Goal: Task Accomplishment & Management: Manage account settings

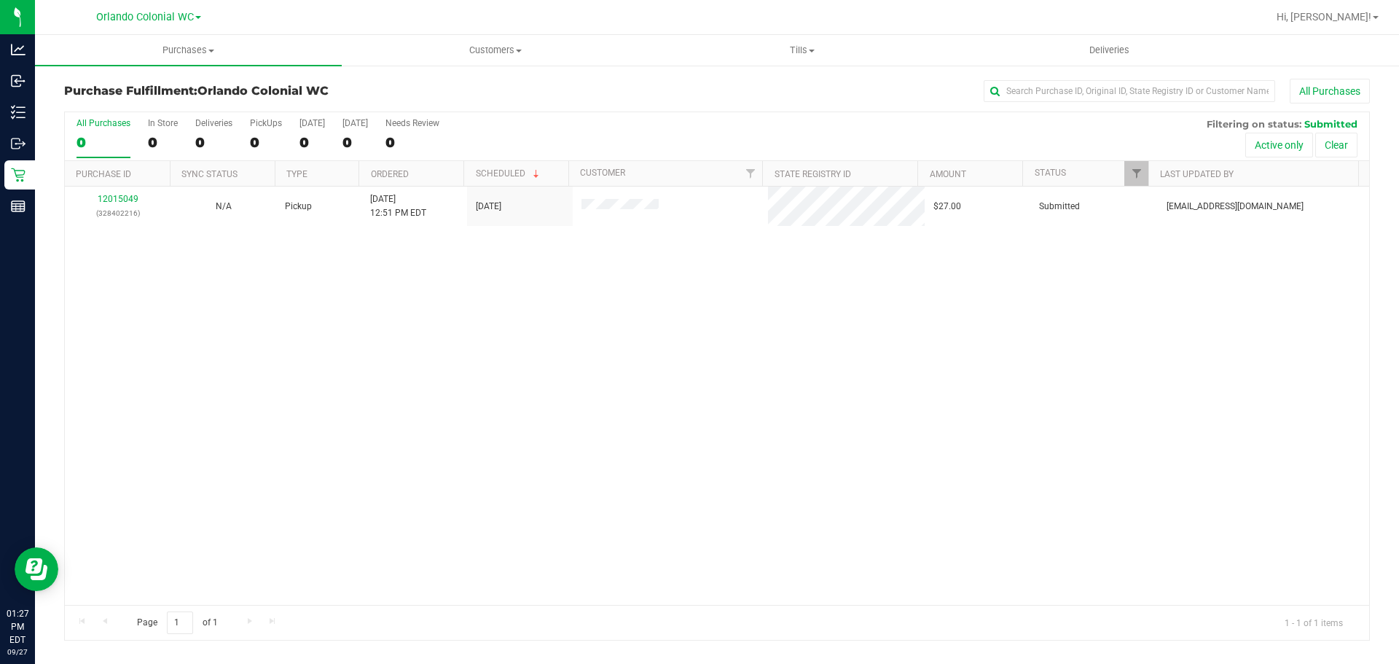
click at [628, 435] on div "12015049 (328402216) N/A Pickup [DATE] 12:51 PM EDT 9/27/2025 $27.00 Submitted …" at bounding box center [717, 396] width 1305 height 418
click at [691, 394] on div "12015049 (328402216) N/A Pickup [DATE] 12:51 PM EDT 9/27/2025 $27.00 Submitted …" at bounding box center [717, 396] width 1305 height 418
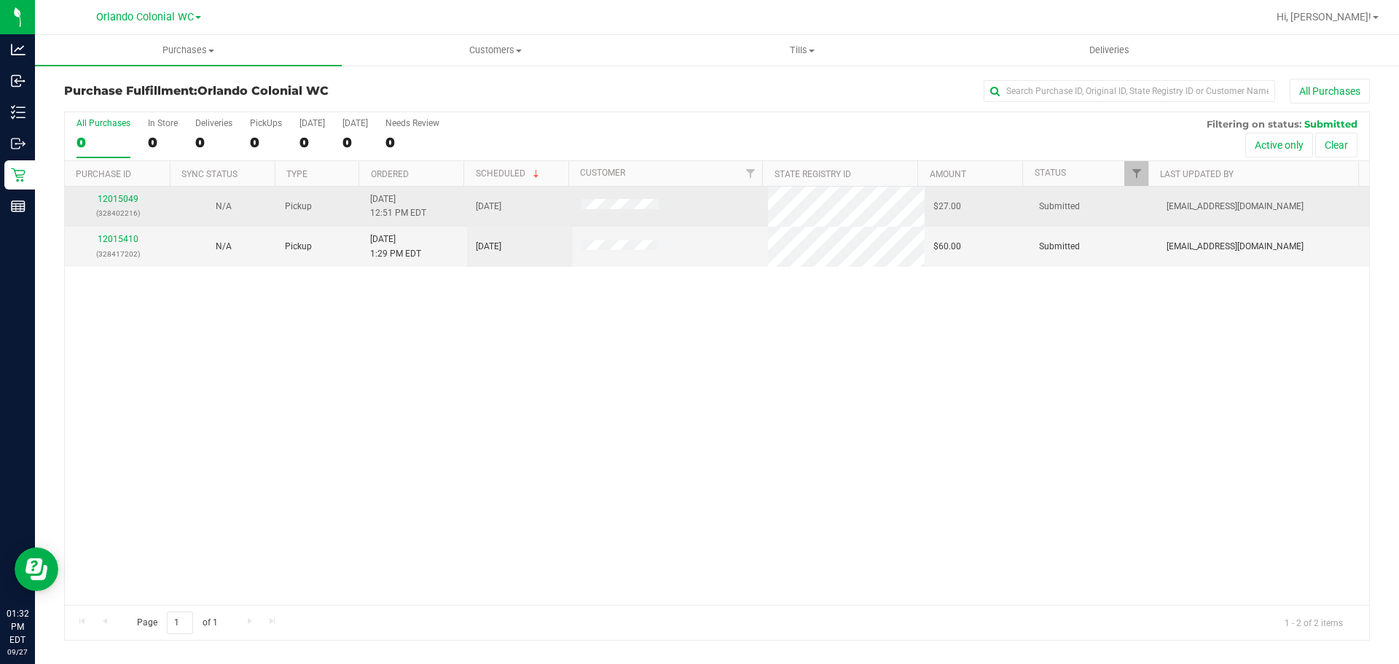
click at [115, 190] on td "12015049 (328402216)" at bounding box center [118, 207] width 106 height 40
click at [119, 193] on div "12015049 (328402216)" at bounding box center [118, 206] width 88 height 28
click at [122, 200] on link "12015049" at bounding box center [118, 199] width 41 height 10
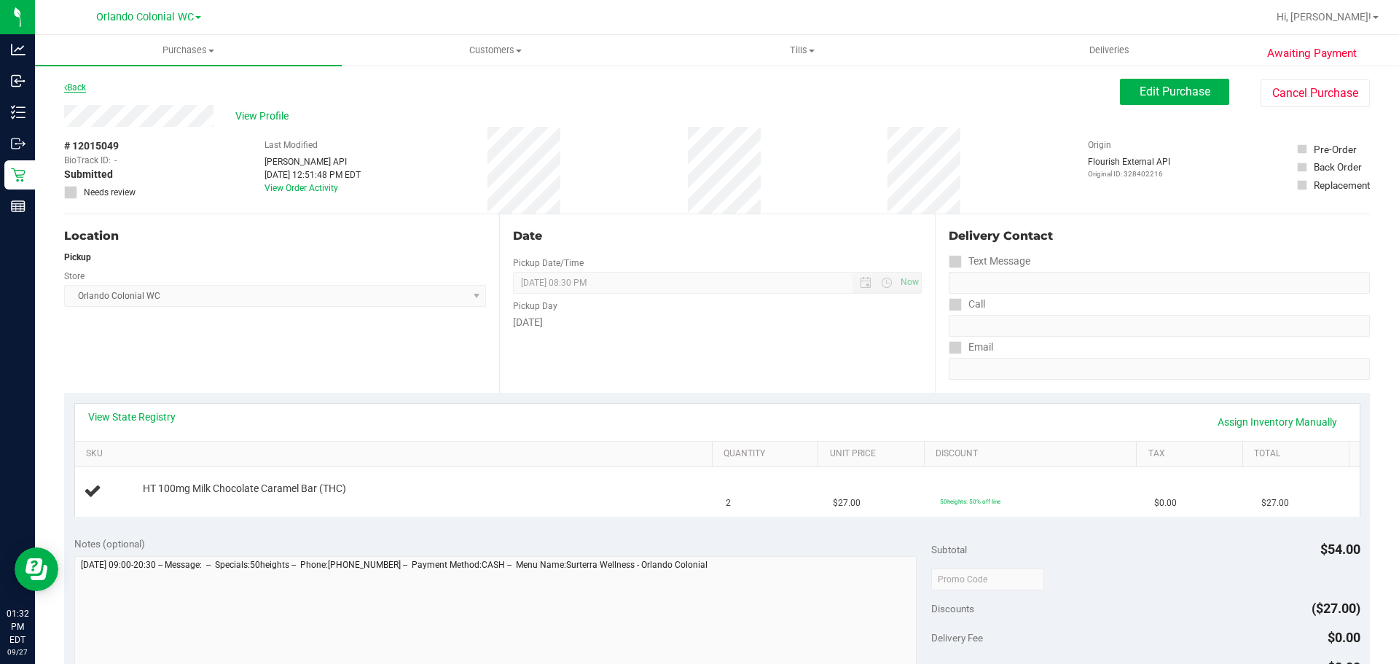
click at [66, 87] on icon at bounding box center [65, 87] width 3 height 9
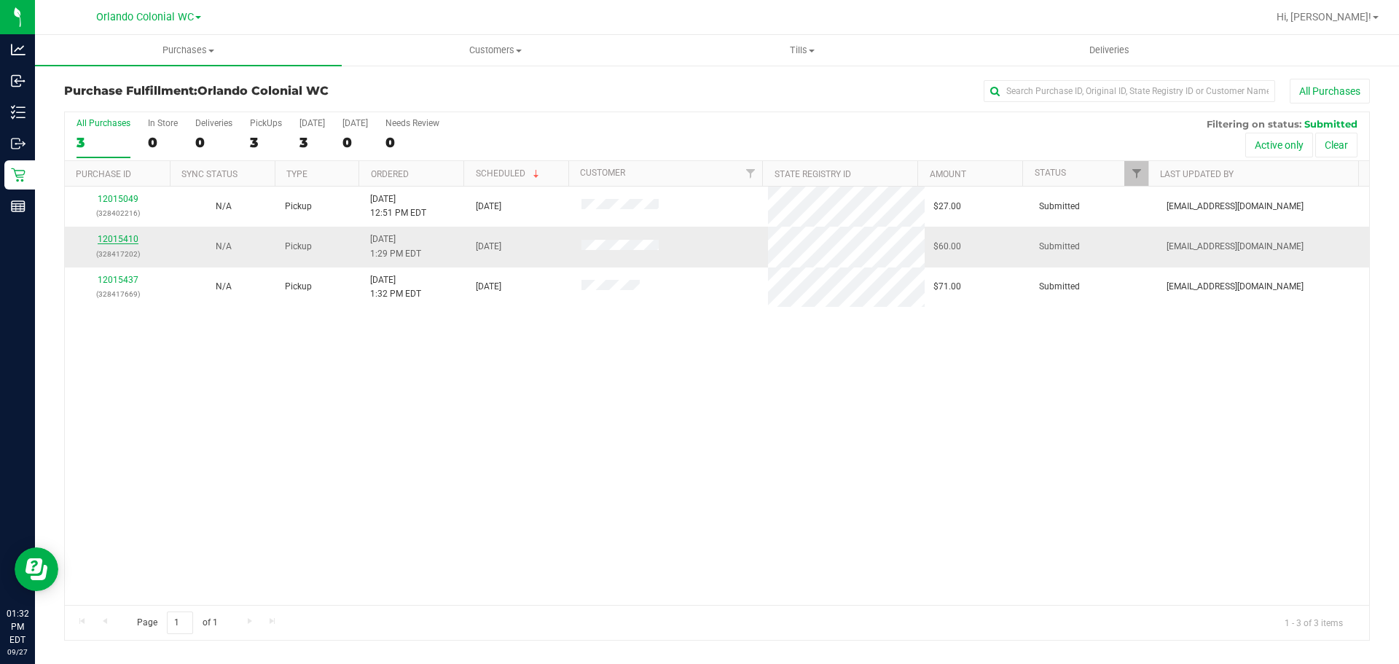
click at [112, 240] on link "12015410" at bounding box center [118, 239] width 41 height 10
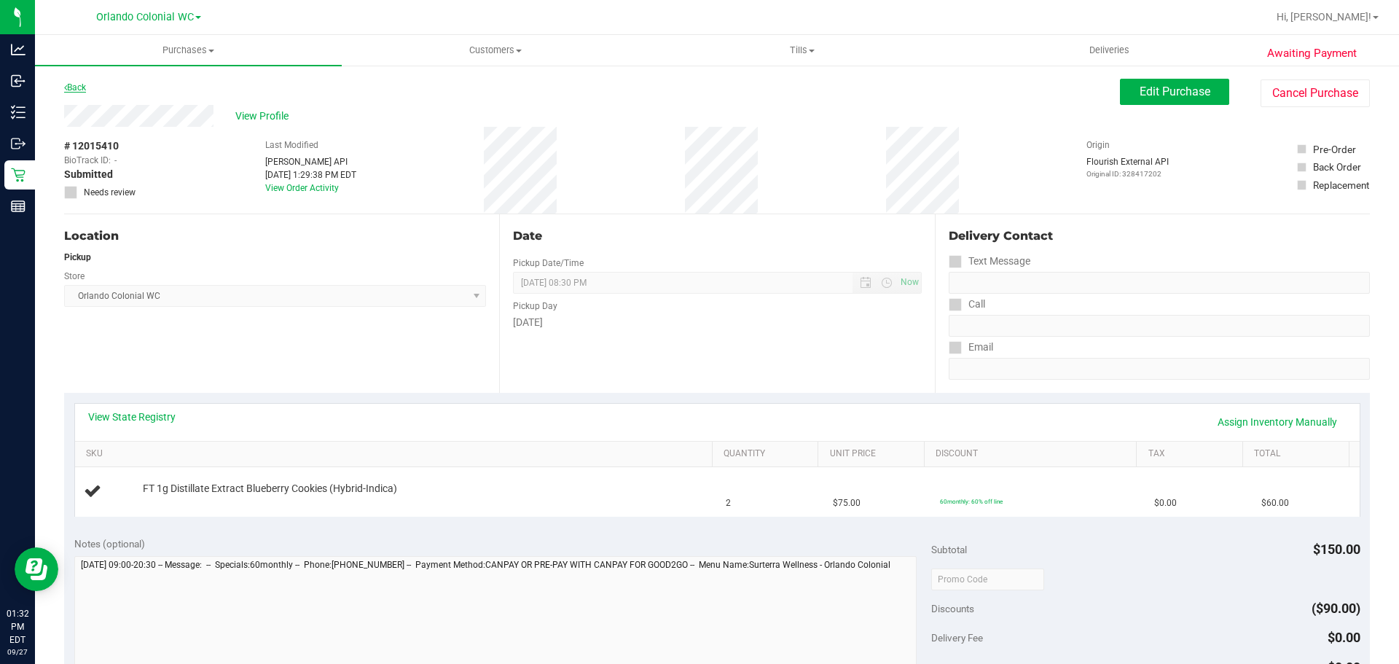
click at [79, 88] on link "Back" at bounding box center [75, 87] width 22 height 10
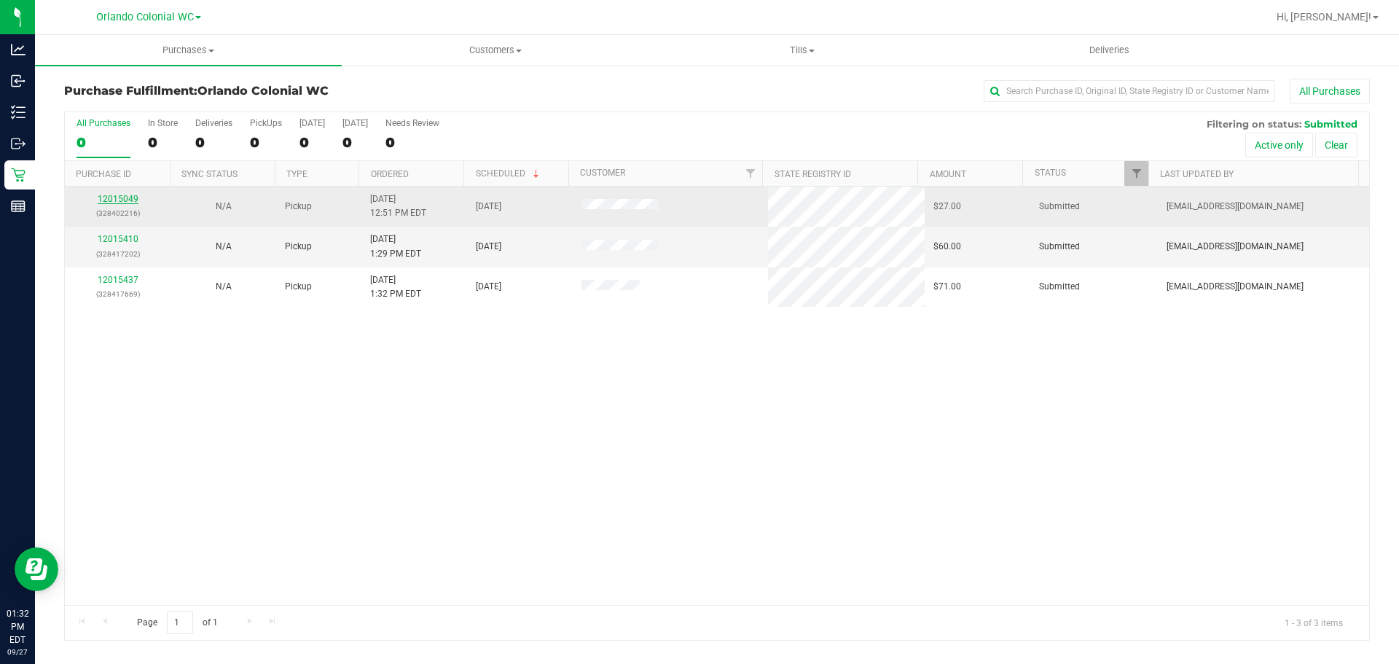
click at [107, 199] on link "12015049" at bounding box center [118, 199] width 41 height 10
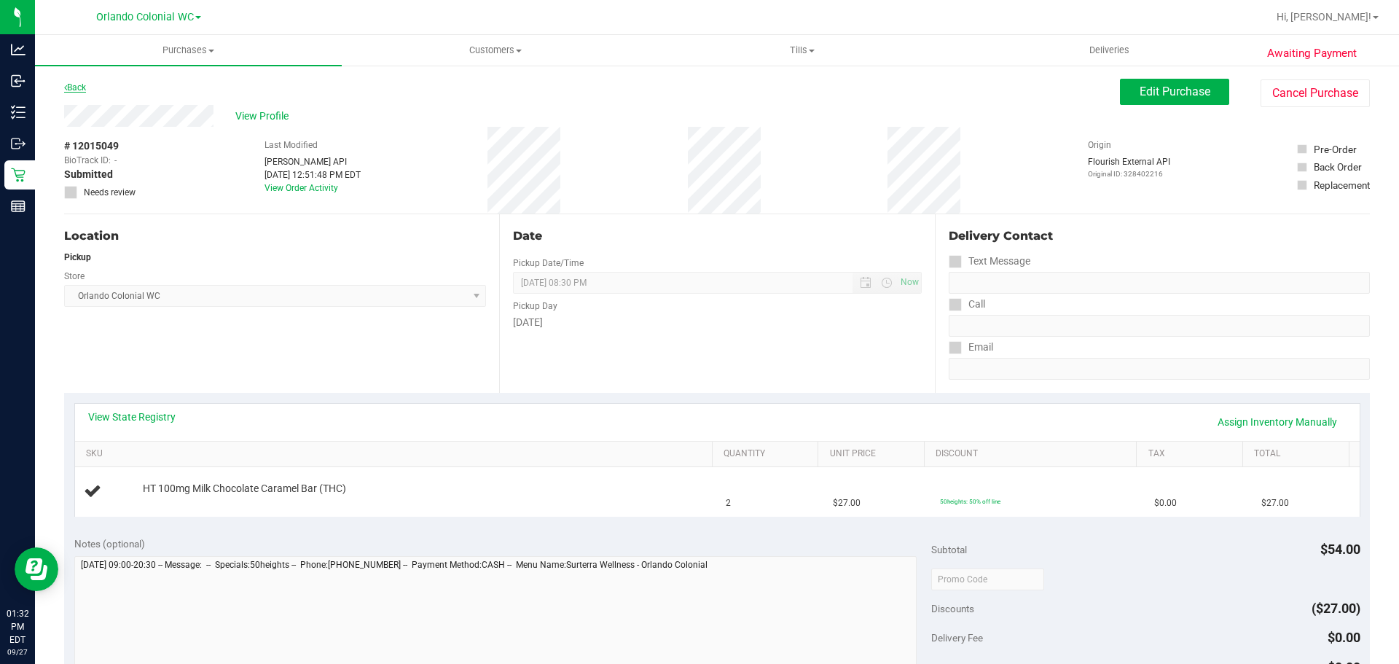
click at [66, 88] on icon at bounding box center [65, 87] width 3 height 9
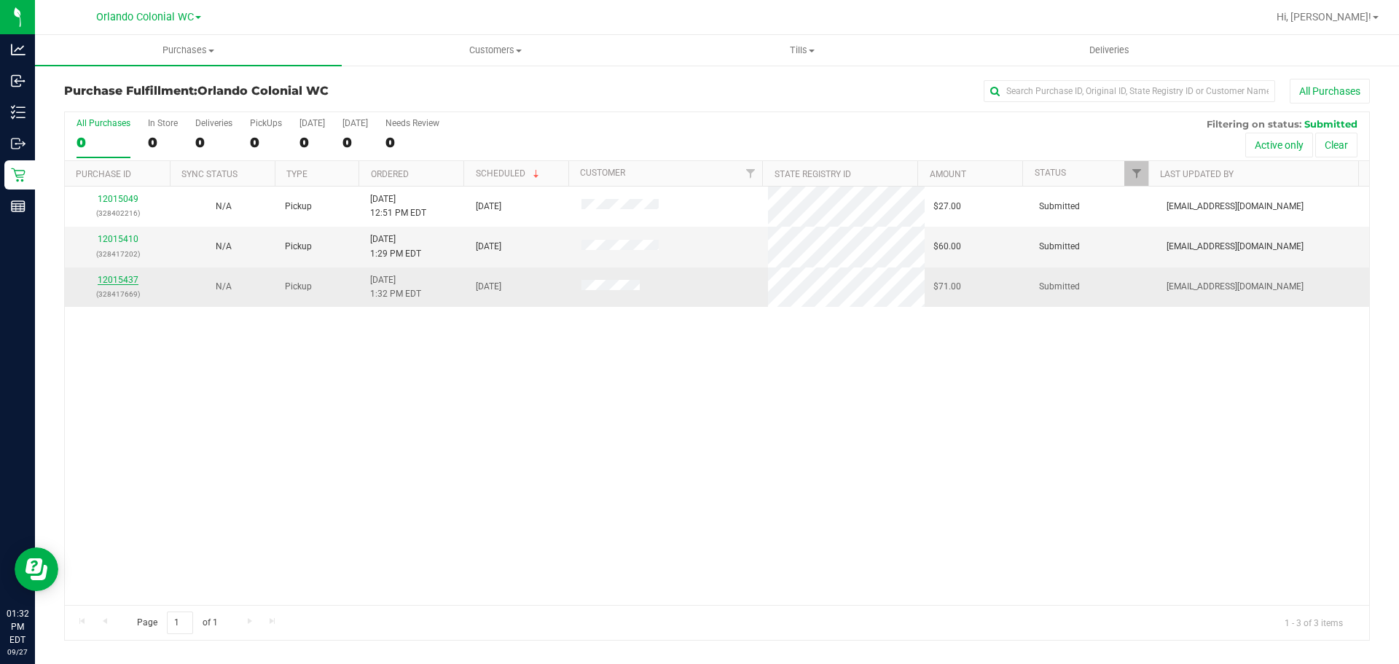
click at [118, 280] on link "12015437" at bounding box center [118, 280] width 41 height 10
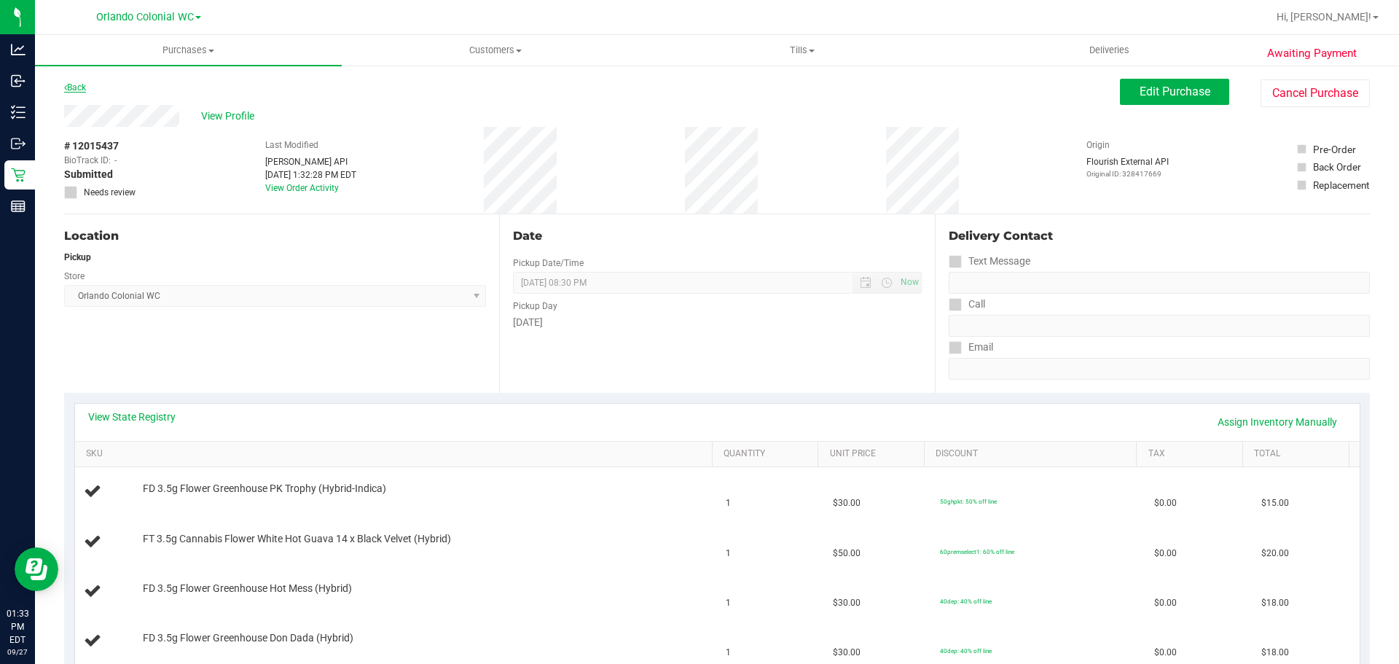
click at [83, 90] on link "Back" at bounding box center [75, 87] width 22 height 10
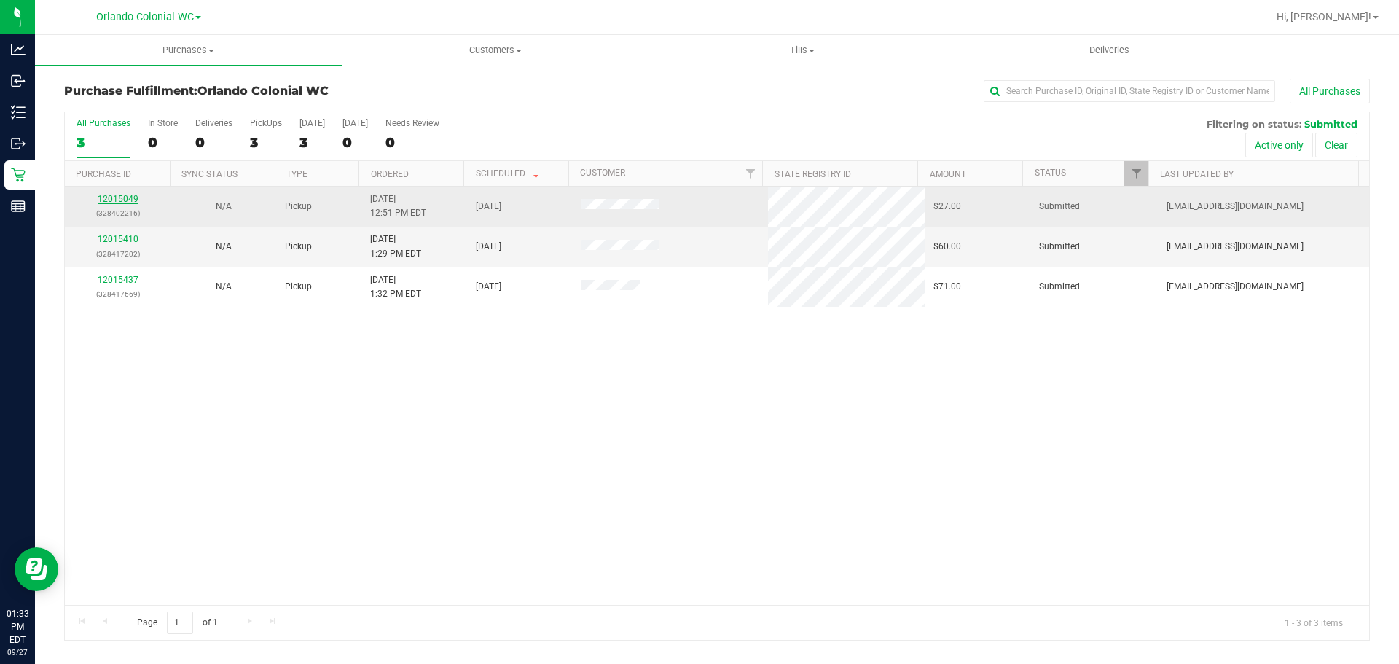
click at [117, 200] on link "12015049" at bounding box center [118, 199] width 41 height 10
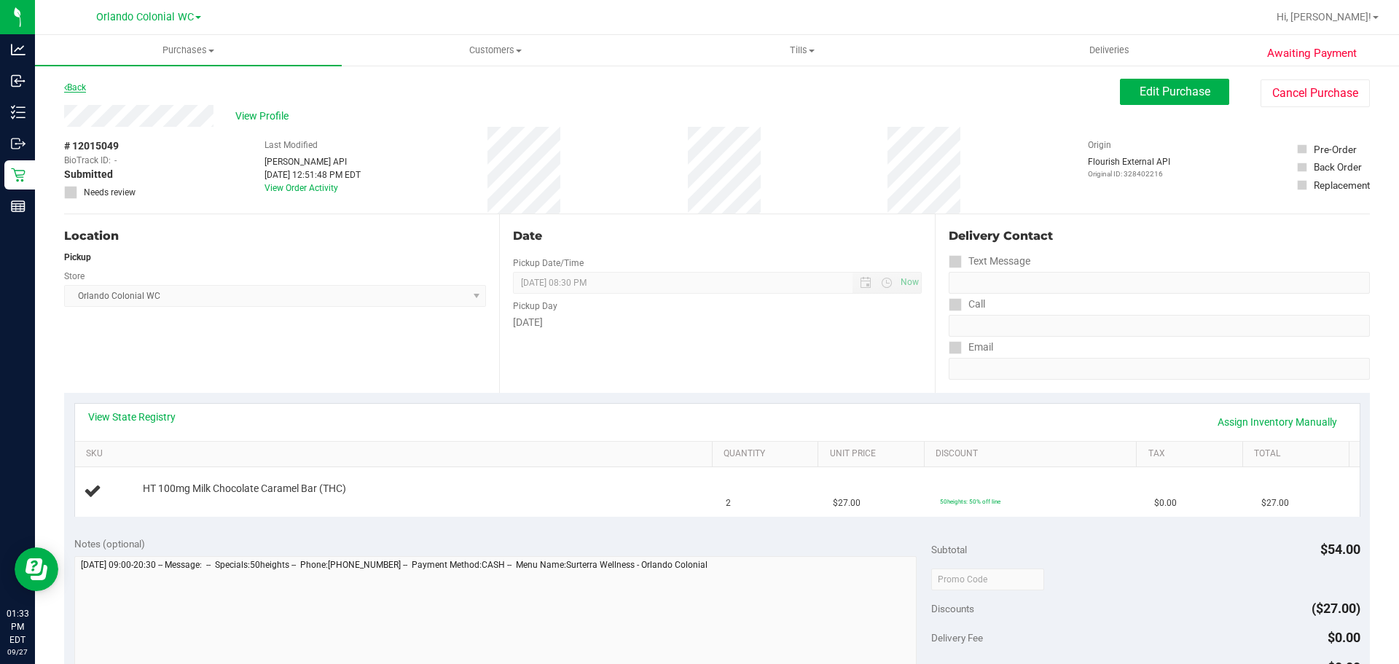
click at [79, 87] on link "Back" at bounding box center [75, 87] width 22 height 10
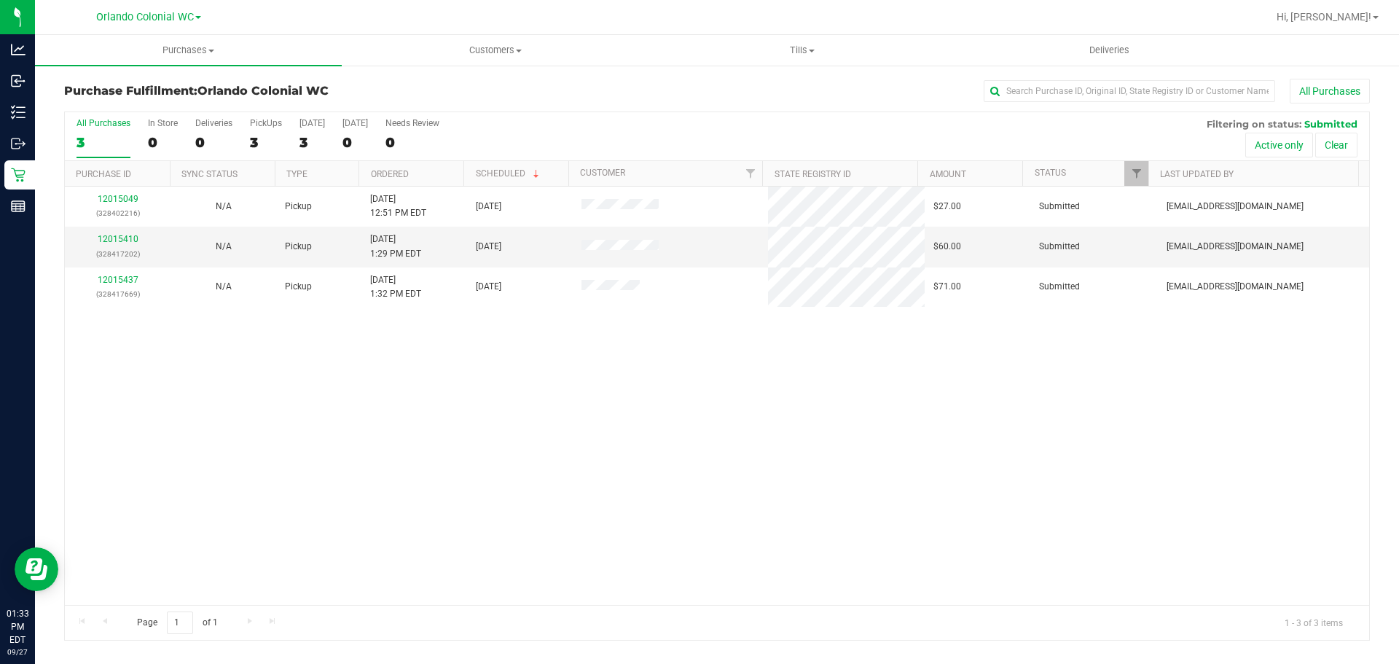
click at [108, 240] on link "12015410" at bounding box center [118, 239] width 41 height 10
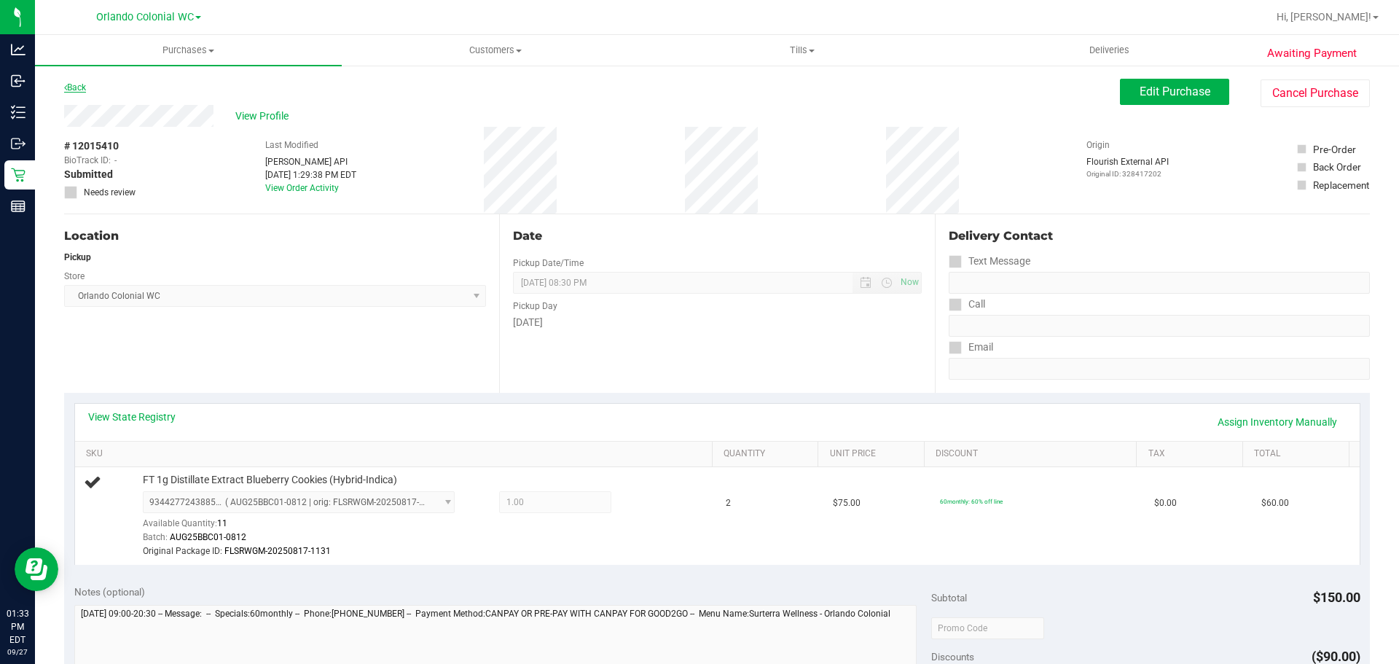
click at [79, 90] on link "Back" at bounding box center [75, 87] width 22 height 10
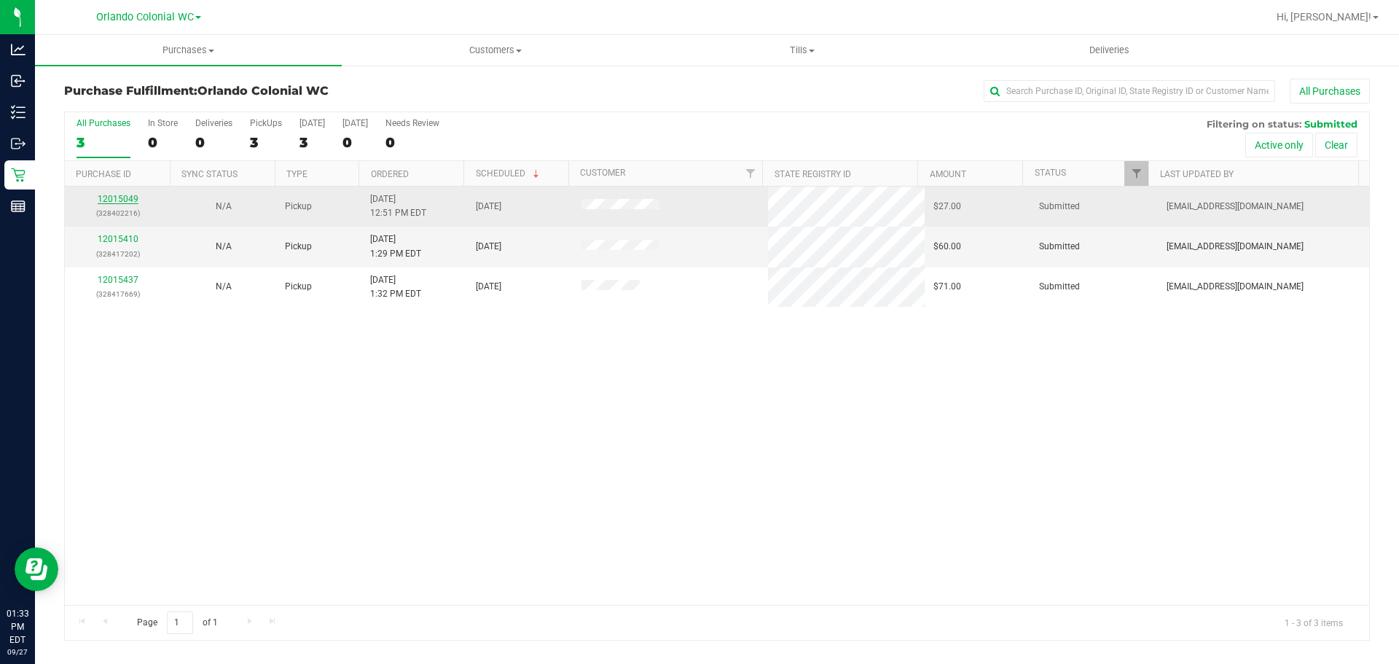
click at [122, 200] on link "12015049" at bounding box center [118, 199] width 41 height 10
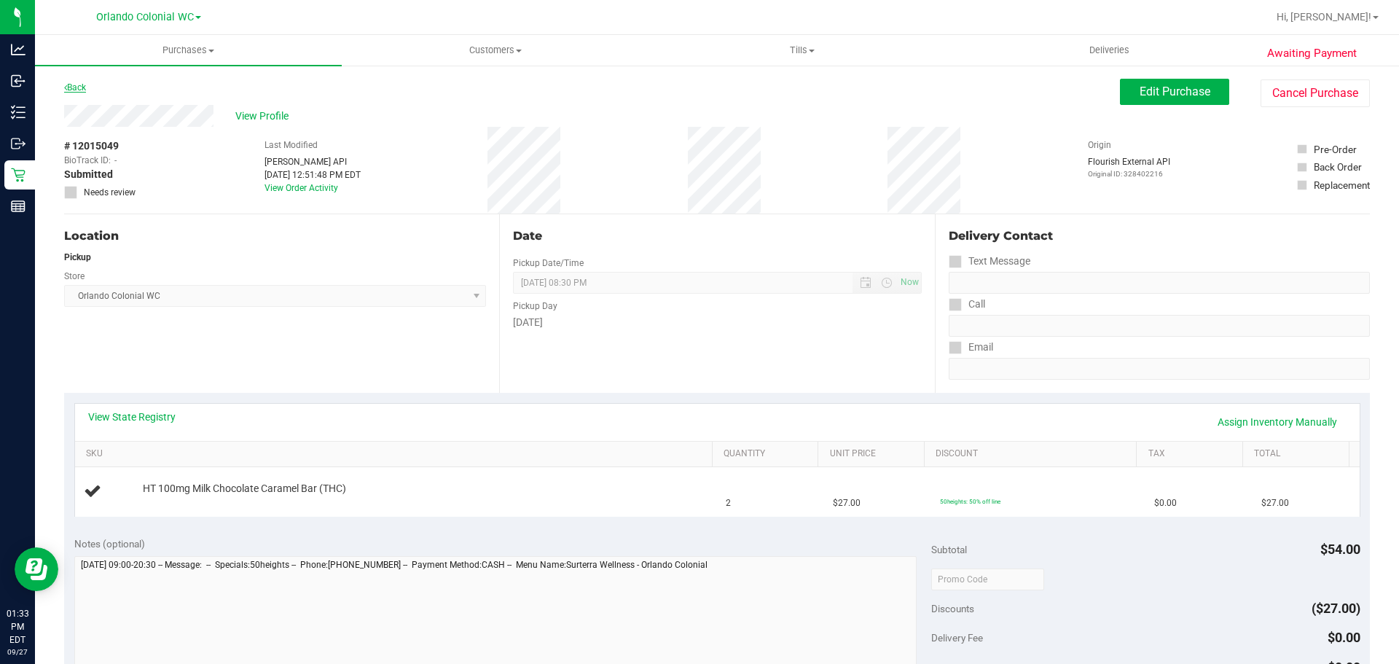
click at [81, 90] on link "Back" at bounding box center [75, 87] width 22 height 10
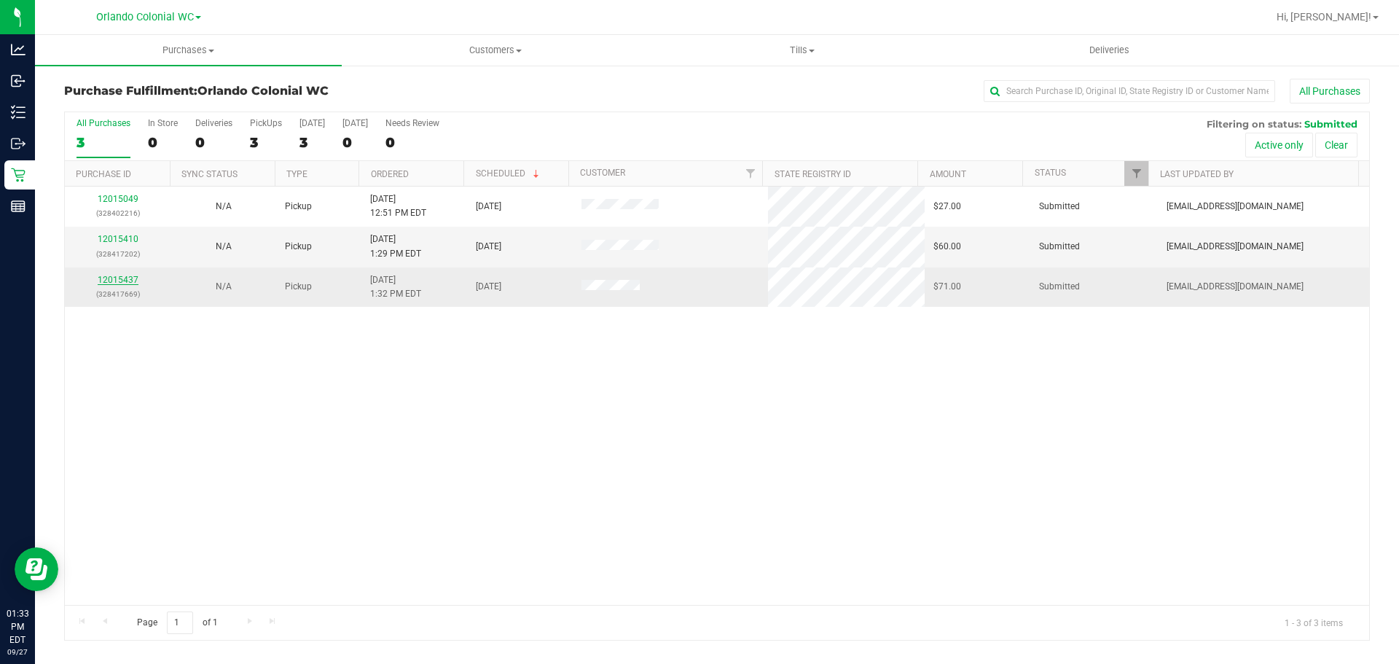
click at [101, 282] on link "12015437" at bounding box center [118, 280] width 41 height 10
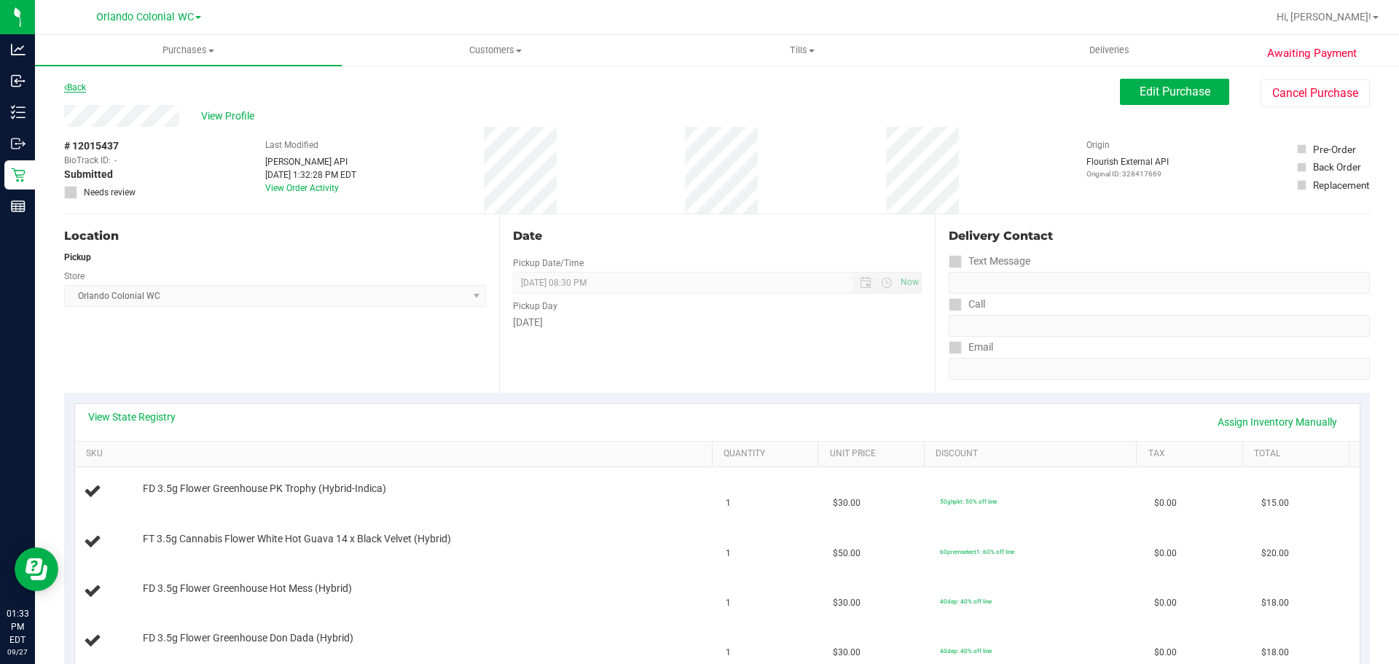
click at [85, 85] on link "Back" at bounding box center [75, 87] width 22 height 10
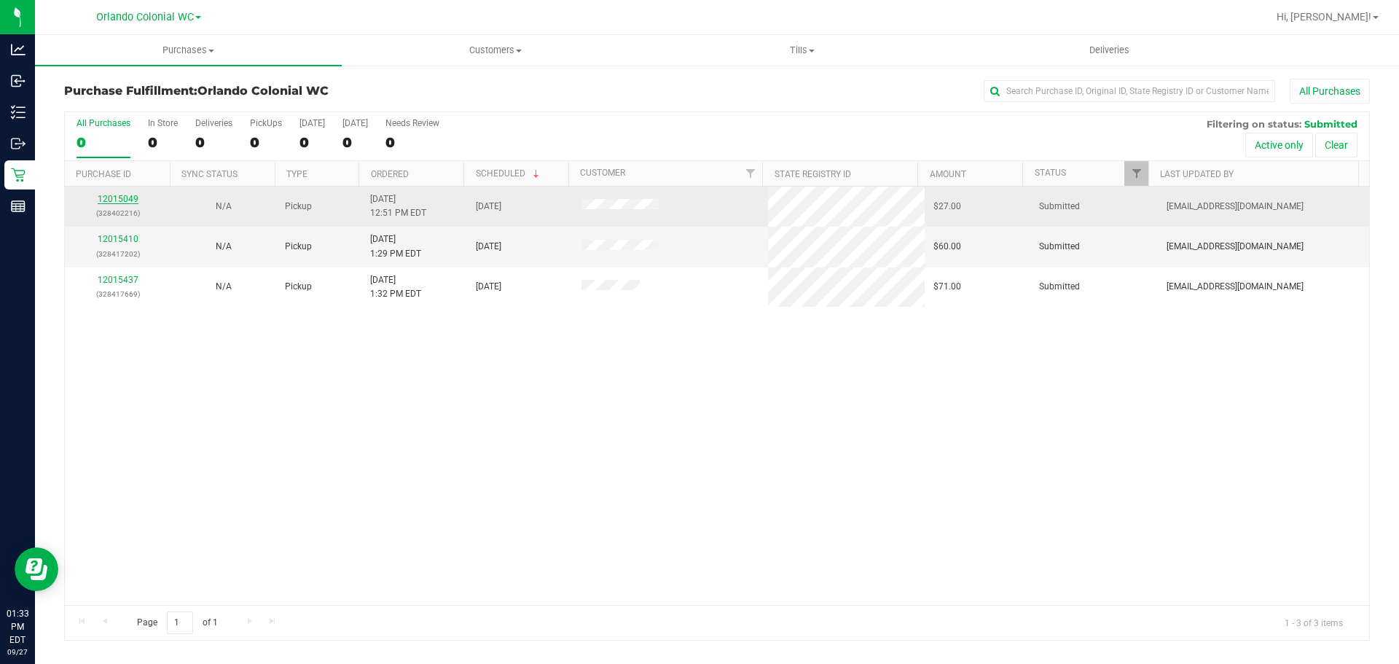
click at [119, 202] on link "12015049" at bounding box center [118, 199] width 41 height 10
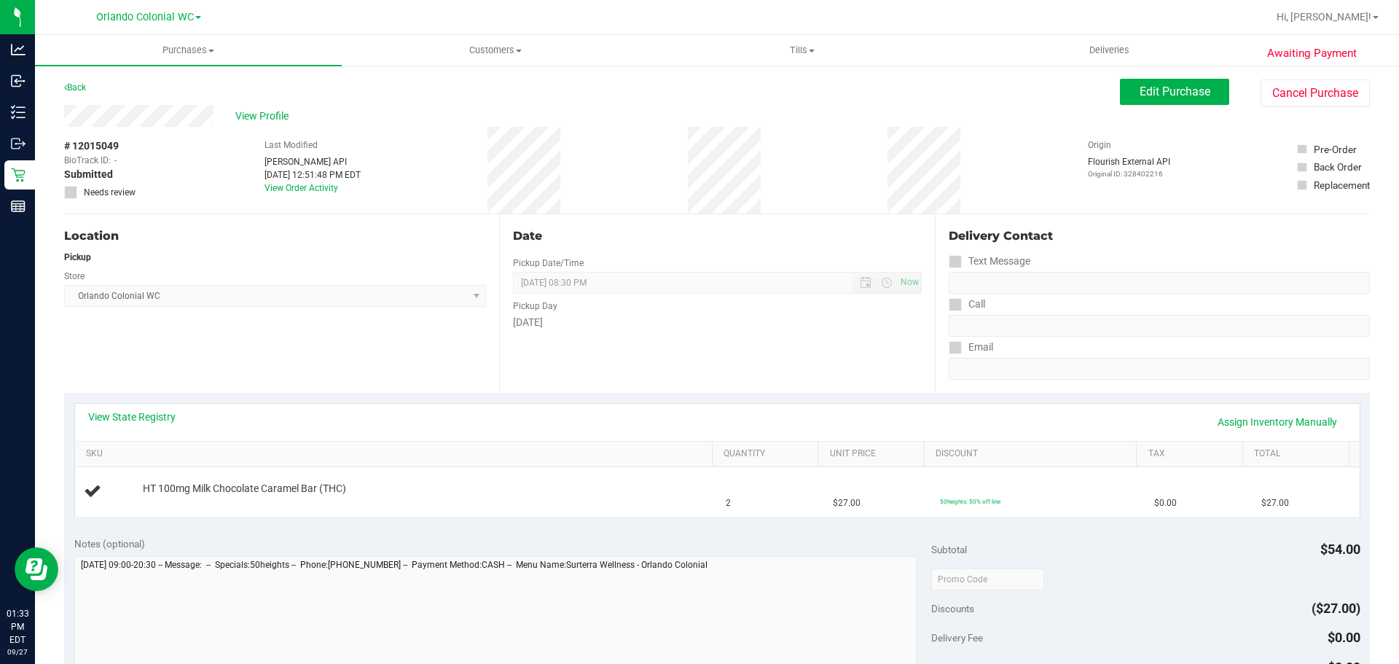
click at [550, 380] on div "Date Pickup Date/Time 09/27/2025 Now 09/27/2025 08:30 PM Now Pickup Day Saturday" at bounding box center [716, 303] width 435 height 179
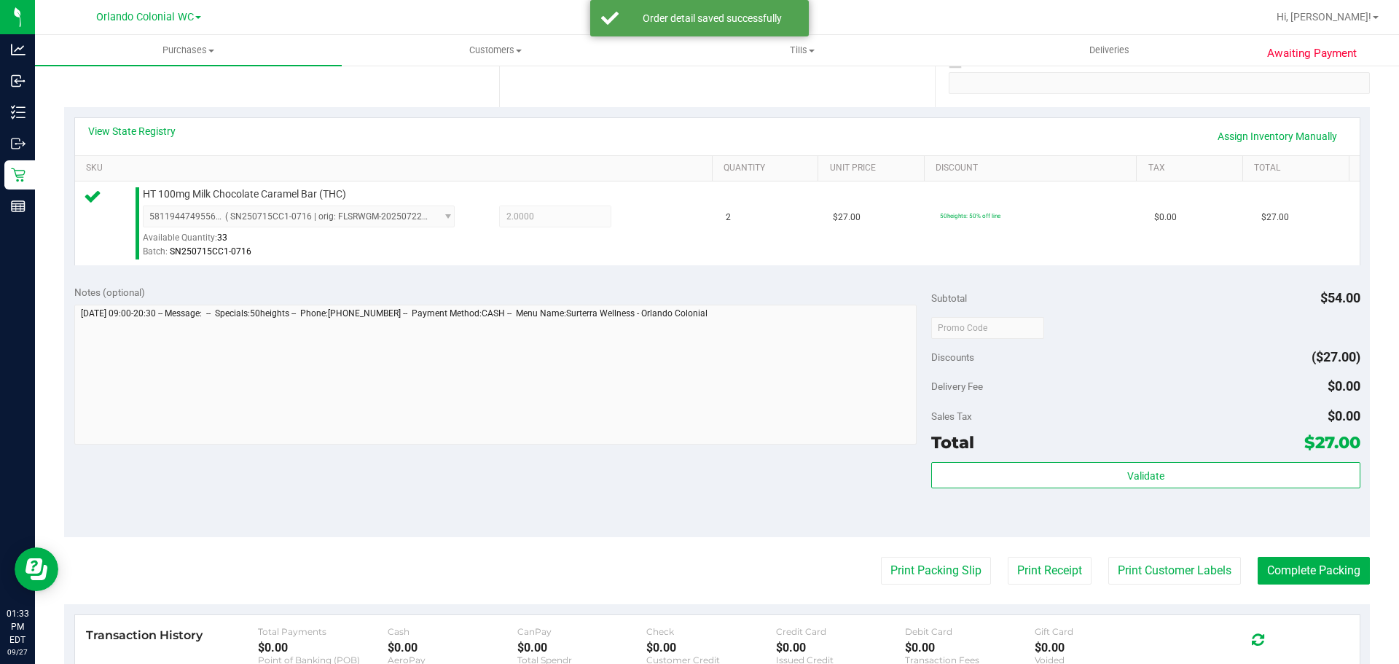
scroll to position [364, 0]
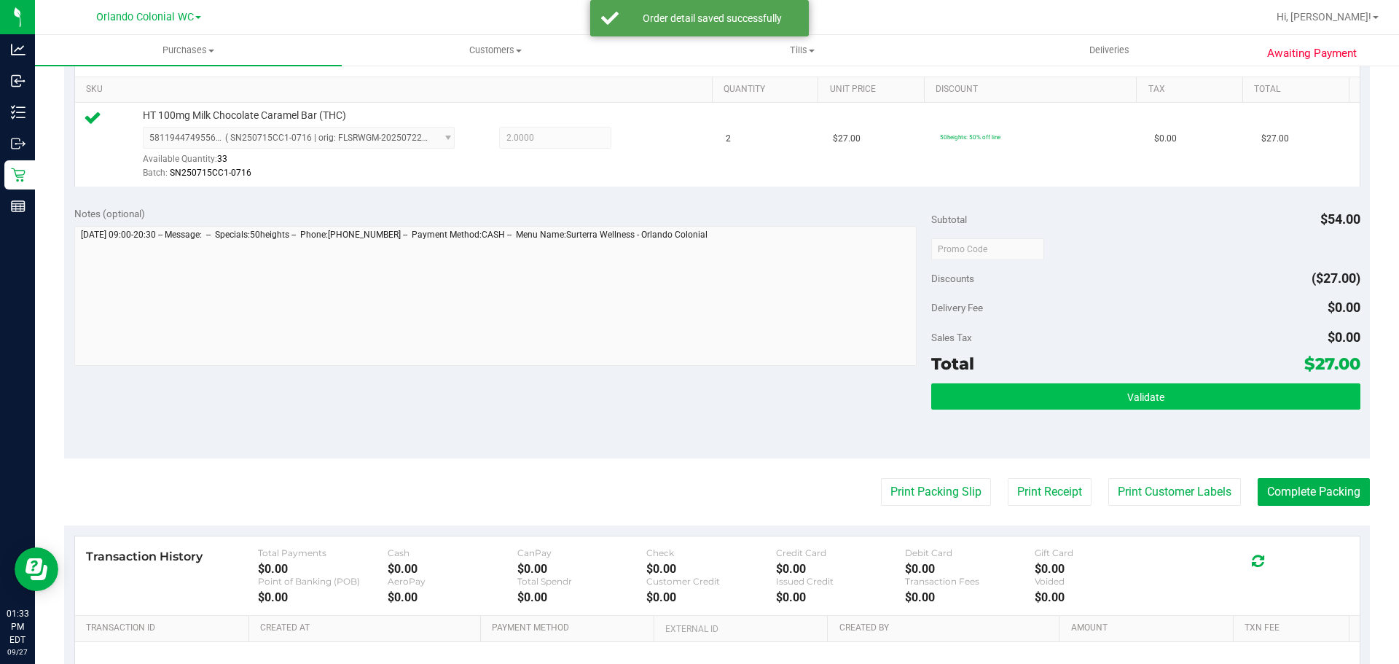
click at [1143, 413] on div "Validate" at bounding box center [1145, 416] width 429 height 66
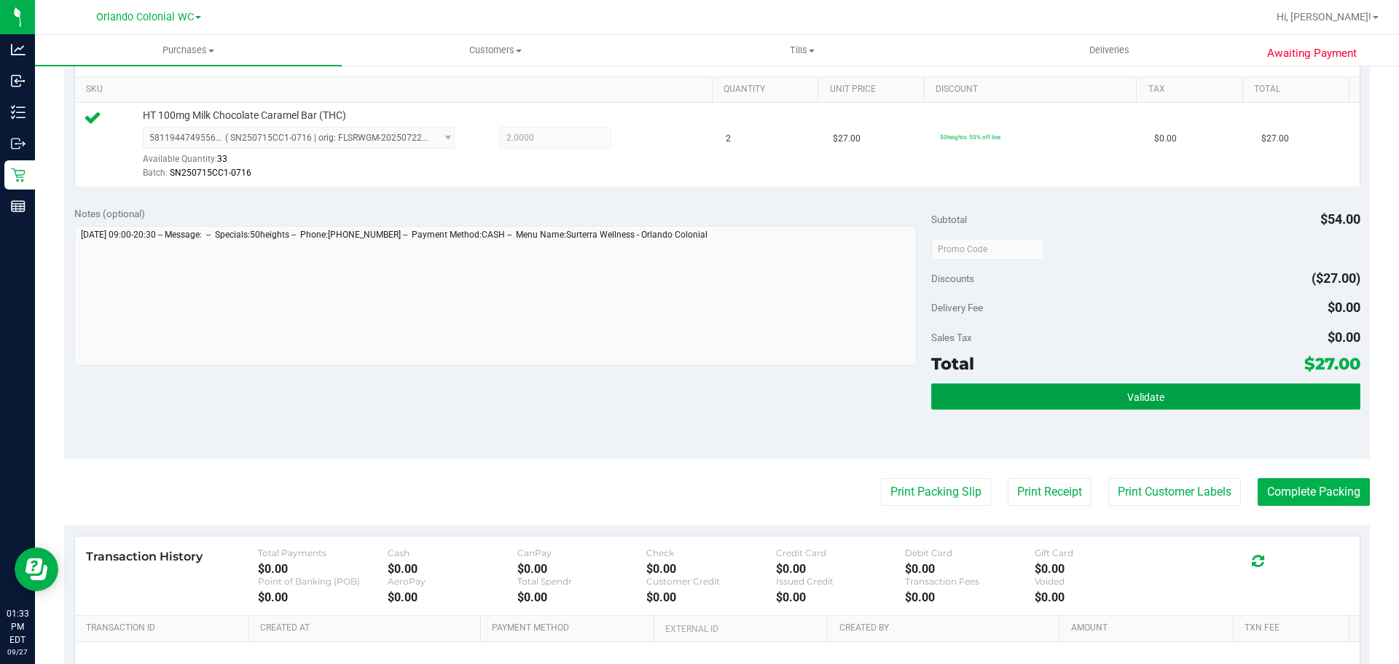
click at [1143, 399] on span "Validate" at bounding box center [1145, 397] width 37 height 12
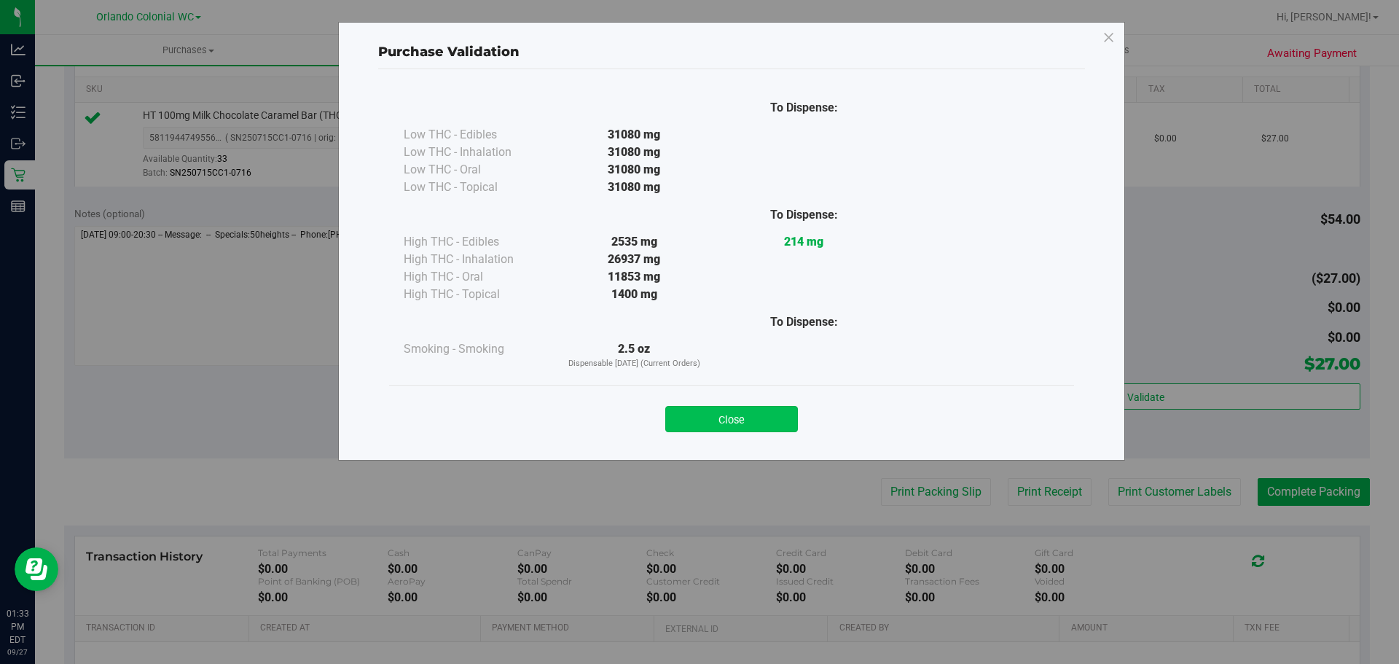
click at [743, 415] on button "Close" at bounding box center [731, 419] width 133 height 26
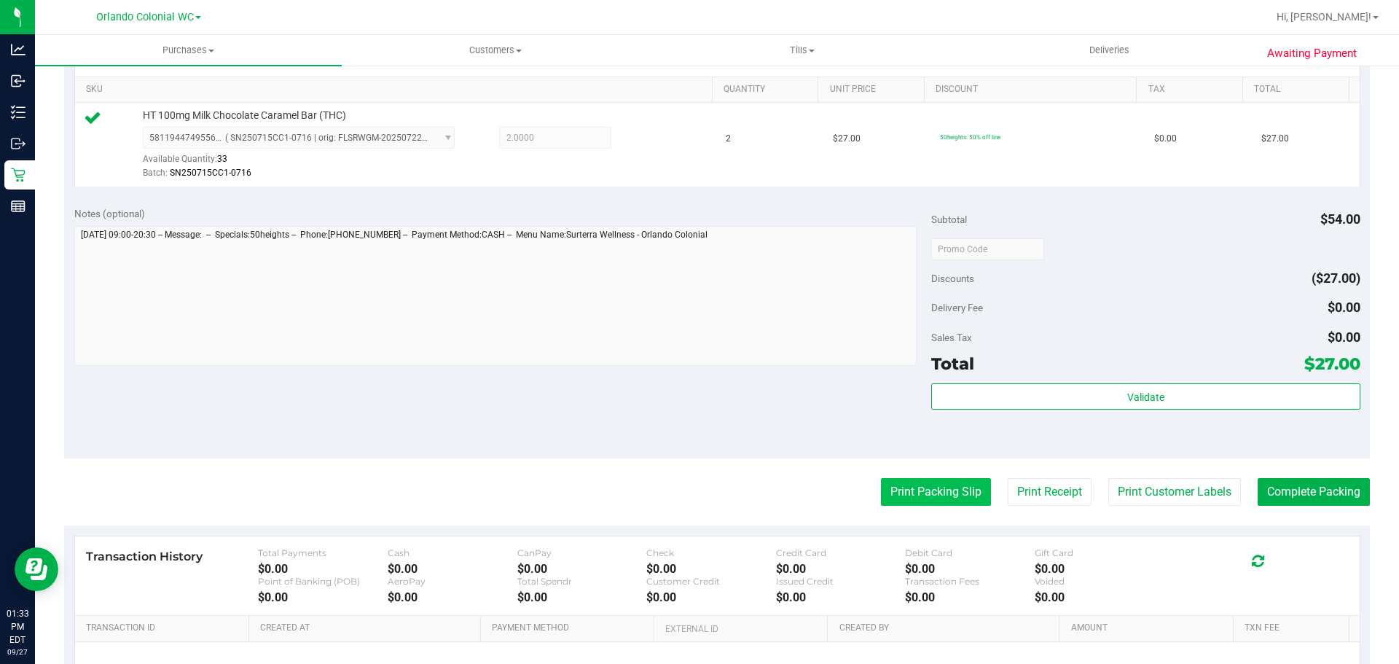
click at [932, 504] on button "Print Packing Slip" at bounding box center [936, 492] width 110 height 28
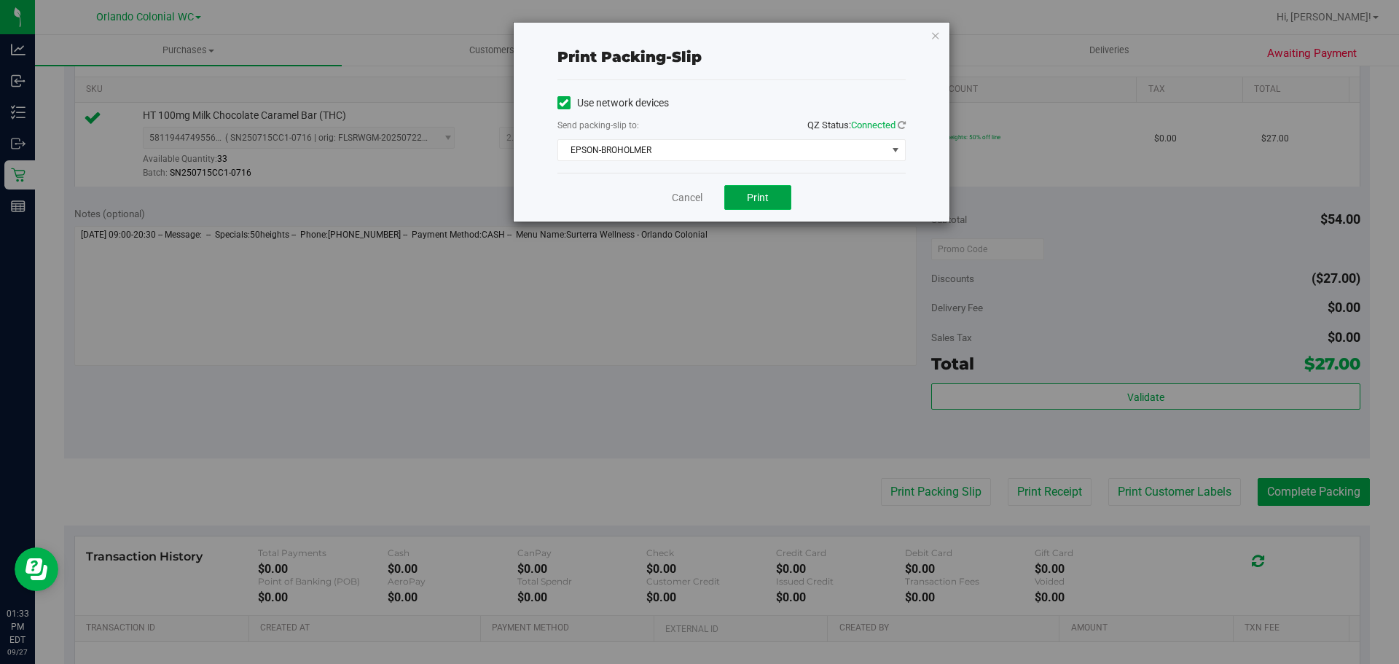
click at [767, 193] on span "Print" at bounding box center [758, 198] width 22 height 12
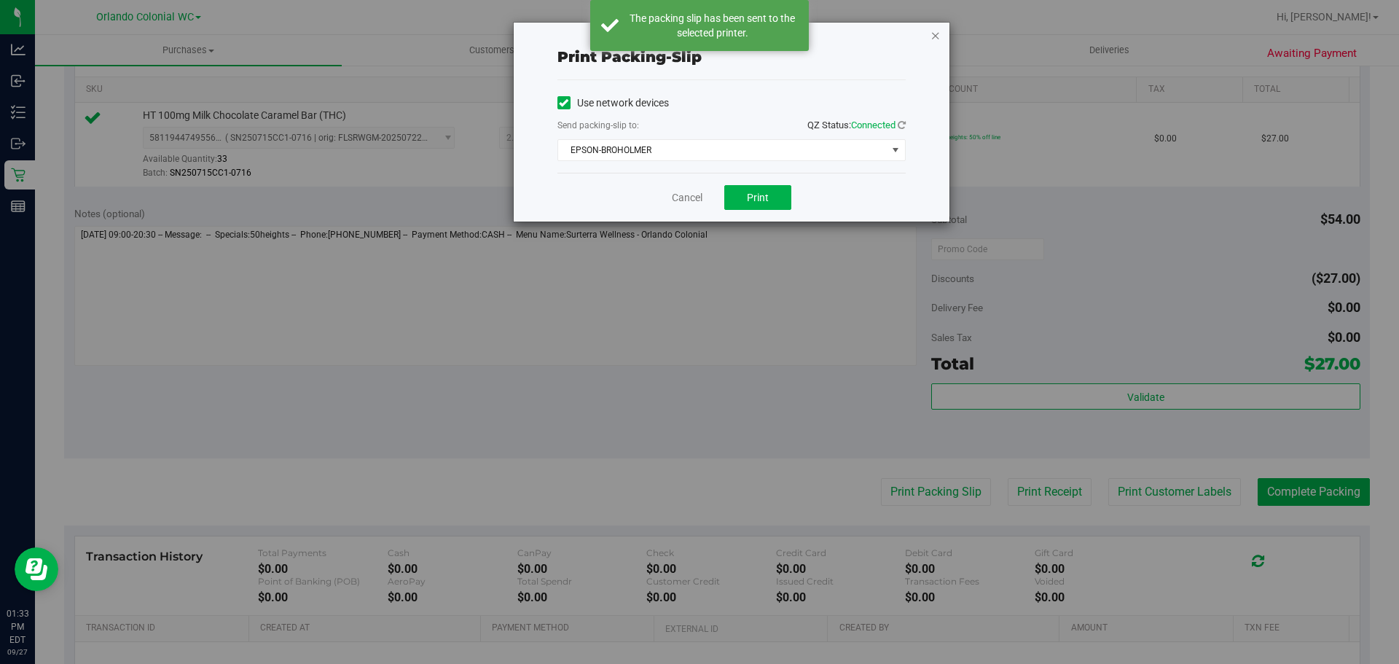
click at [936, 36] on icon "button" at bounding box center [936, 34] width 10 height 17
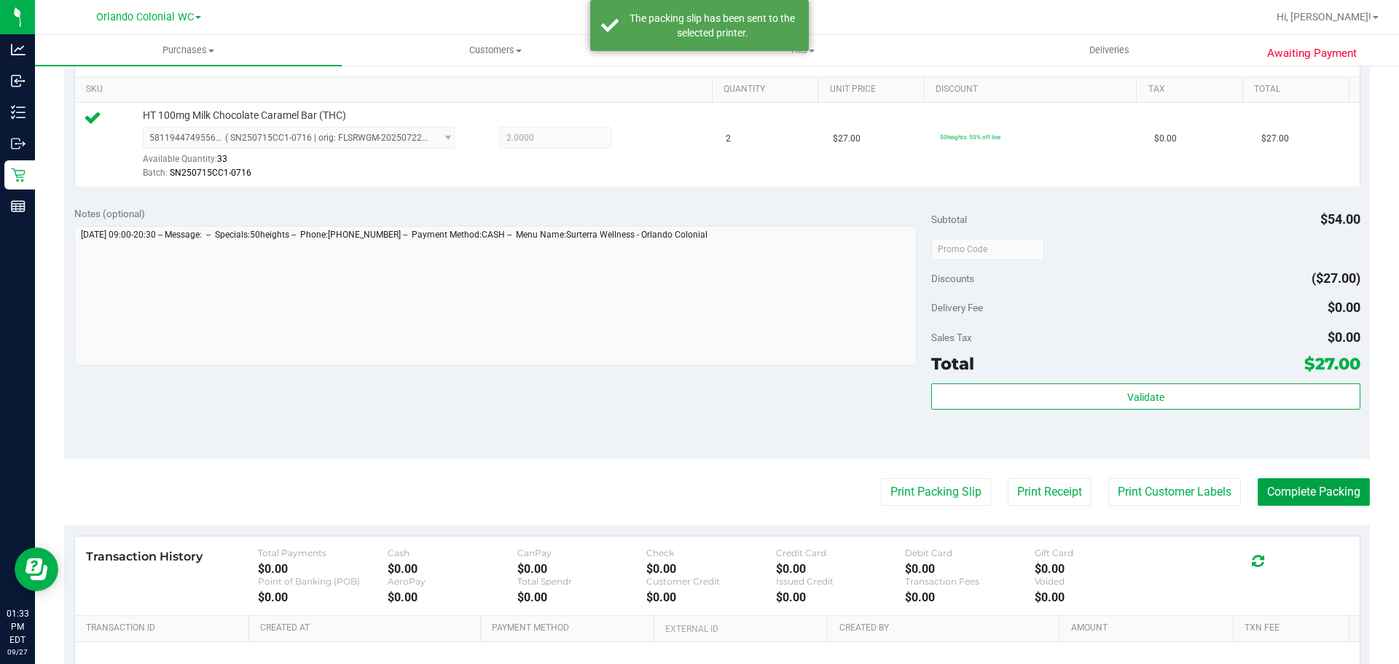
click at [1310, 488] on button "Complete Packing" at bounding box center [1314, 492] width 112 height 28
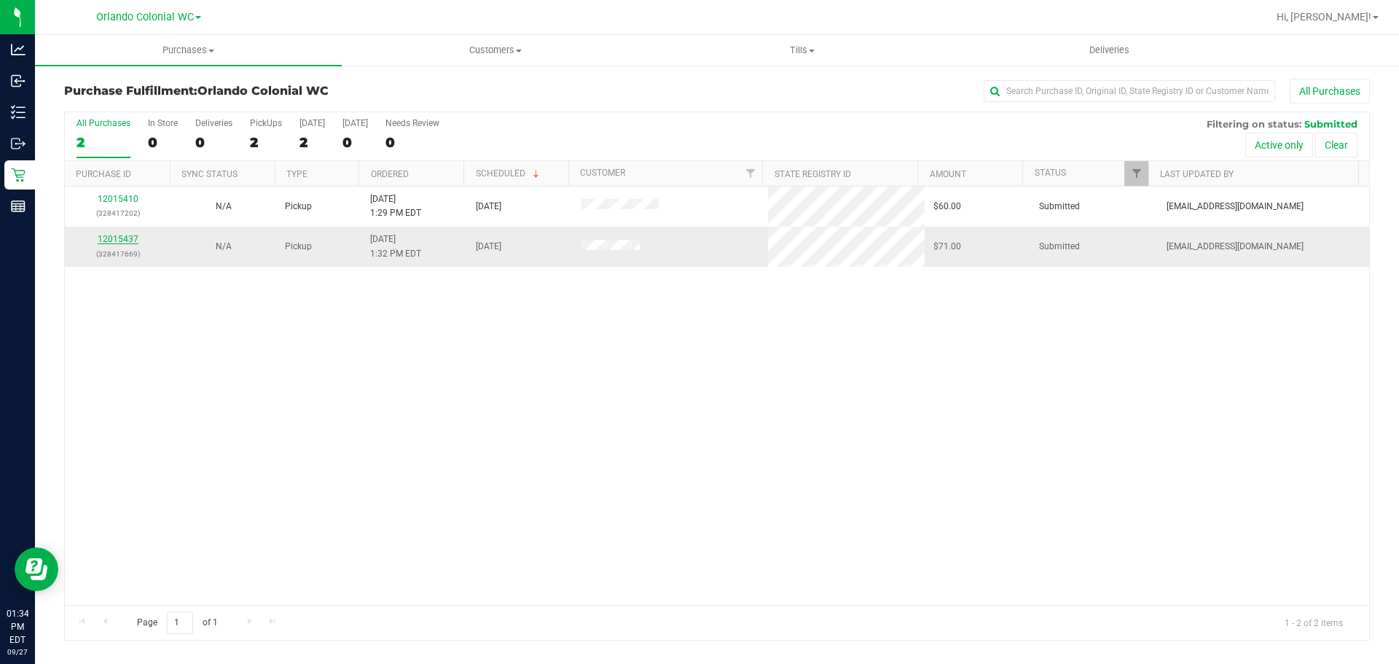
click at [125, 242] on link "12015437" at bounding box center [118, 239] width 41 height 10
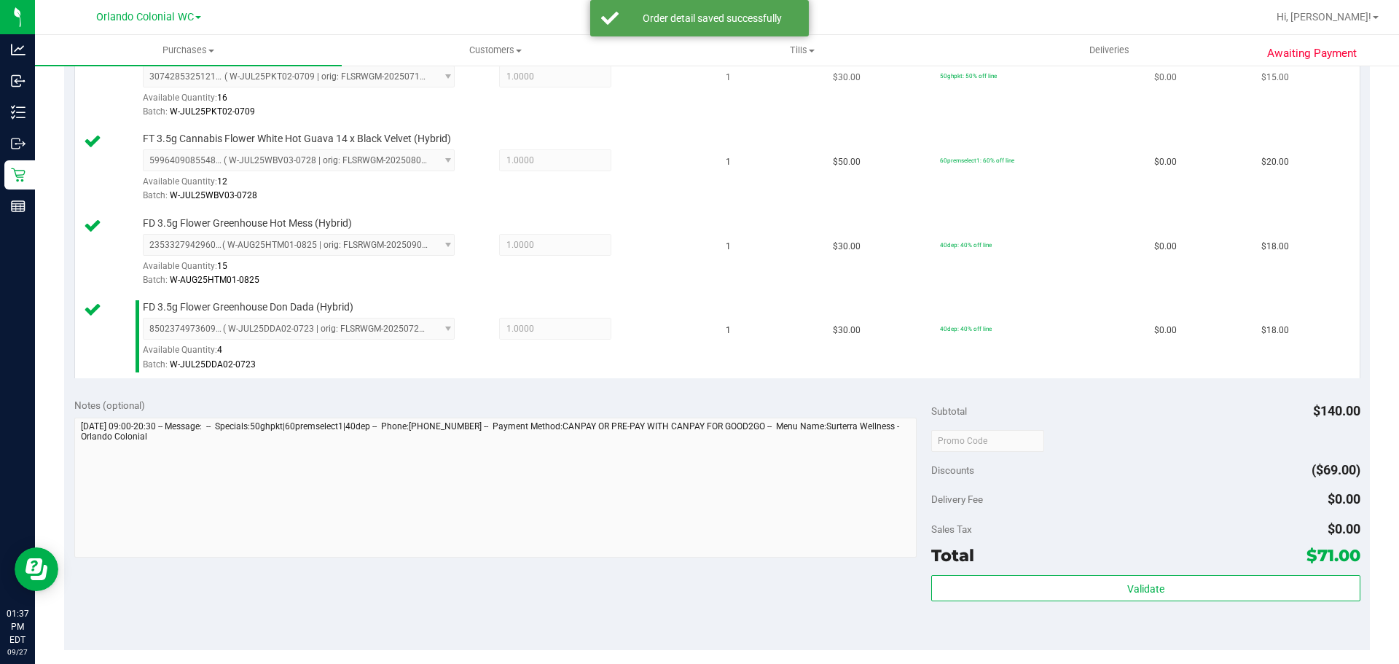
scroll to position [583, 0]
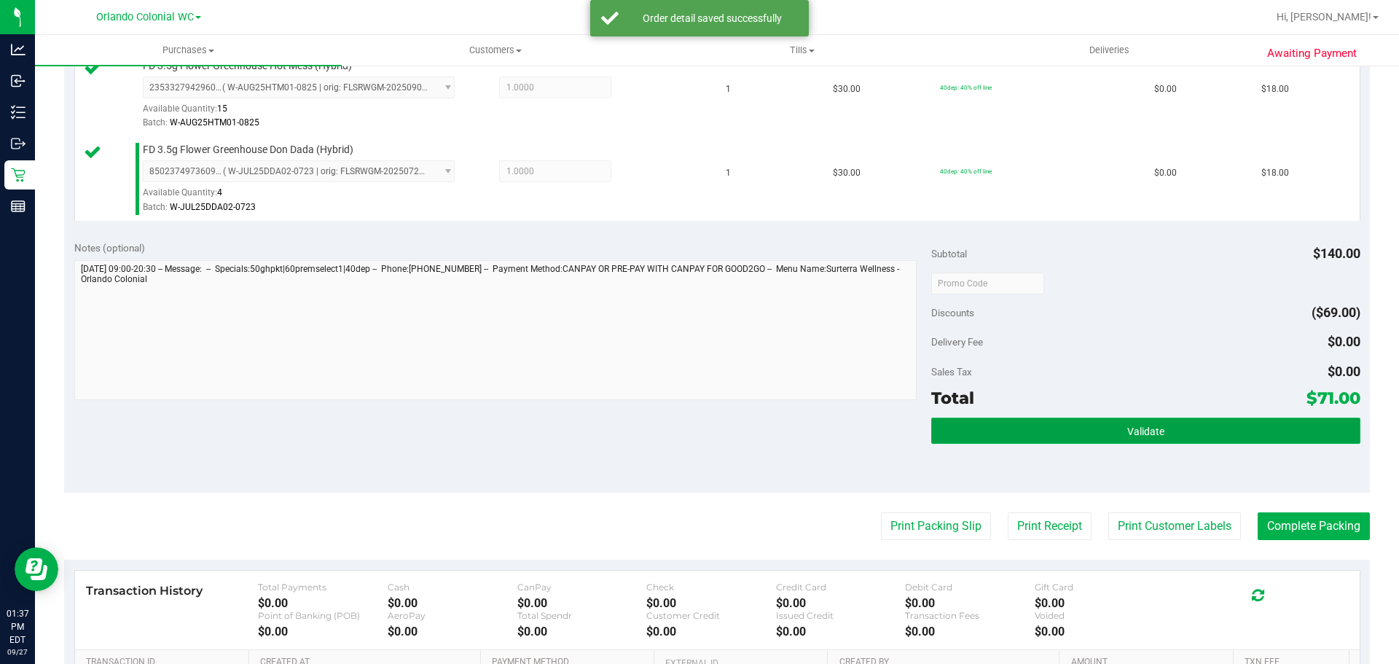
click at [1078, 421] on button "Validate" at bounding box center [1145, 431] width 429 height 26
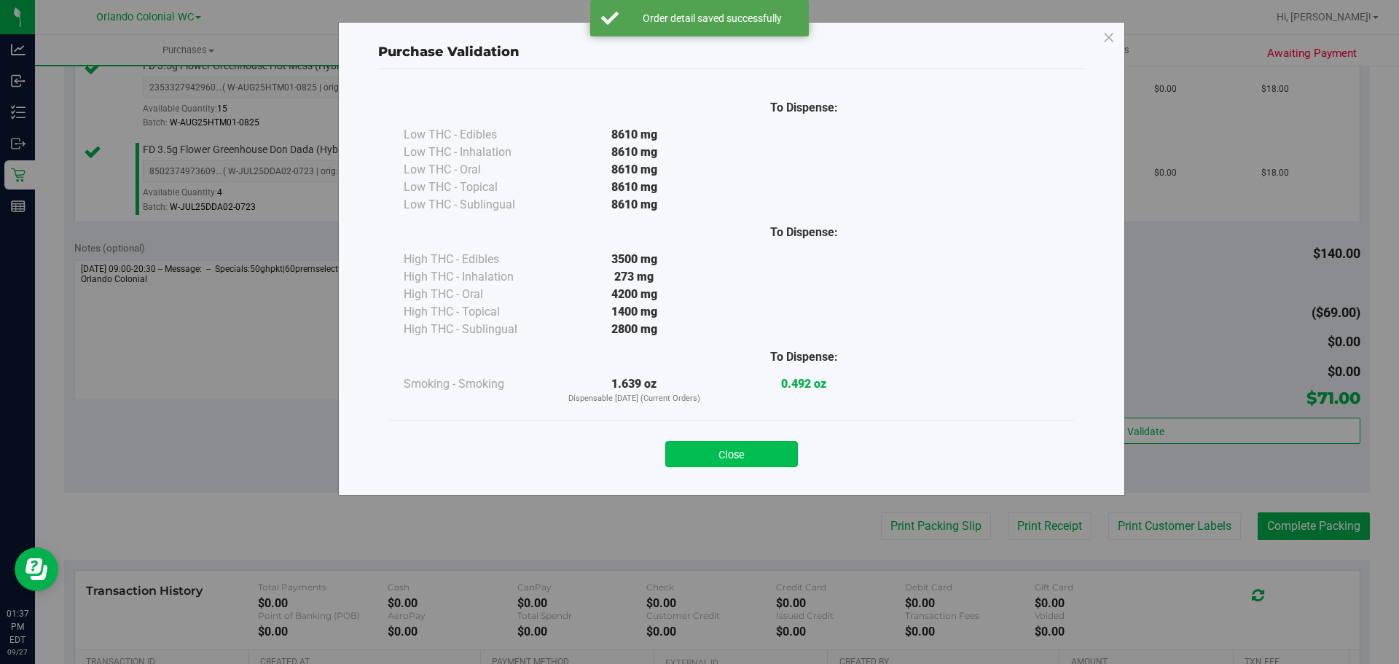
click at [740, 452] on button "Close" at bounding box center [731, 454] width 133 height 26
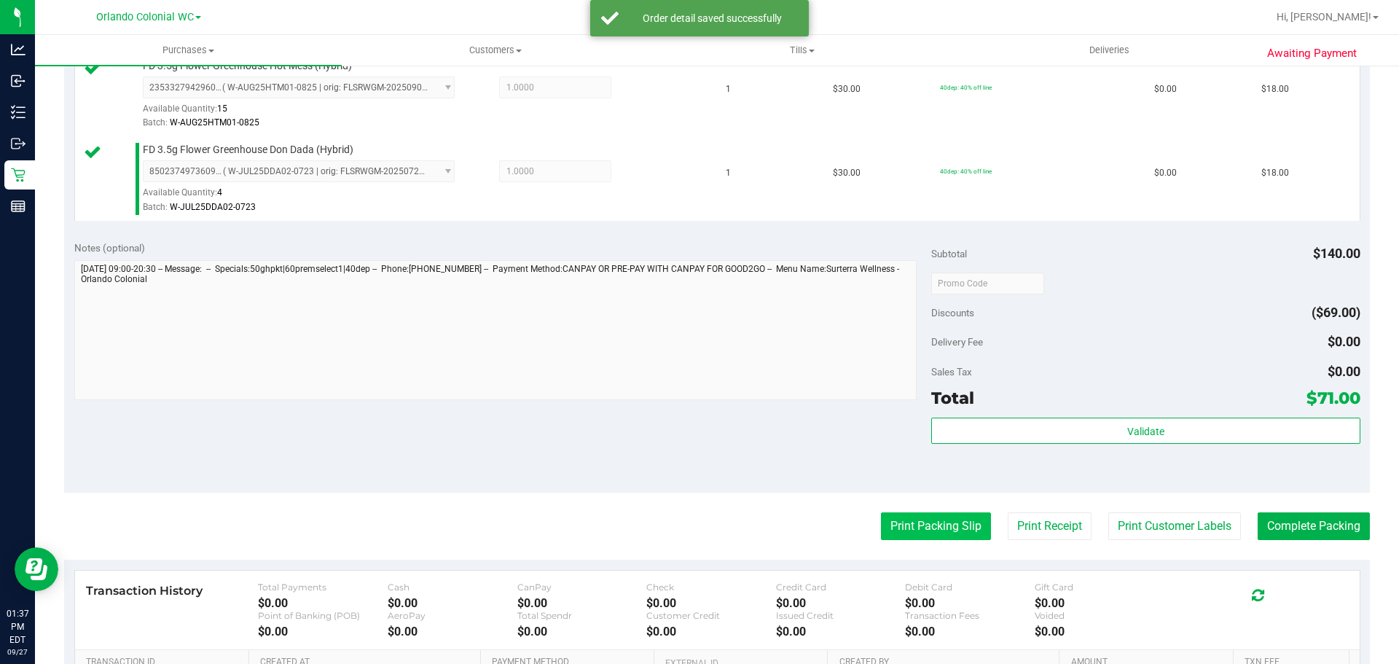
click at [949, 531] on button "Print Packing Slip" at bounding box center [936, 526] width 110 height 28
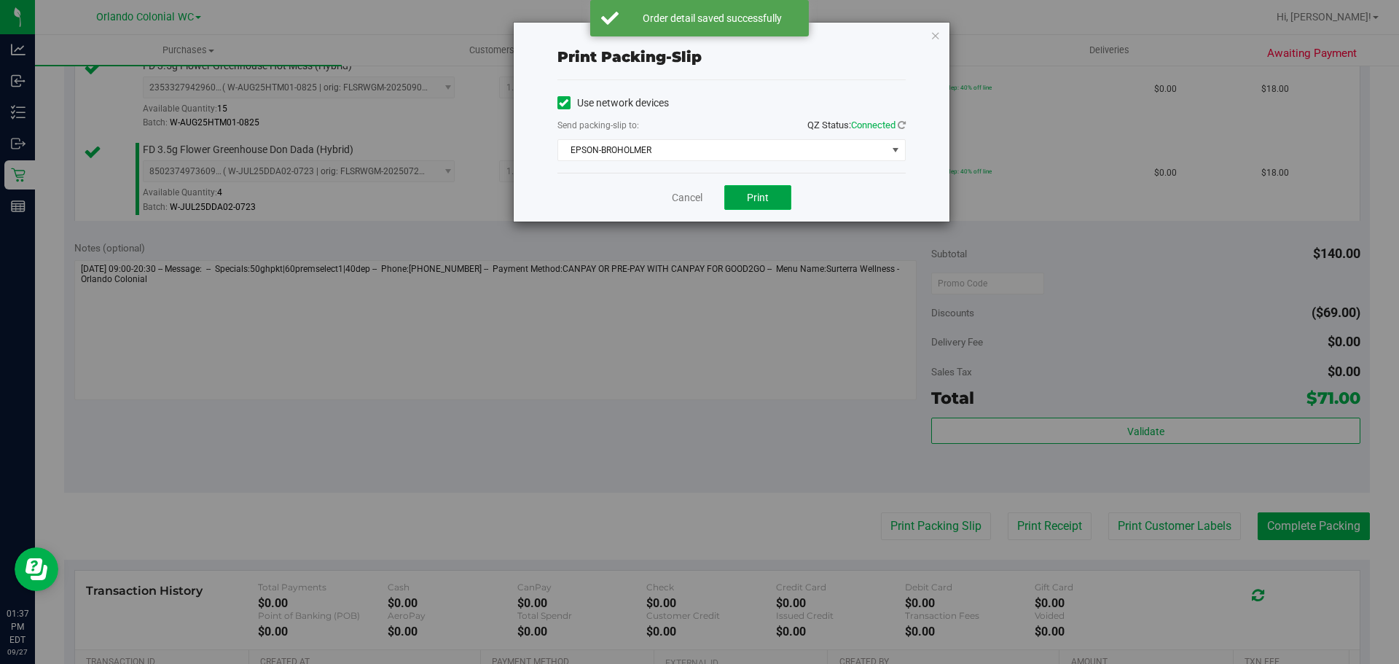
click at [748, 203] on button "Print" at bounding box center [757, 197] width 67 height 25
click at [937, 34] on icon "button" at bounding box center [936, 34] width 10 height 17
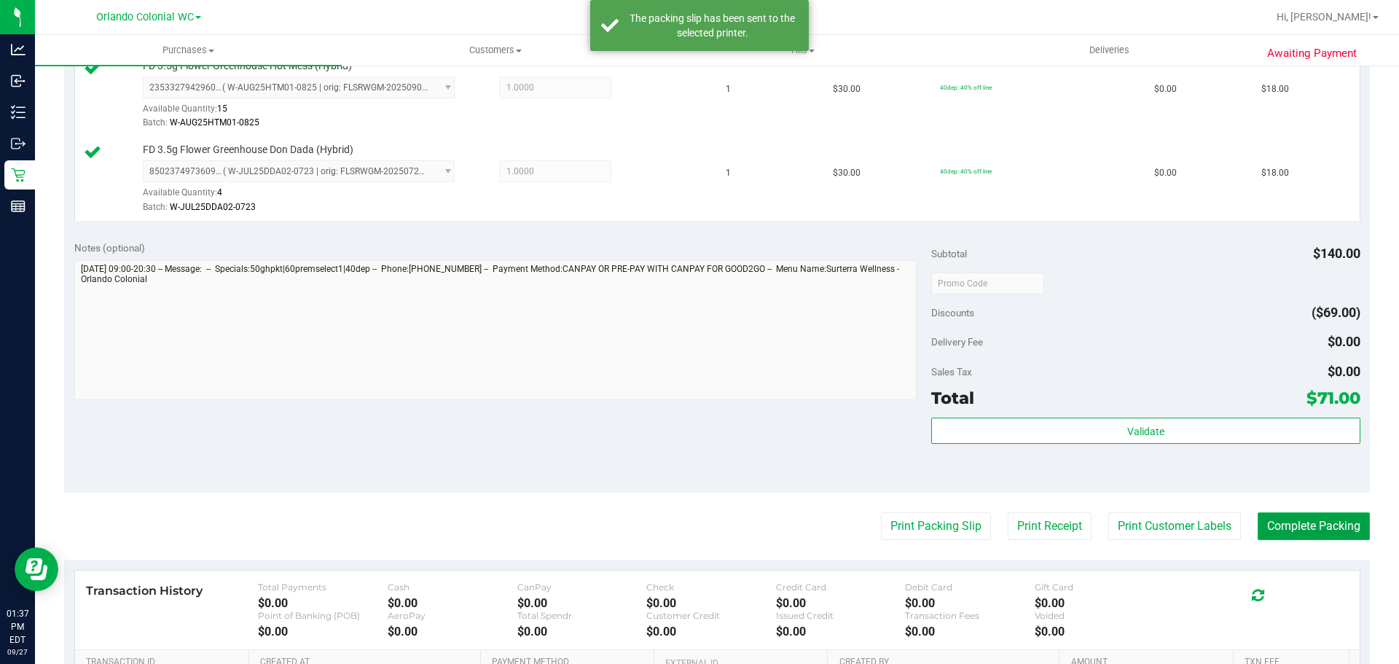
click at [1310, 523] on button "Complete Packing" at bounding box center [1314, 526] width 112 height 28
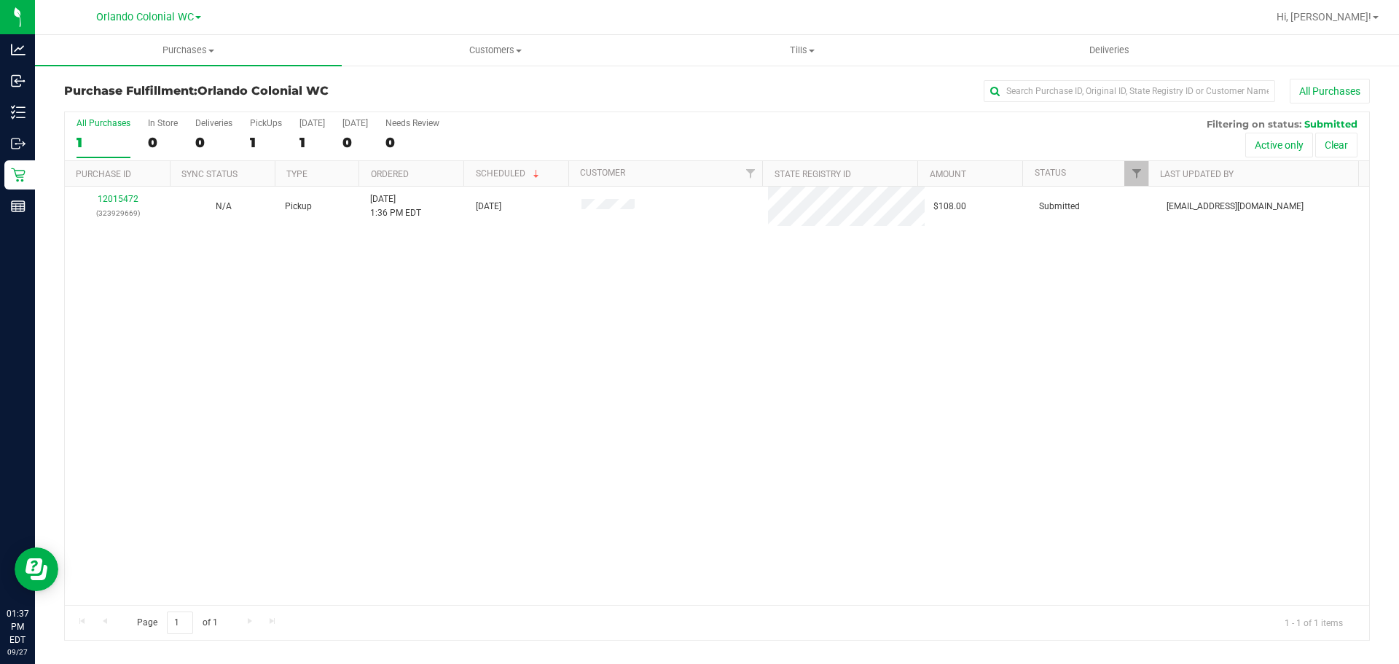
click at [120, 198] on link "12015472" at bounding box center [118, 199] width 41 height 10
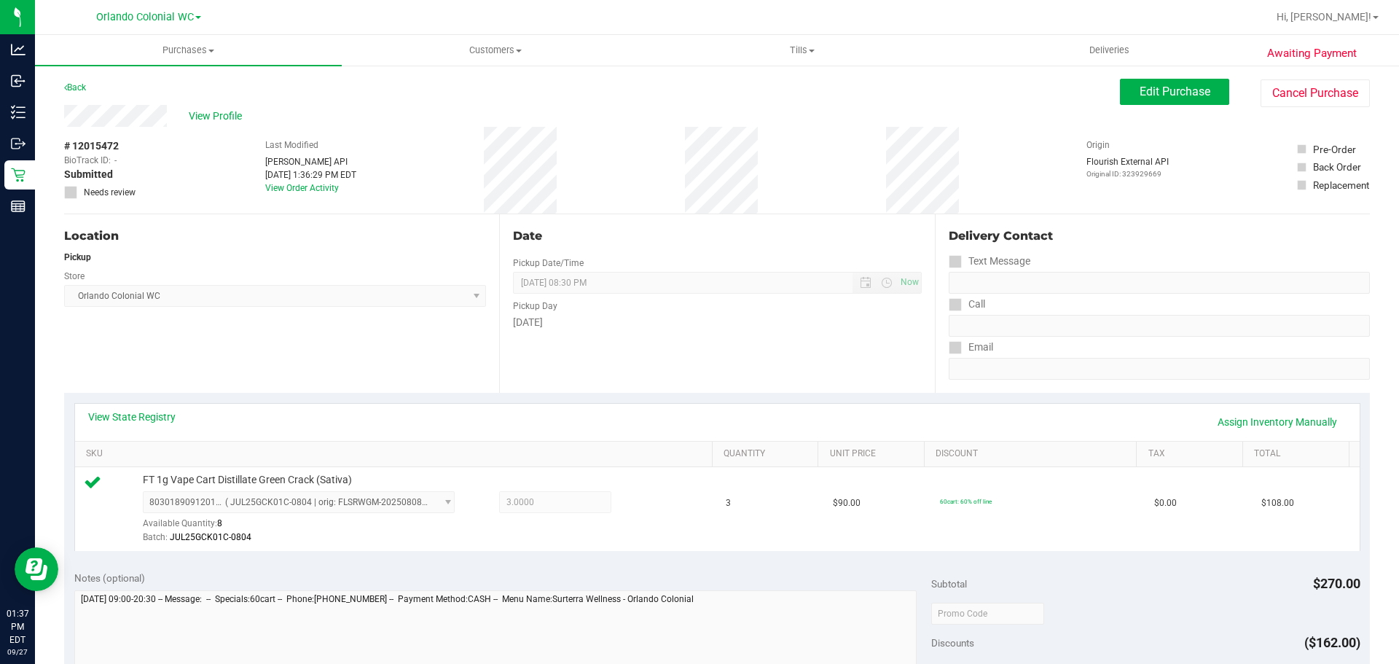
scroll to position [437, 0]
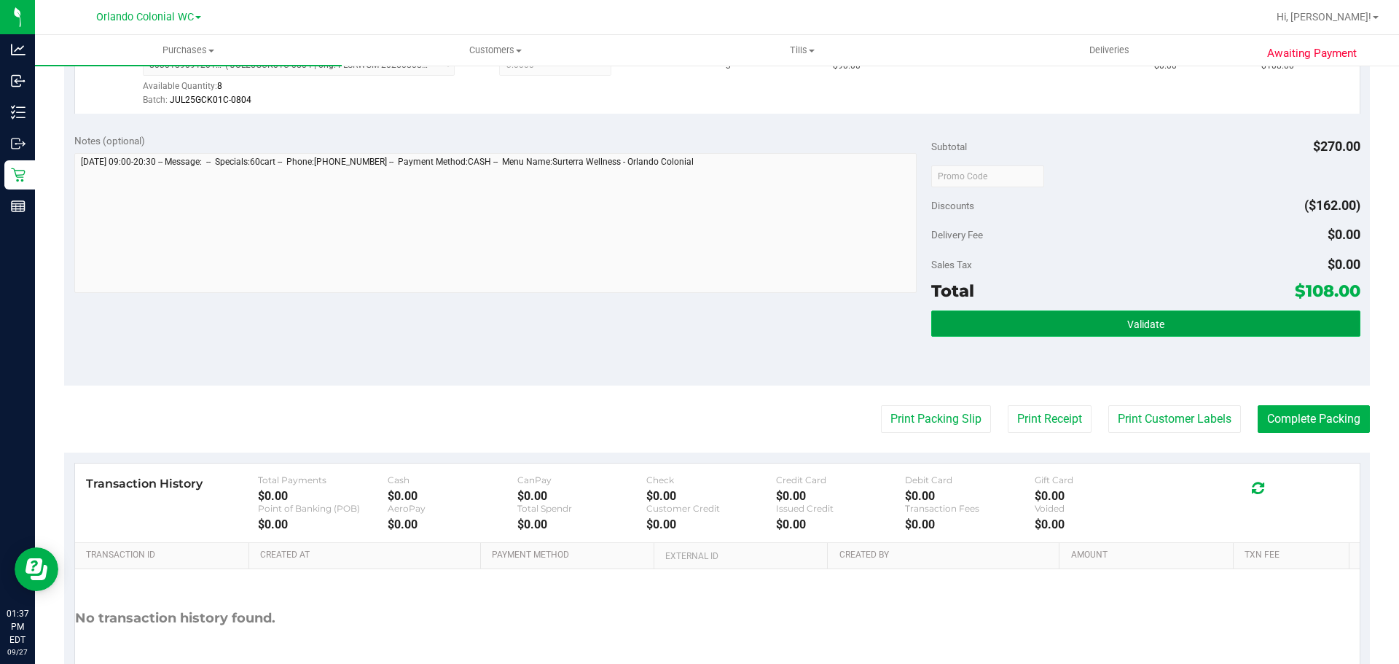
click at [1110, 313] on button "Validate" at bounding box center [1145, 323] width 429 height 26
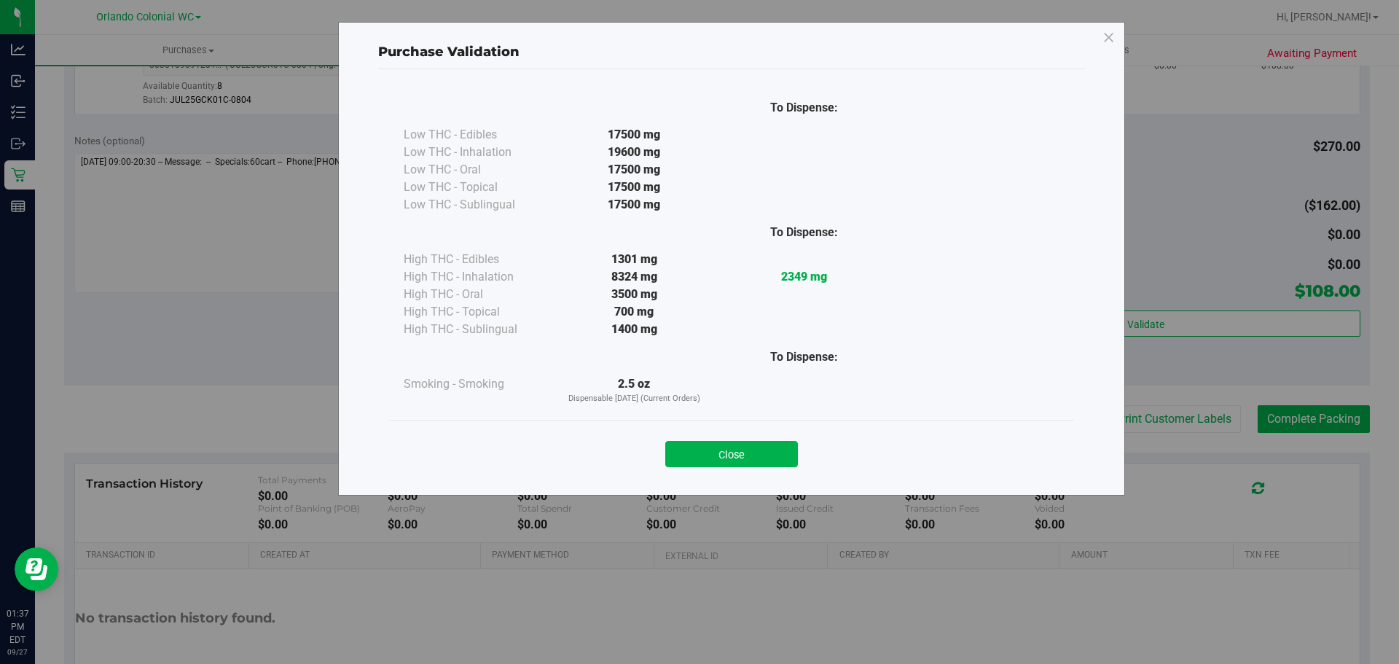
click at [721, 442] on button "Close" at bounding box center [731, 454] width 133 height 26
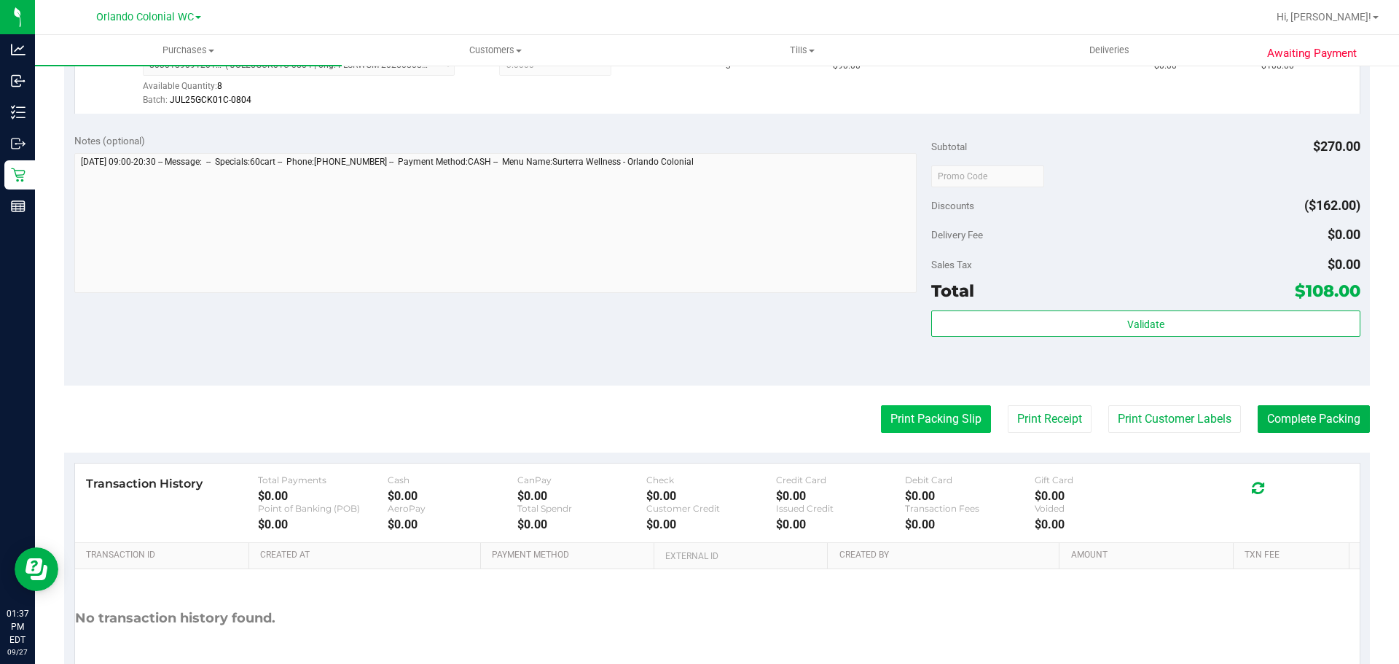
click at [887, 423] on button "Print Packing Slip" at bounding box center [936, 419] width 110 height 28
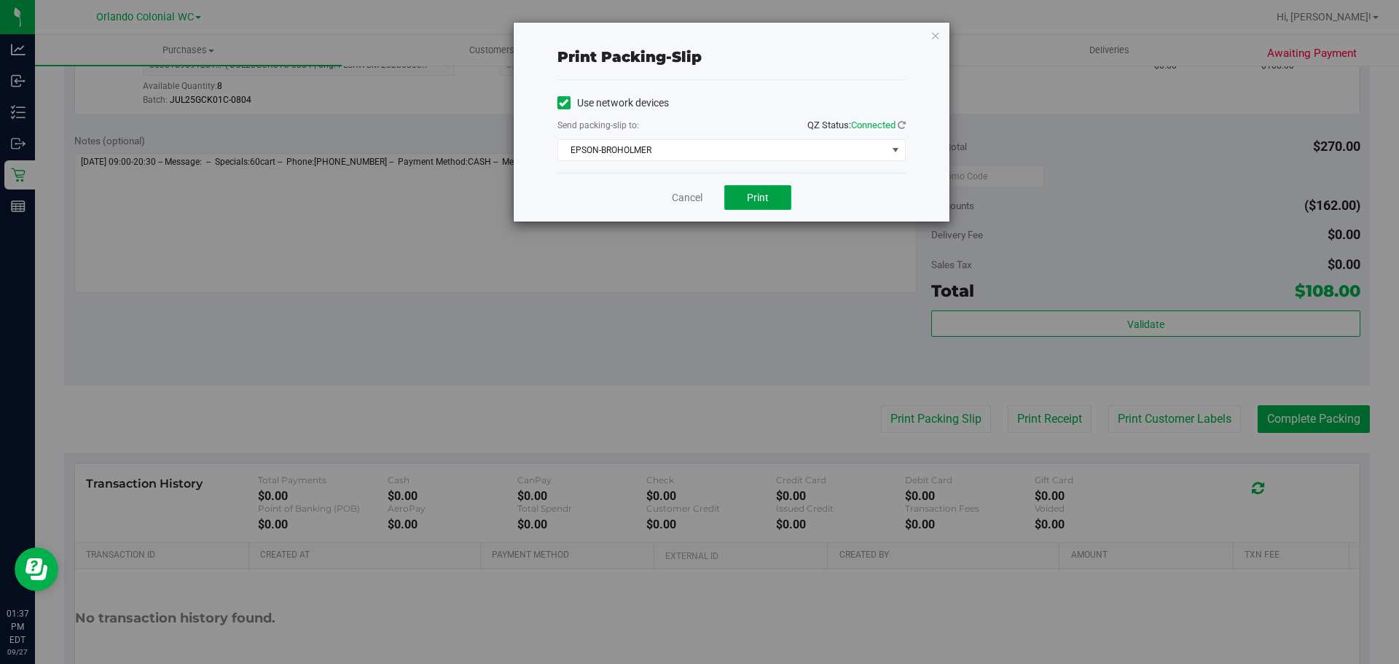
click at [770, 195] on button "Print" at bounding box center [757, 197] width 67 height 25
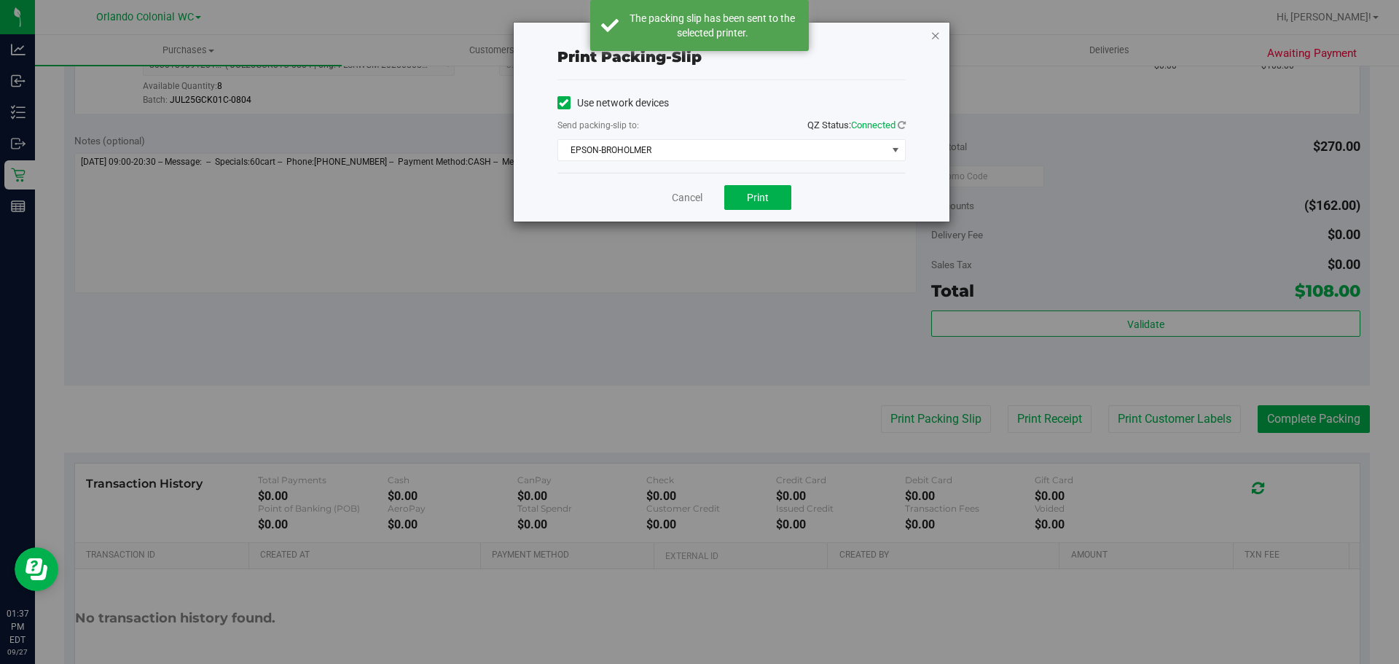
click at [940, 37] on icon "button" at bounding box center [936, 34] width 10 height 17
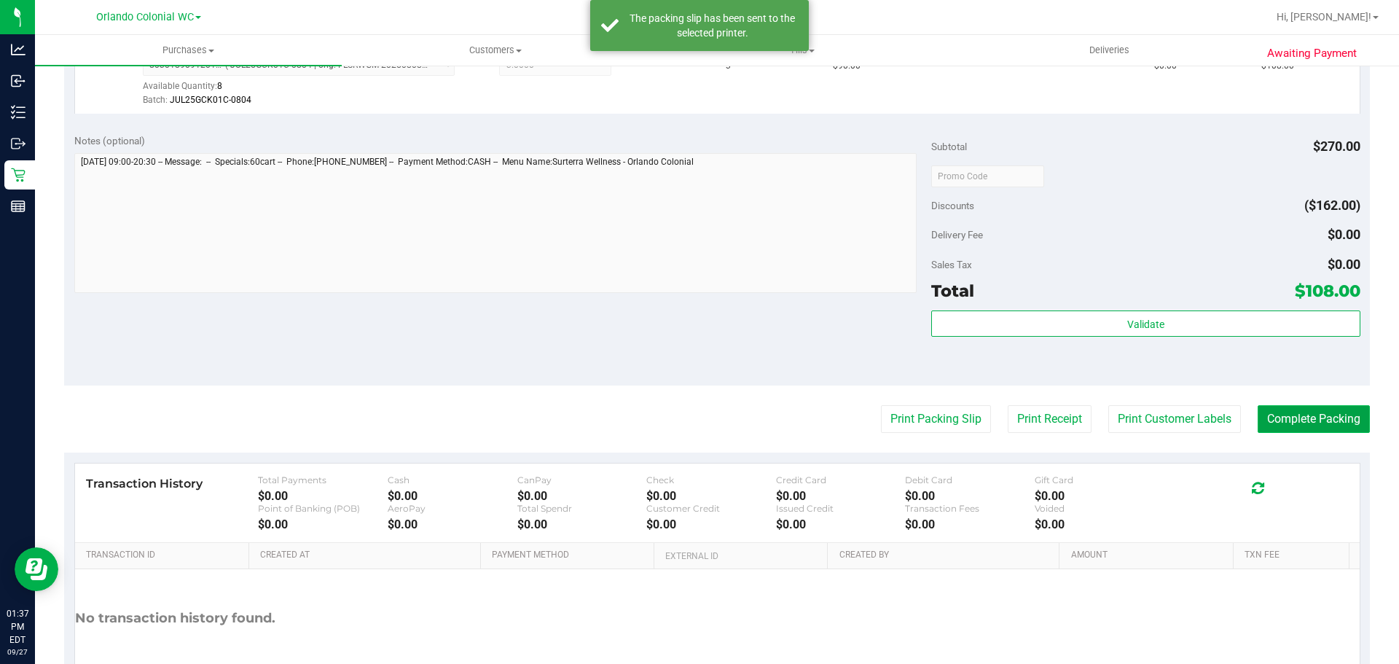
click at [1311, 426] on button "Complete Packing" at bounding box center [1314, 419] width 112 height 28
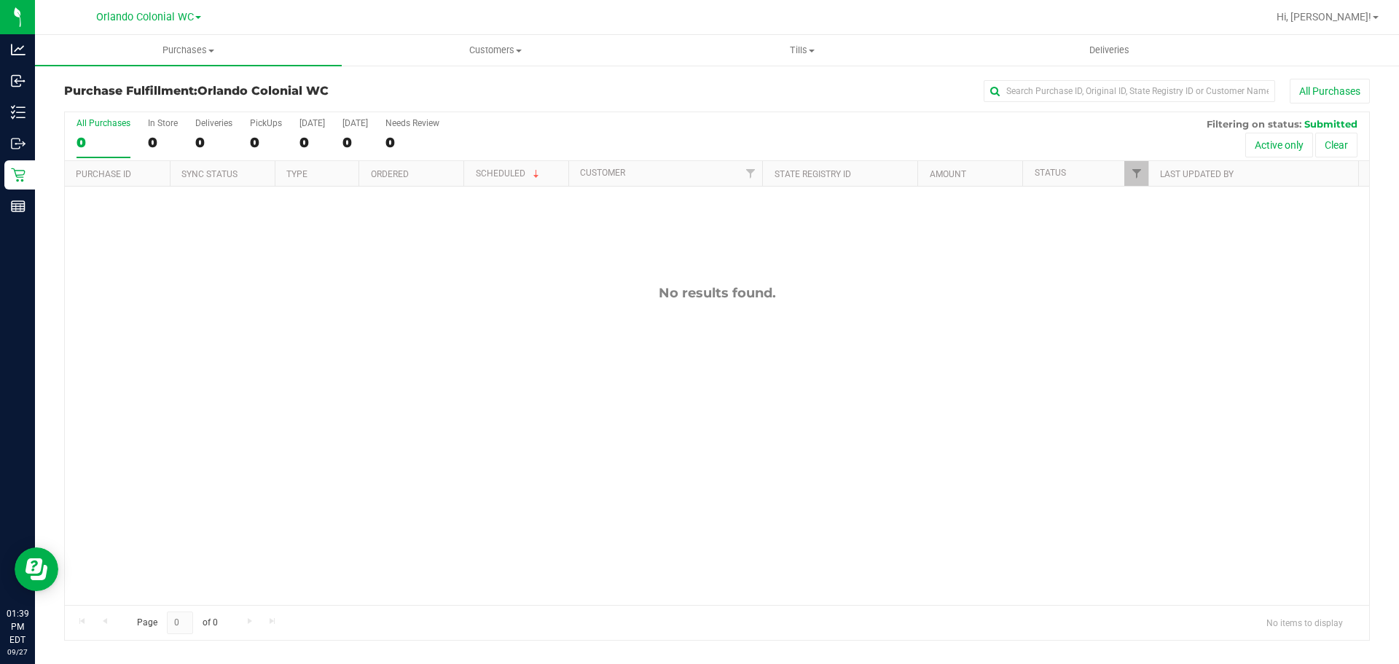
click at [781, 431] on div "No results found." at bounding box center [717, 445] width 1305 height 517
click at [568, 420] on div "No results found." at bounding box center [717, 445] width 1305 height 517
click at [594, 274] on div "No results found." at bounding box center [717, 445] width 1305 height 517
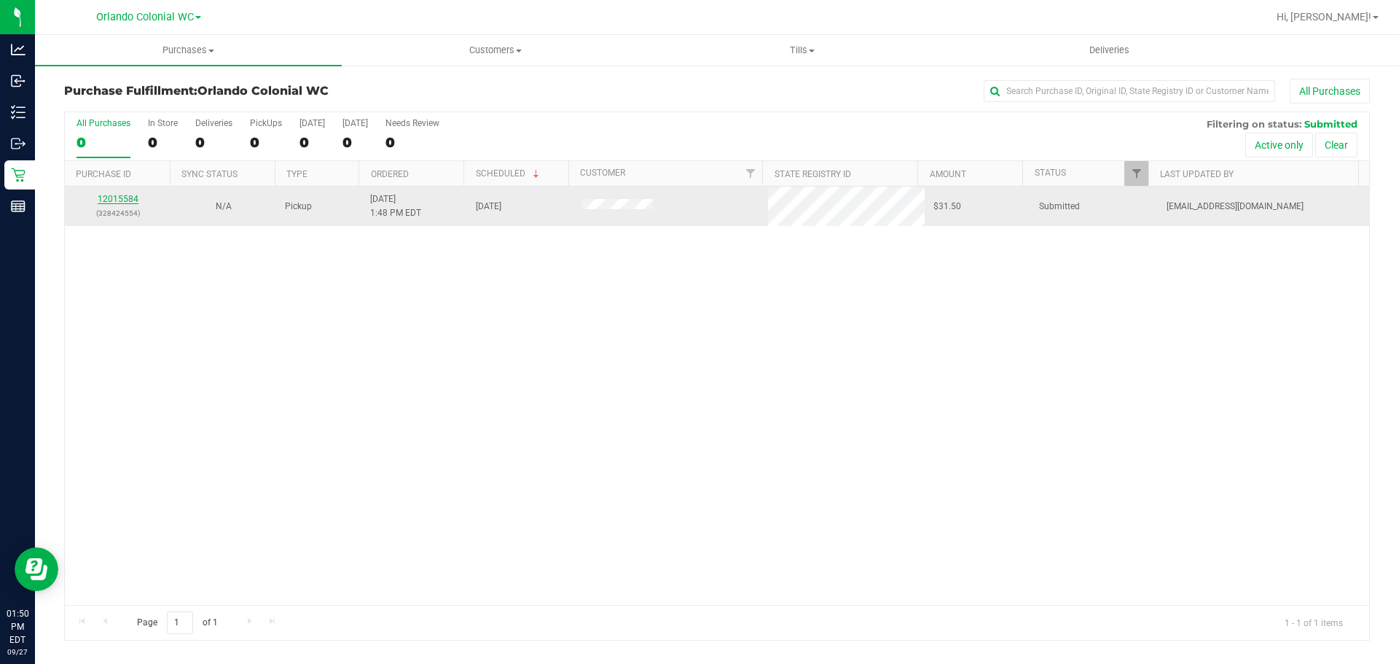
click at [126, 203] on link "12015584" at bounding box center [118, 199] width 41 height 10
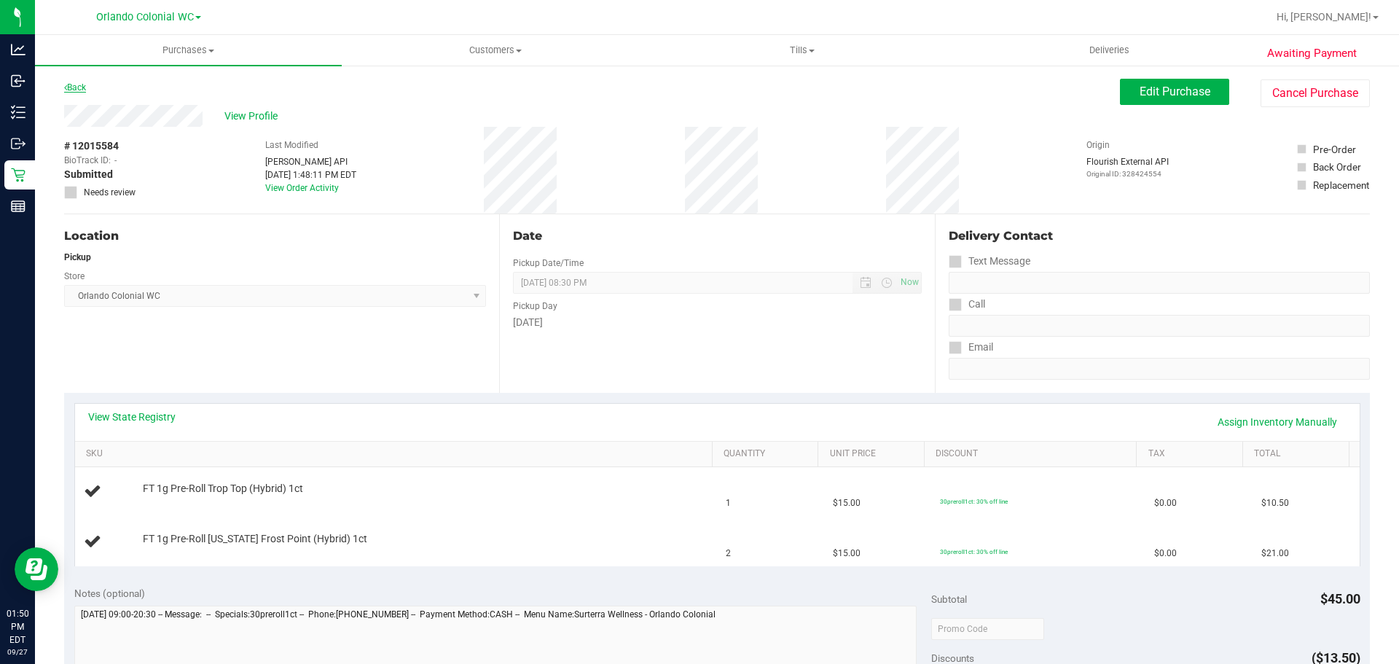
click at [78, 85] on link "Back" at bounding box center [75, 87] width 22 height 10
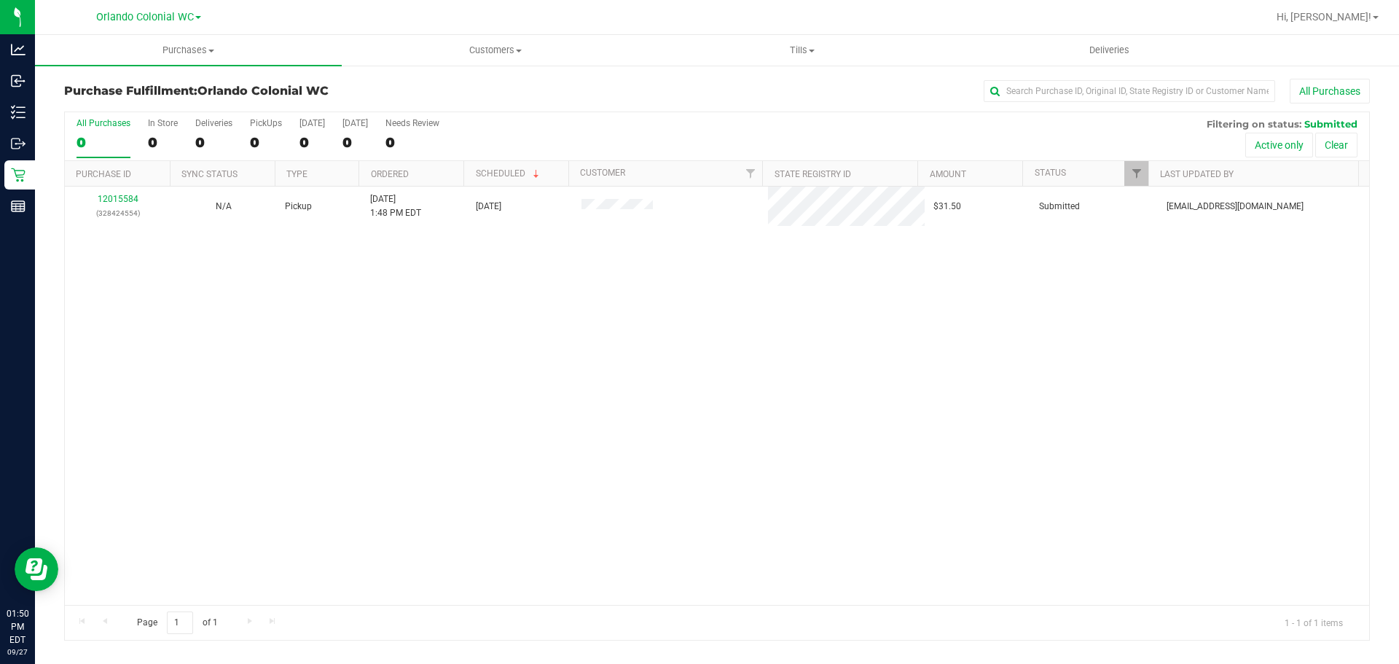
click at [661, 423] on div "12015584 (328424554) N/A Pickup 9/27/2025 1:48 PM EDT 9/27/2025 $31.50 Submitte…" at bounding box center [717, 396] width 1305 height 418
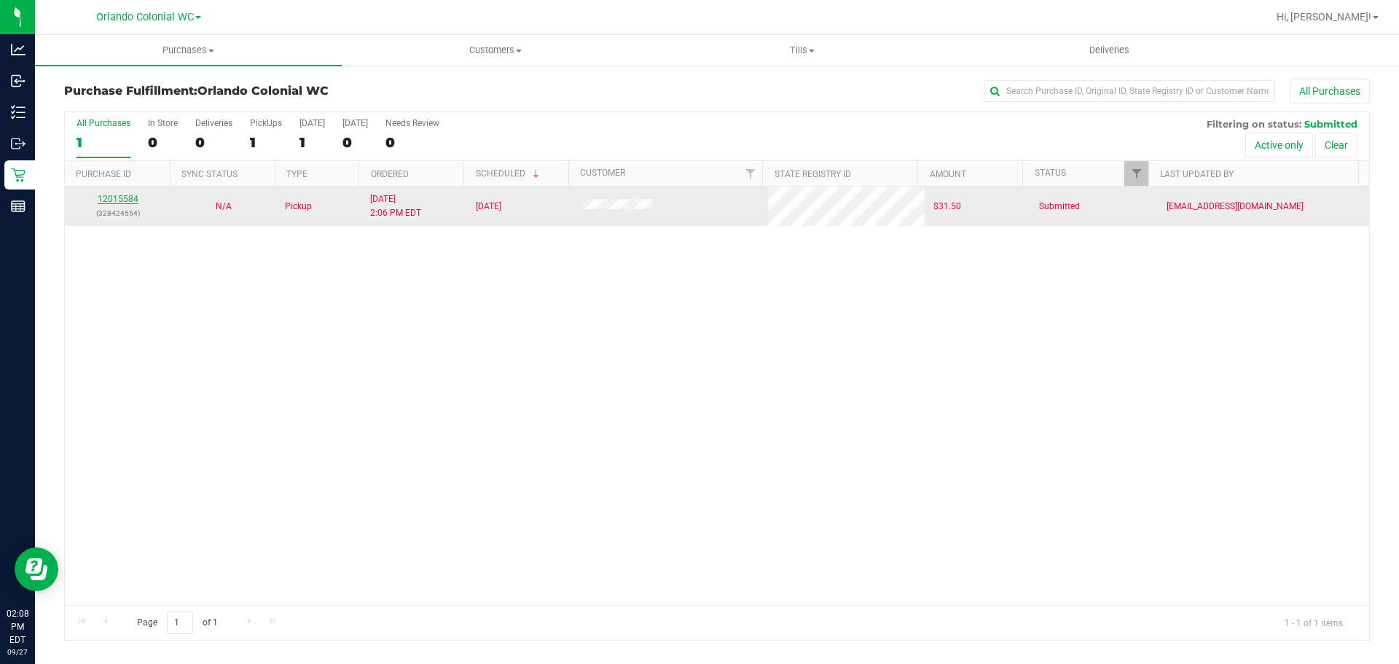
click at [133, 198] on link "12015584" at bounding box center [118, 199] width 41 height 10
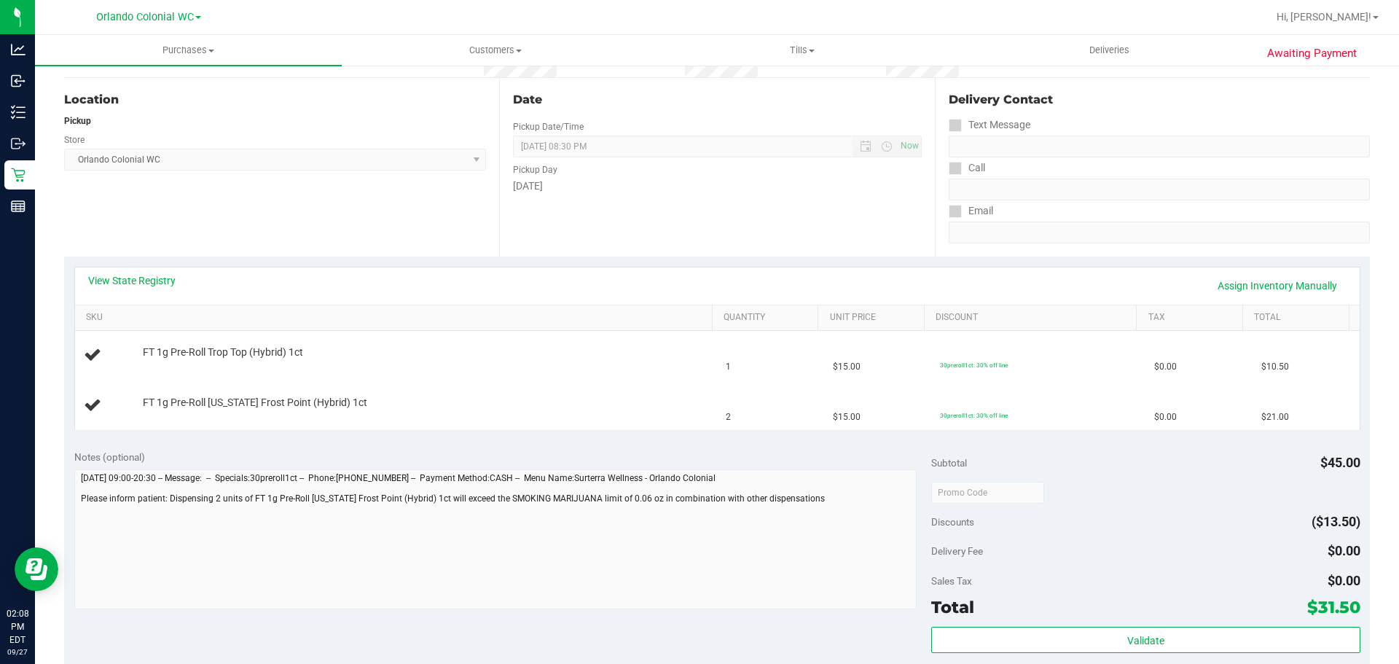
scroll to position [146, 0]
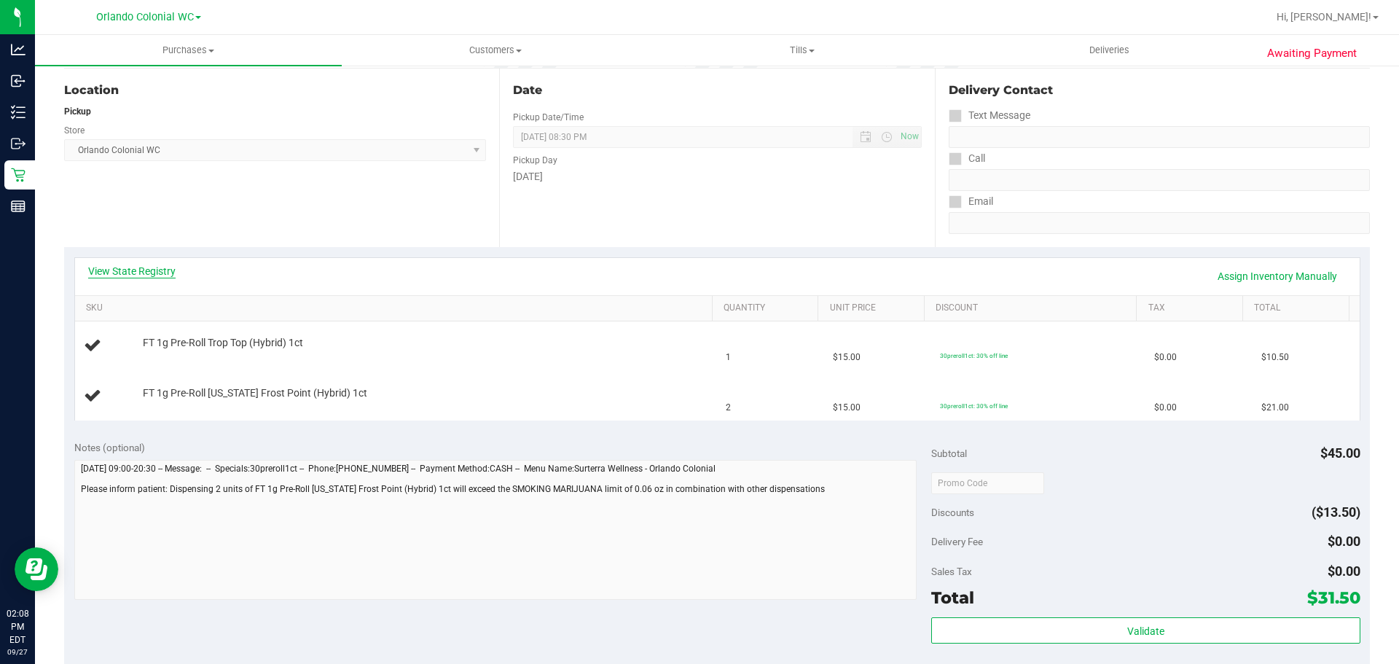
click at [120, 276] on link "View State Registry" at bounding box center [131, 271] width 87 height 15
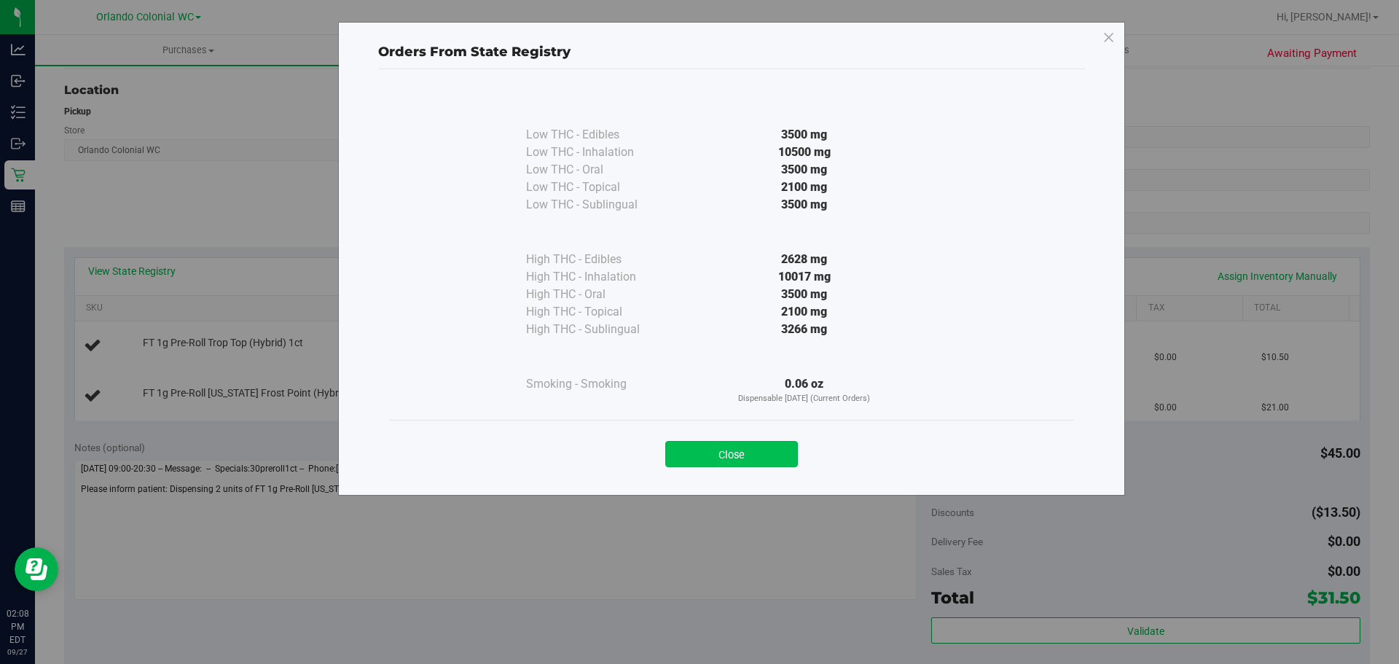
click at [733, 464] on button "Close" at bounding box center [731, 454] width 133 height 26
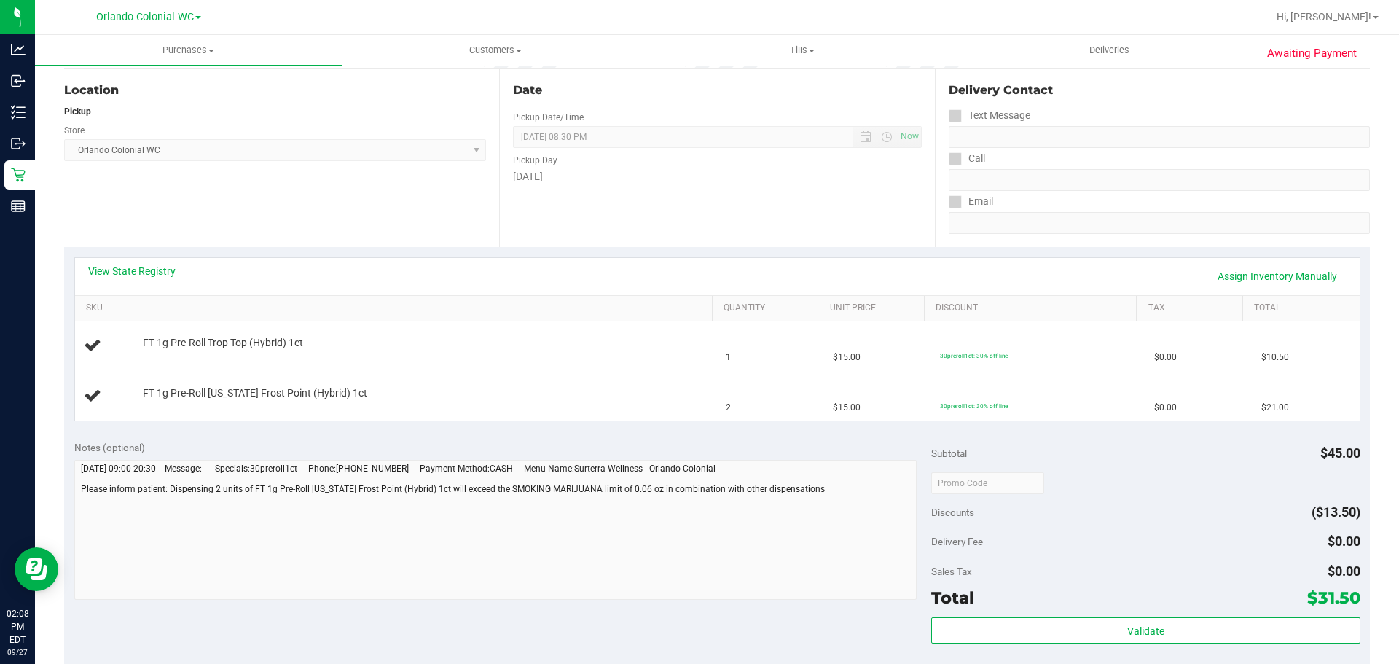
click at [829, 258] on div "View State Registry Assign Inventory Manually" at bounding box center [717, 276] width 1285 height 37
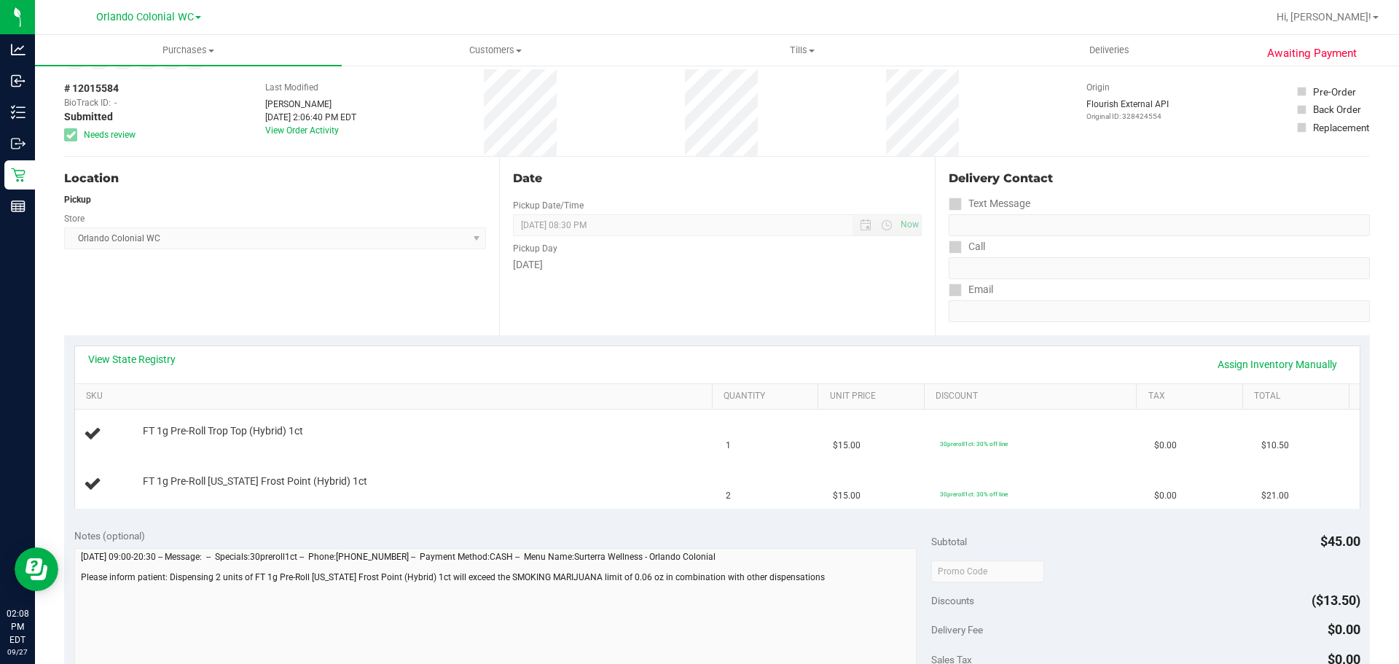
scroll to position [0, 0]
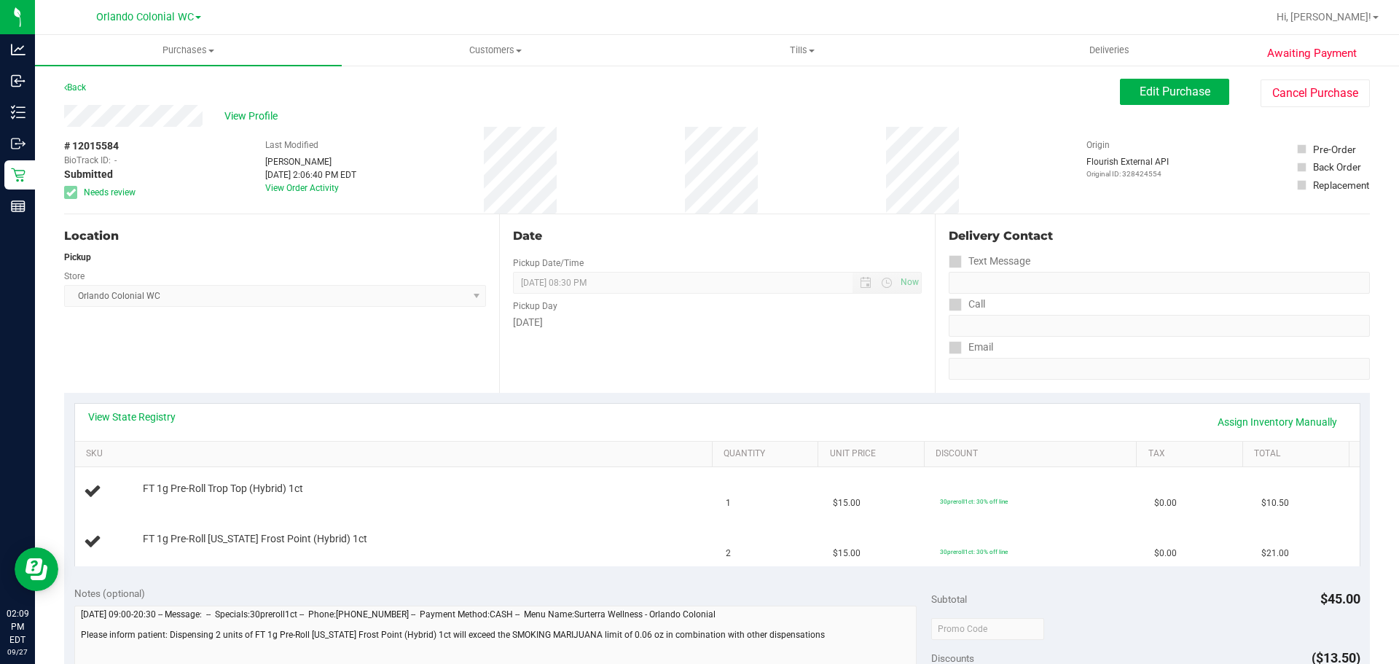
click at [434, 346] on div "Location Pickup Store Orlando Colonial WC Select Store Bonita Springs WC Boynto…" at bounding box center [281, 303] width 435 height 179
click at [189, 57] on uib-tab-heading "Purchases Summary of purchases Fulfillment All purchases" at bounding box center [188, 50] width 307 height 31
click at [152, 110] on li "Fulfillment" at bounding box center [188, 105] width 307 height 17
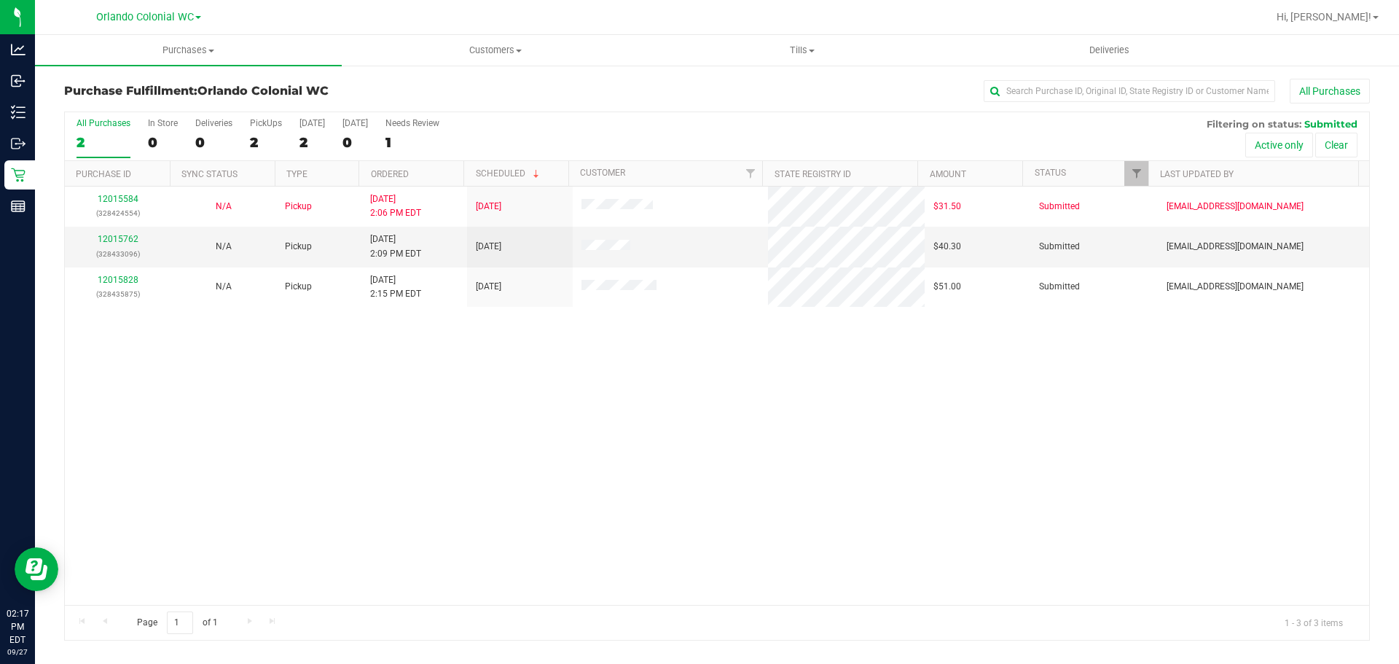
drag, startPoint x: 490, startPoint y: 402, endPoint x: 525, endPoint y: 410, distance: 35.7
click at [490, 402] on div "12015584 (328424554) N/A Pickup 9/27/2025 2:06 PM EDT 9/27/2025 $31.50 Submitte…" at bounding box center [717, 396] width 1305 height 418
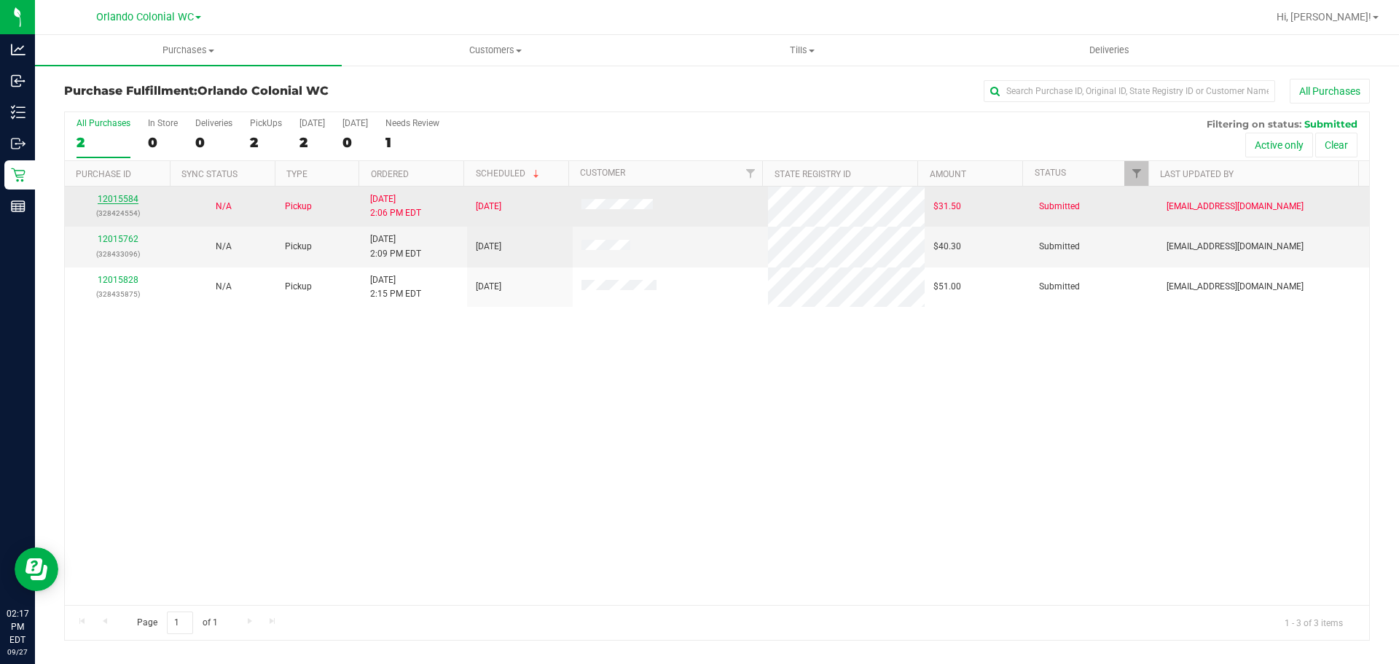
click at [114, 195] on link "12015584" at bounding box center [118, 199] width 41 height 10
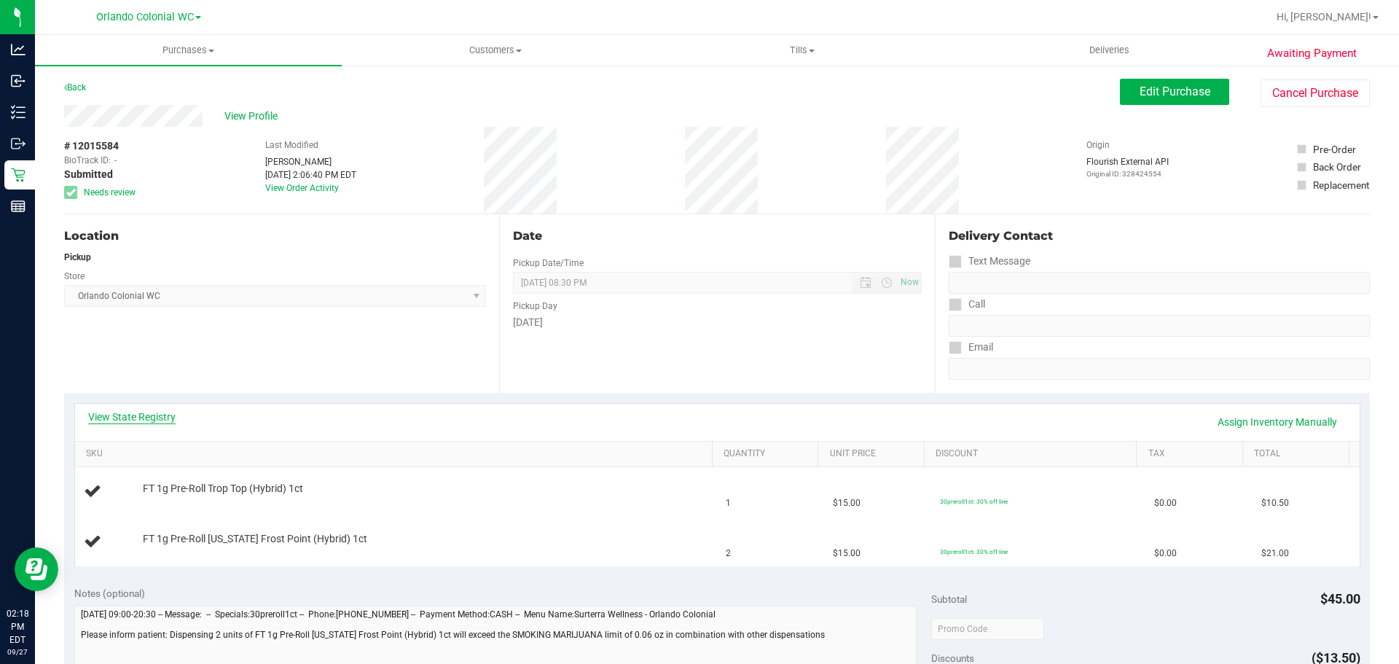
click at [158, 411] on link "View State Registry" at bounding box center [131, 417] width 87 height 15
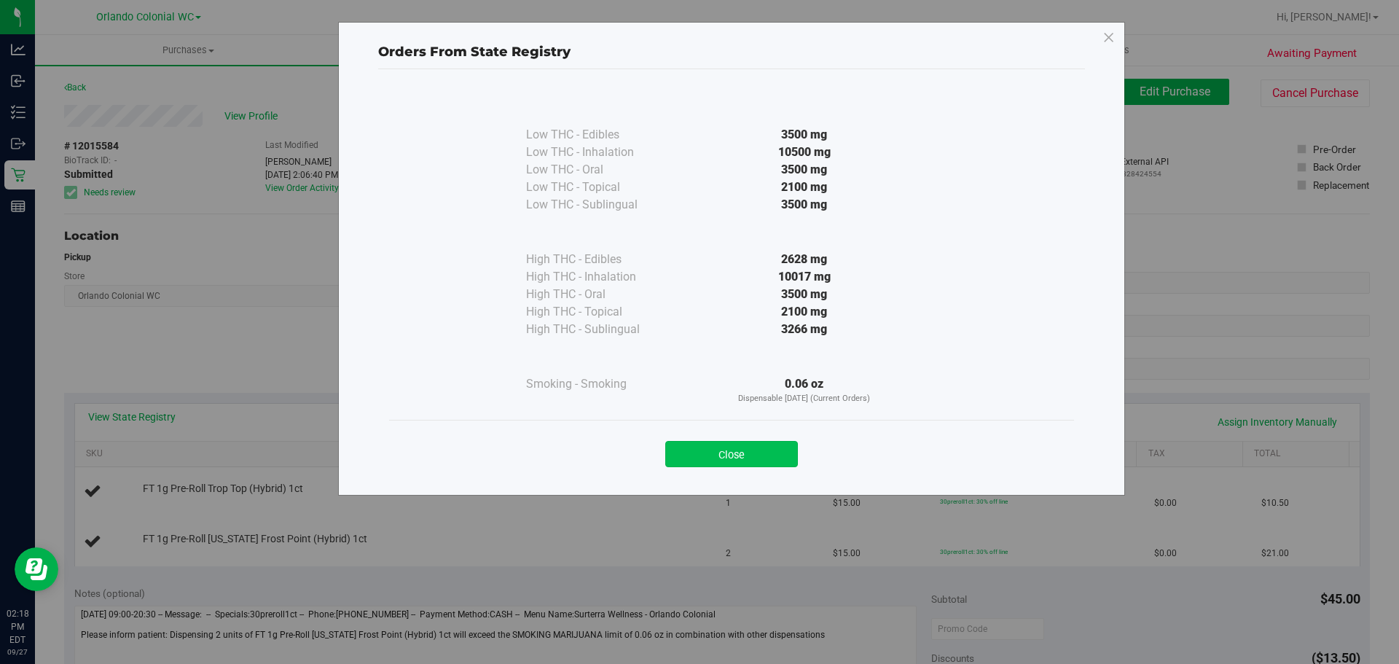
click at [773, 453] on button "Close" at bounding box center [731, 454] width 133 height 26
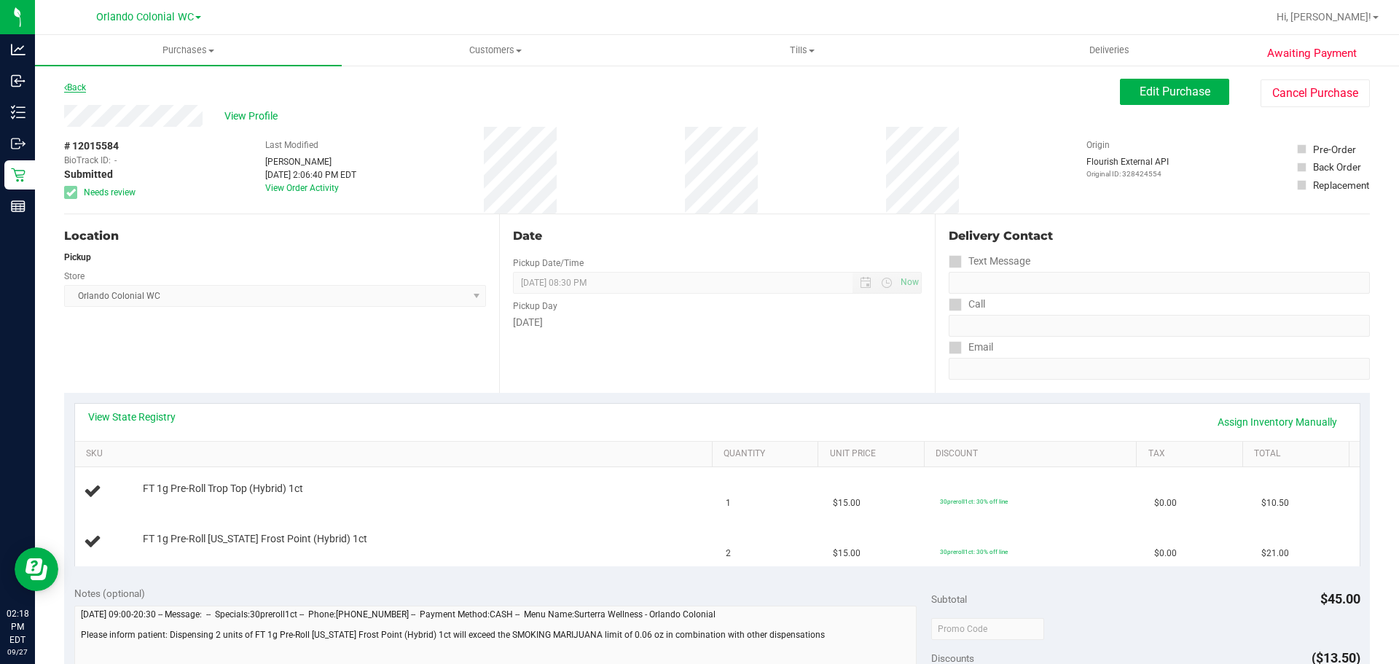
click at [79, 82] on div "Back" at bounding box center [75, 87] width 22 height 17
click at [82, 88] on link "Back" at bounding box center [75, 87] width 22 height 10
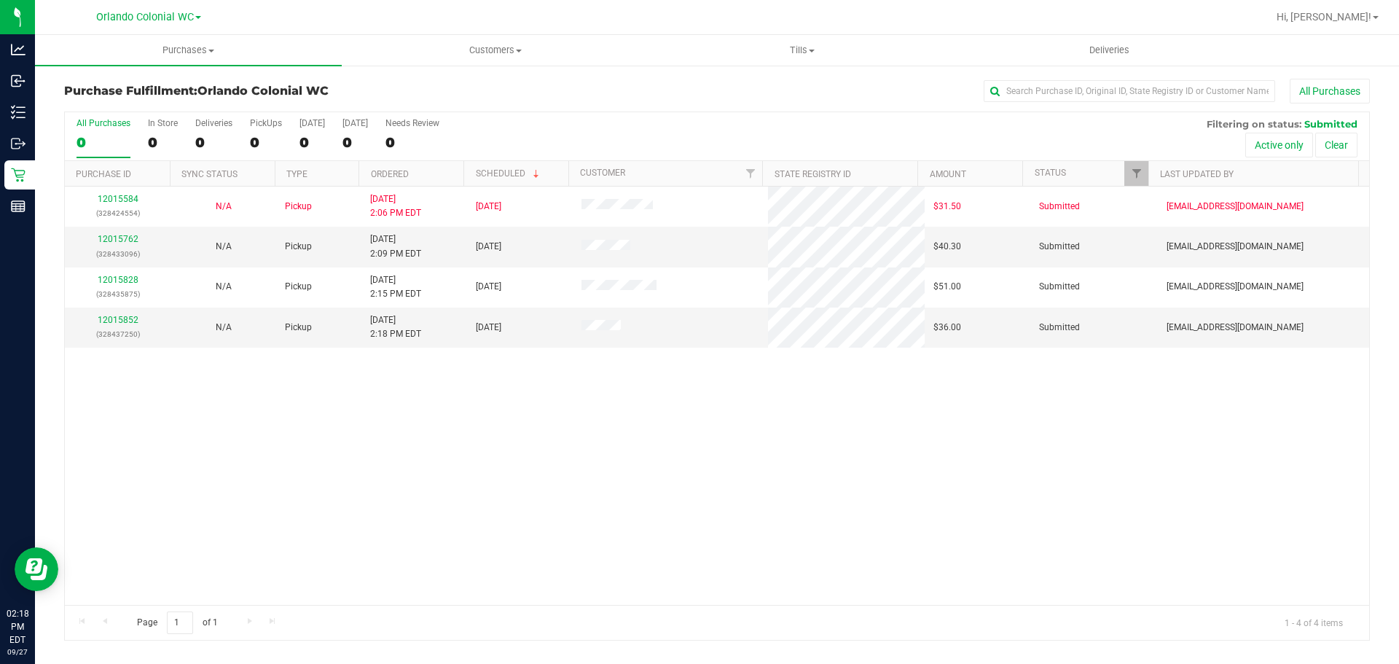
click at [616, 481] on div "12015584 (328424554) N/A Pickup 9/27/2025 2:06 PM EDT 9/27/2025 $31.50 Submitte…" at bounding box center [717, 396] width 1305 height 418
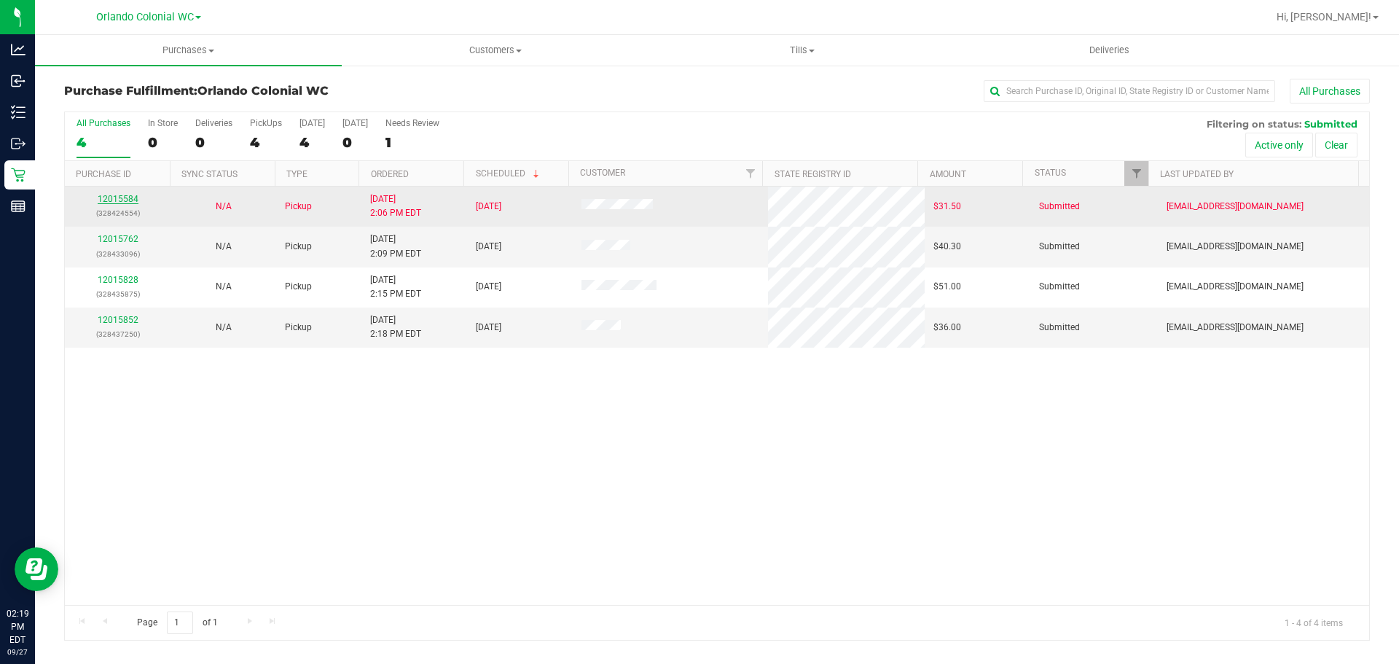
click at [121, 203] on link "12015584" at bounding box center [118, 199] width 41 height 10
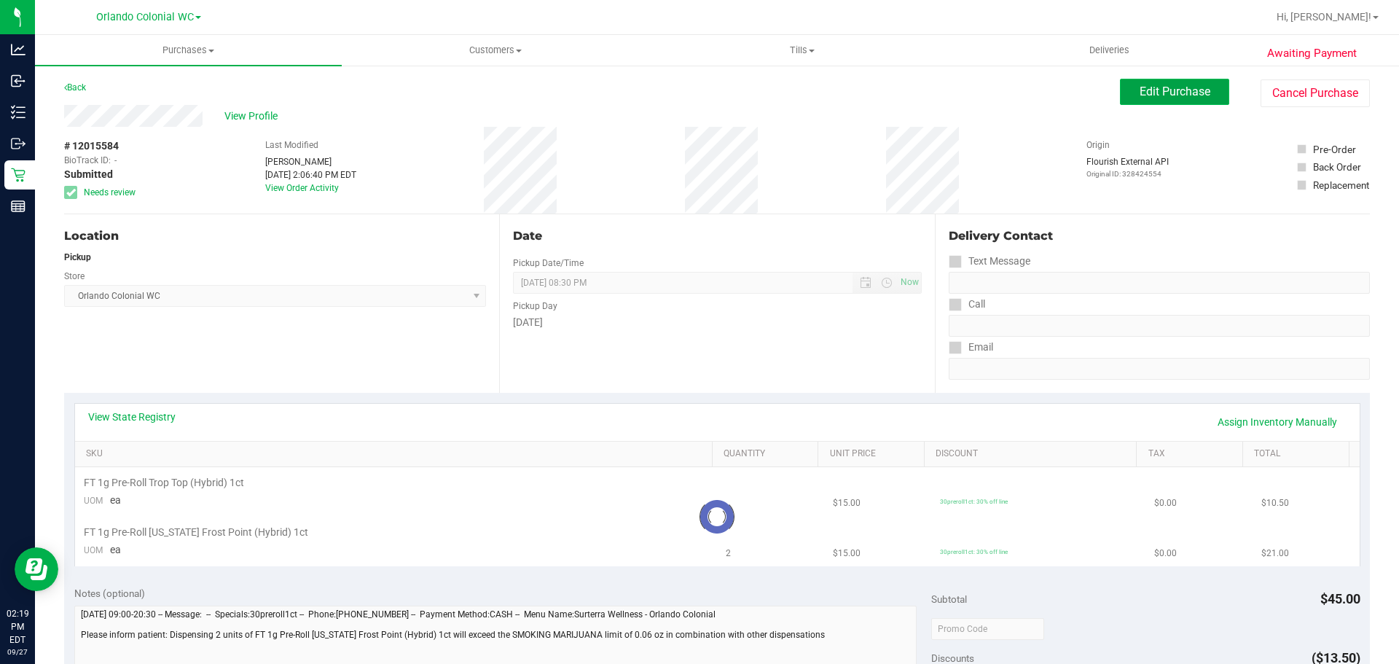
click at [1162, 91] on span "Edit Purchase" at bounding box center [1175, 92] width 71 height 14
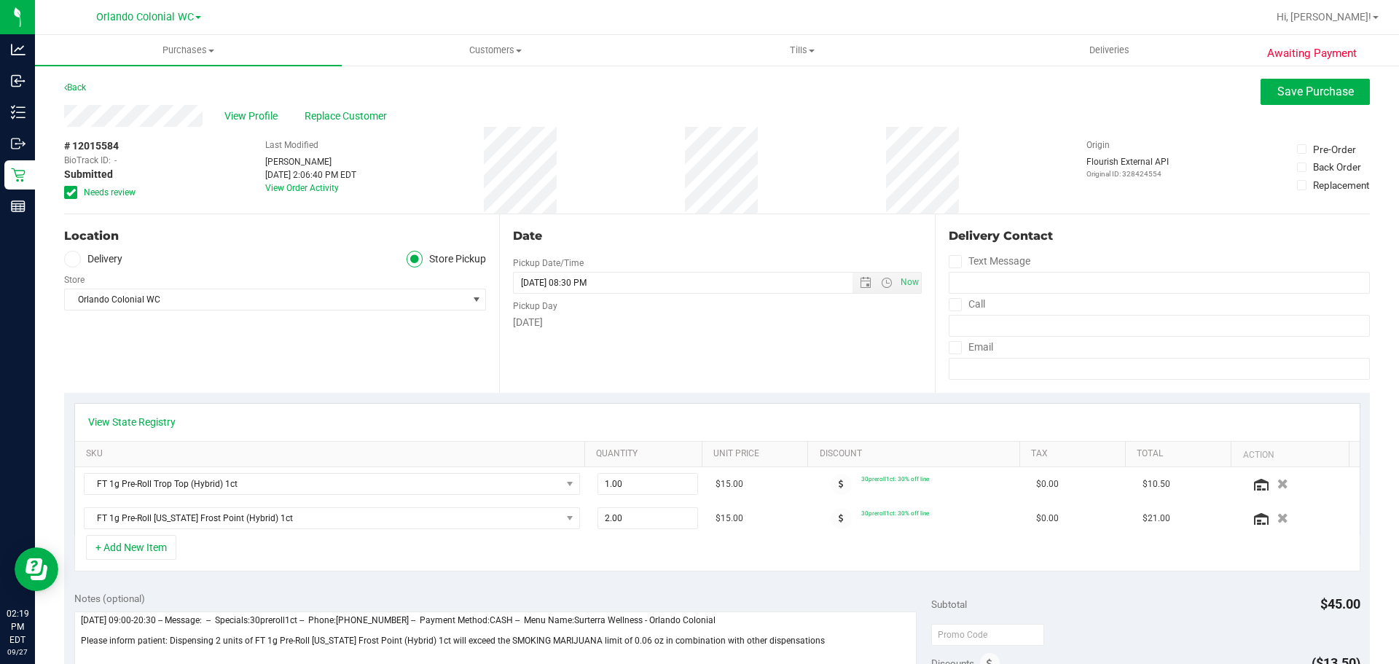
click at [73, 192] on icon at bounding box center [70, 192] width 9 height 0
click at [0, 0] on input "Needs review" at bounding box center [0, 0] width 0 height 0
drag, startPoint x: 597, startPoint y: 521, endPoint x: 560, endPoint y: 520, distance: 36.4
click at [561, 520] on tr "FT 1g Pre-Roll Florida Frost Point (Hybrid) 1ct 2.00 2 $15.00 30preroll1ct: 30%…" at bounding box center [717, 518] width 1285 height 34
type input "1"
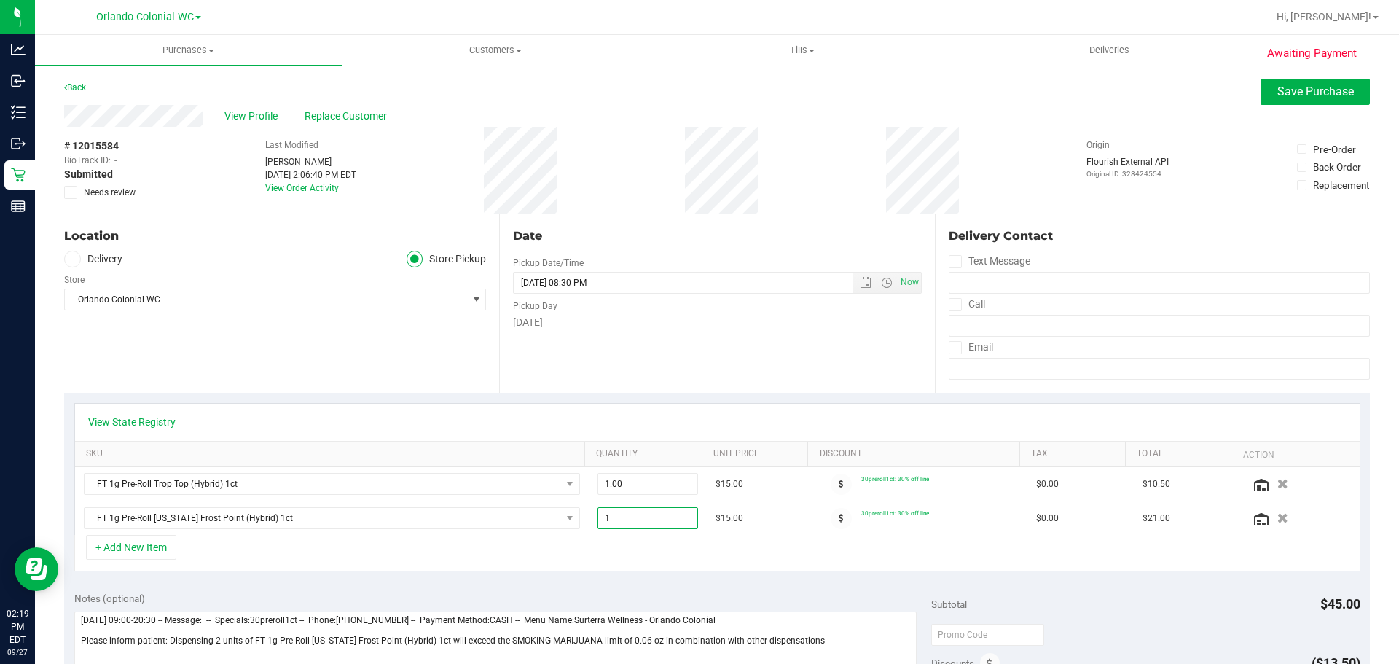
type input "1.00"
click at [614, 556] on div "+ Add New Item" at bounding box center [717, 553] width 1286 height 36
click at [1278, 485] on icon "button" at bounding box center [1283, 484] width 11 height 10
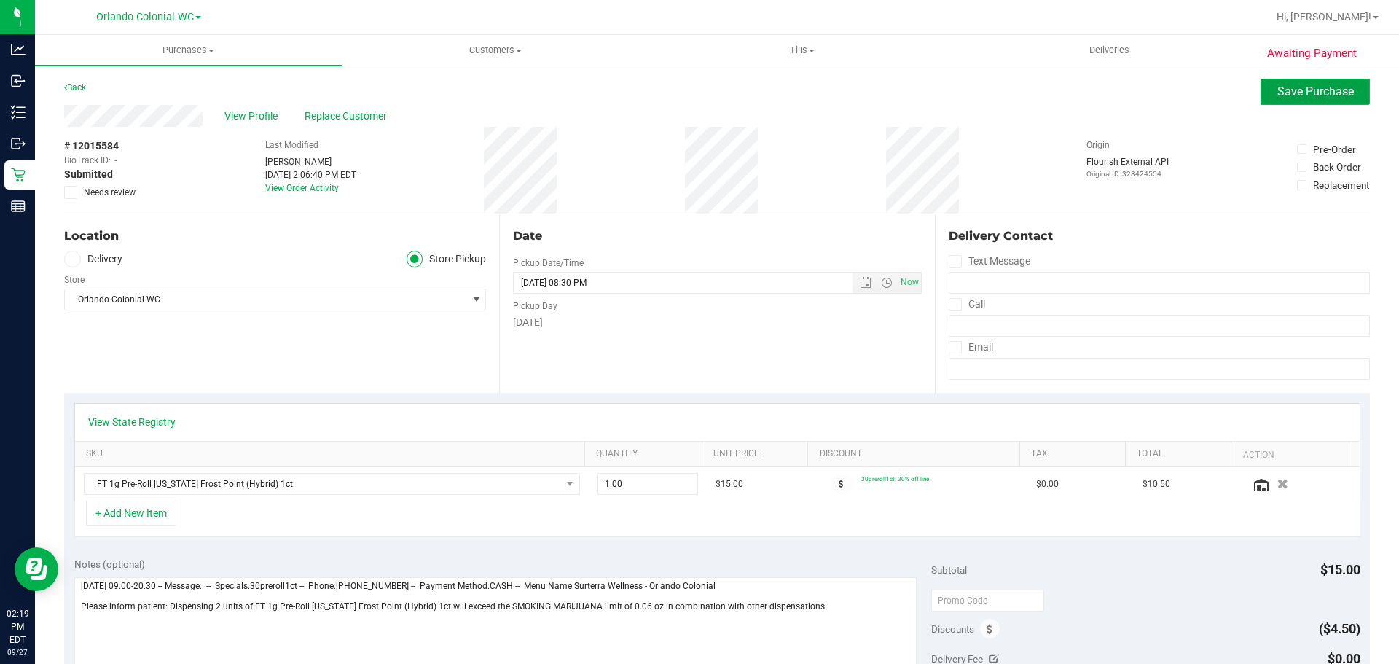
click at [1267, 100] on button "Save Purchase" at bounding box center [1315, 92] width 109 height 26
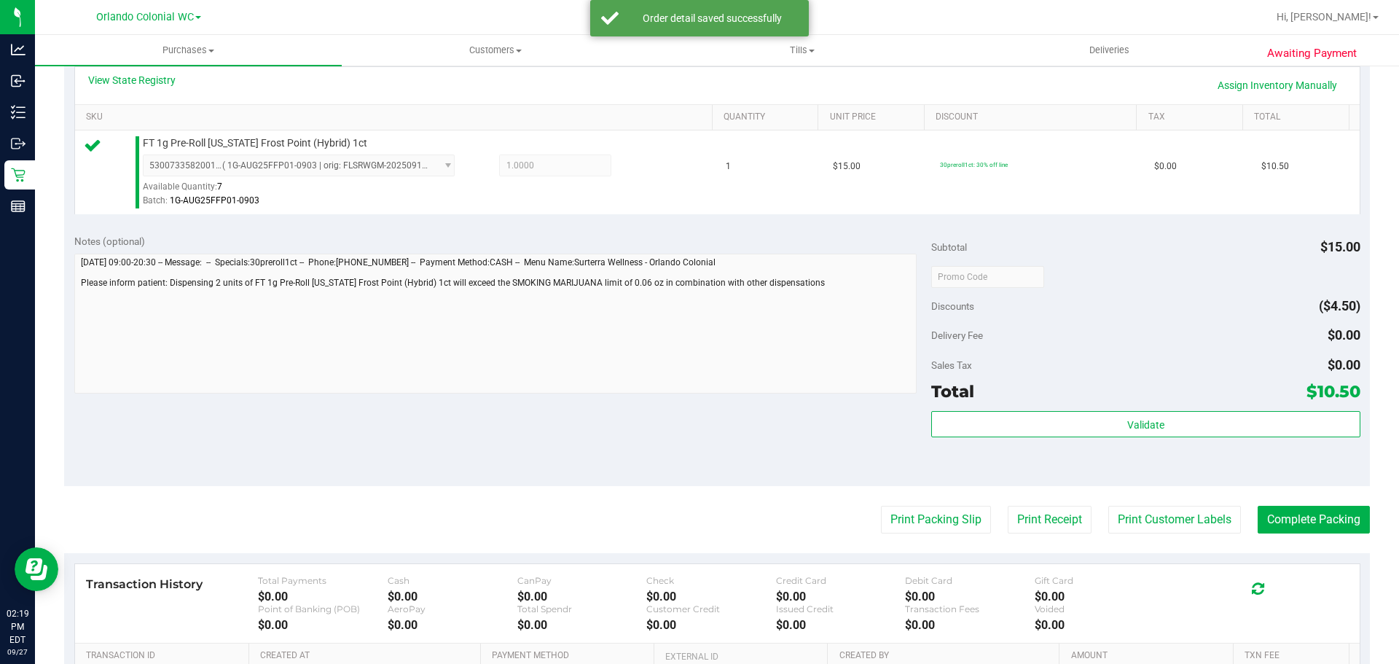
scroll to position [437, 0]
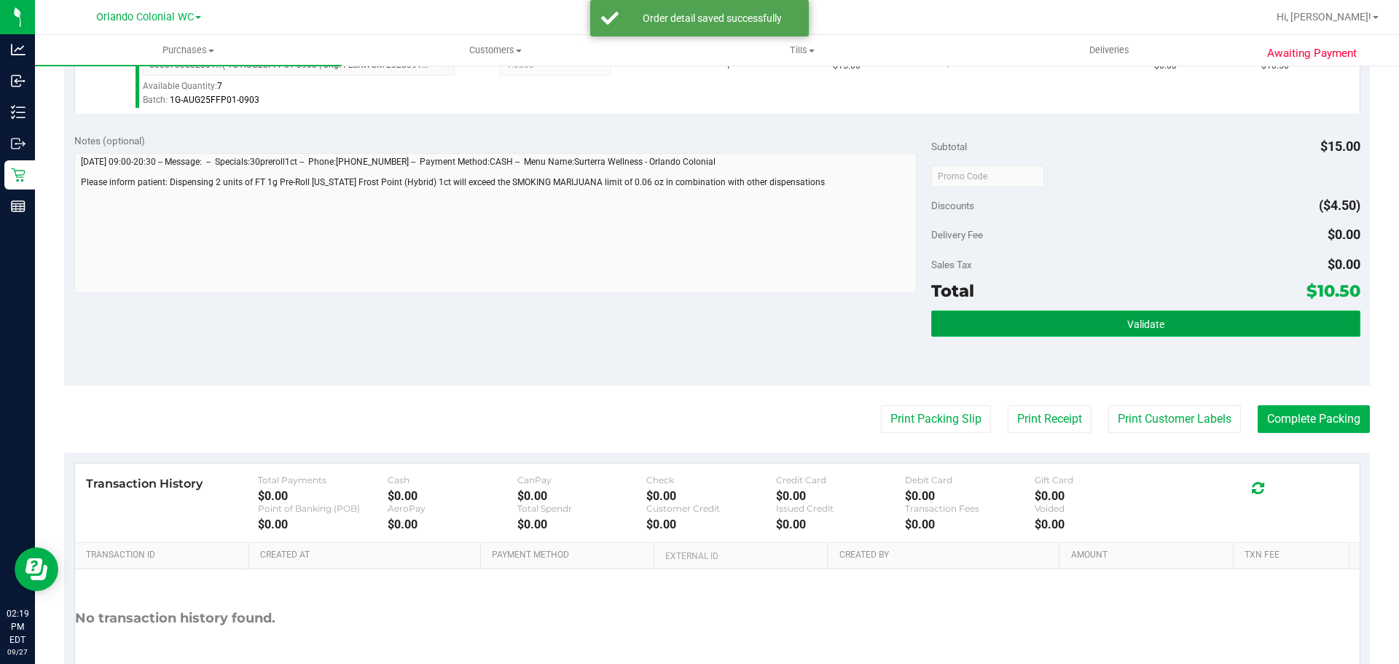
click at [1109, 331] on button "Validate" at bounding box center [1145, 323] width 429 height 26
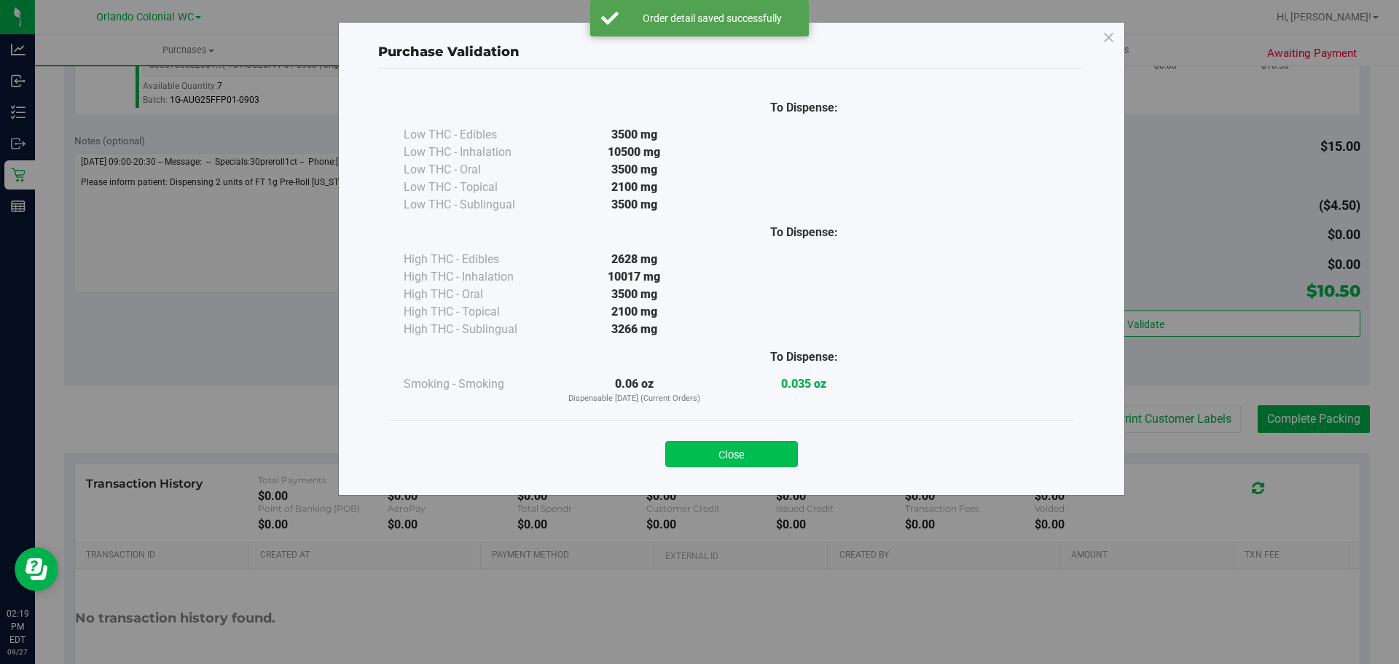
click at [781, 456] on button "Close" at bounding box center [731, 454] width 133 height 26
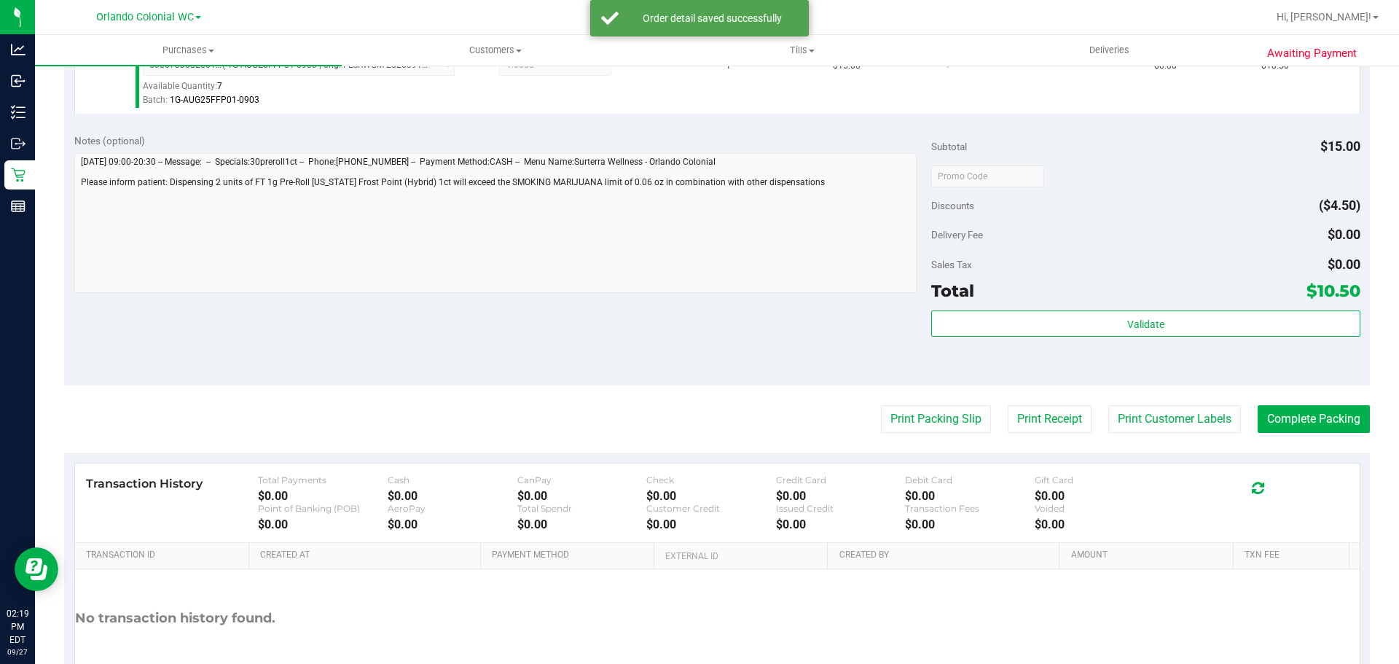
click at [1161, 403] on purchase-details "Back Edit Purchase Cancel Purchase View Profile # 12015584 BioTrack ID: - Submi…" at bounding box center [717, 183] width 1306 height 1084
click at [1156, 411] on button "Print Customer Labels" at bounding box center [1175, 419] width 133 height 28
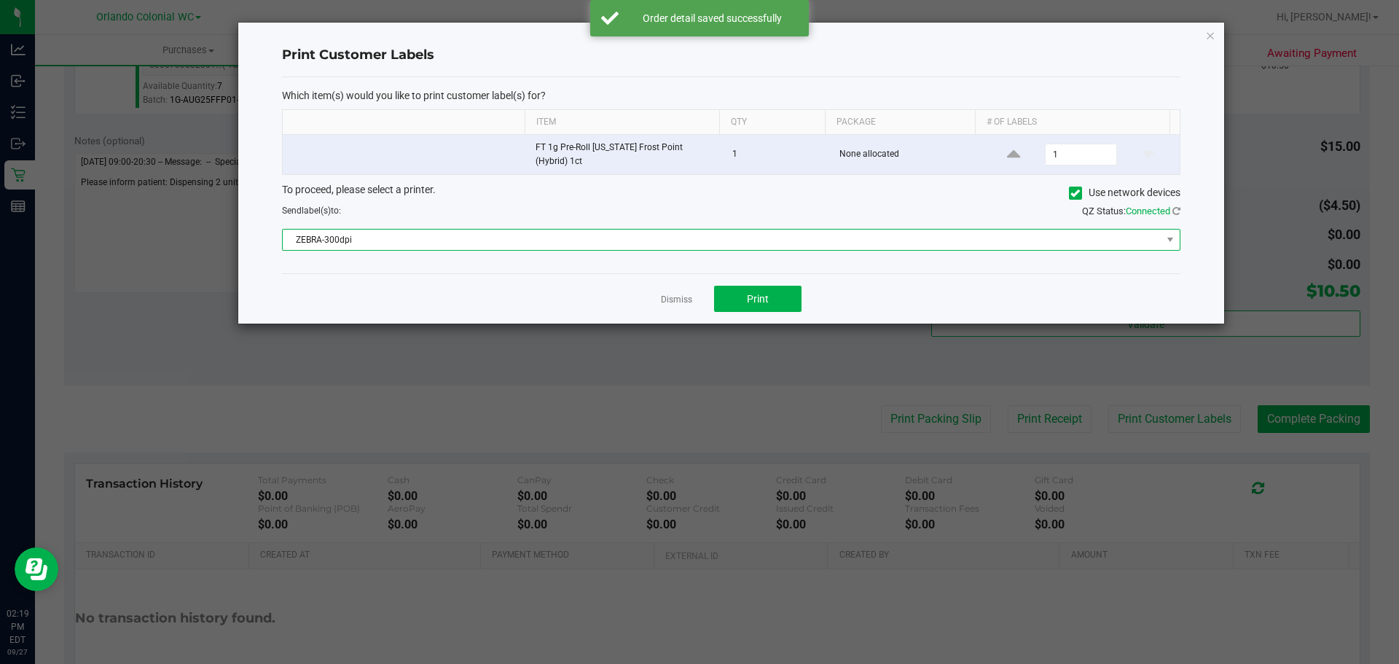
click at [661, 233] on span "ZEBRA-300dpi" at bounding box center [722, 240] width 879 height 20
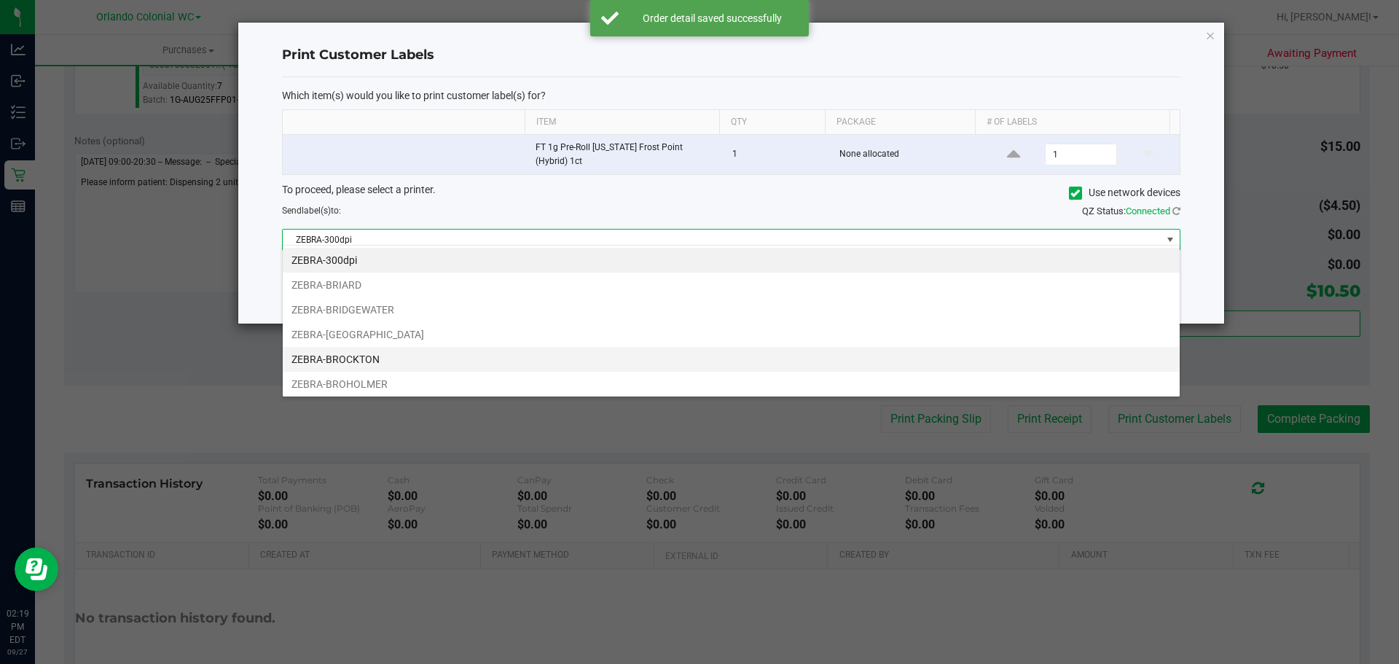
scroll to position [22, 898]
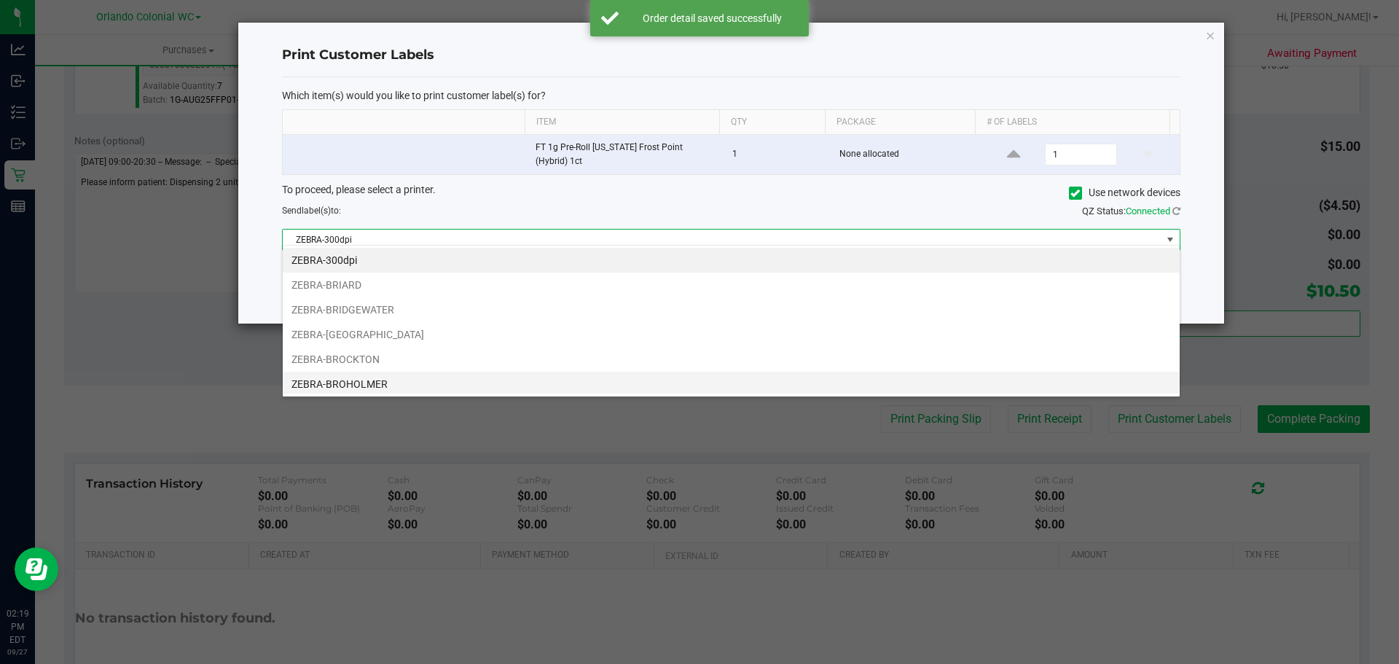
click at [441, 374] on li "ZEBRA-BROHOLMER" at bounding box center [731, 384] width 897 height 25
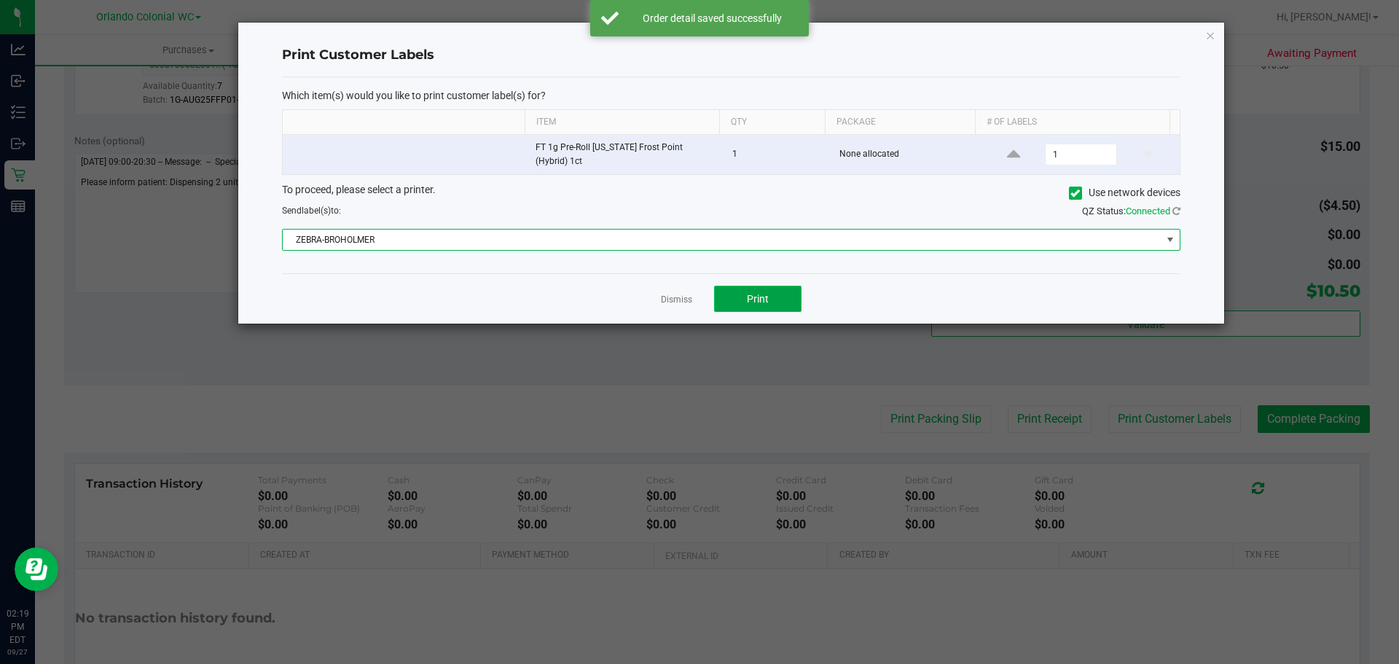
click at [768, 293] on span "Print" at bounding box center [758, 299] width 22 height 12
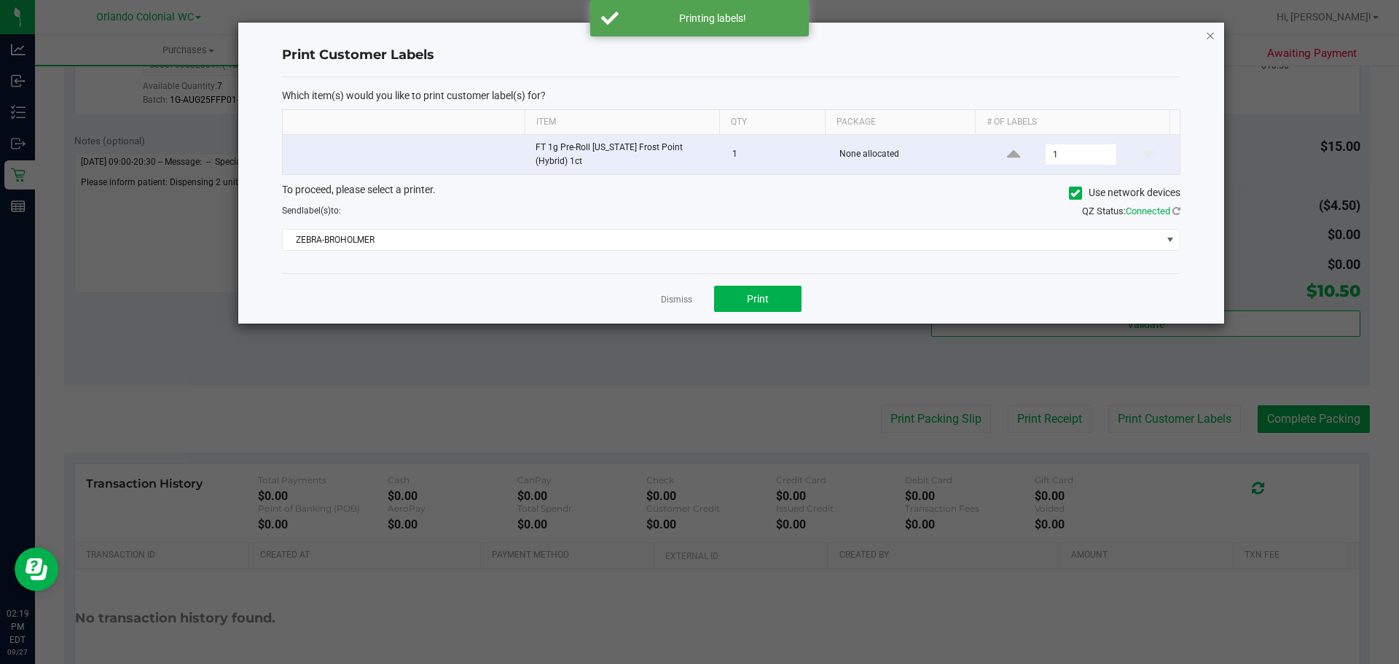
click at [1208, 35] on icon "button" at bounding box center [1210, 34] width 10 height 17
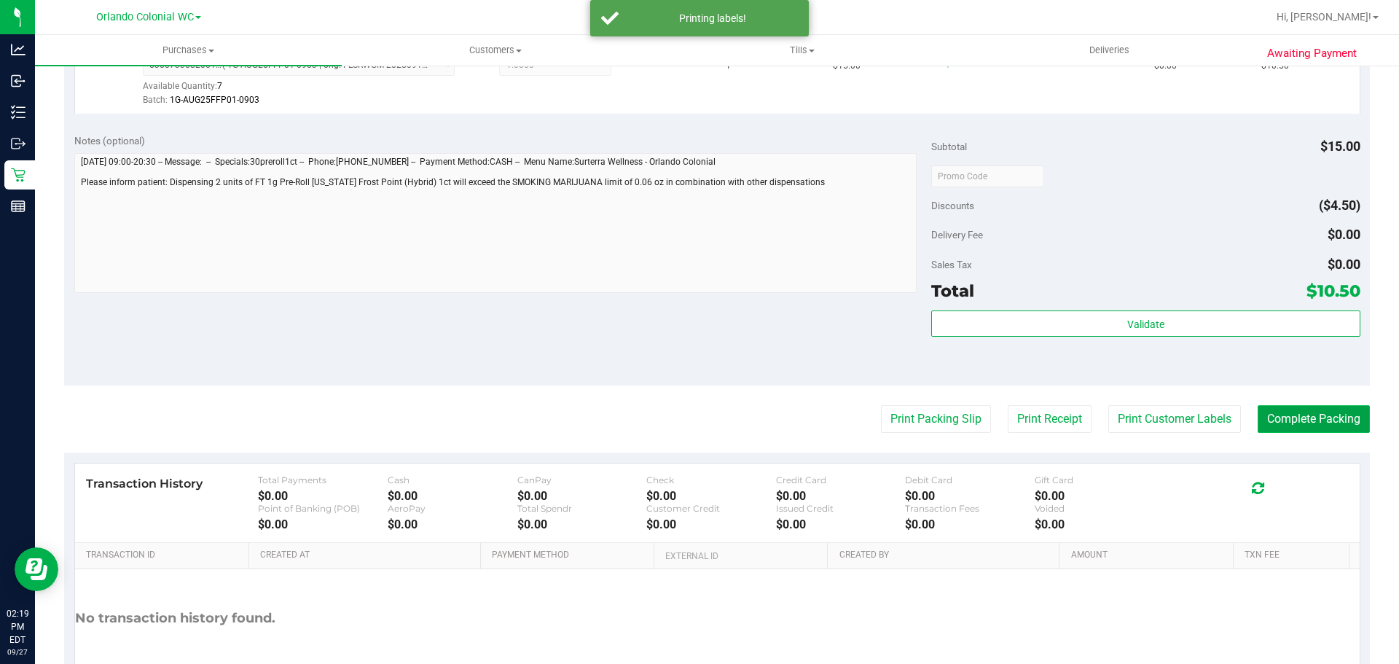
click at [1315, 425] on button "Complete Packing" at bounding box center [1314, 419] width 112 height 28
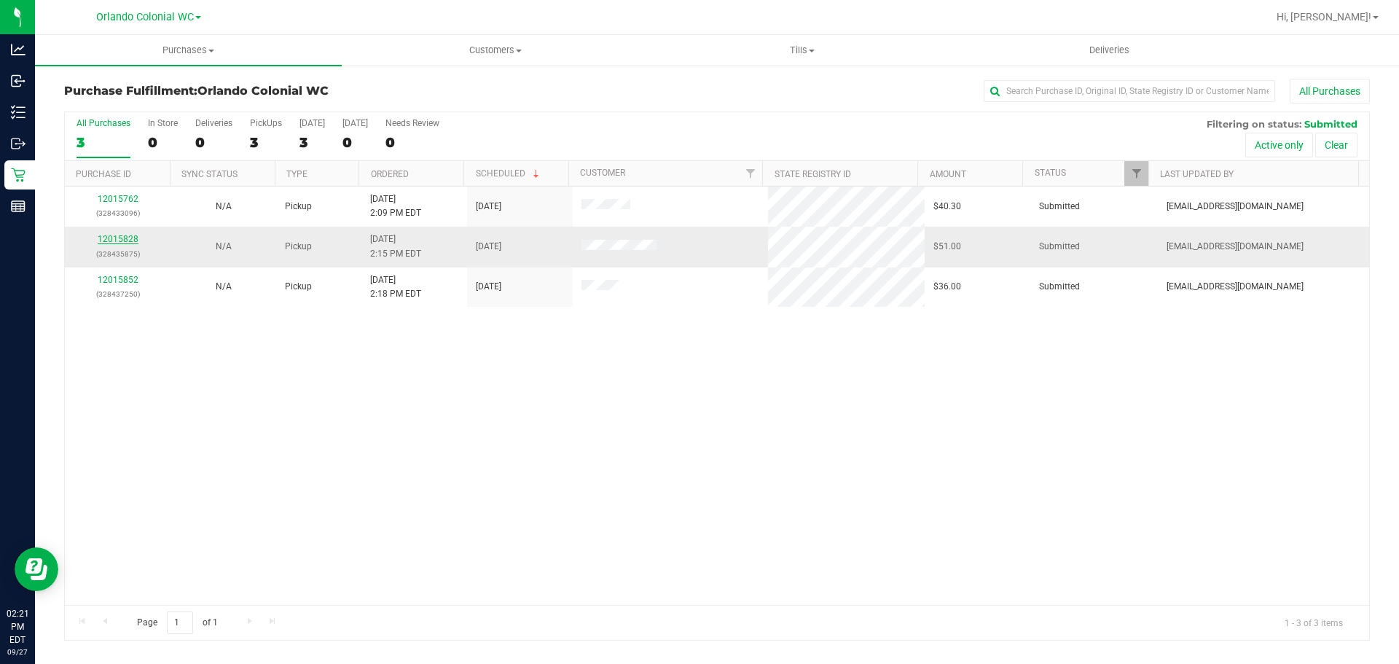
click at [126, 238] on link "12015828" at bounding box center [118, 239] width 41 height 10
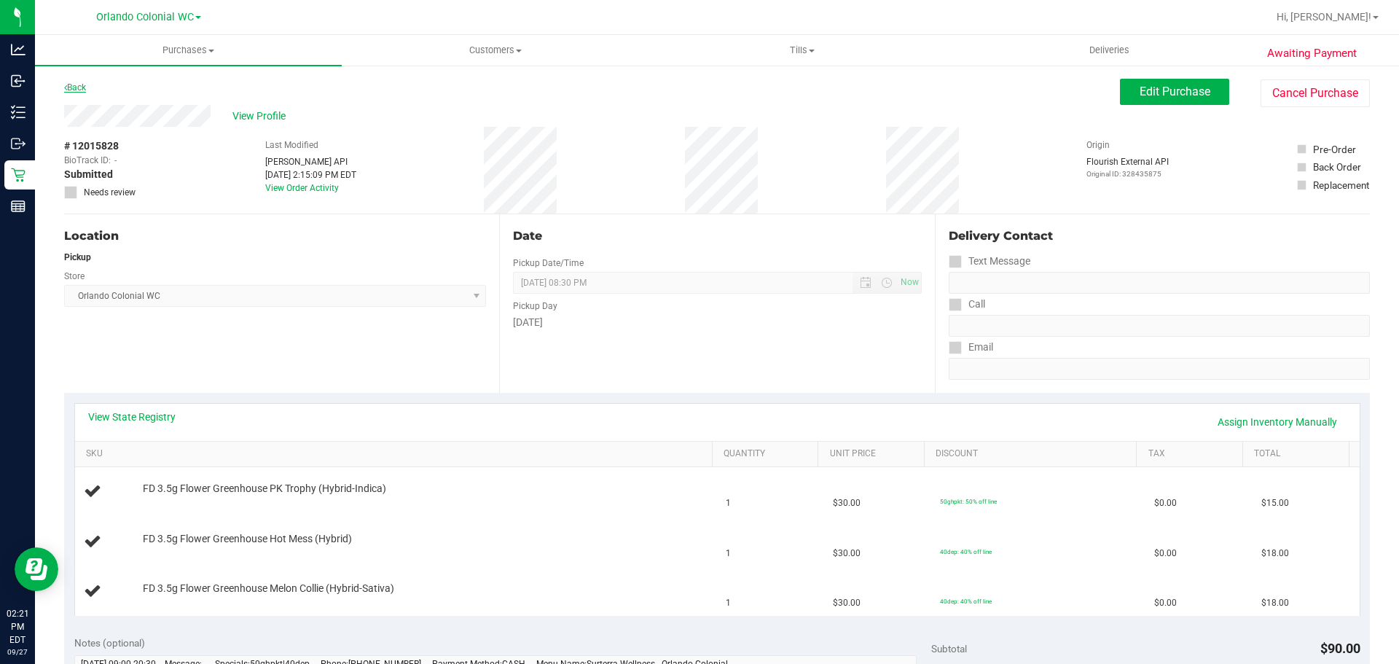
click at [86, 92] on link "Back" at bounding box center [75, 87] width 22 height 10
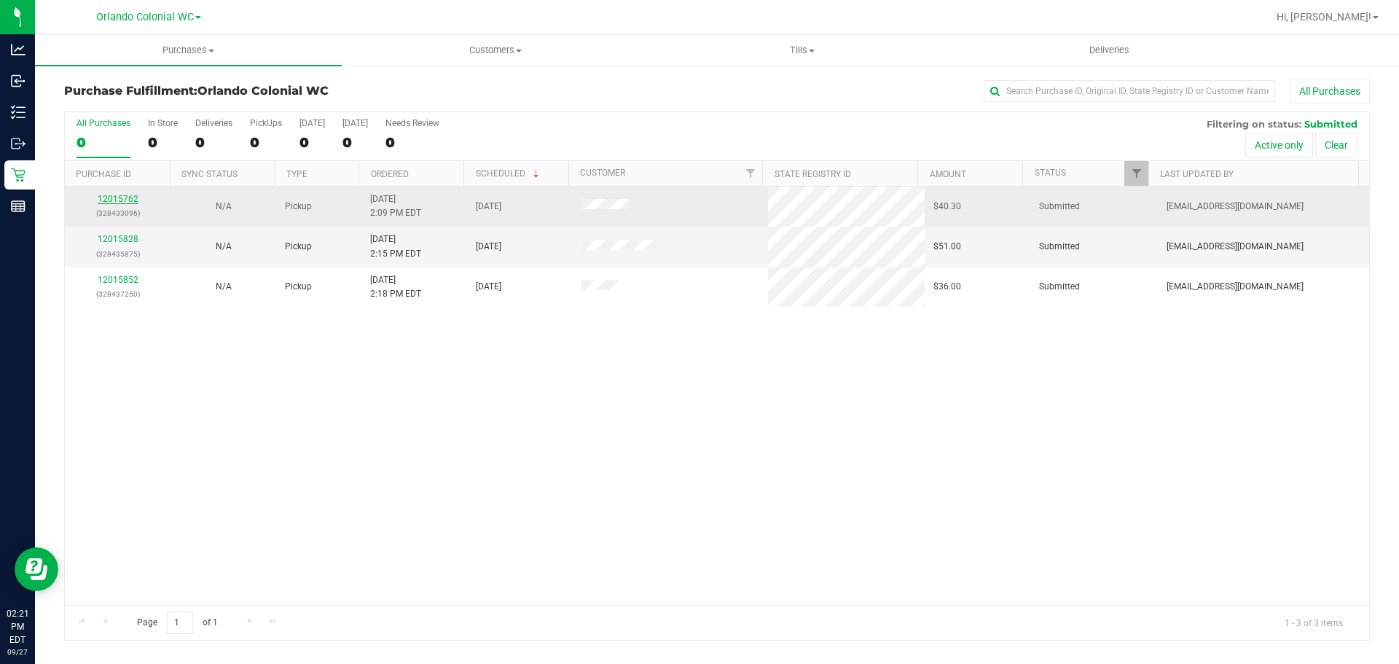
click at [119, 203] on link "12015762" at bounding box center [118, 199] width 41 height 10
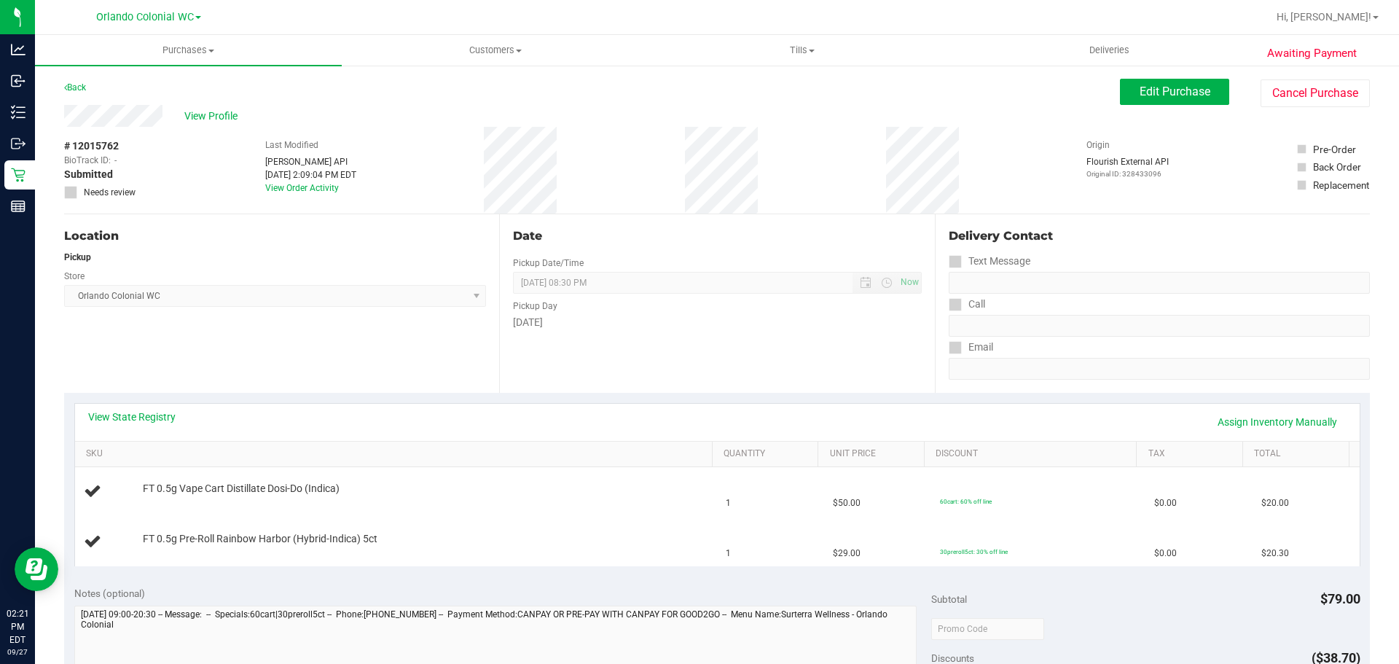
click at [74, 95] on div "Back" at bounding box center [75, 87] width 22 height 17
click at [75, 87] on link "Back" at bounding box center [75, 87] width 22 height 10
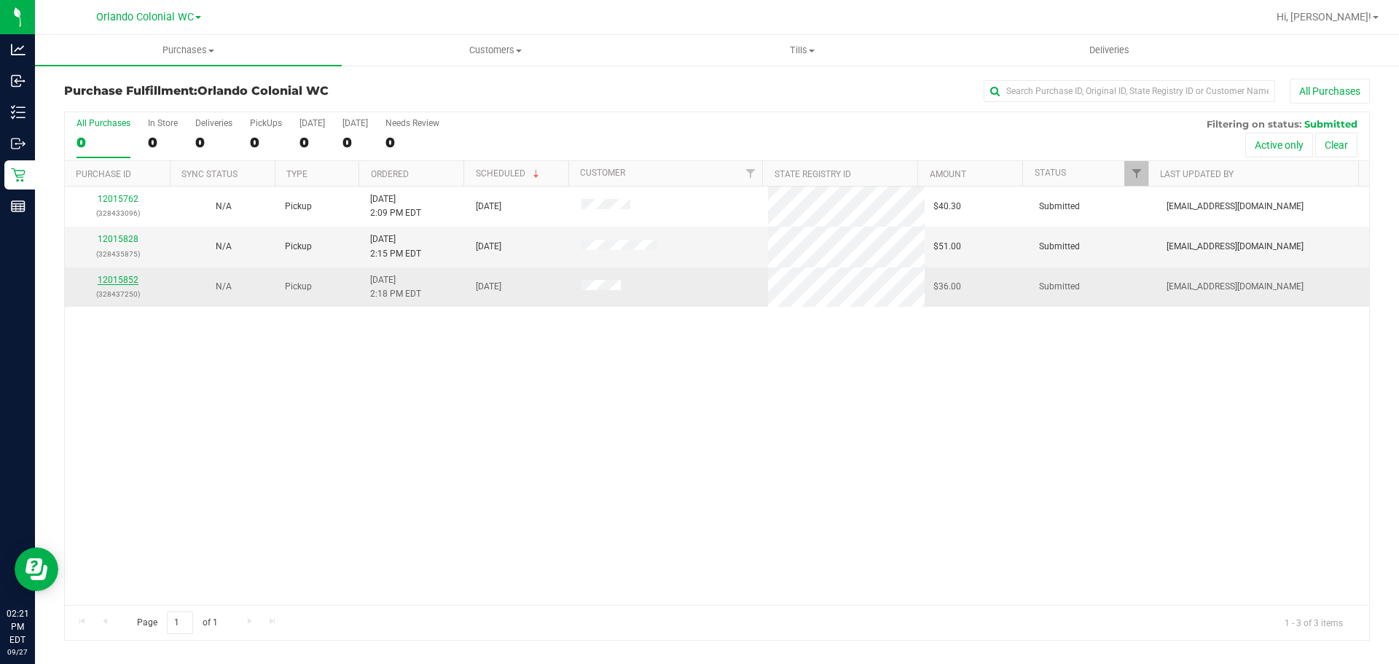
click at [127, 280] on link "12015852" at bounding box center [118, 280] width 41 height 10
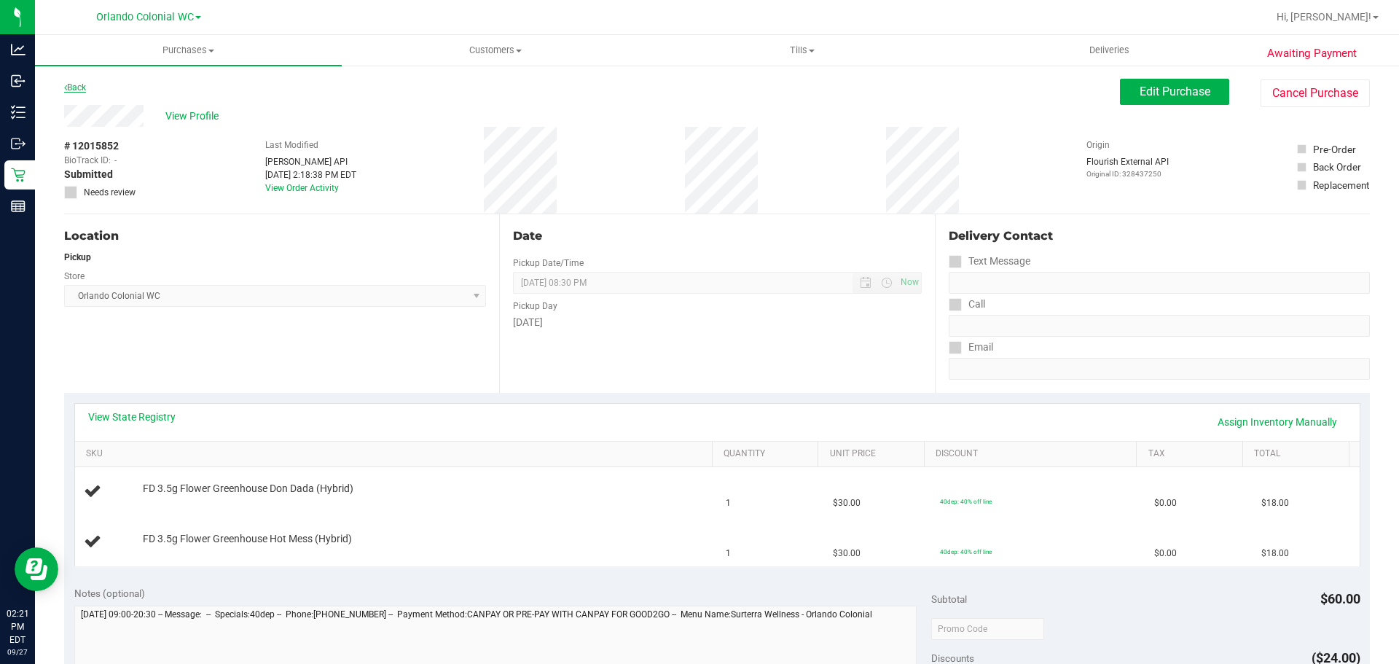
click at [80, 85] on link "Back" at bounding box center [75, 87] width 22 height 10
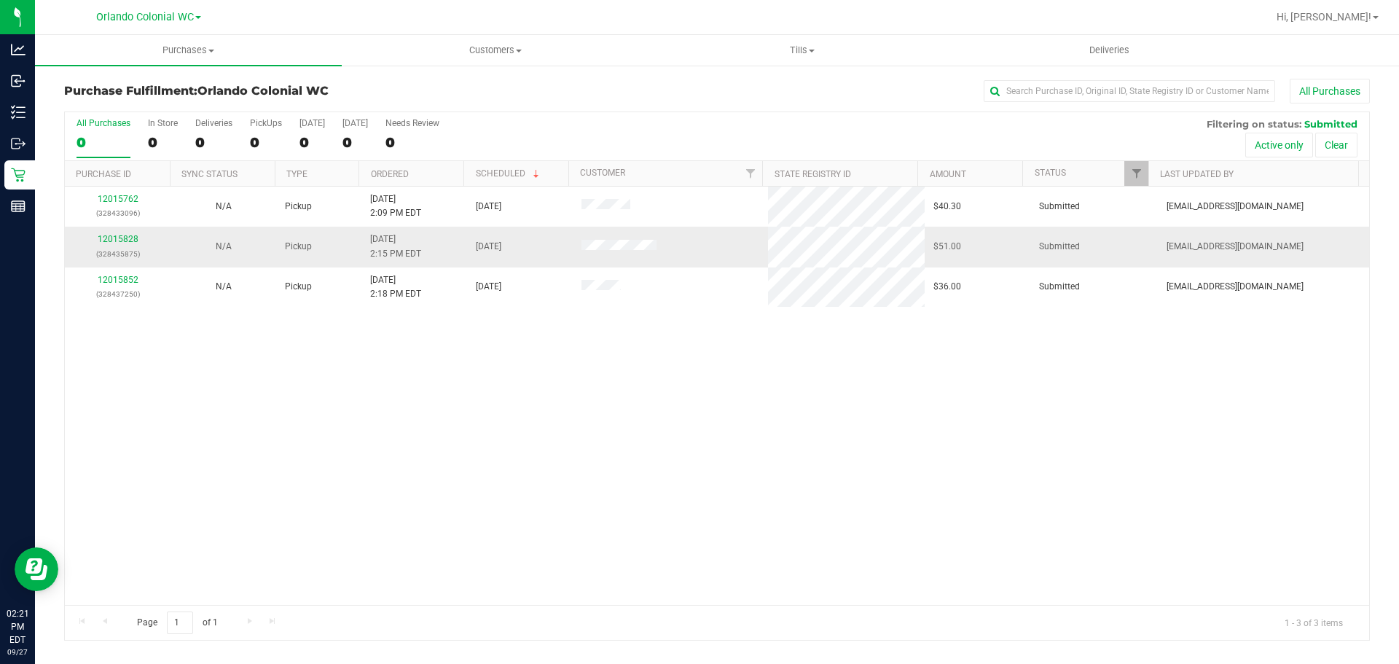
click at [113, 245] on div "12015828 (328435875)" at bounding box center [118, 246] width 88 height 28
click at [113, 240] on link "12015828" at bounding box center [118, 239] width 41 height 10
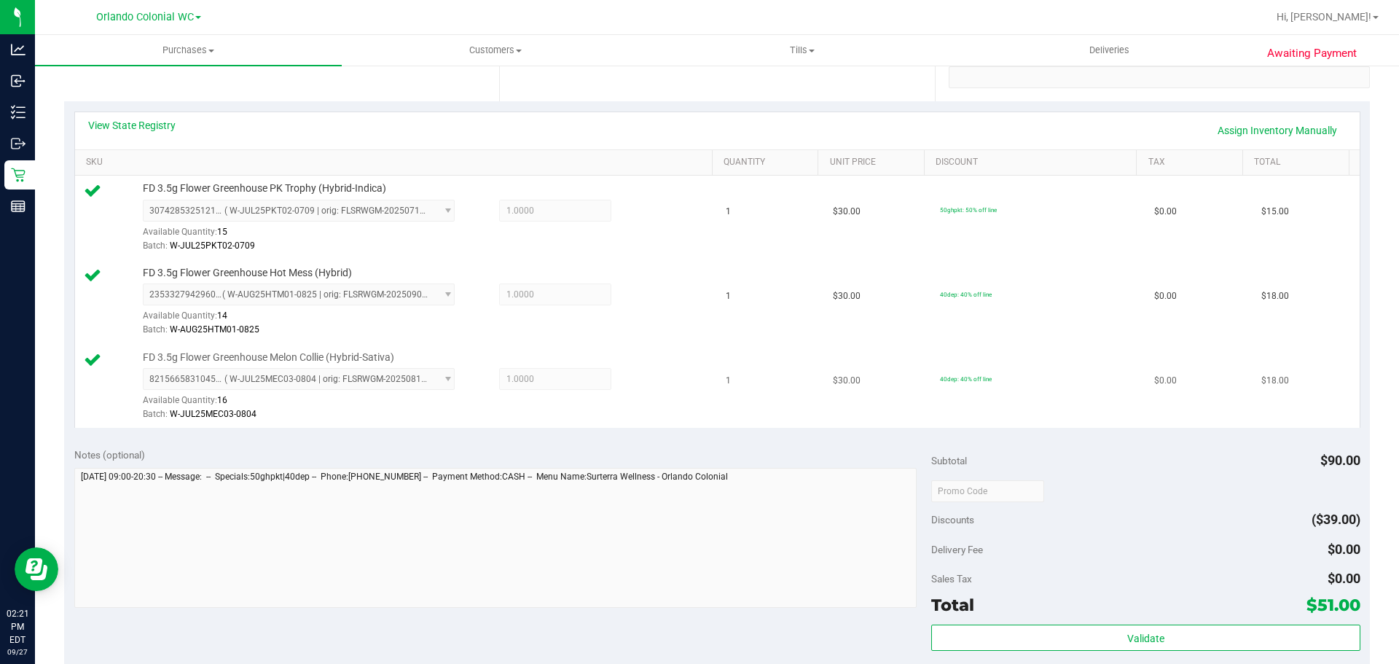
scroll to position [437, 0]
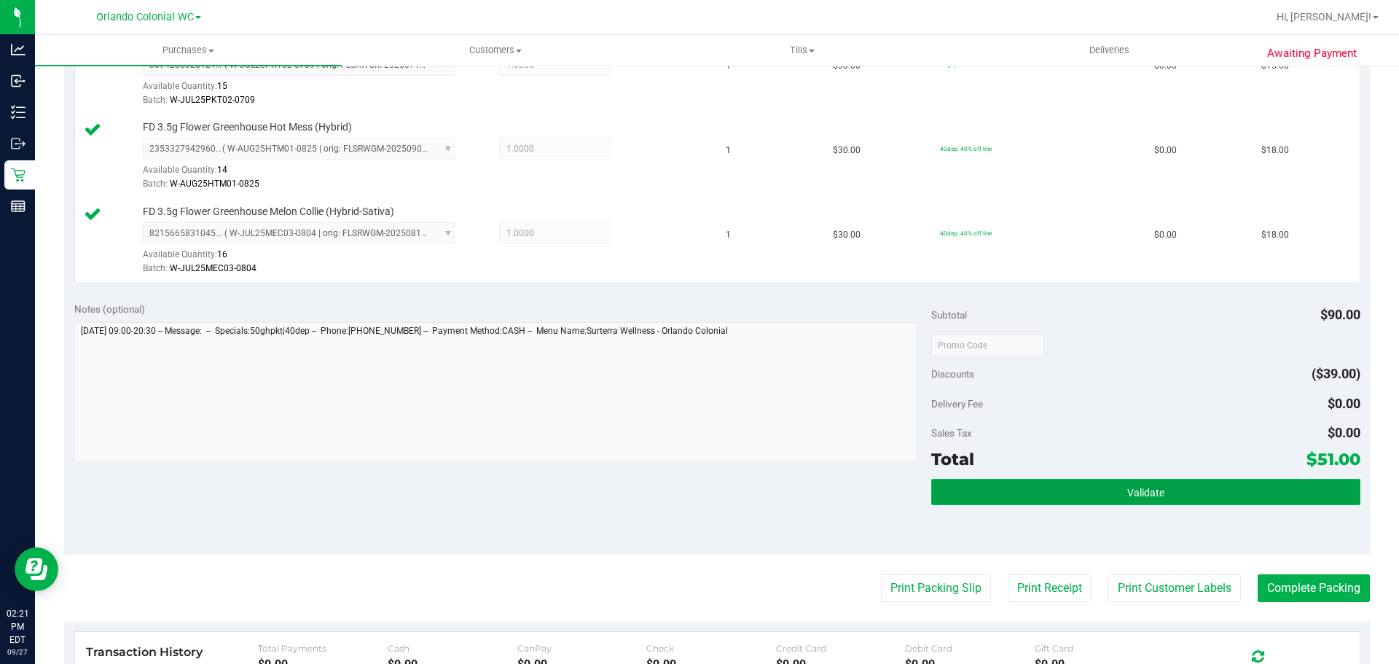
click at [1087, 481] on button "Validate" at bounding box center [1145, 492] width 429 height 26
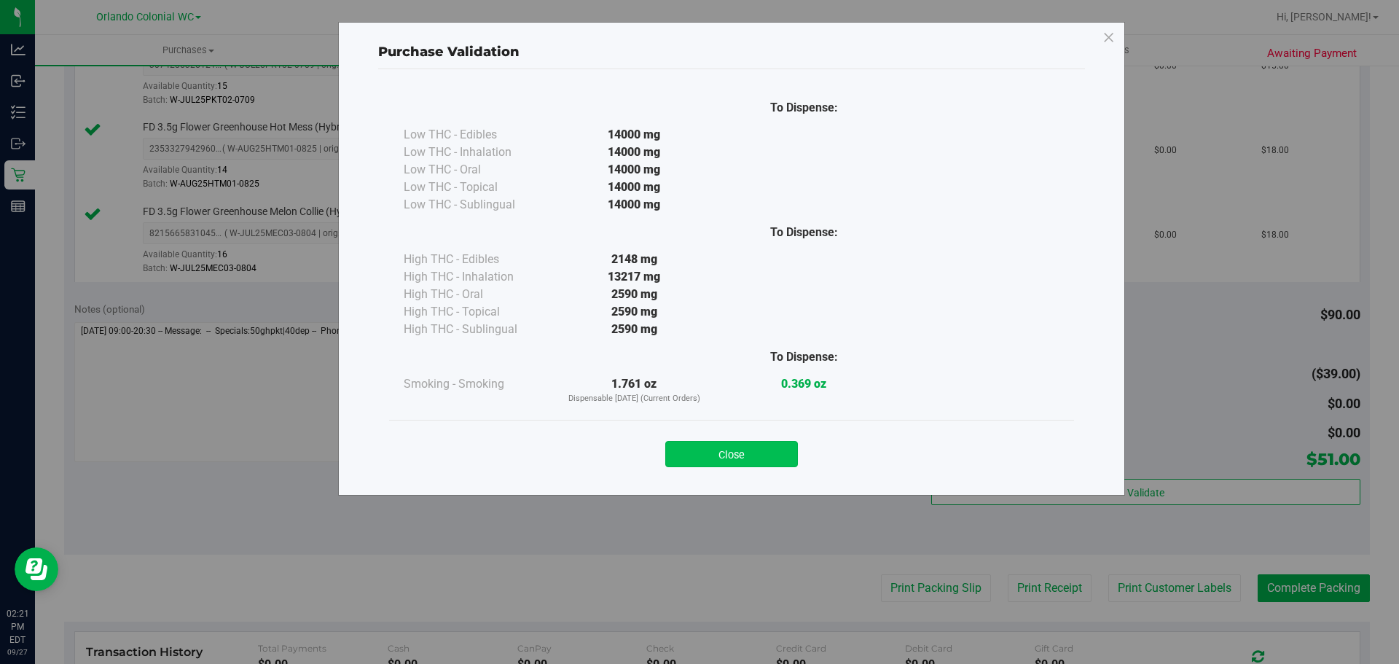
drag, startPoint x: 764, startPoint y: 433, endPoint x: 770, endPoint y: 459, distance: 27.0
click at [763, 434] on div "Close" at bounding box center [731, 449] width 663 height 36
click at [775, 469] on div "Close" at bounding box center [731, 449] width 685 height 59
click at [773, 456] on button "Close" at bounding box center [731, 454] width 133 height 26
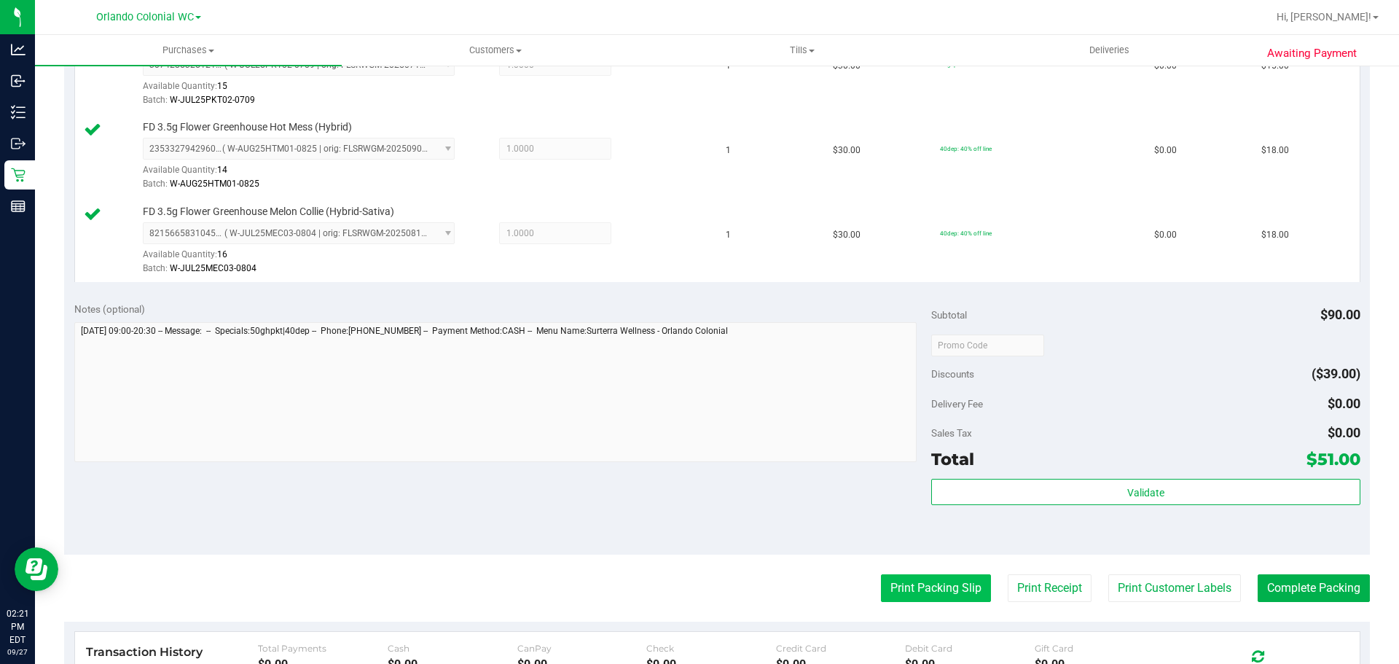
click at [918, 579] on button "Print Packing Slip" at bounding box center [936, 588] width 110 height 28
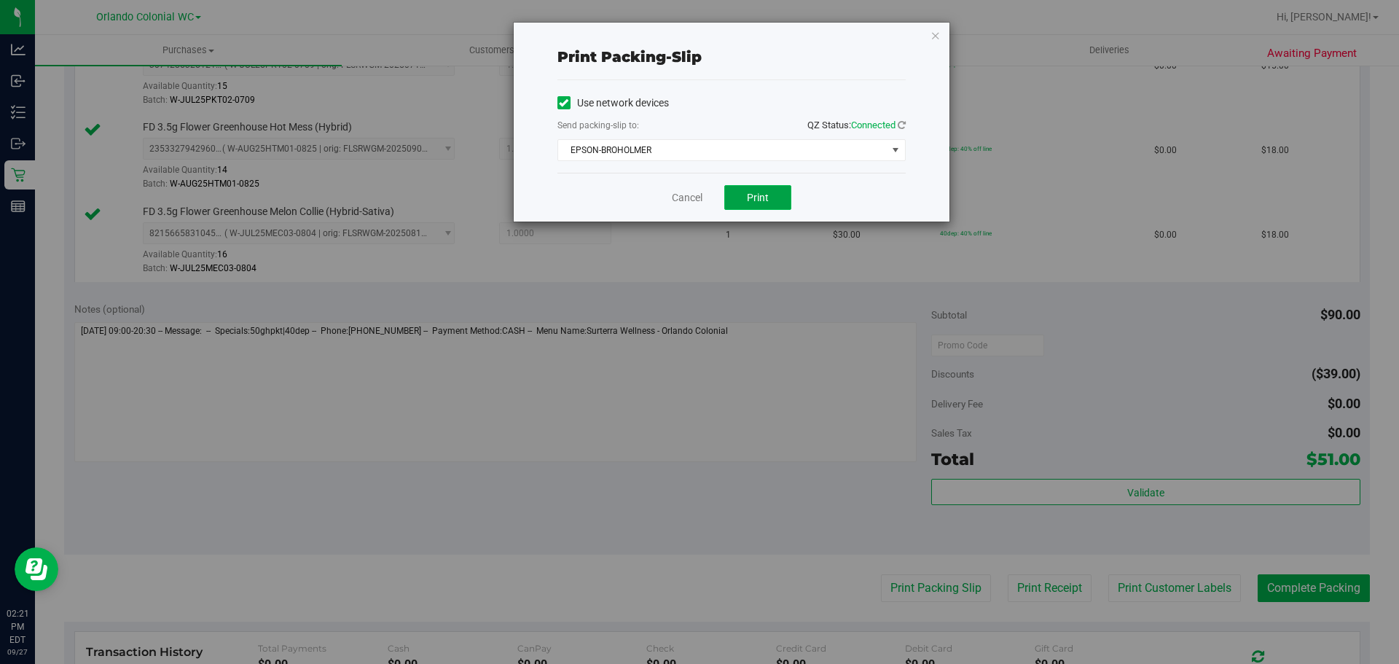
click at [733, 198] on button "Print" at bounding box center [757, 197] width 67 height 25
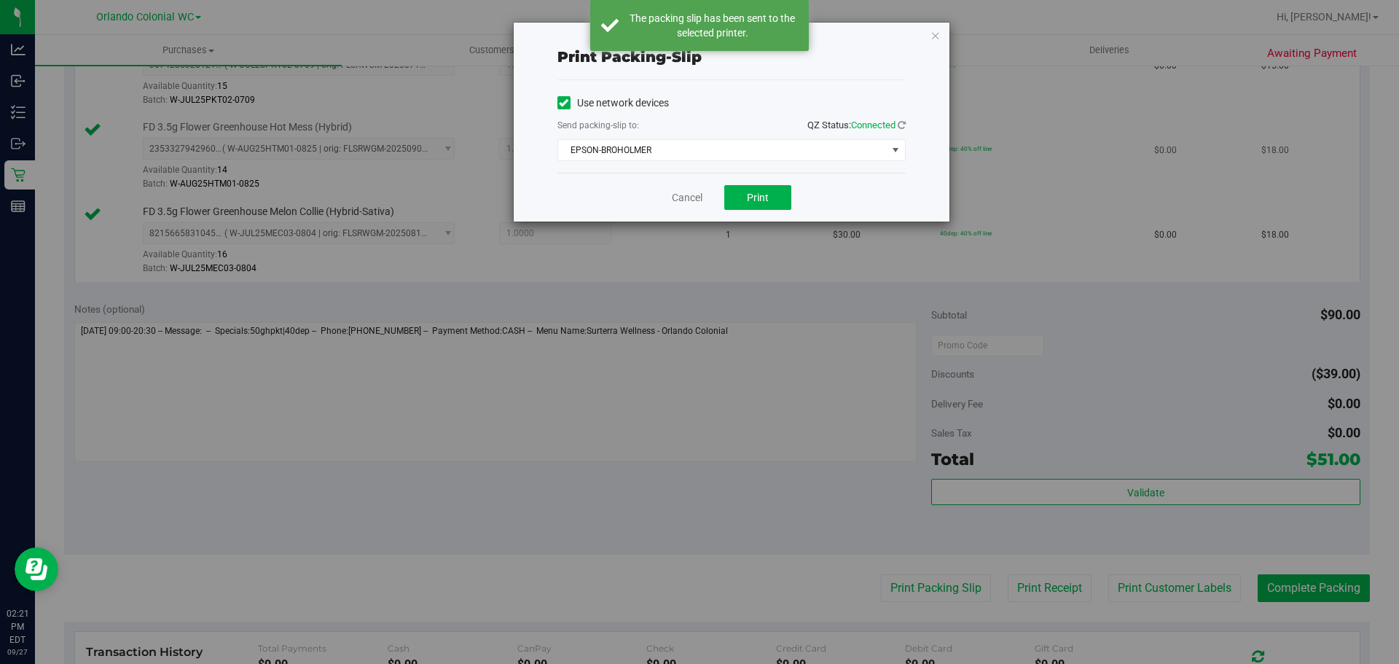
click at [936, 32] on icon "button" at bounding box center [936, 34] width 10 height 17
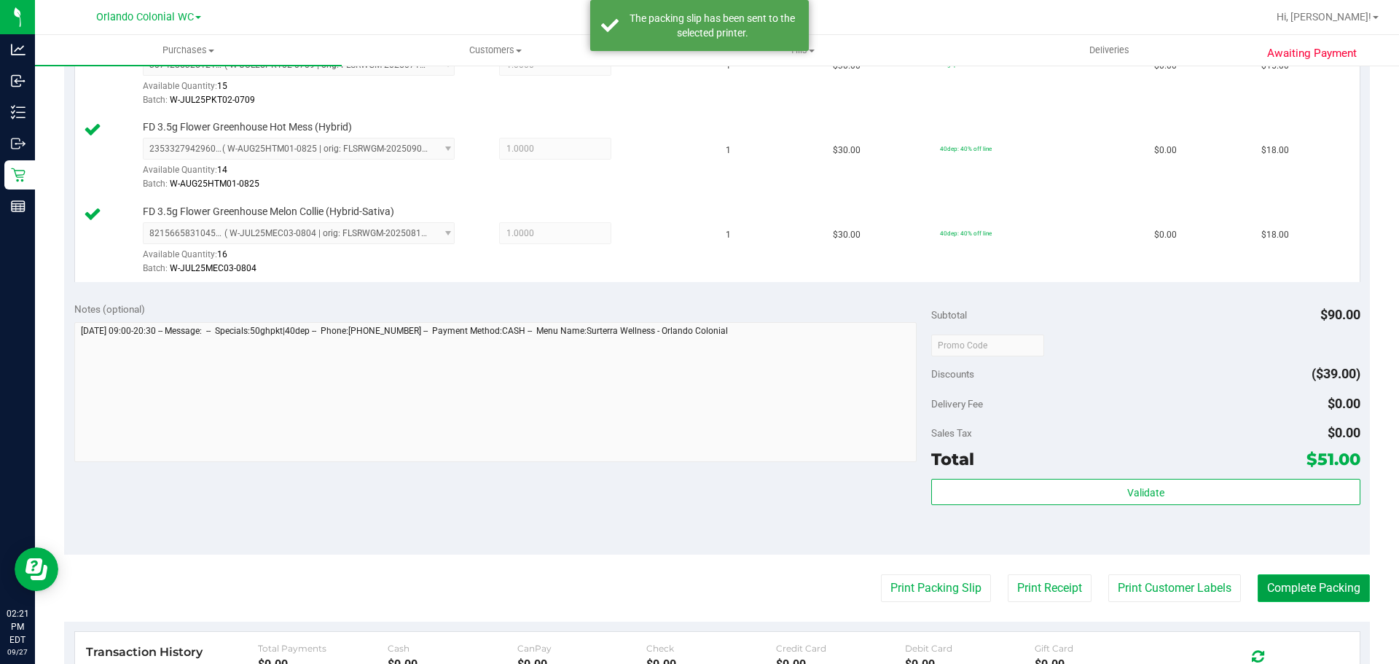
click at [1305, 596] on button "Complete Packing" at bounding box center [1314, 588] width 112 height 28
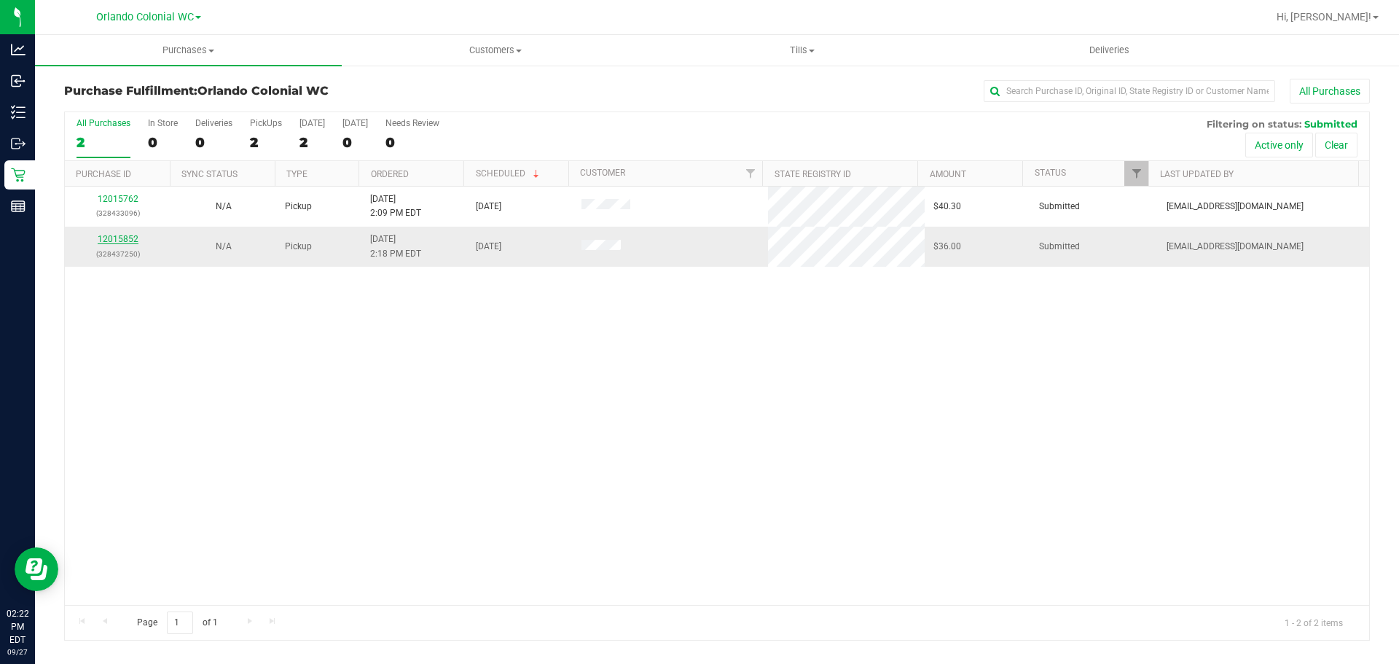
click at [122, 241] on link "12015852" at bounding box center [118, 239] width 41 height 10
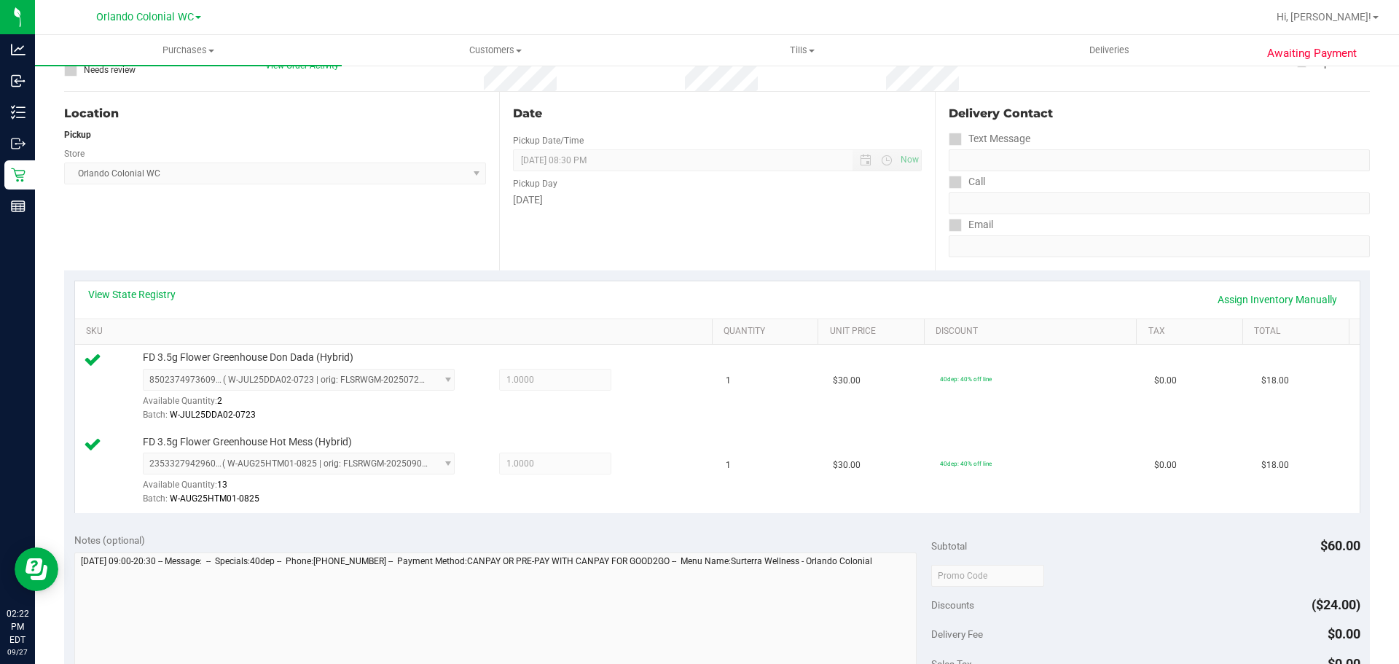
scroll to position [437, 0]
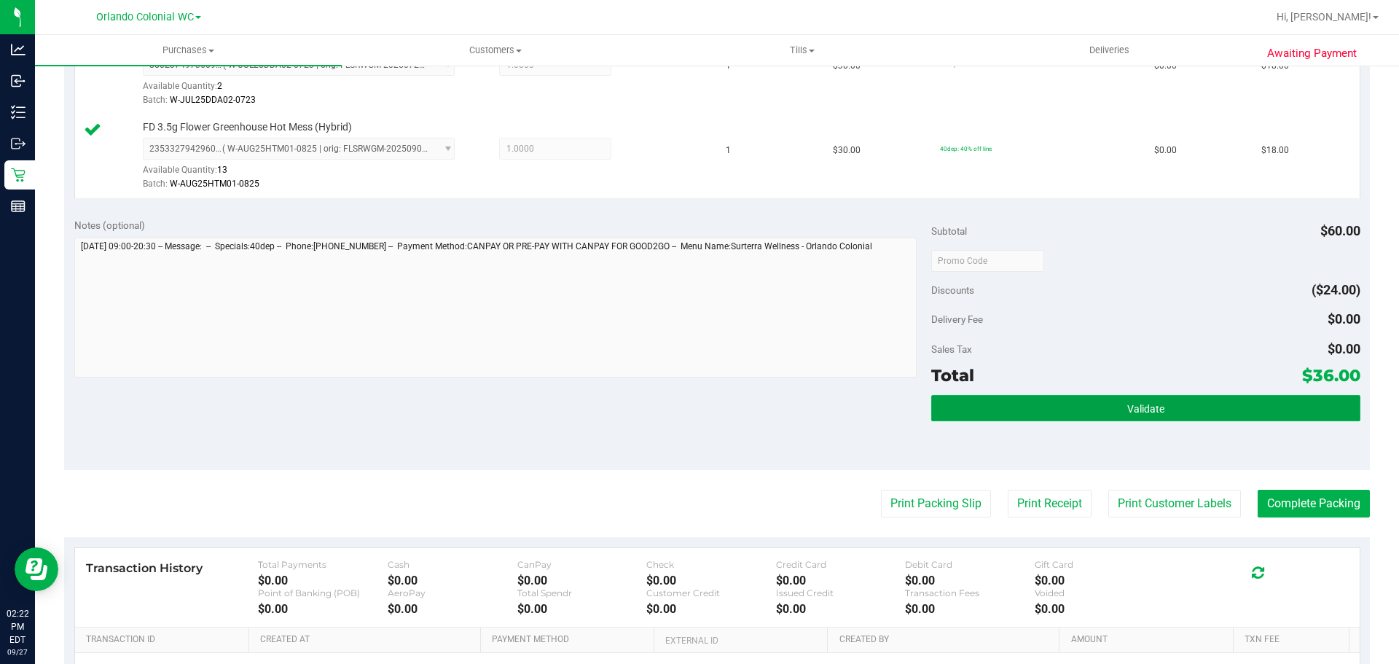
drag, startPoint x: 1126, startPoint y: 418, endPoint x: 1135, endPoint y: 413, distance: 10.4
click at [1126, 417] on button "Validate" at bounding box center [1145, 408] width 429 height 26
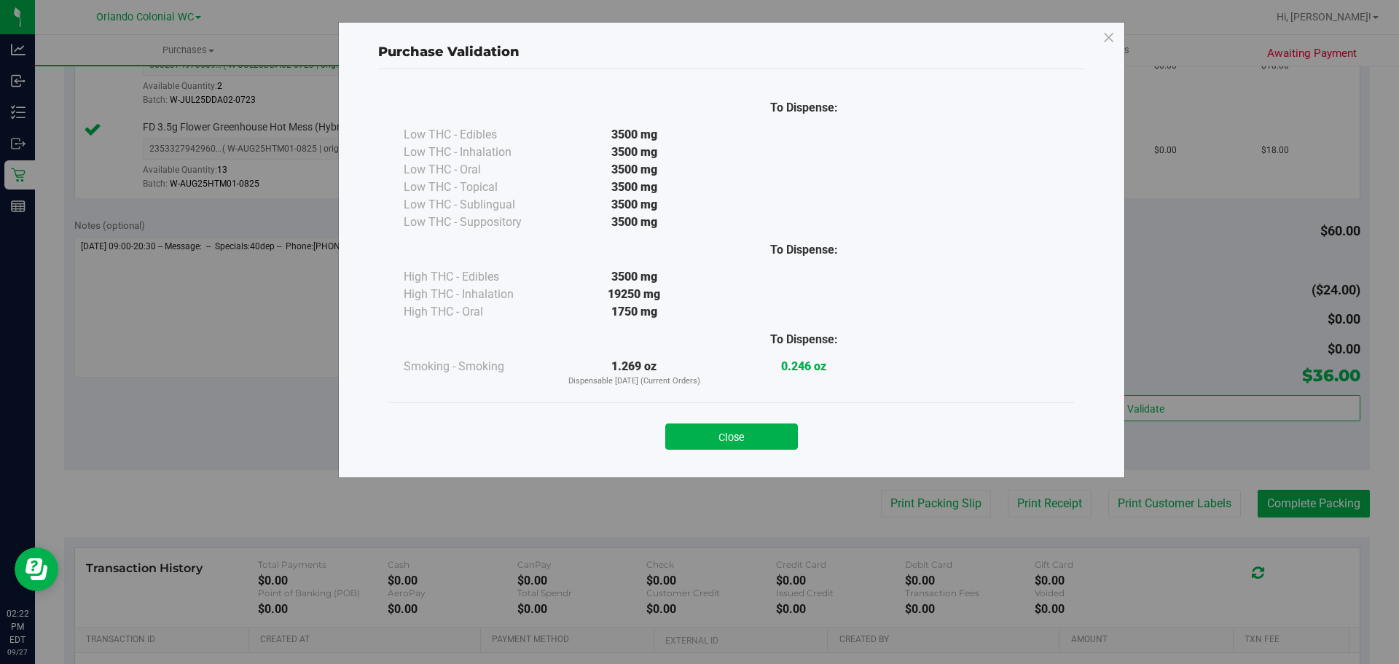
click at [765, 439] on button "Close" at bounding box center [731, 436] width 133 height 26
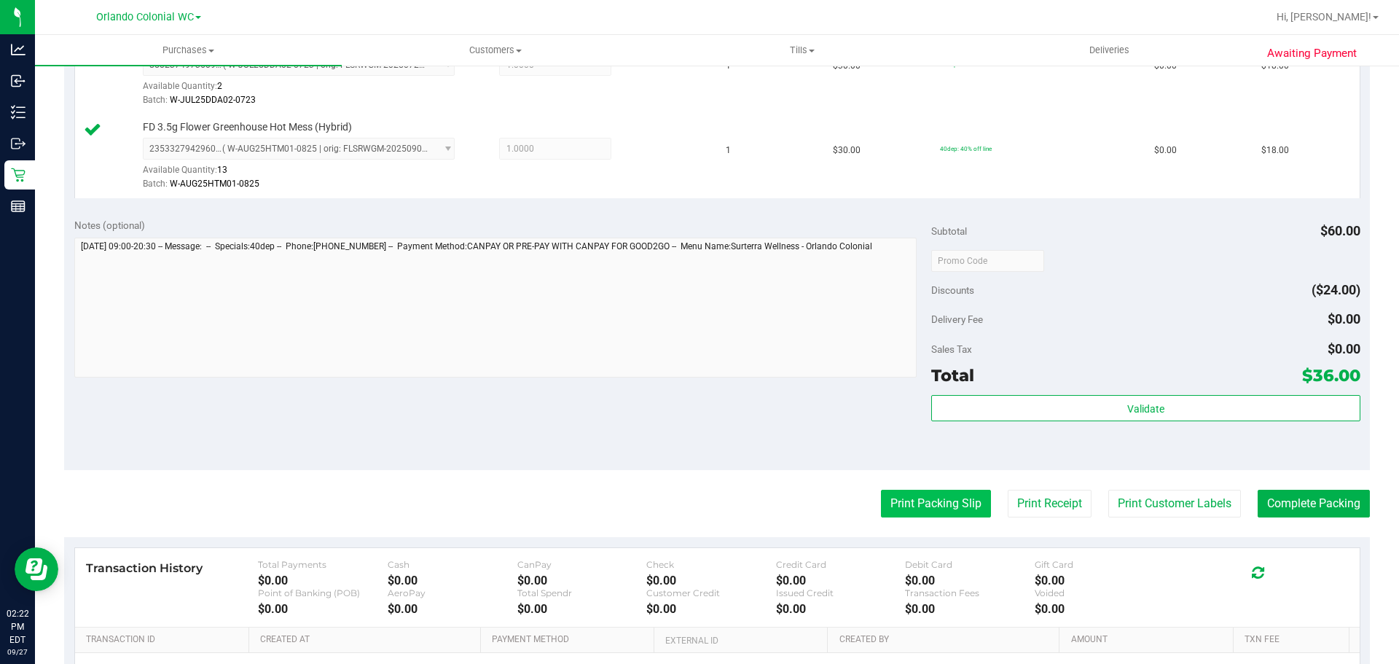
click at [890, 498] on button "Print Packing Slip" at bounding box center [936, 504] width 110 height 28
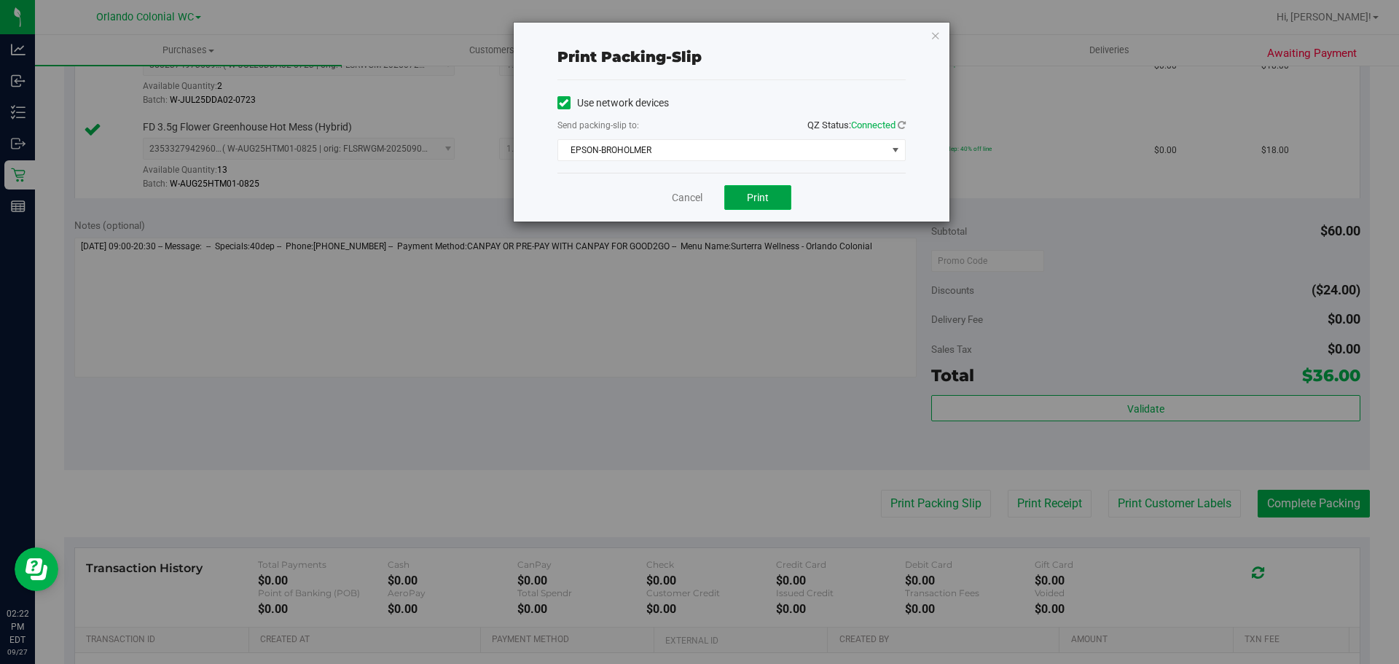
click at [749, 198] on span "Print" at bounding box center [758, 198] width 22 height 12
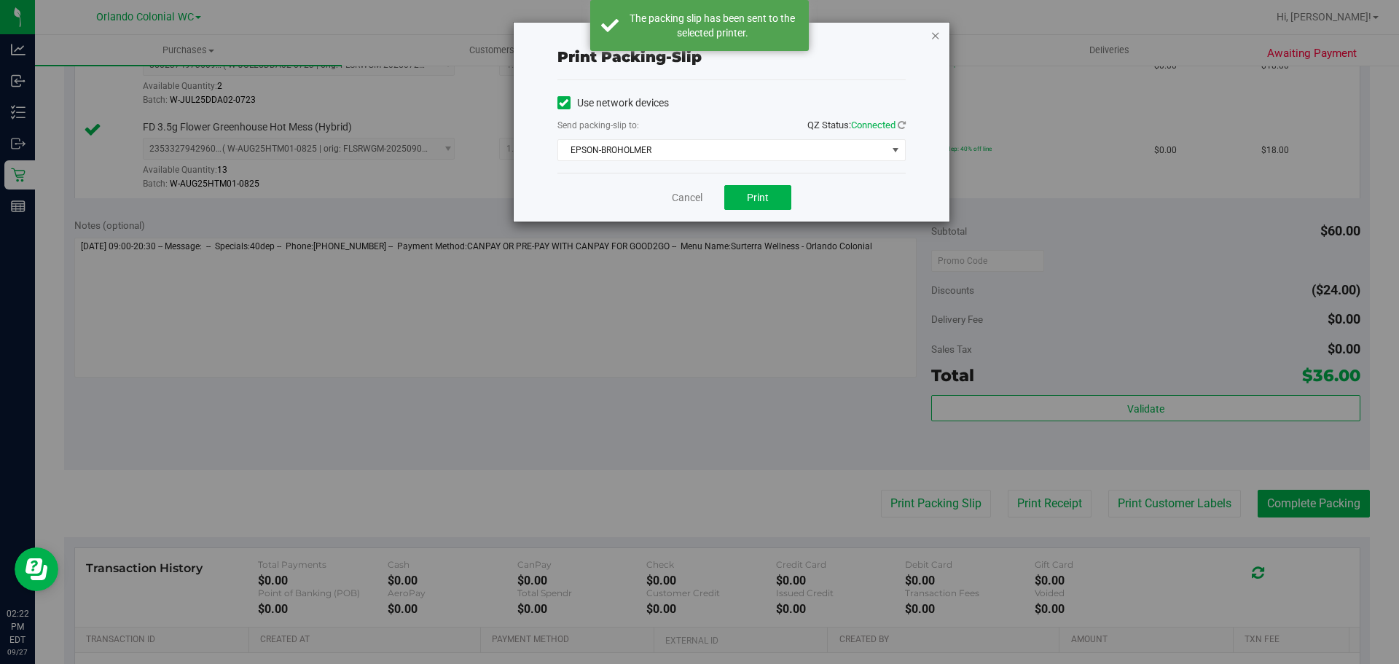
click at [938, 33] on icon "button" at bounding box center [936, 34] width 10 height 17
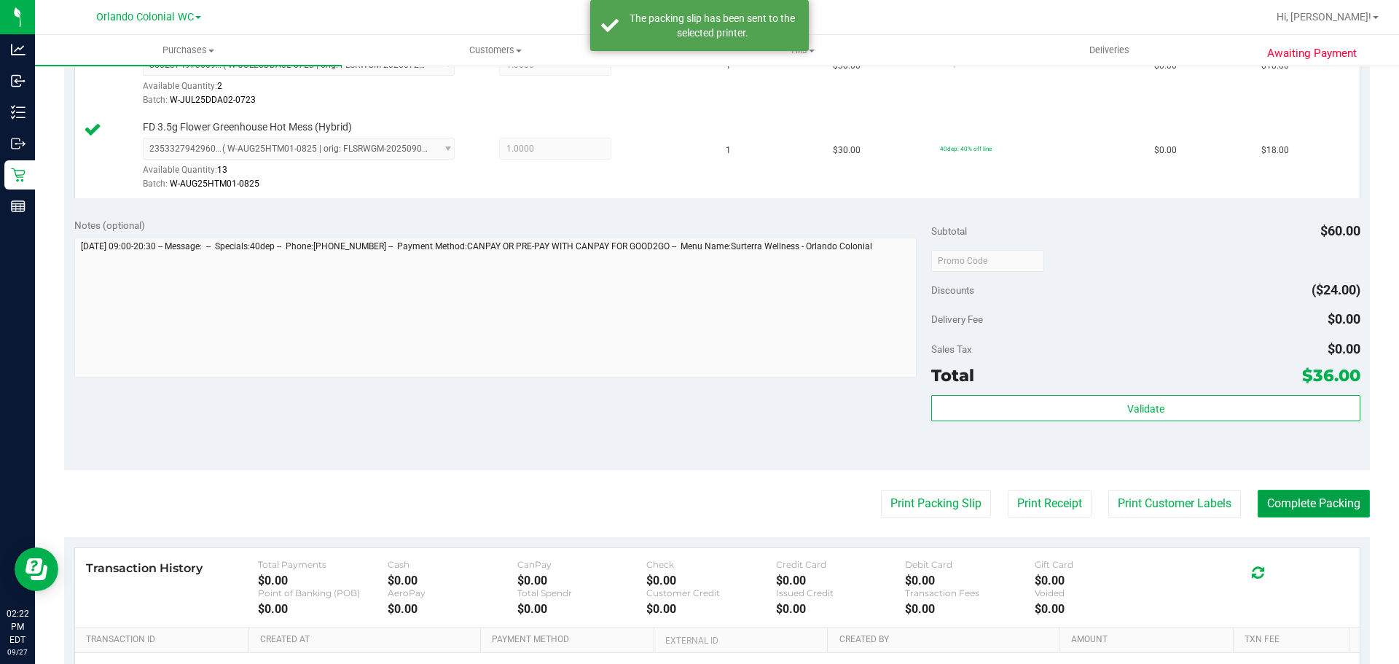
click at [1299, 497] on button "Complete Packing" at bounding box center [1314, 504] width 112 height 28
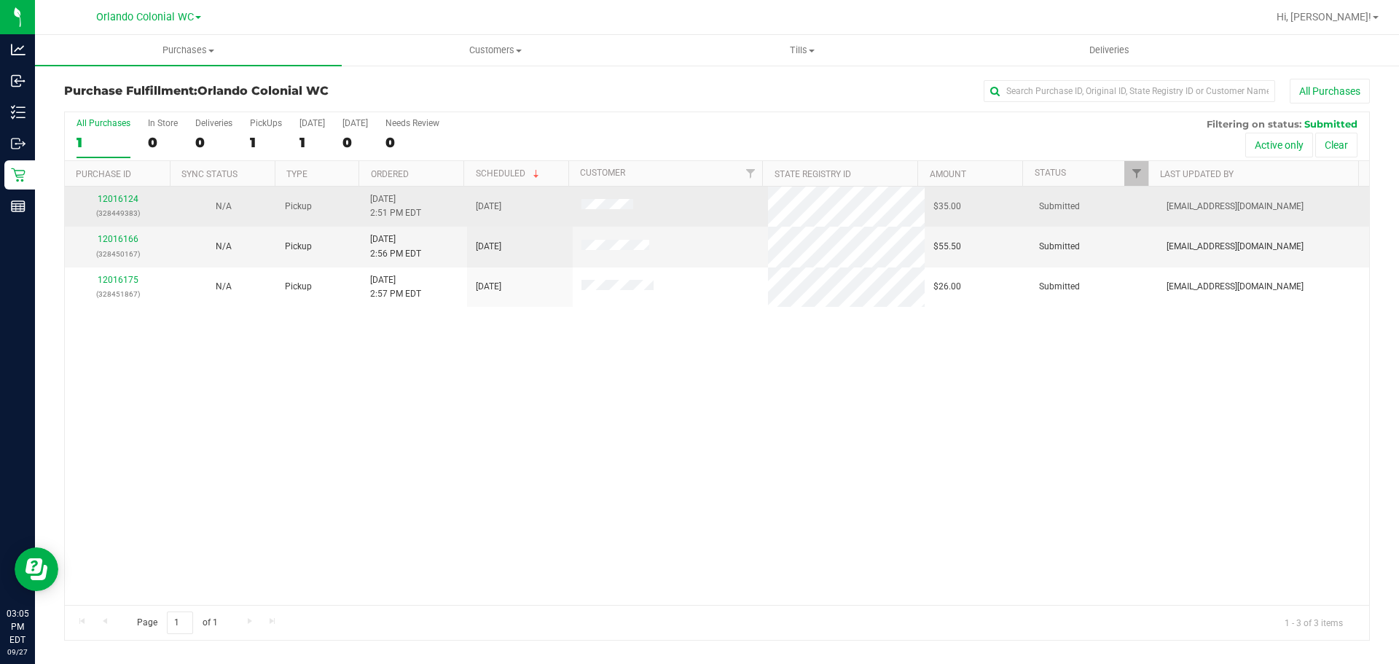
click at [112, 206] on div "12016124 (328449383)" at bounding box center [118, 206] width 88 height 28
click at [110, 200] on link "12016124" at bounding box center [118, 199] width 41 height 10
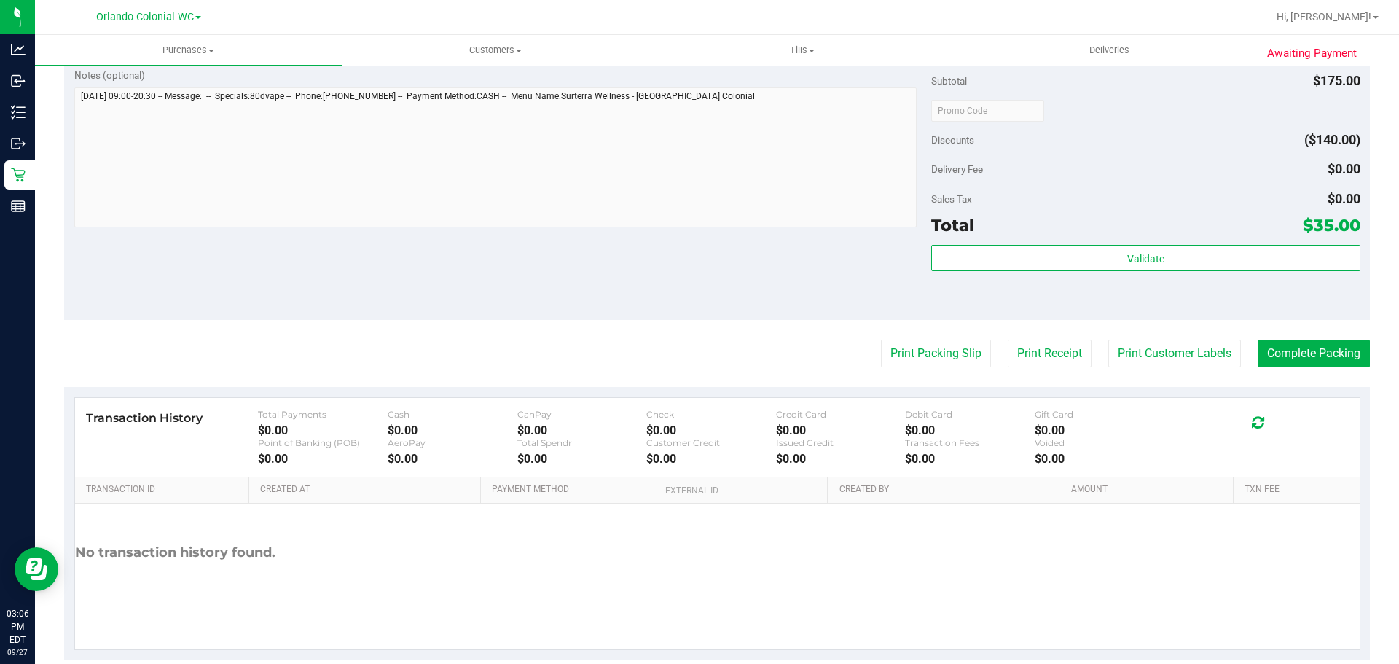
scroll to position [528, 0]
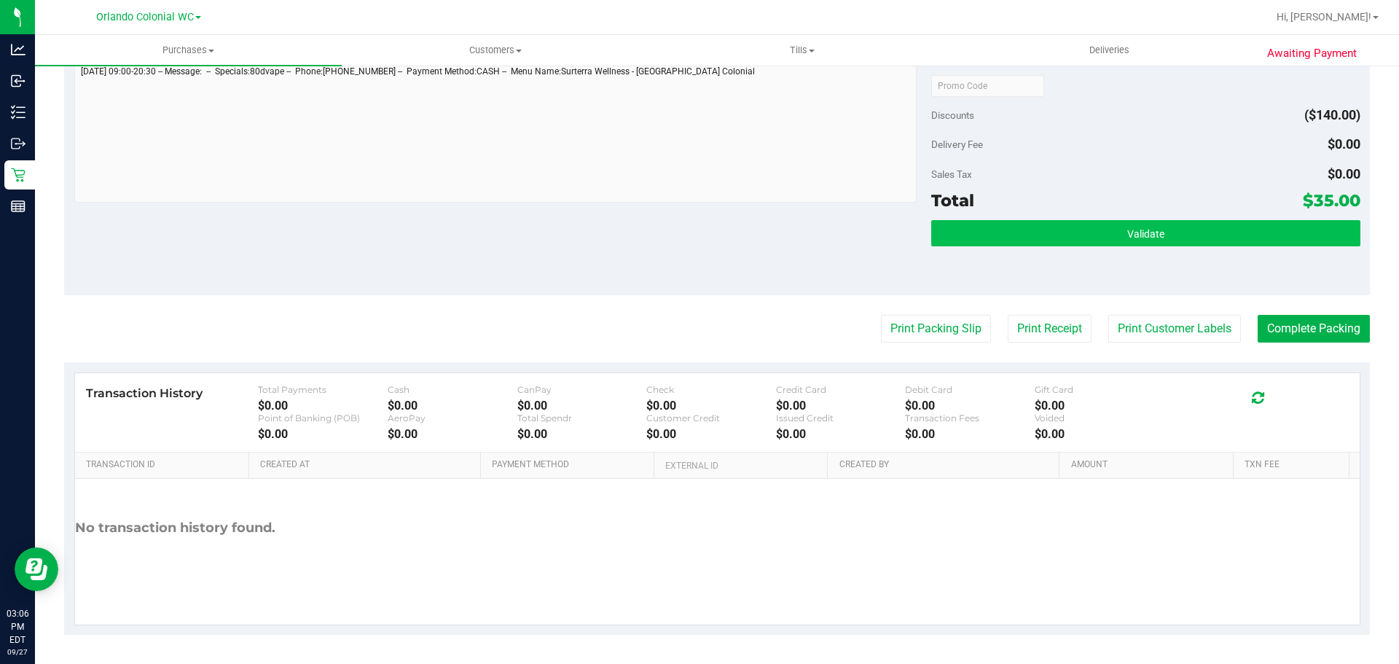
click at [1134, 234] on span "Validate" at bounding box center [1145, 234] width 37 height 12
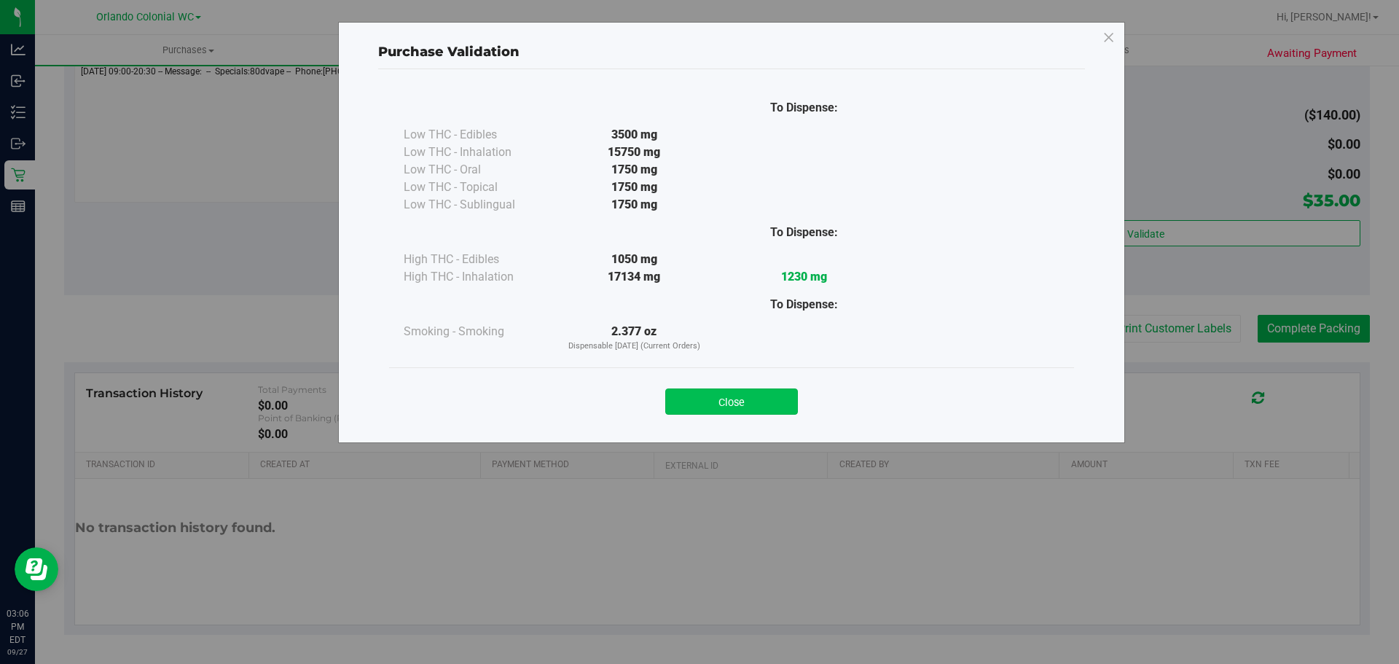
click at [770, 409] on button "Close" at bounding box center [731, 401] width 133 height 26
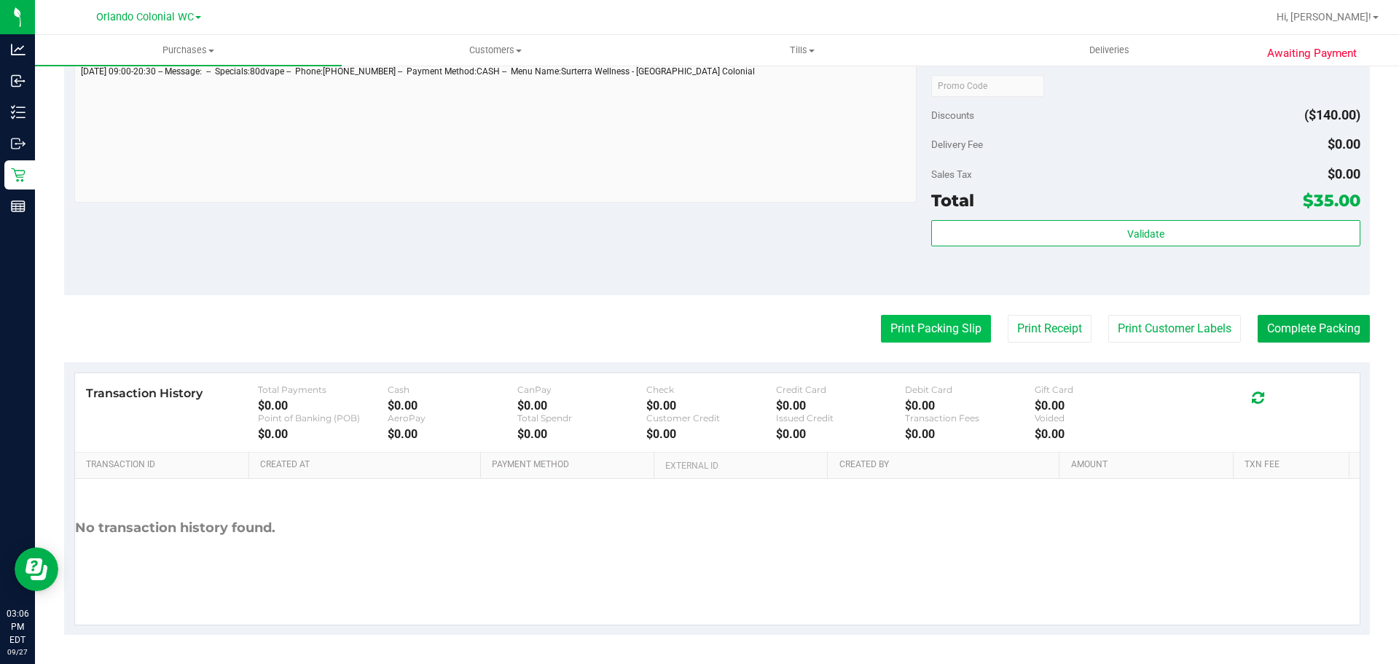
click at [907, 337] on button "Print Packing Slip" at bounding box center [936, 329] width 110 height 28
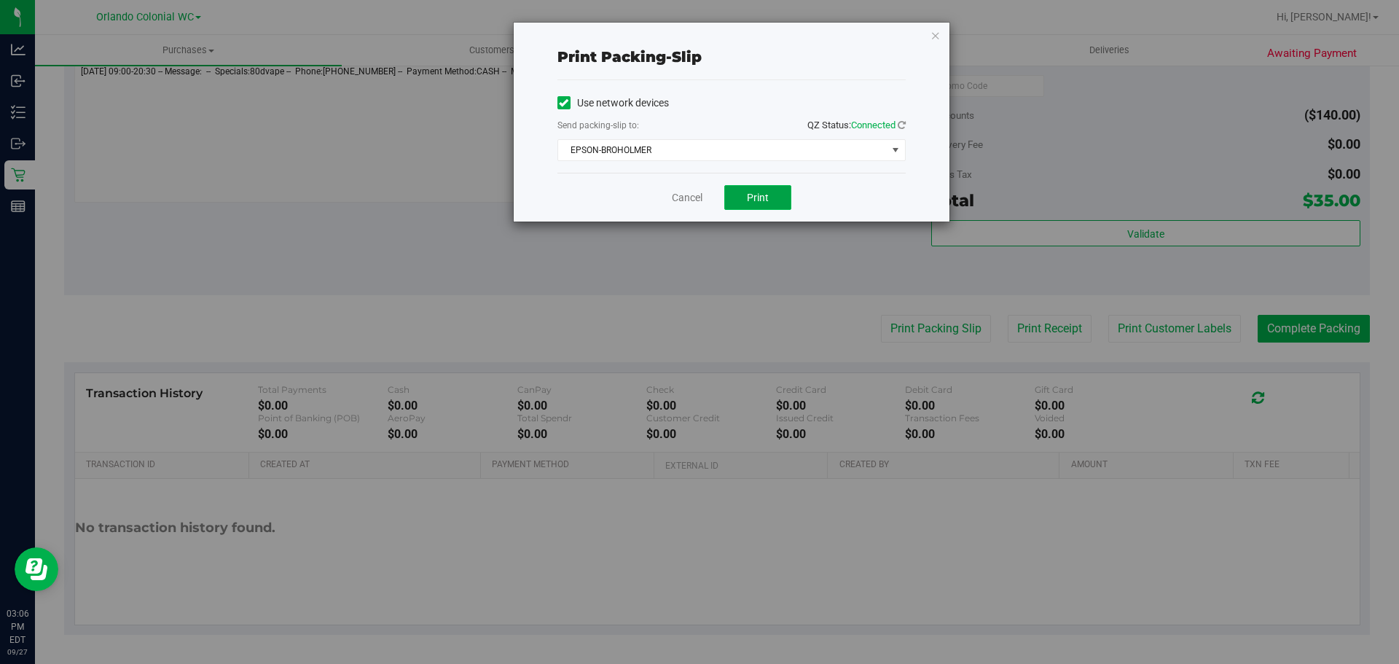
click at [775, 187] on button "Print" at bounding box center [757, 197] width 67 height 25
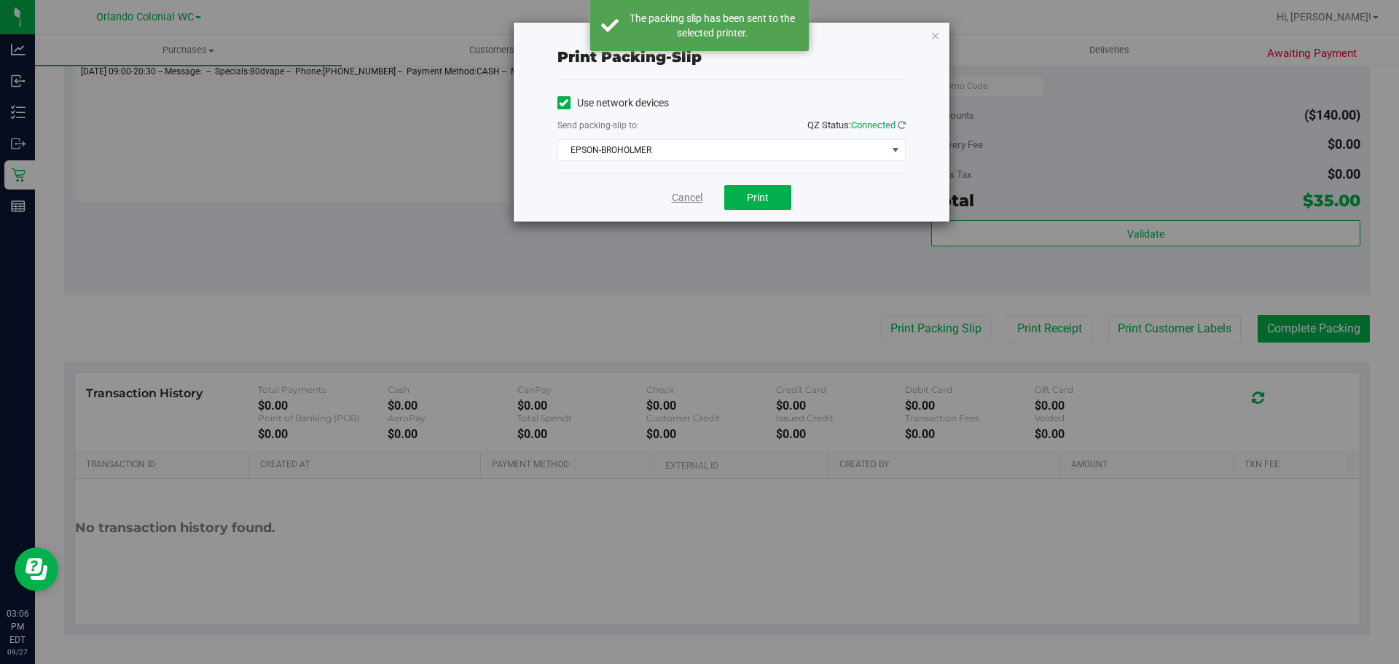
click at [679, 199] on link "Cancel" at bounding box center [687, 197] width 31 height 15
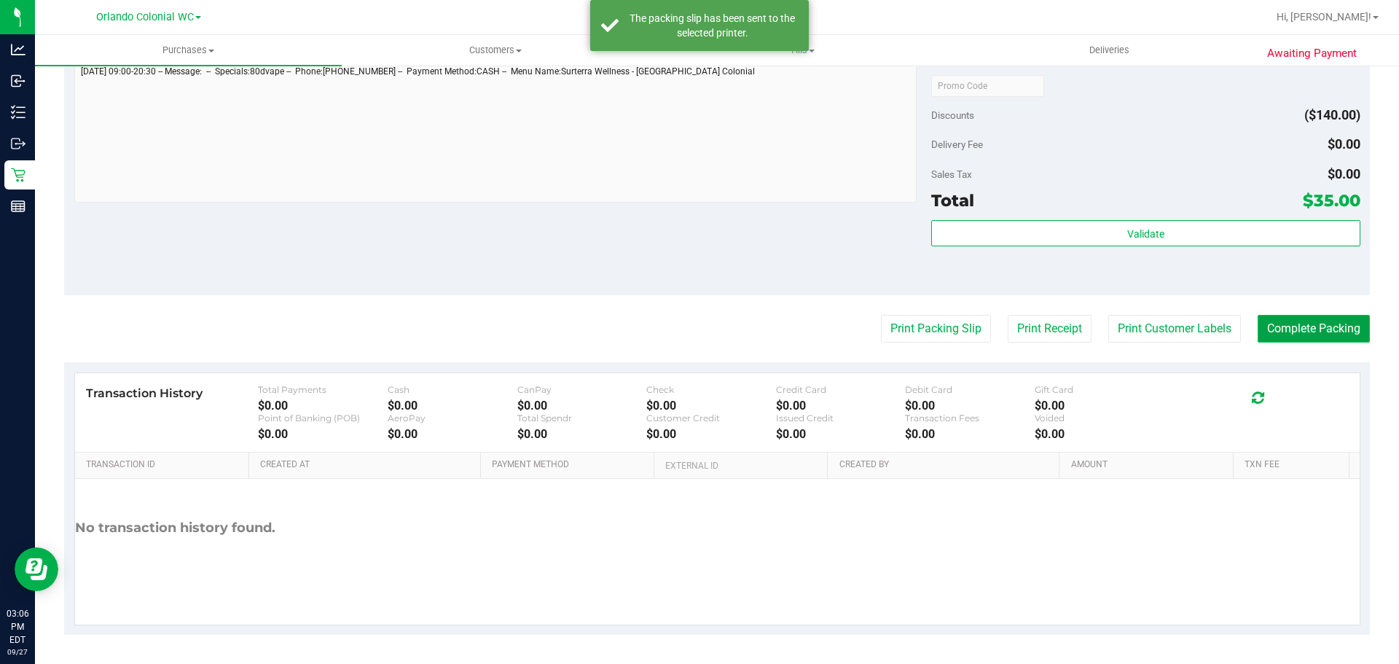
click at [1318, 316] on button "Complete Packing" at bounding box center [1314, 329] width 112 height 28
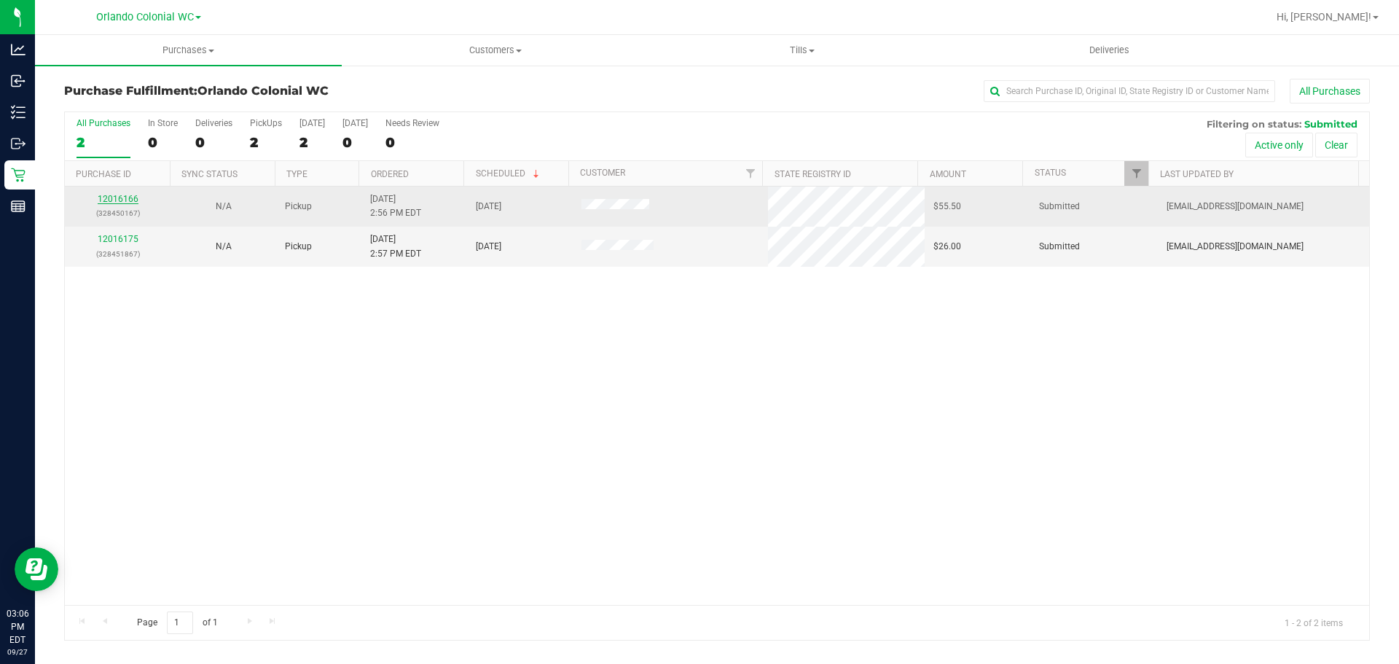
click at [115, 198] on link "12016166" at bounding box center [118, 199] width 41 height 10
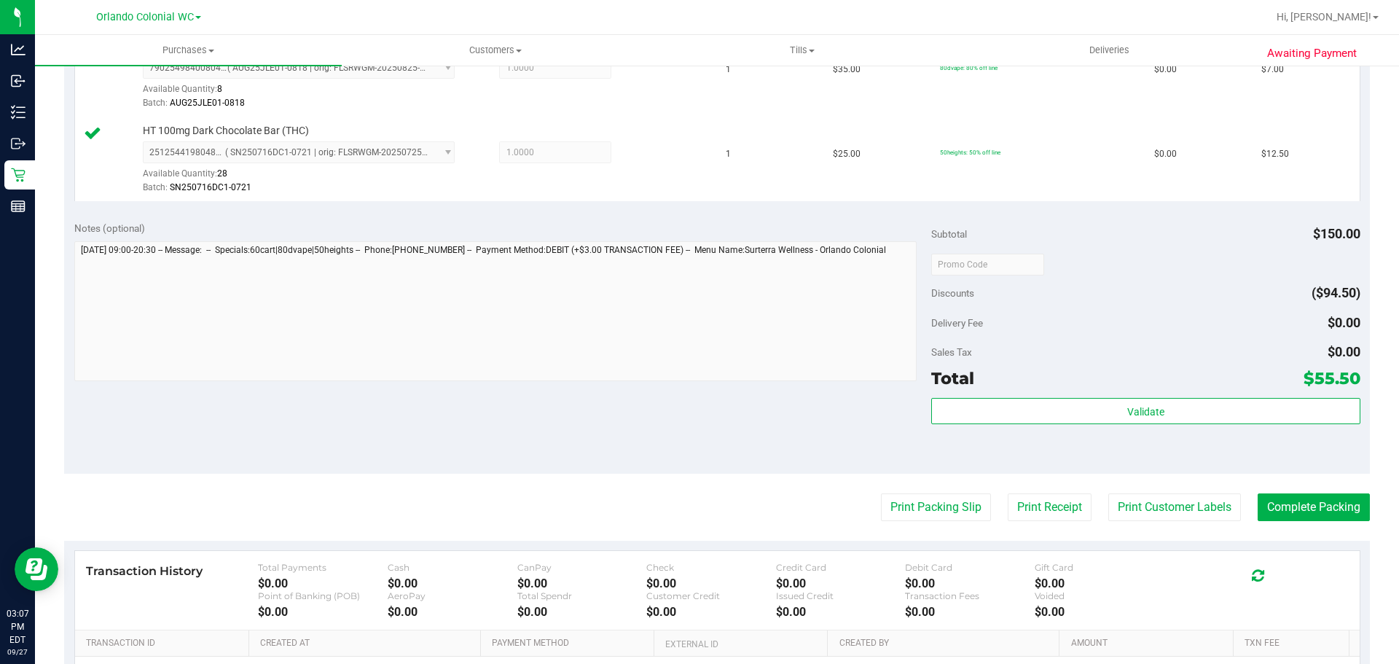
scroll to position [697, 0]
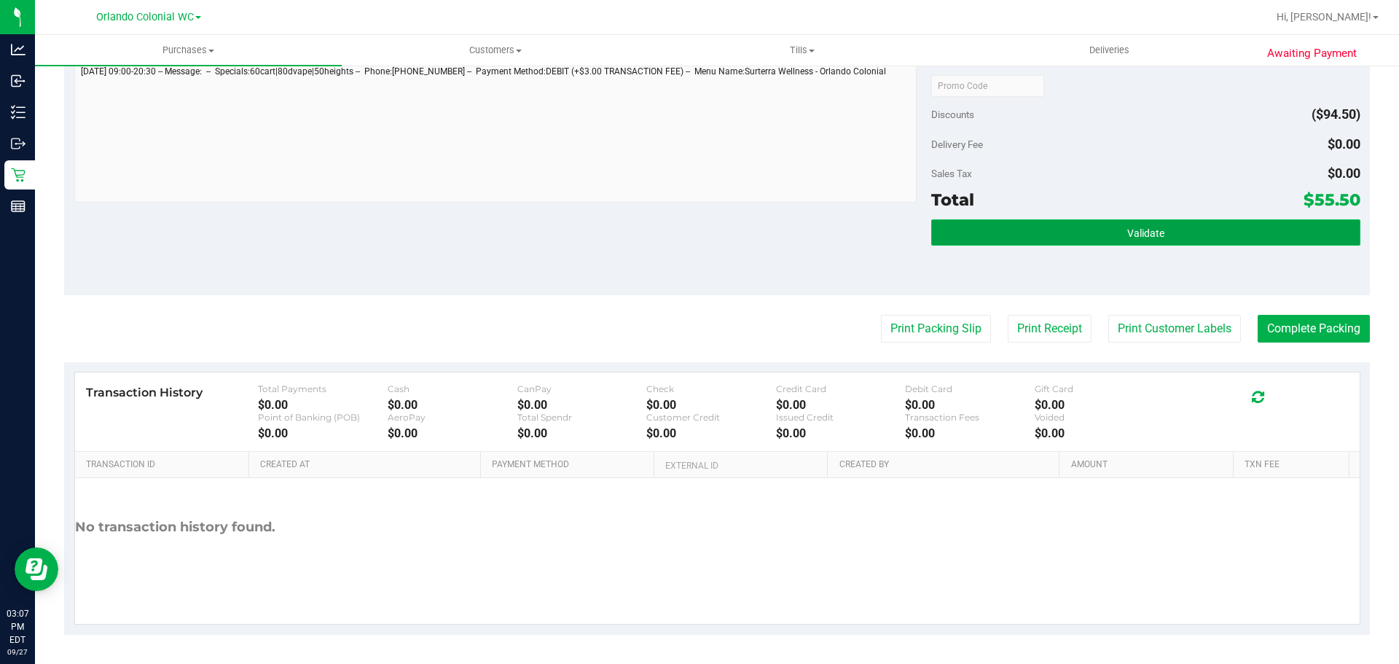
click at [1039, 241] on button "Validate" at bounding box center [1145, 232] width 429 height 26
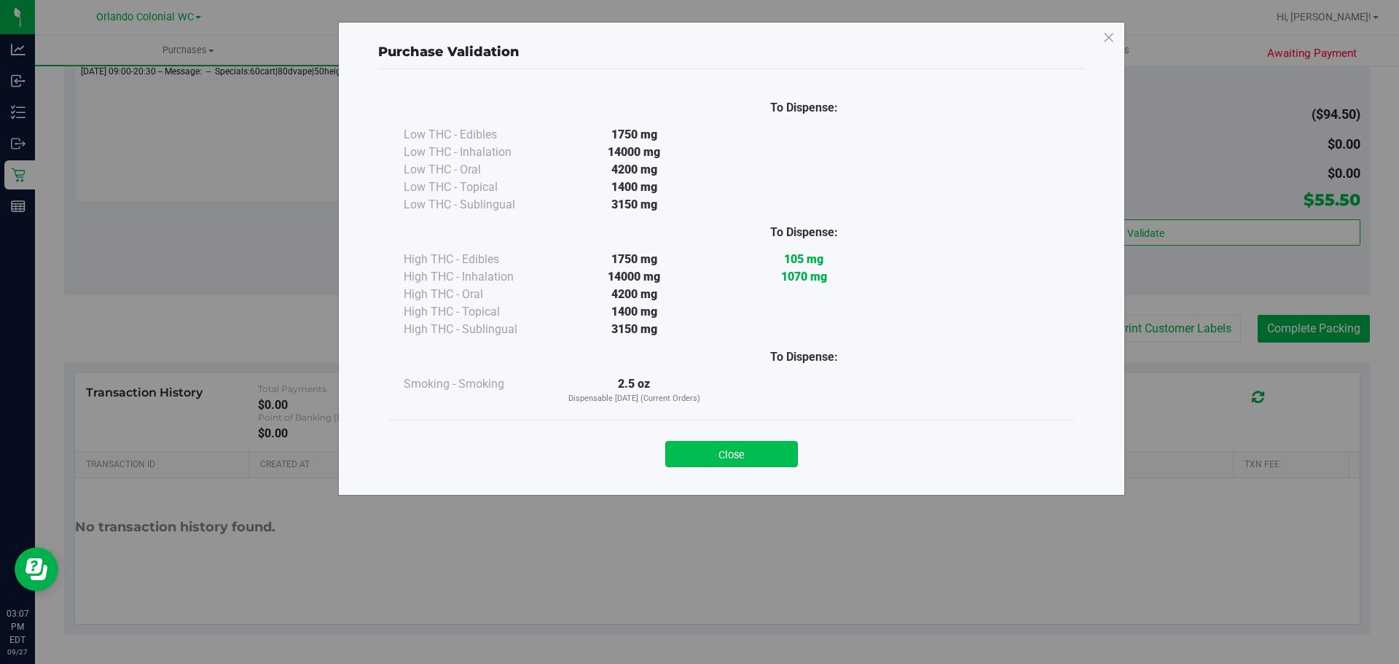
click at [751, 445] on button "Close" at bounding box center [731, 454] width 133 height 26
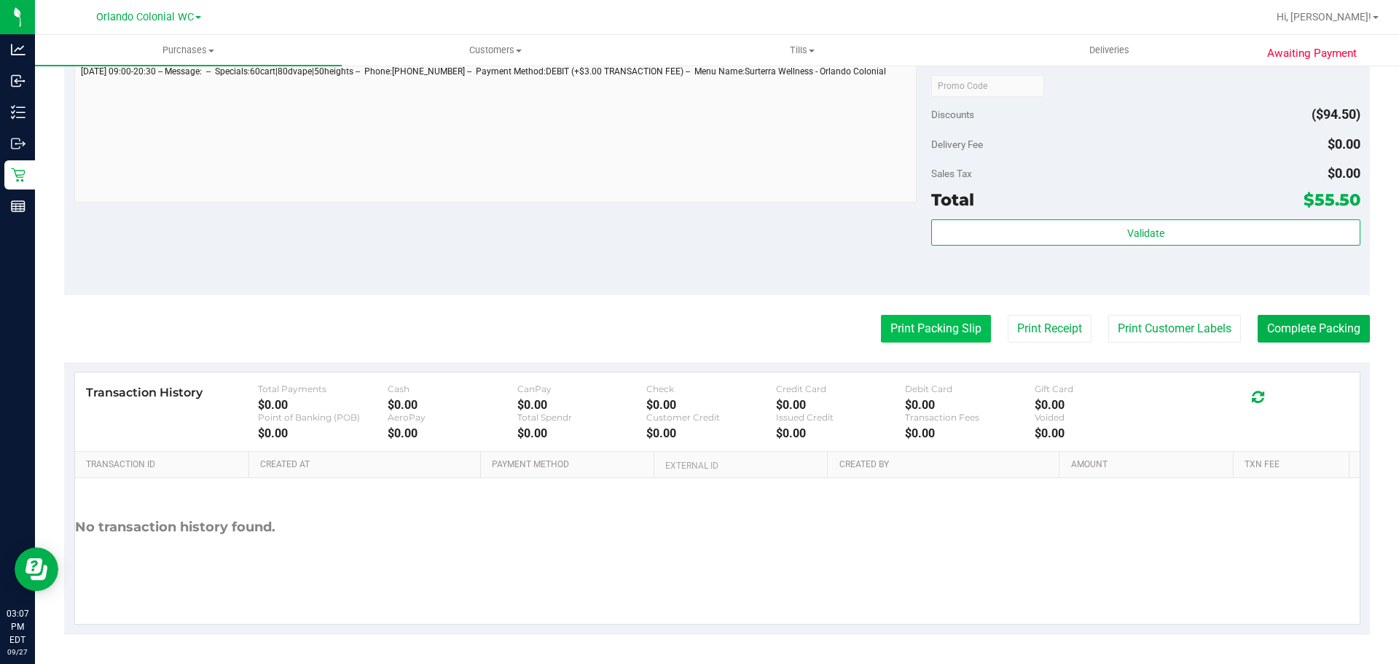
click at [938, 331] on button "Print Packing Slip" at bounding box center [936, 329] width 110 height 28
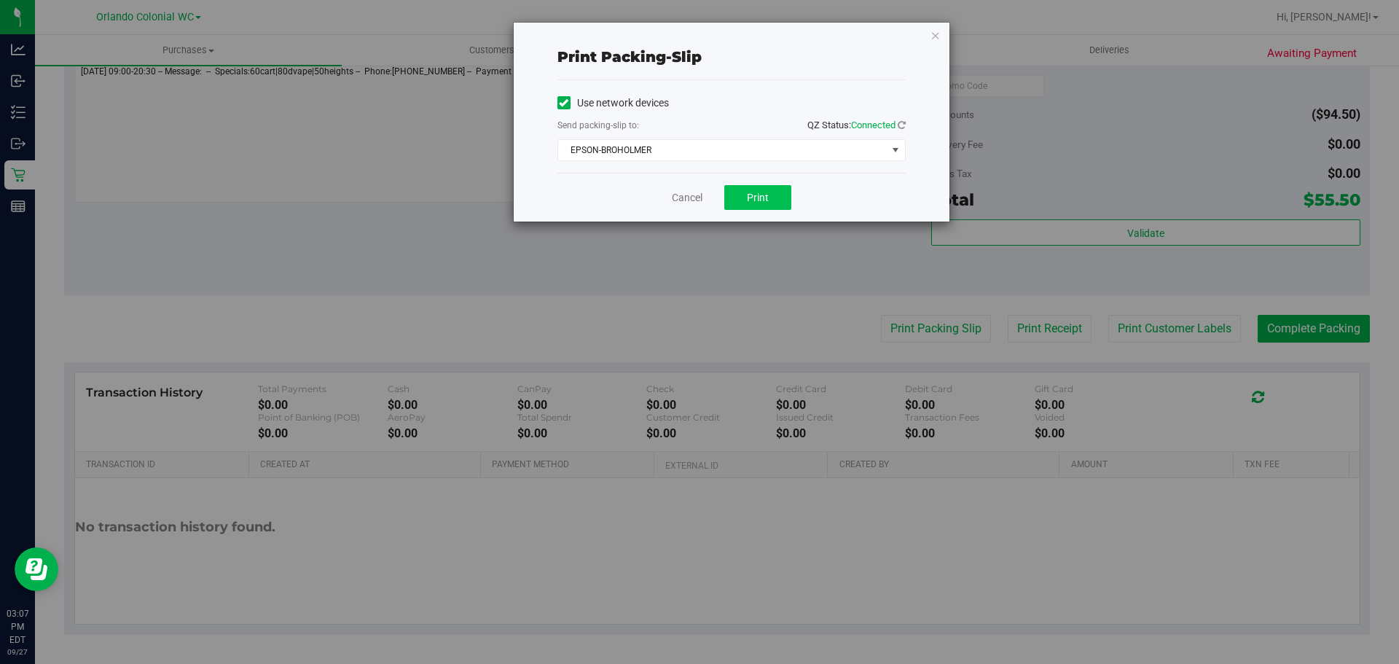
click at [759, 197] on span "Print" at bounding box center [758, 198] width 22 height 12
click at [685, 200] on link "Cancel" at bounding box center [687, 197] width 31 height 15
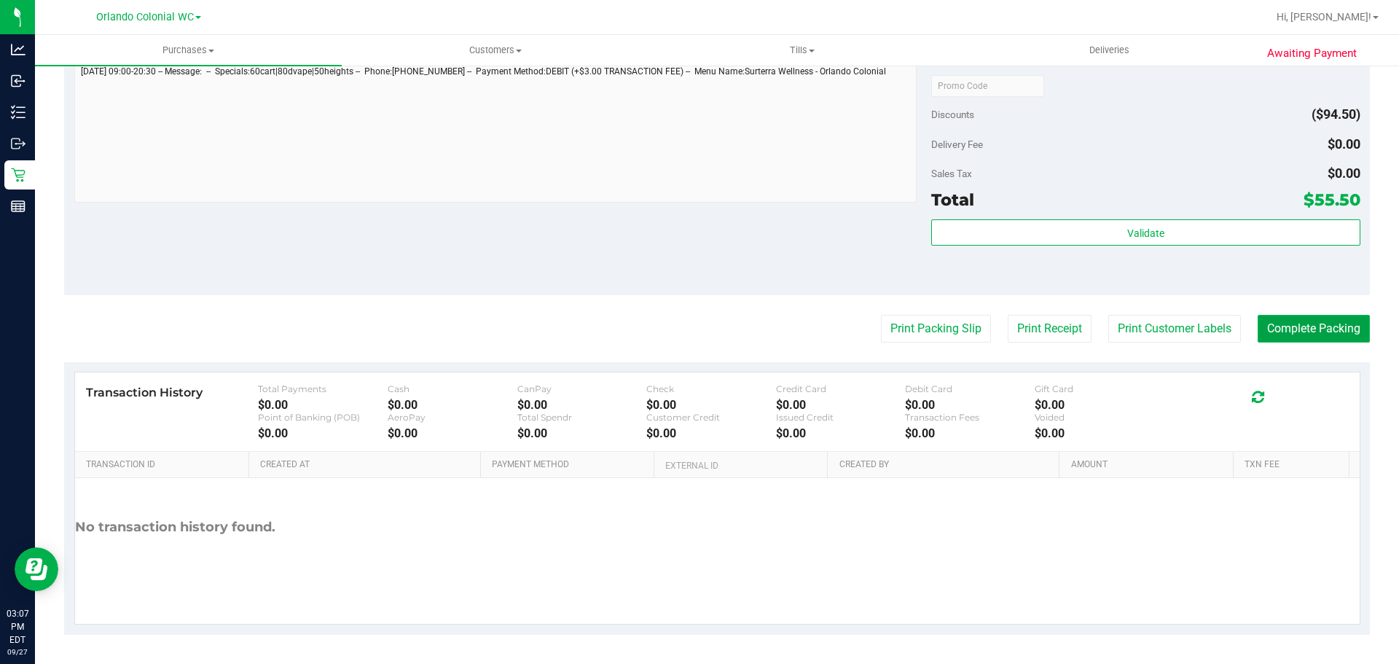
click at [1301, 340] on button "Complete Packing" at bounding box center [1314, 329] width 112 height 28
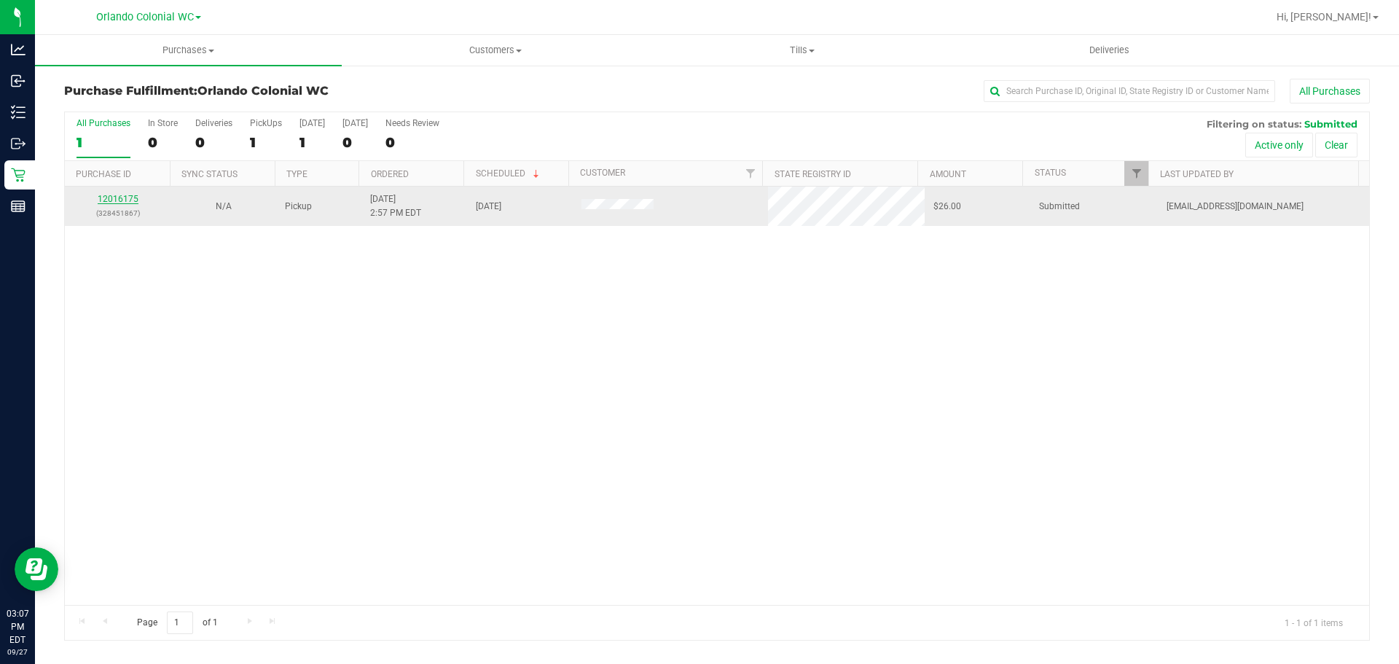
click at [120, 200] on link "12016175" at bounding box center [118, 199] width 41 height 10
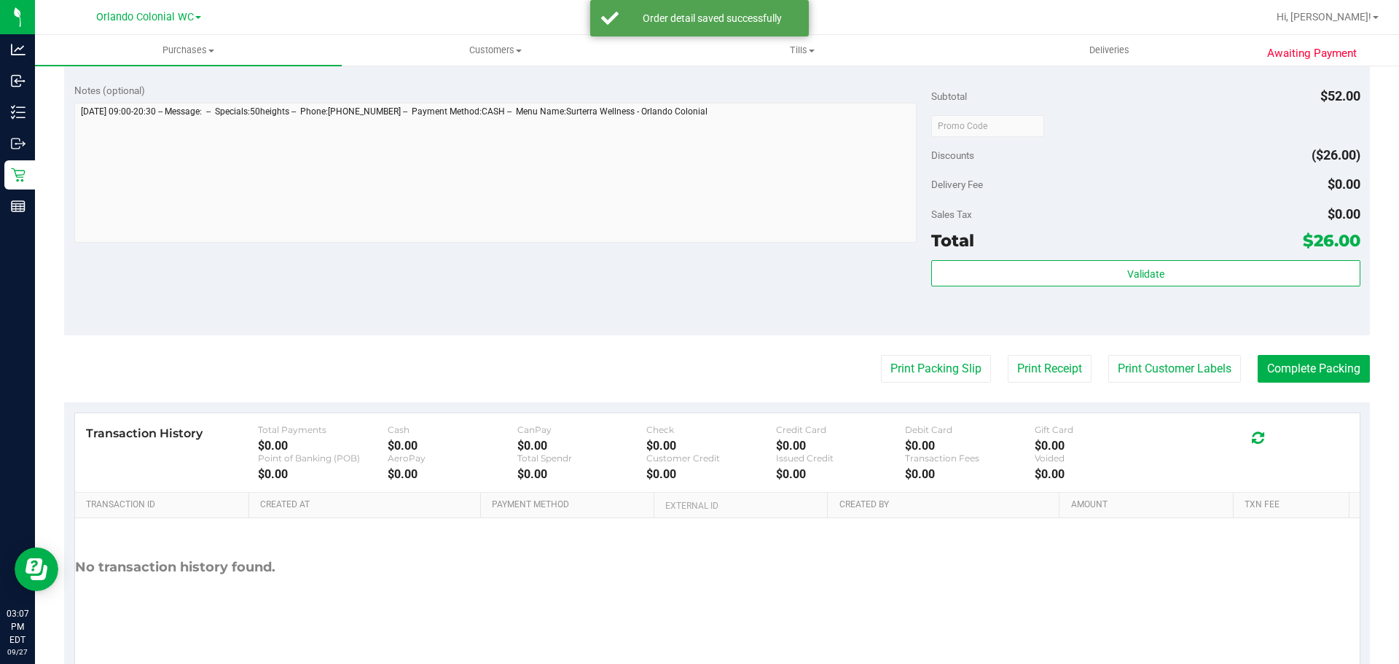
scroll to position [612, 0]
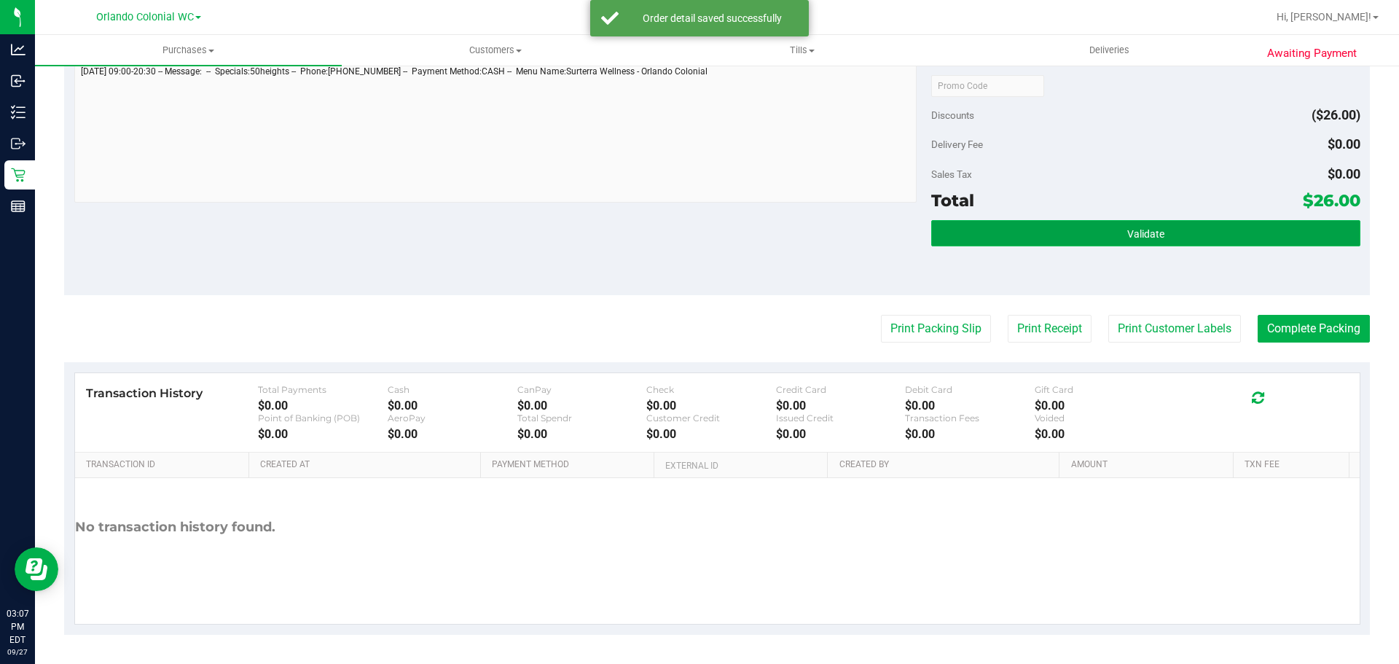
click at [1068, 222] on button "Validate" at bounding box center [1145, 233] width 429 height 26
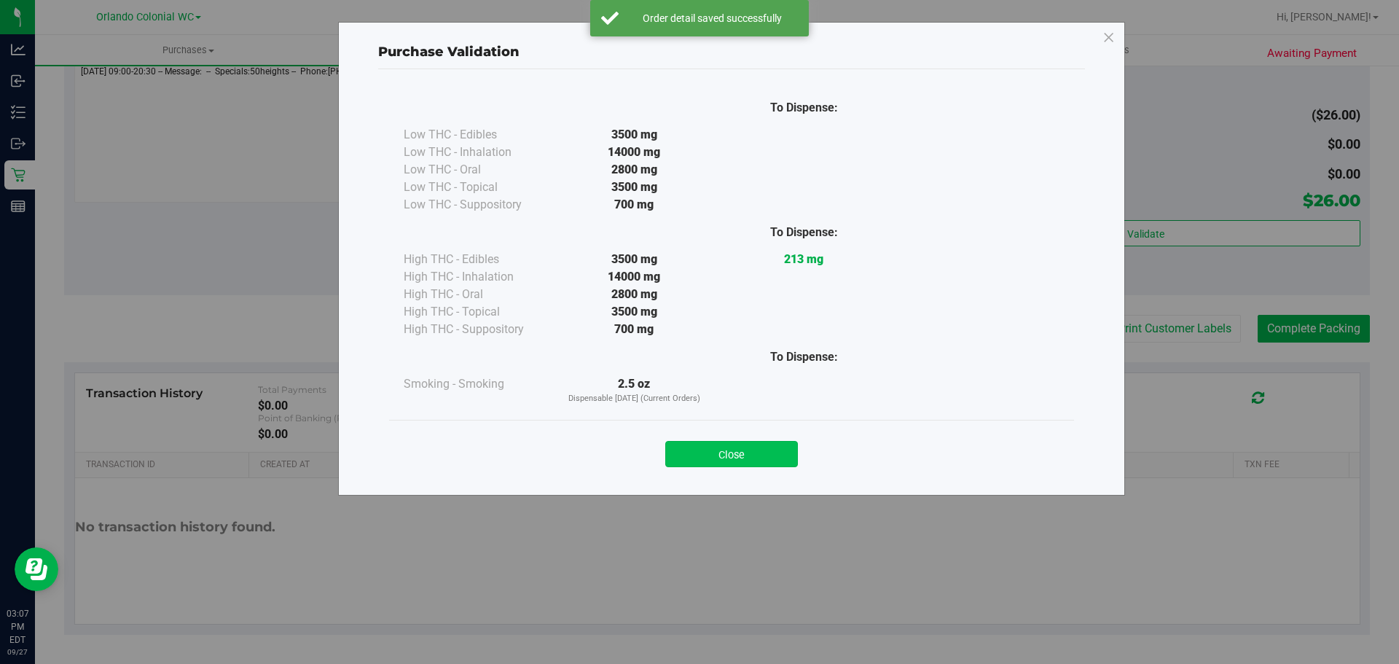
click at [735, 447] on button "Close" at bounding box center [731, 454] width 133 height 26
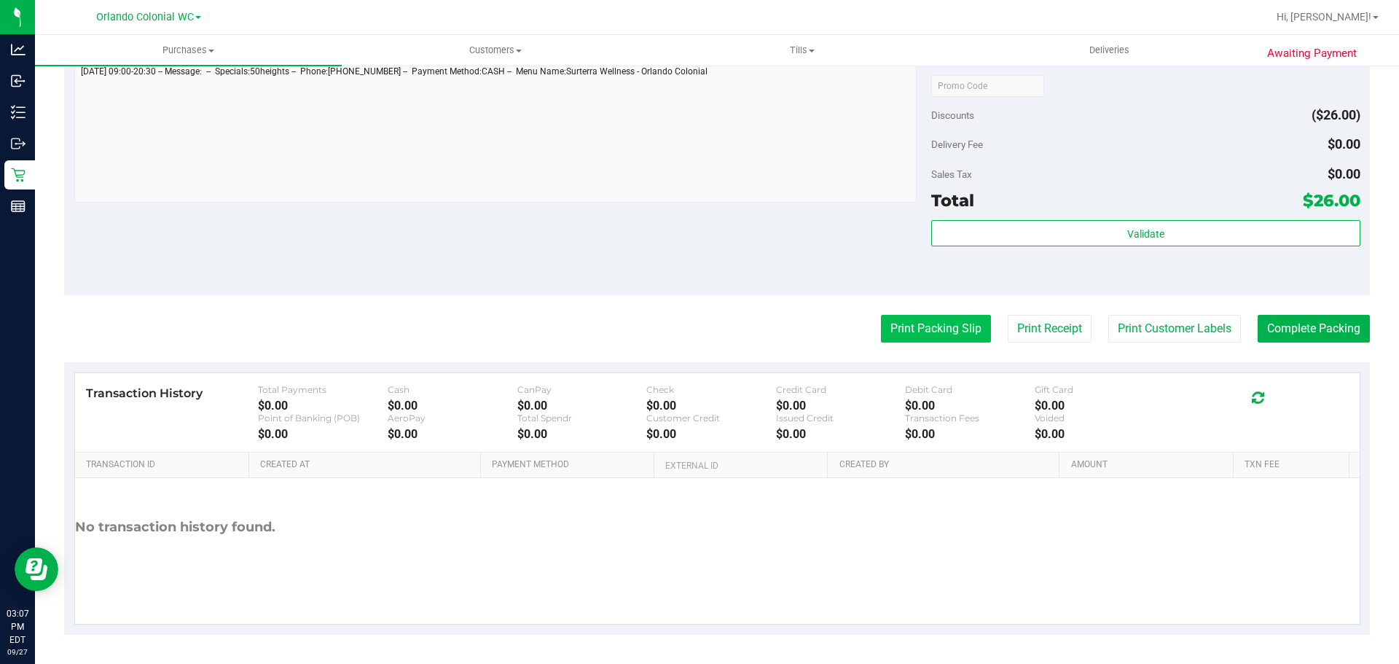
click at [917, 321] on button "Print Packing Slip" at bounding box center [936, 329] width 110 height 28
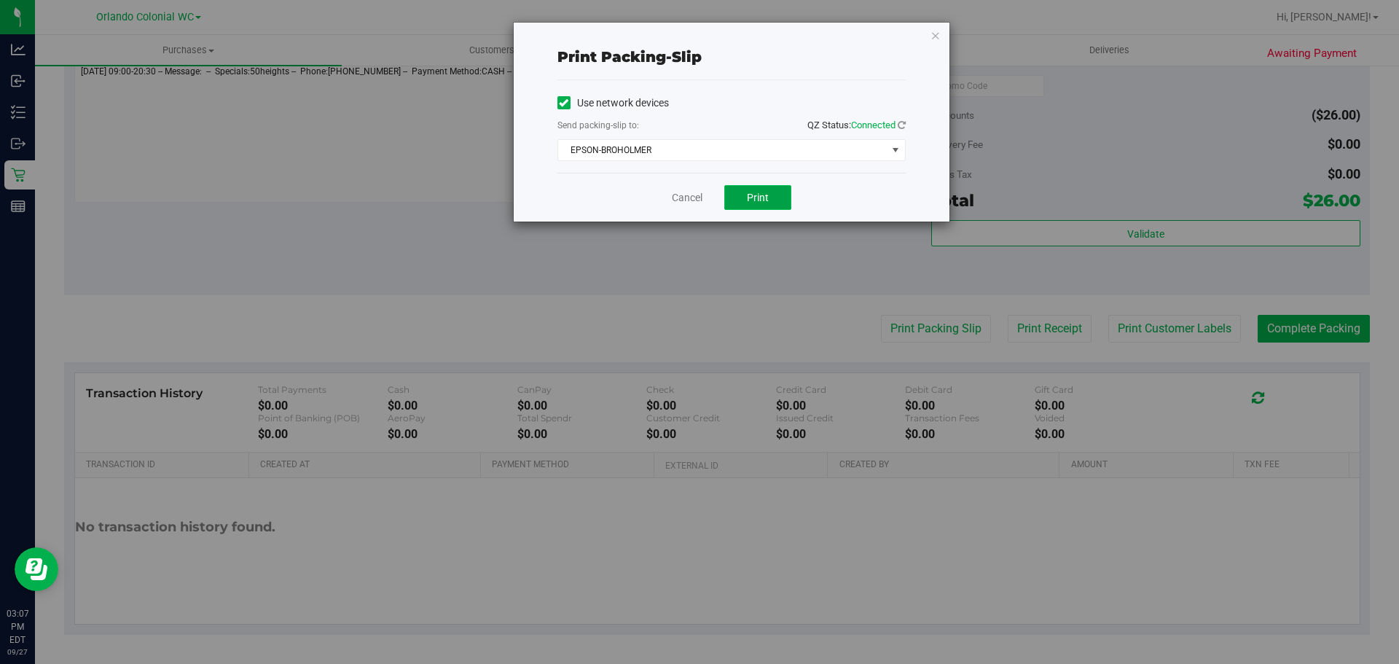
click at [770, 202] on button "Print" at bounding box center [757, 197] width 67 height 25
click at [682, 200] on link "Cancel" at bounding box center [687, 197] width 31 height 15
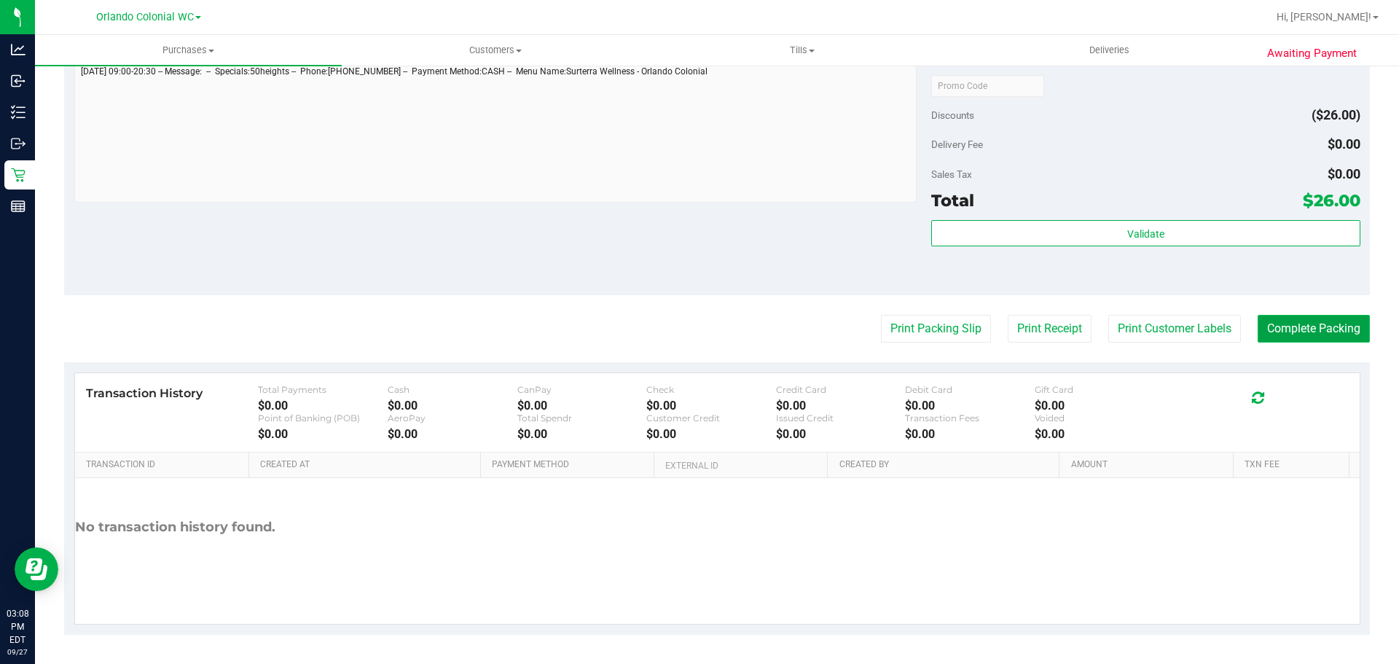
click at [1273, 341] on button "Complete Packing" at bounding box center [1314, 329] width 112 height 28
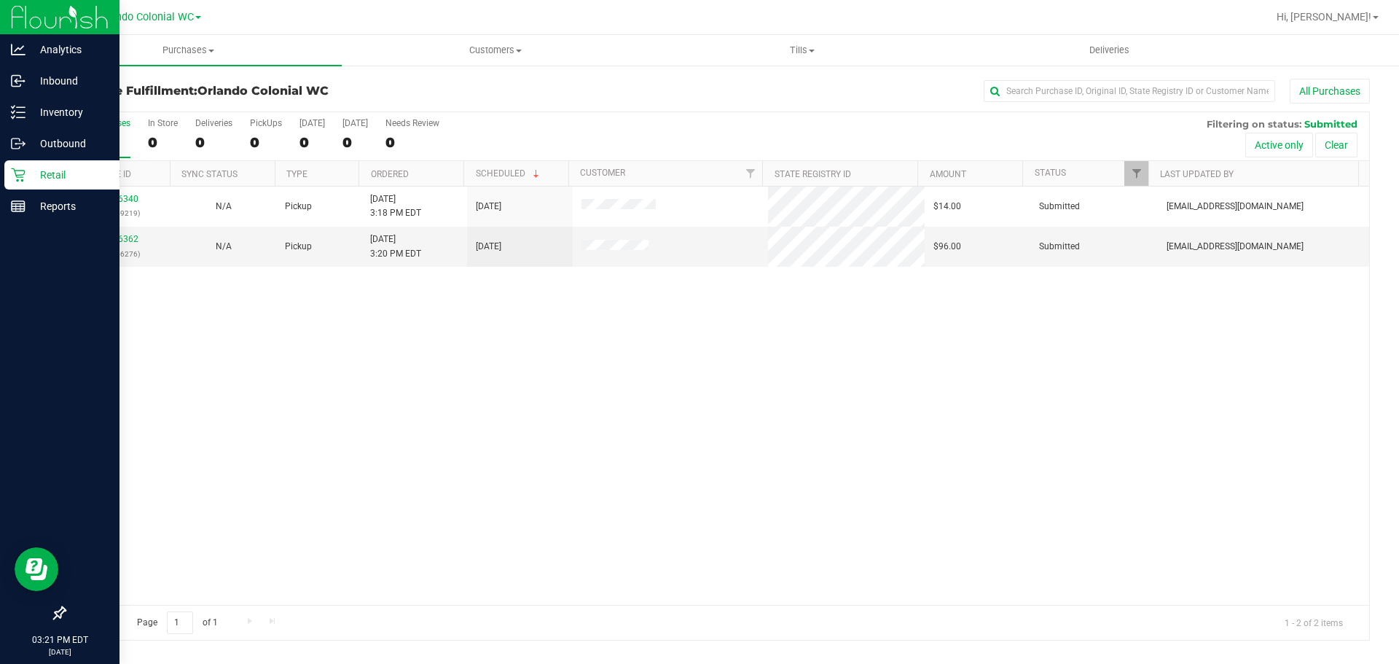
click at [20, 176] on icon at bounding box center [18, 175] width 15 height 15
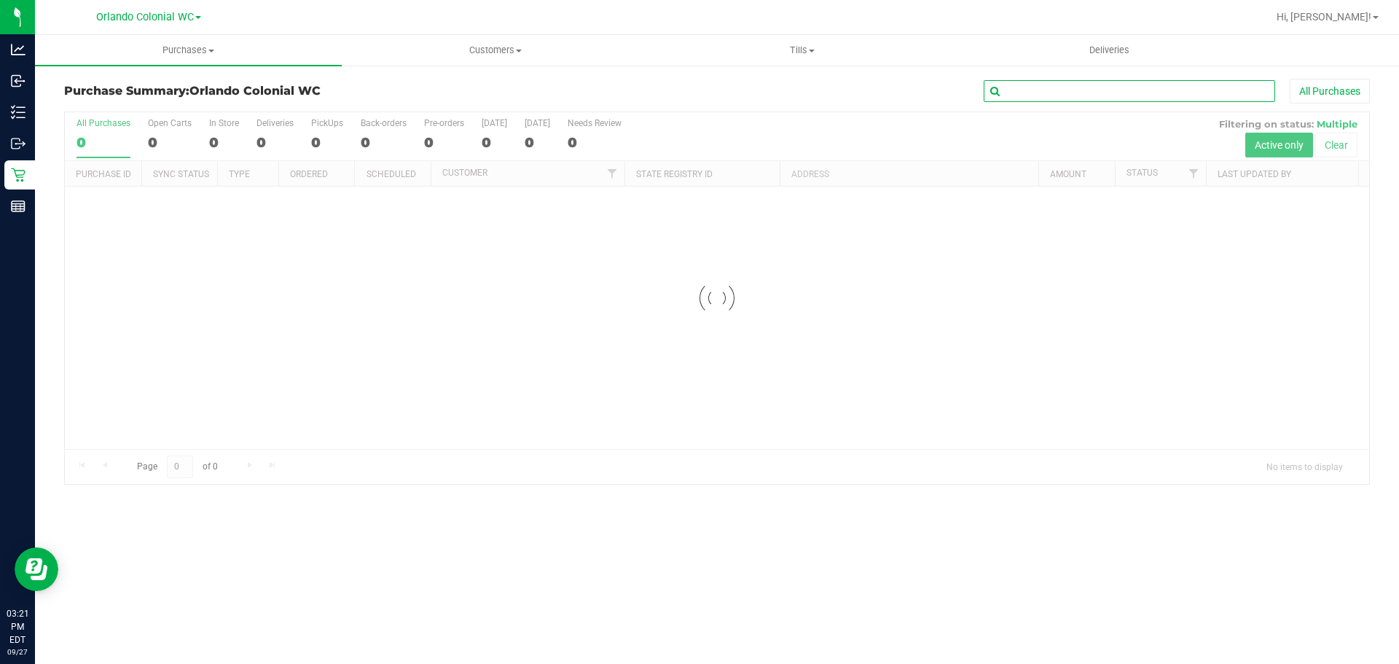
click at [1028, 98] on input "text" at bounding box center [1130, 91] width 292 height 22
paste input "12011105"
type input "12011105"
click at [1340, 136] on div at bounding box center [717, 298] width 1305 height 372
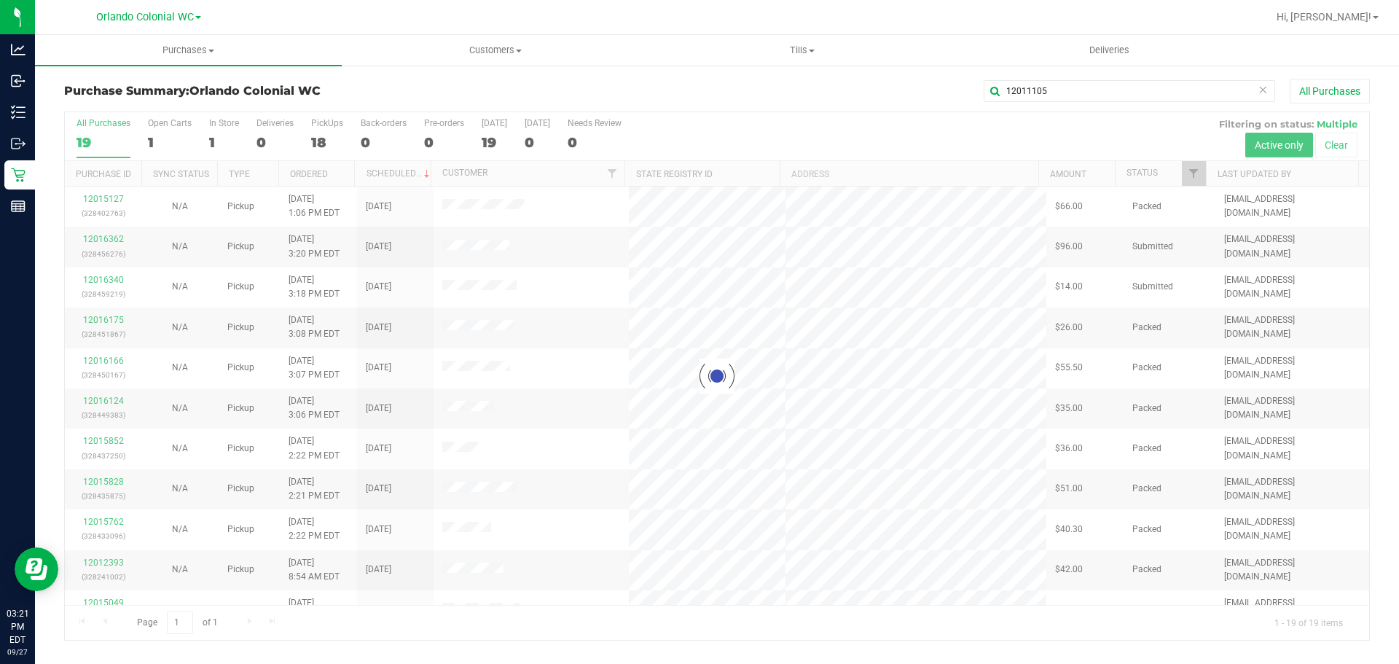
click at [1340, 146] on div at bounding box center [717, 376] width 1305 height 528
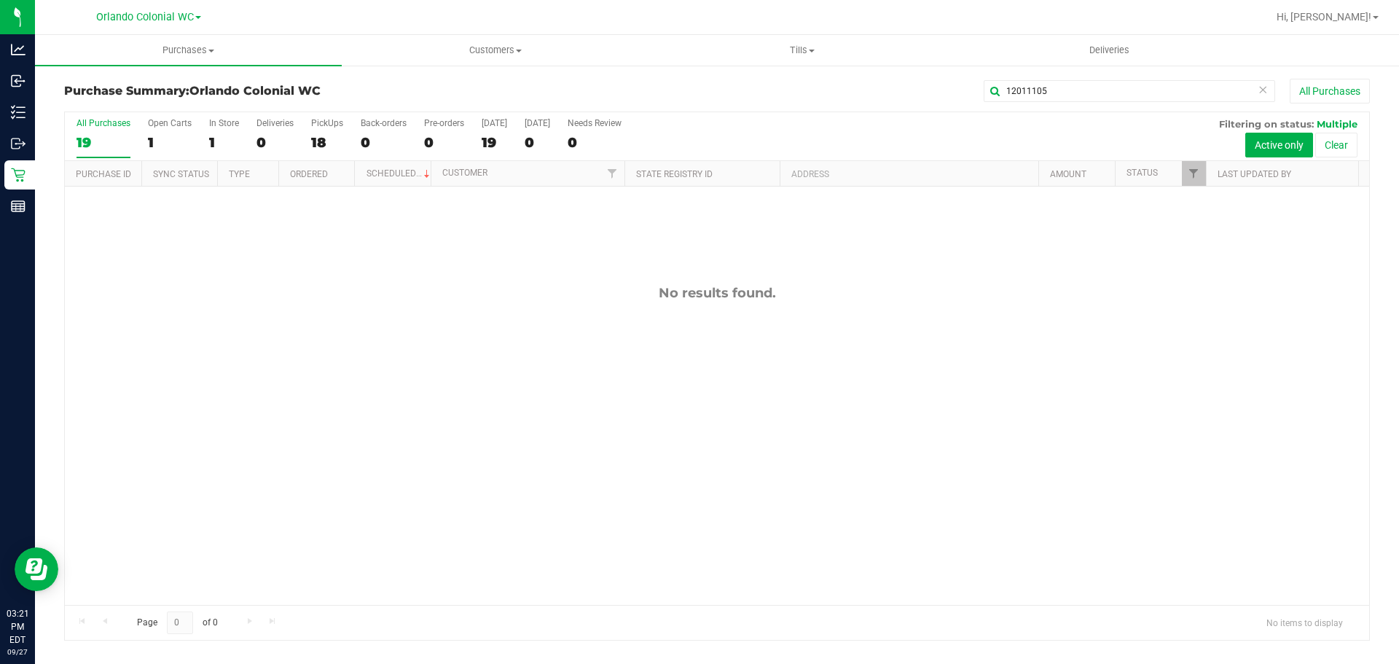
click at [1340, 146] on button "Clear" at bounding box center [1336, 145] width 42 height 25
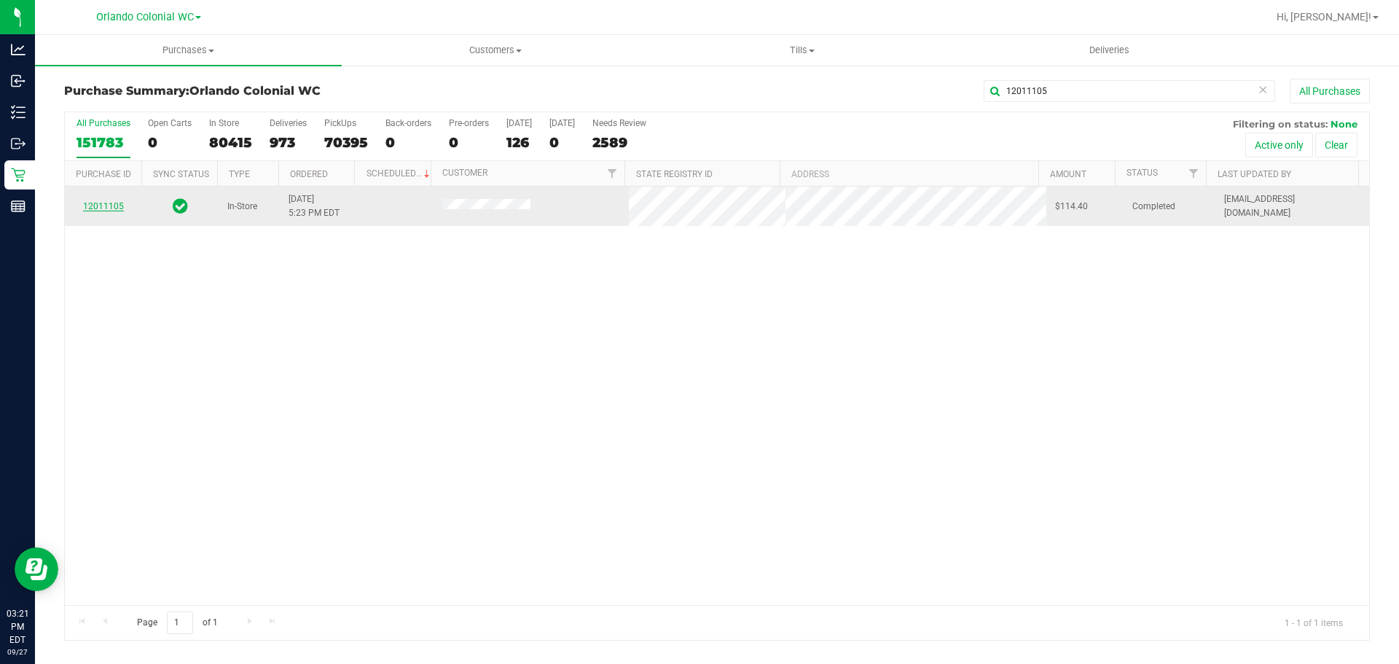
click at [87, 208] on link "12011105" at bounding box center [103, 206] width 41 height 10
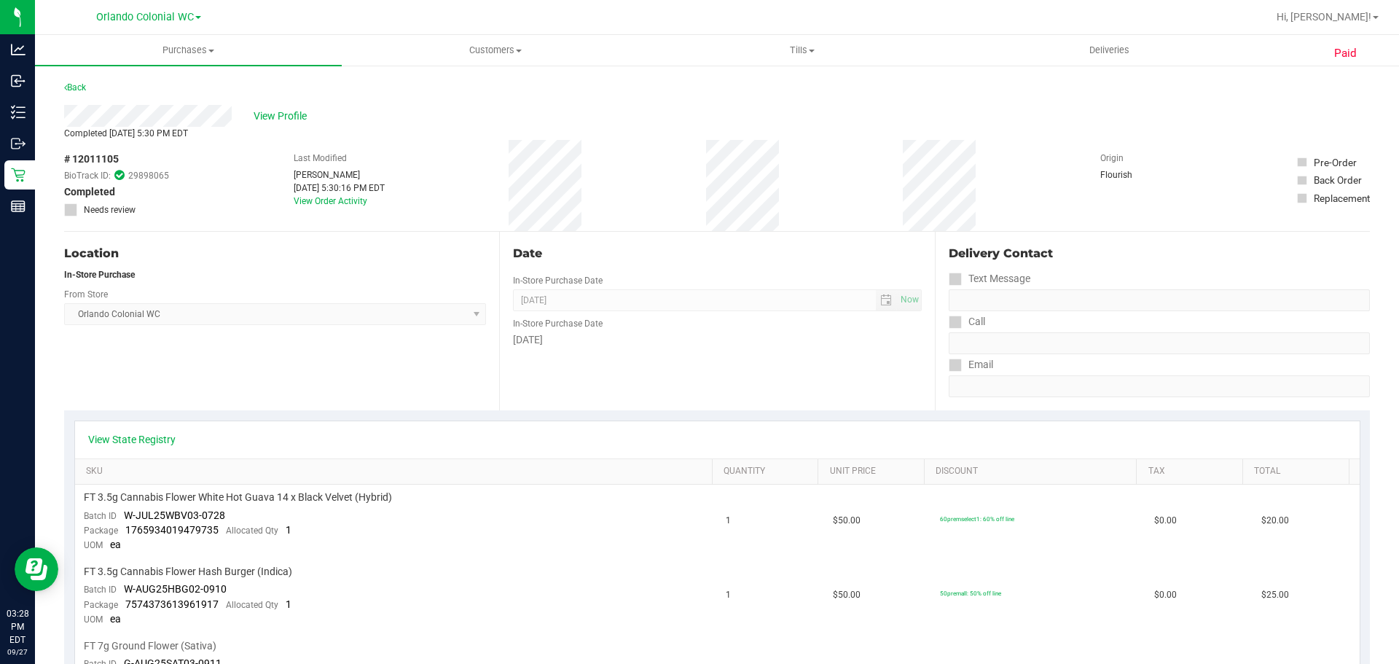
click at [428, 644] on div "FT 7g Ground Flower (Sativa)" at bounding box center [396, 646] width 625 height 14
click at [174, 50] on span "Purchases" at bounding box center [188, 50] width 307 height 13
click at [77, 108] on span "Fulfillment" at bounding box center [80, 105] width 90 height 12
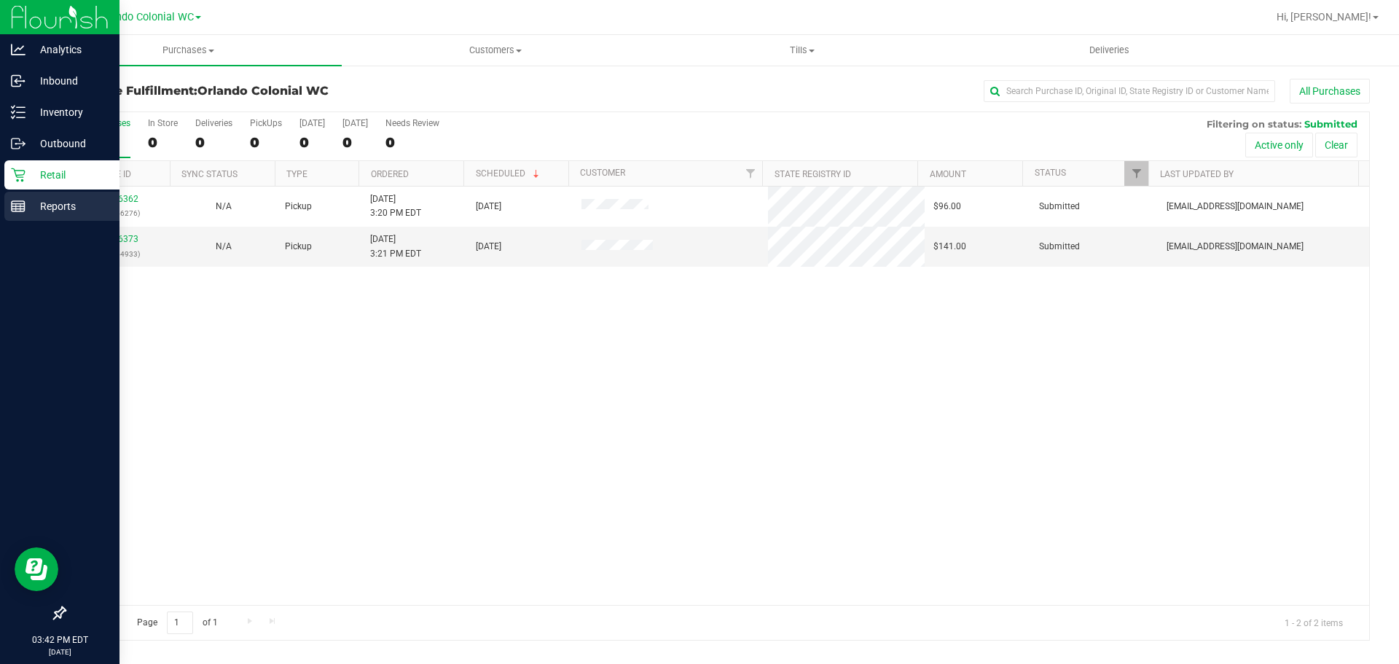
click at [7, 197] on div "Reports" at bounding box center [61, 206] width 115 height 29
click at [3, 206] on link "Reports" at bounding box center [60, 207] width 120 height 31
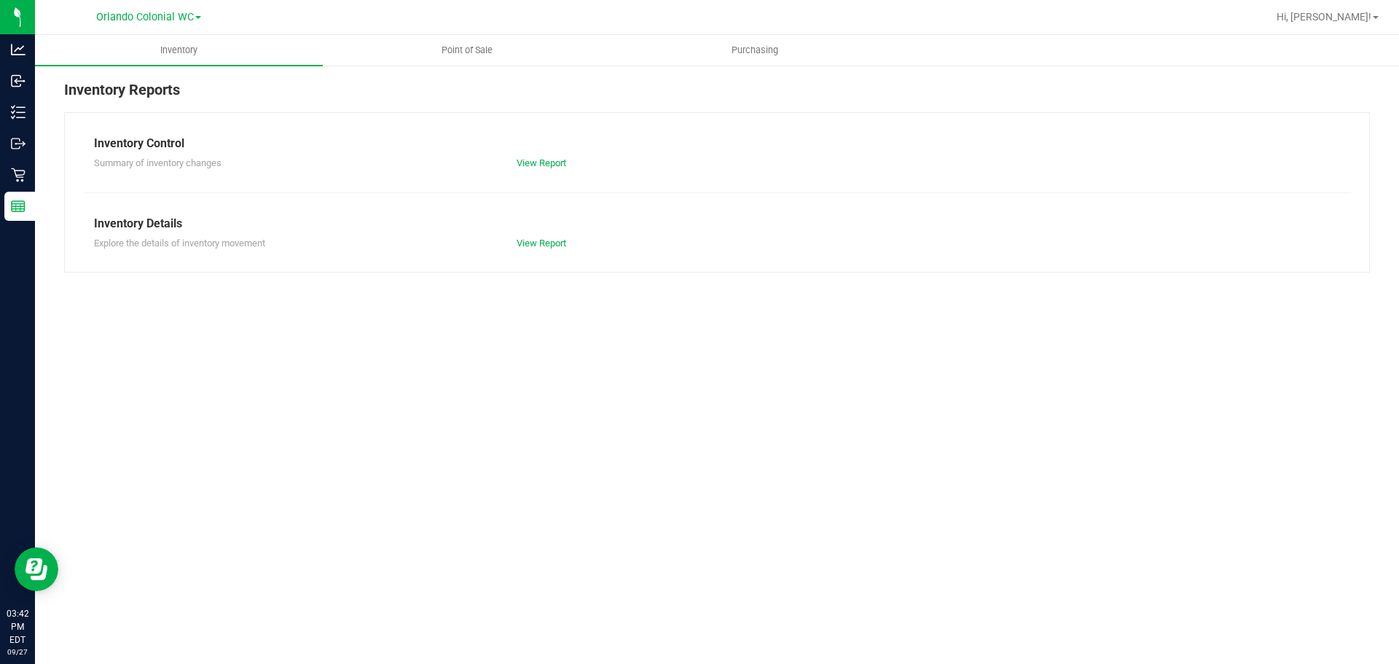
click at [267, 351] on div "Inventory Point of Sale Purchasing Inventory Reports Inventory Control Summary …" at bounding box center [717, 349] width 1364 height 629
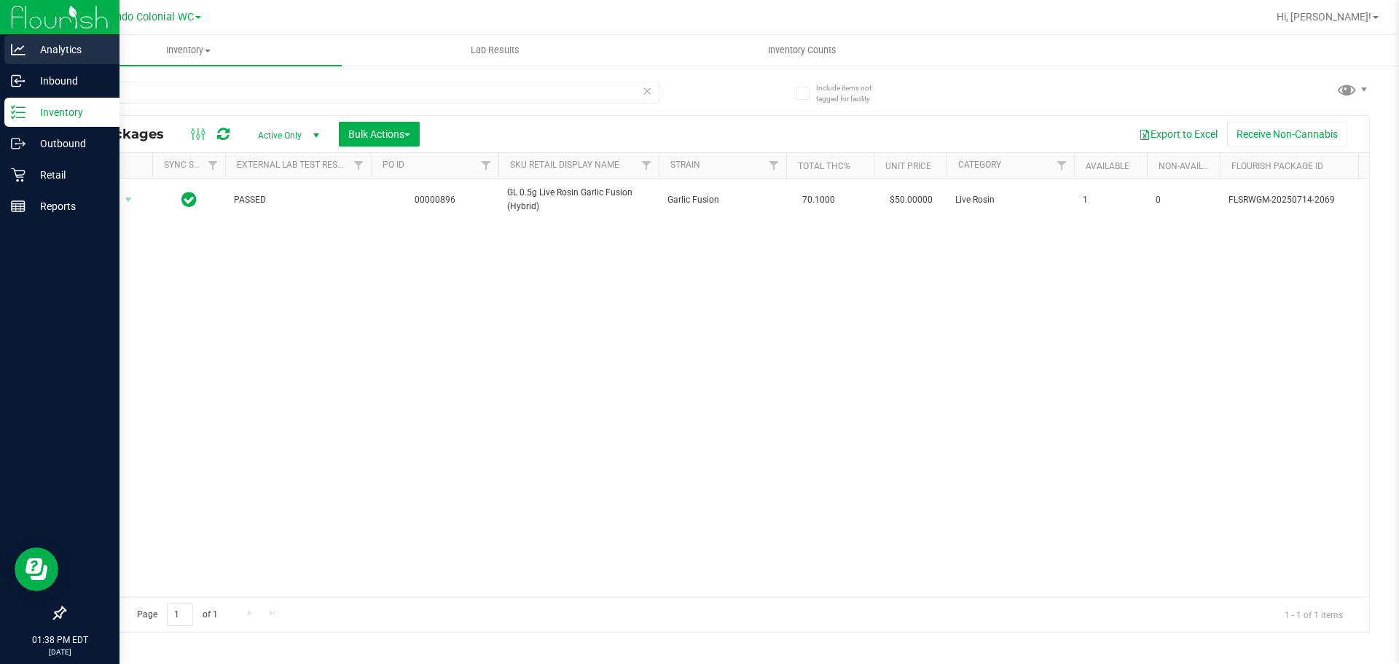
drag, startPoint x: 286, startPoint y: 95, endPoint x: 0, endPoint y: 60, distance: 288.6
click at [20, 70] on div "Analytics Inbound Inventory Outbound Retail Reports 01:38 PM EDT 09/27/2025 09/…" at bounding box center [699, 332] width 1399 height 664
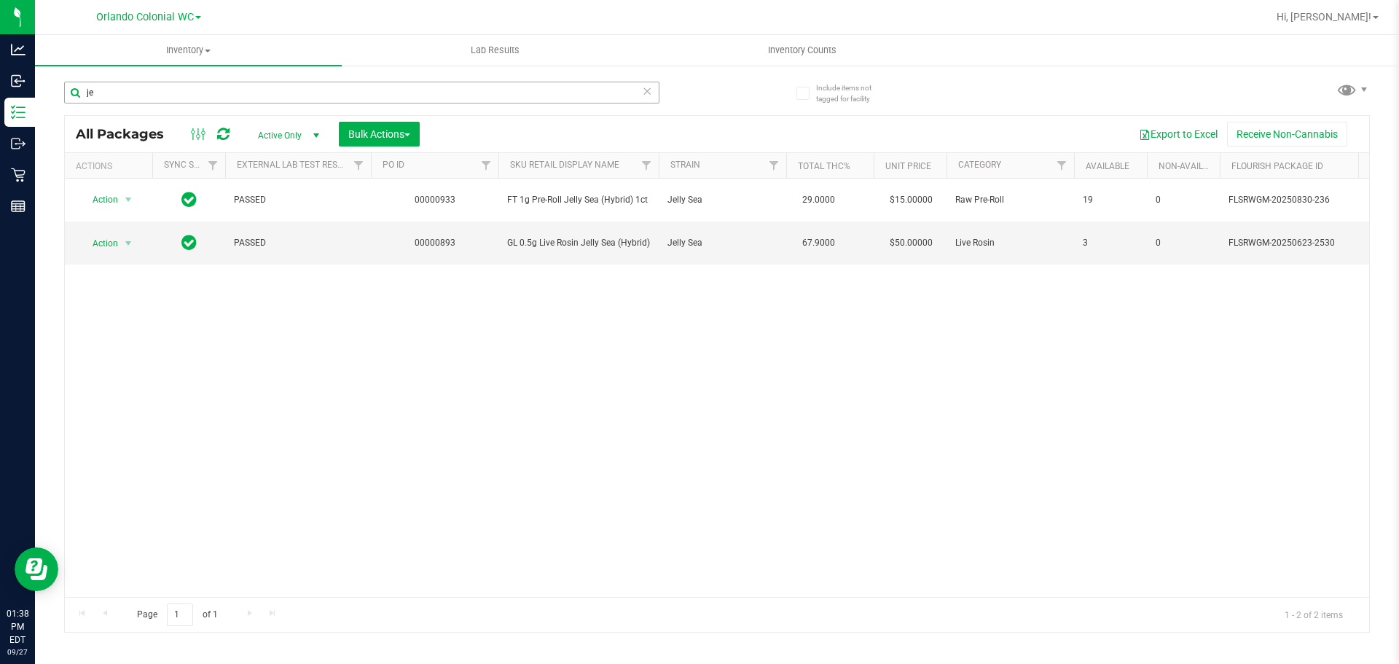
type input "j"
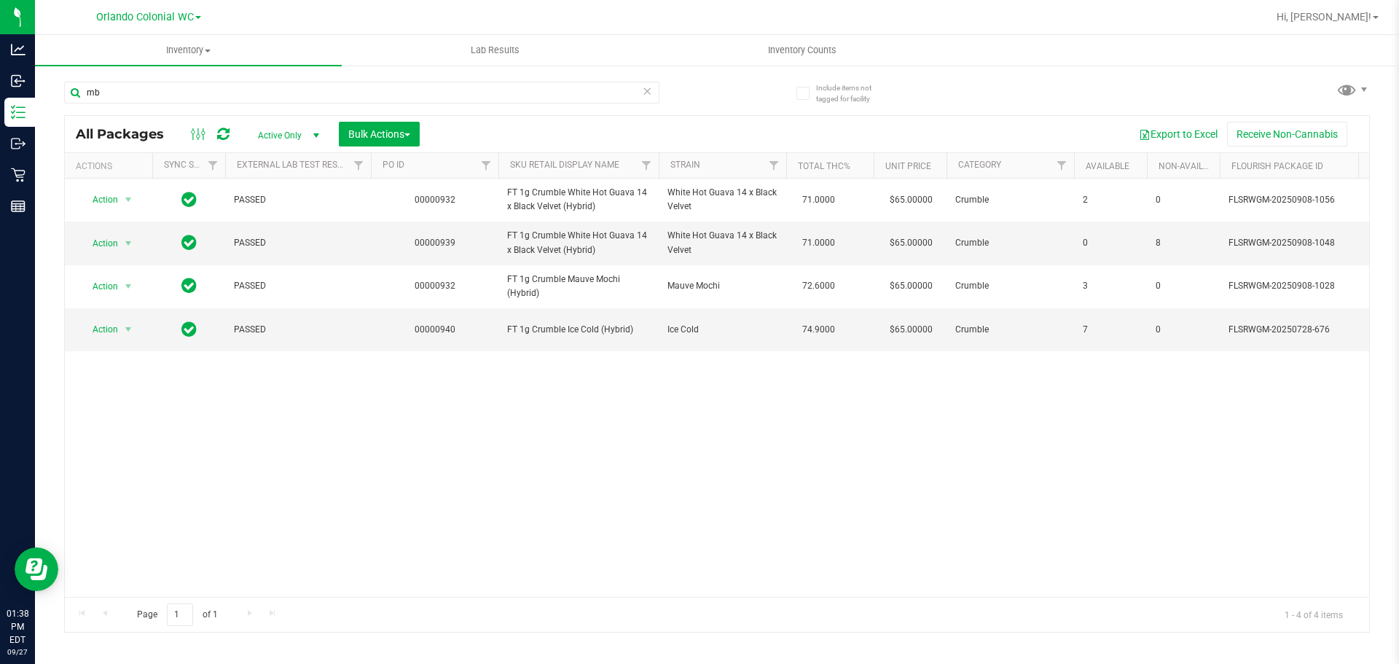
type input "m"
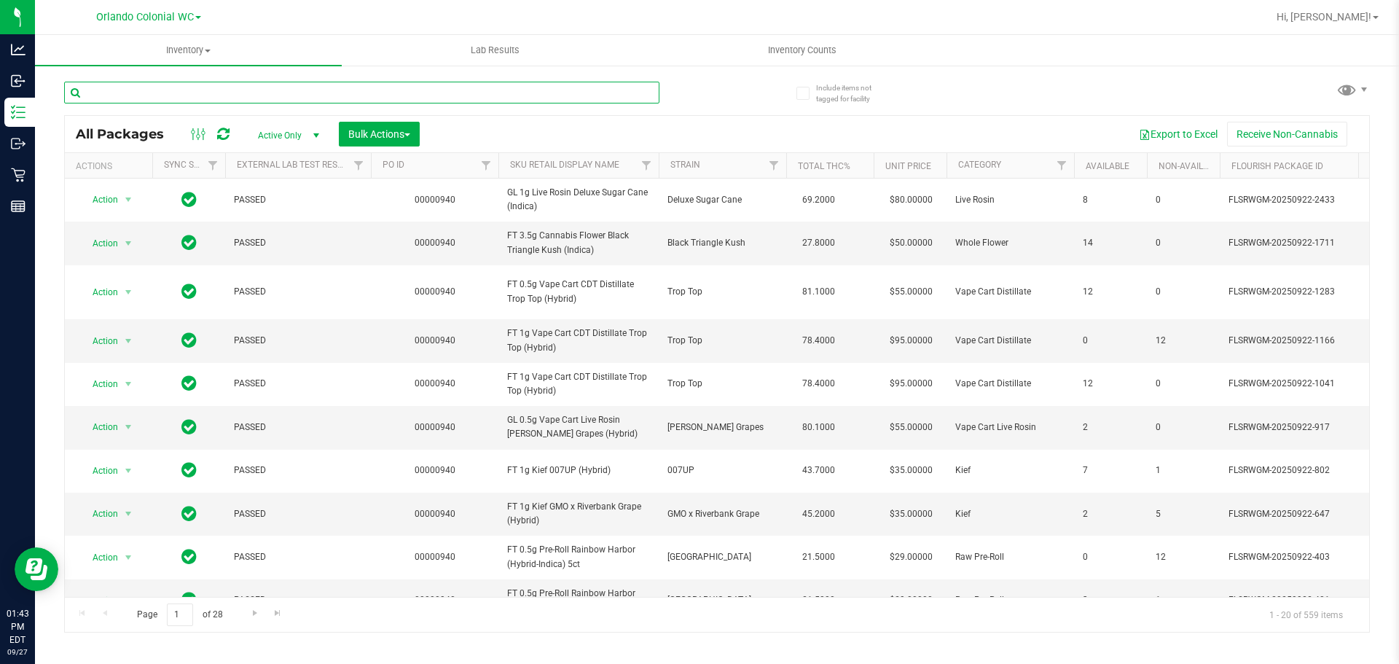
click at [270, 88] on input "text" at bounding box center [361, 93] width 595 height 22
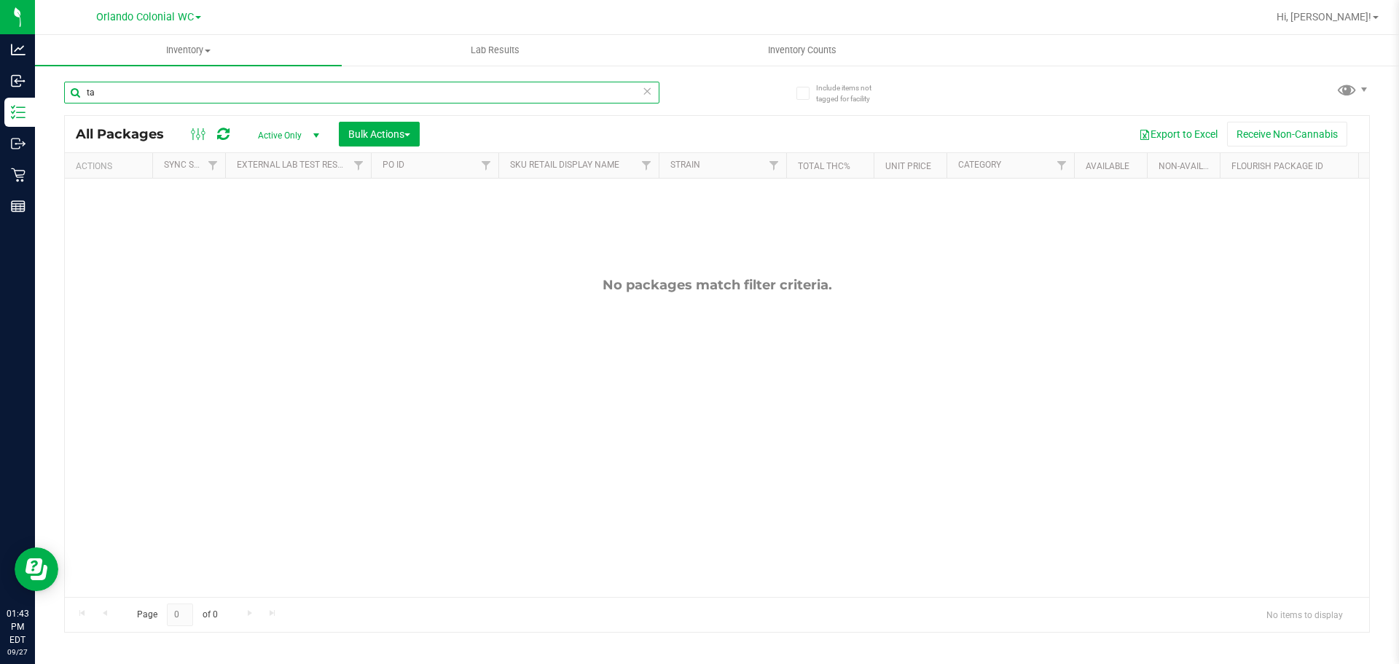
type input "t"
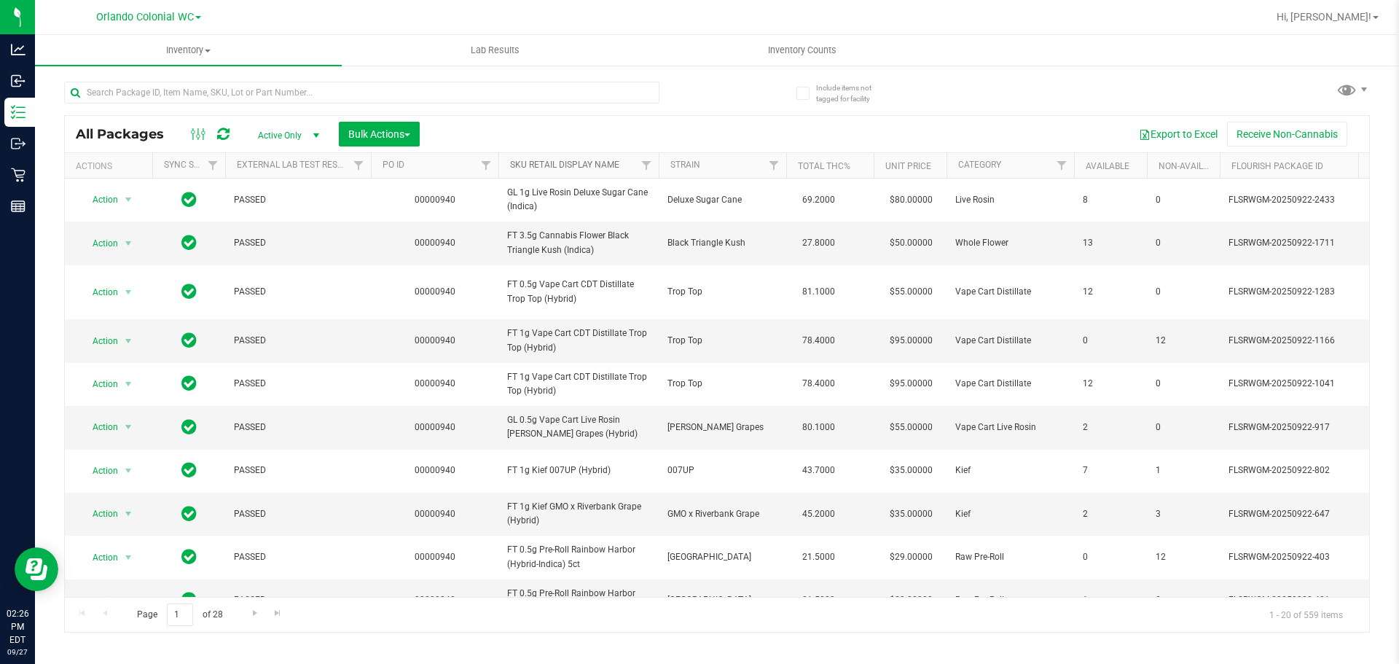
click at [568, 165] on link "SKU Retail Display Name" at bounding box center [564, 165] width 109 height 10
click at [584, 163] on link "SKU Retail Display Name" at bounding box center [564, 165] width 109 height 10
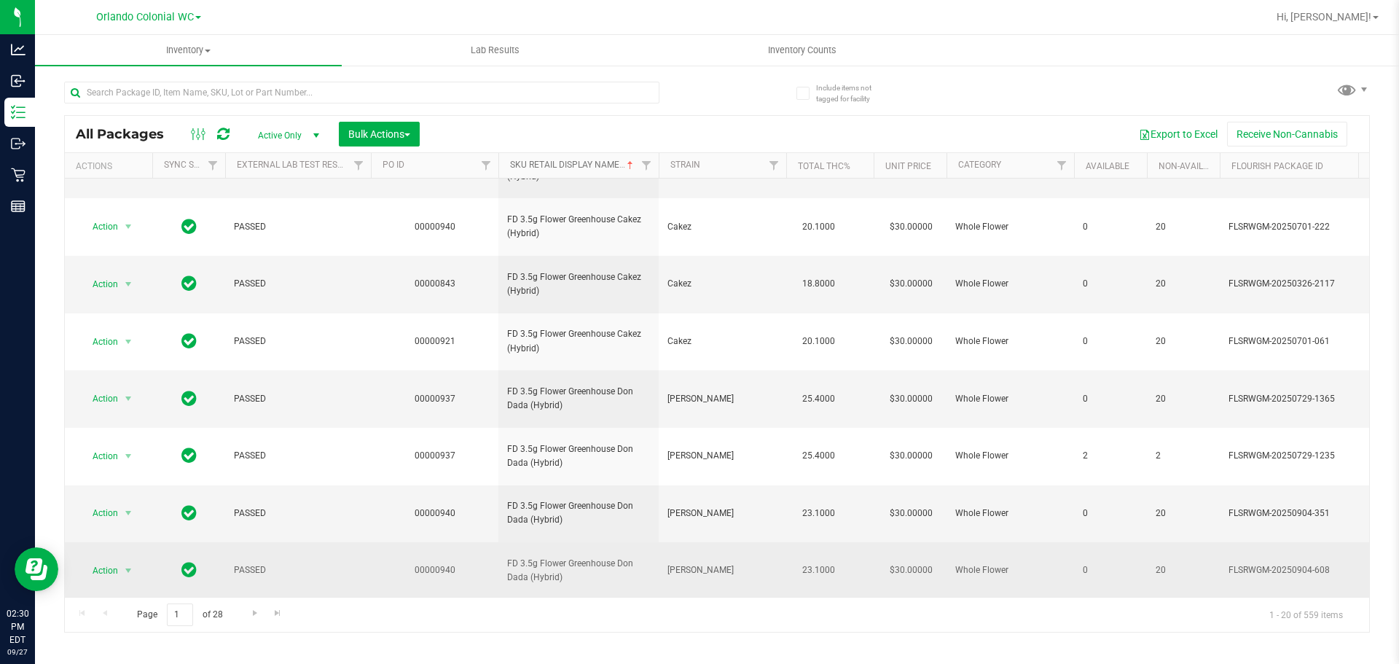
scroll to position [458, 0]
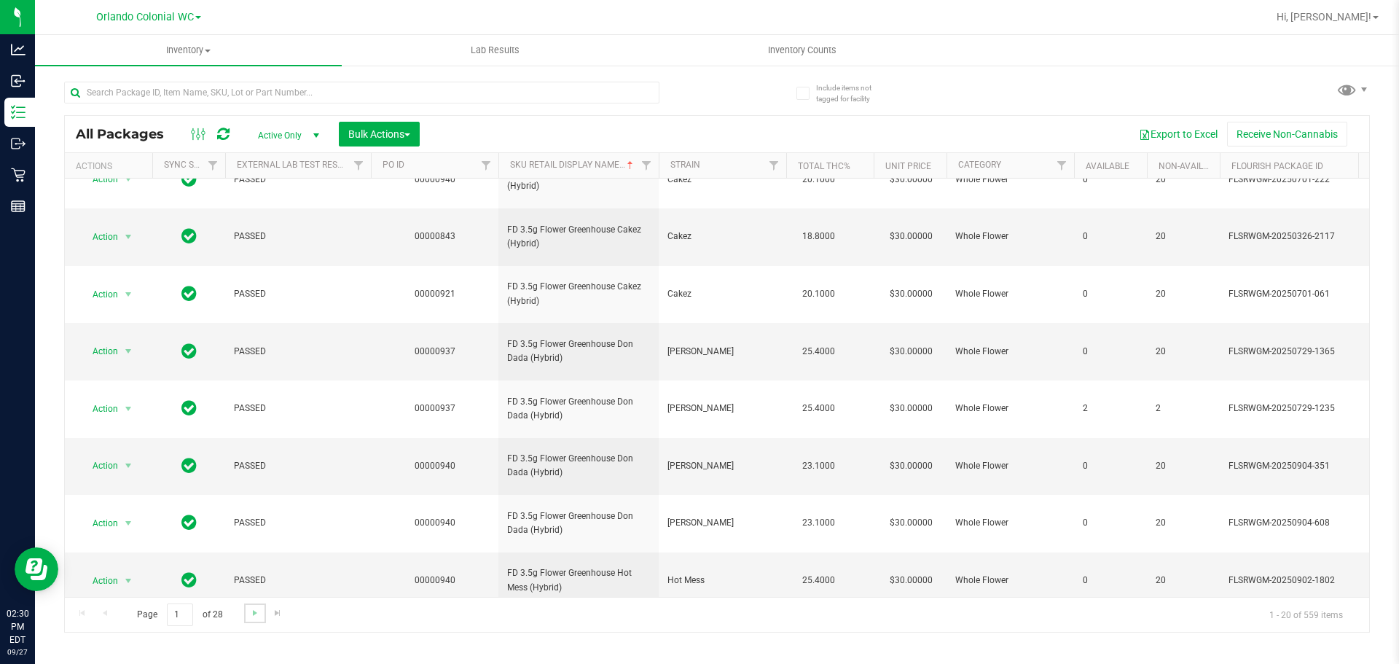
click at [248, 605] on link "Go to the next page" at bounding box center [254, 613] width 21 height 20
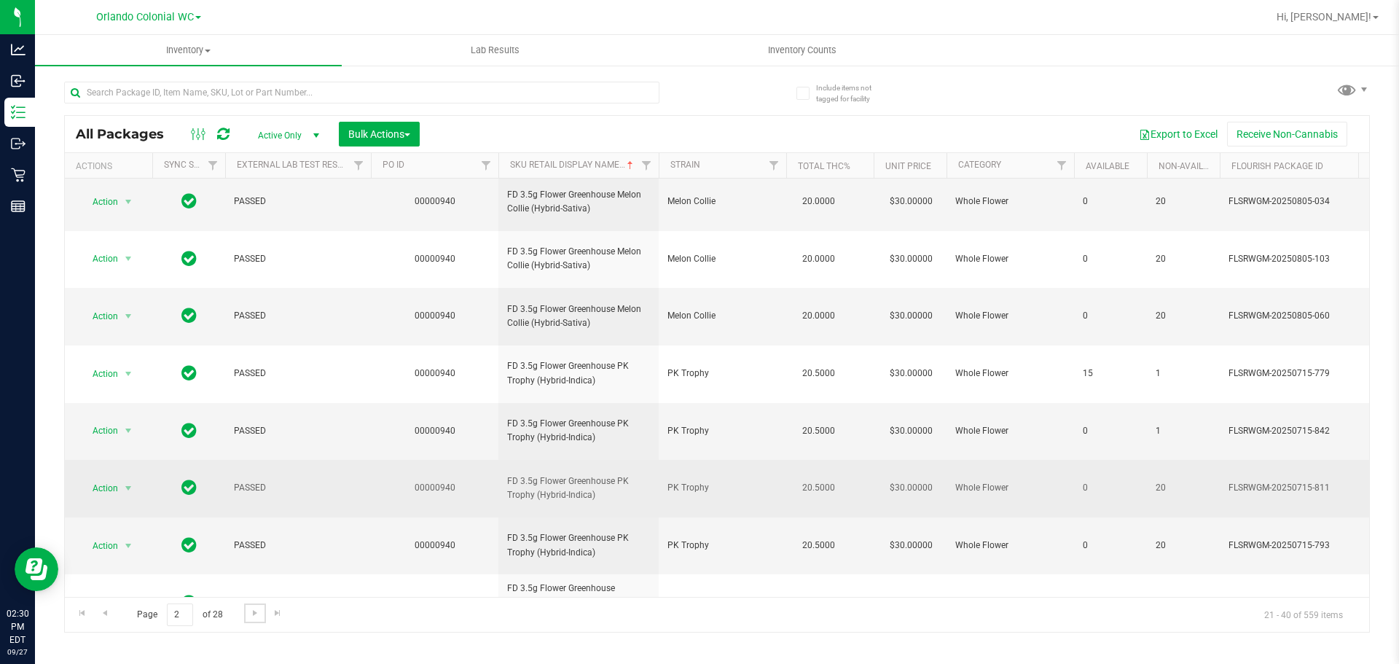
scroll to position [458, 0]
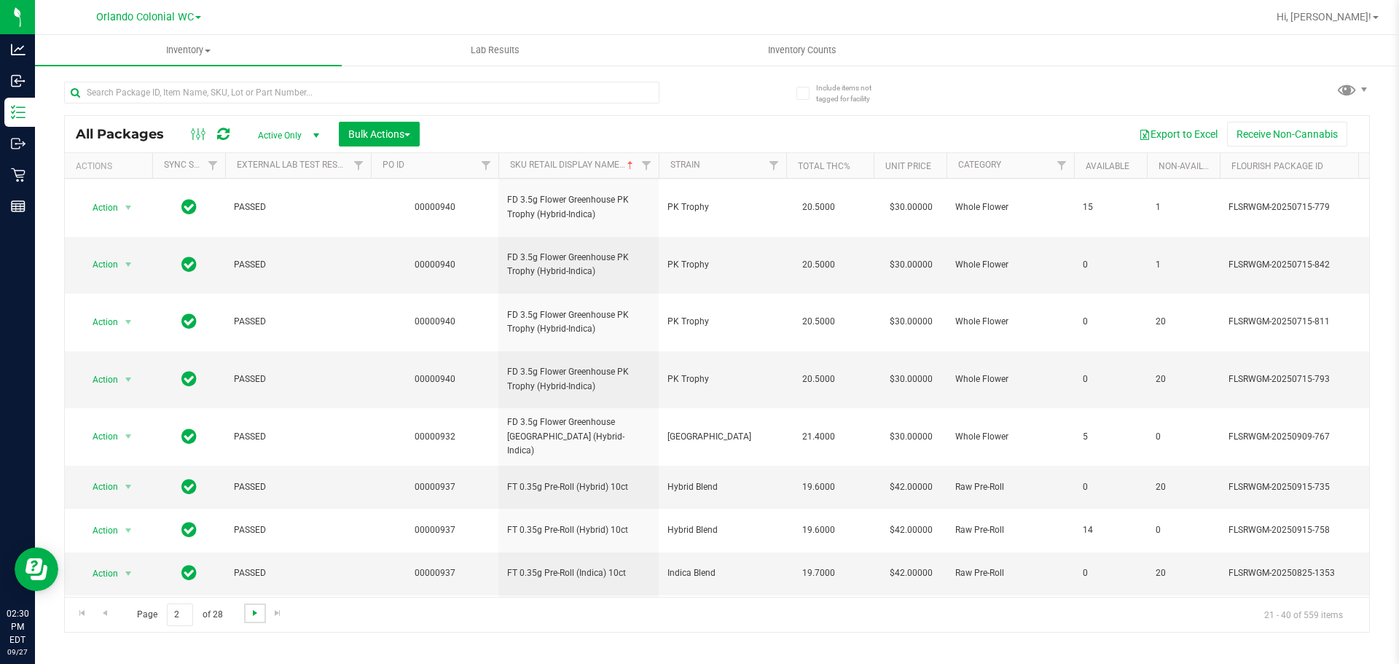
click at [254, 614] on span "Go to the next page" at bounding box center [255, 613] width 12 height 12
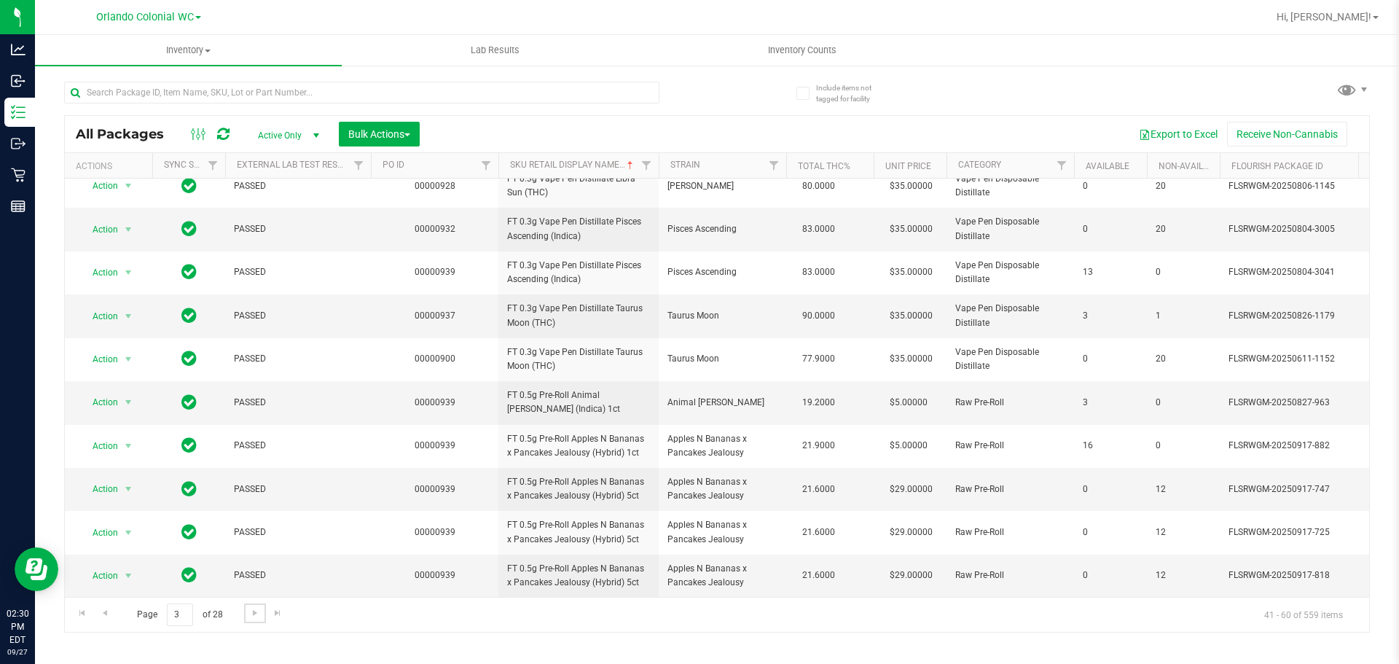
scroll to position [458, 0]
click at [257, 614] on span "Go to the next page" at bounding box center [255, 613] width 12 height 12
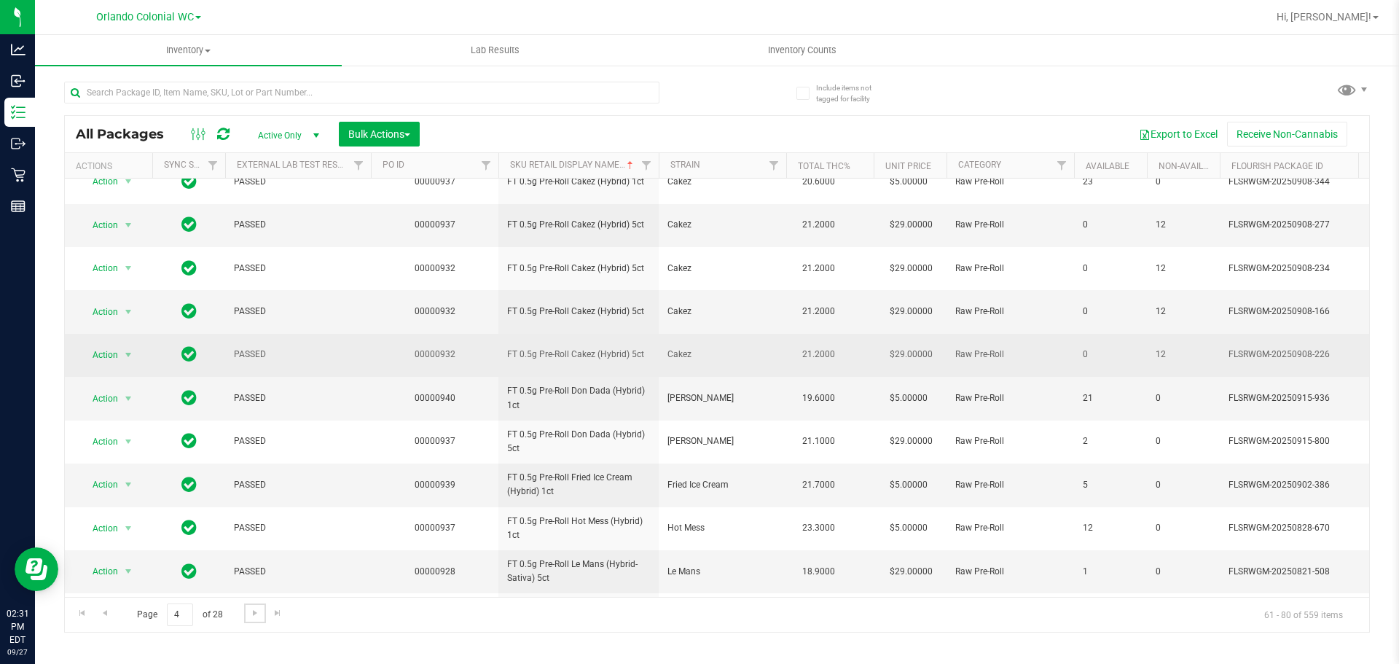
scroll to position [292, 0]
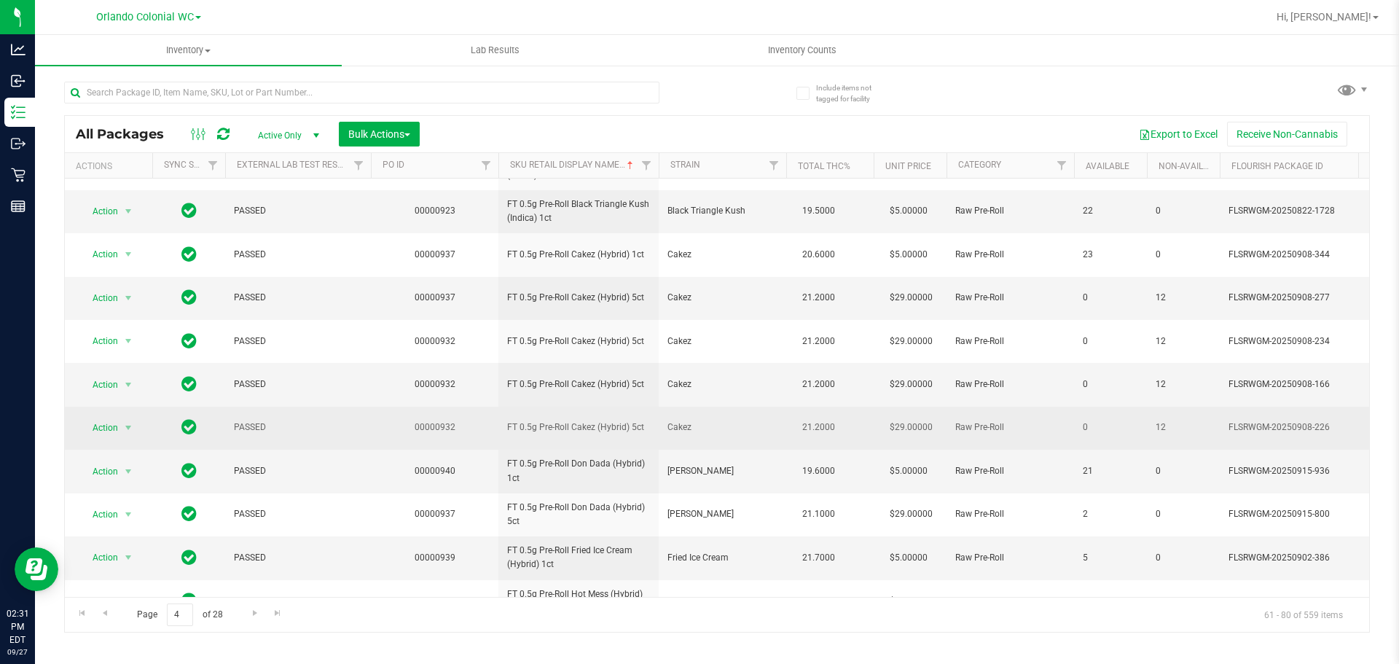
click at [587, 425] on span "FT 0.5g Pre-Roll Cakez (Hybrid) 5ct" at bounding box center [578, 428] width 143 height 14
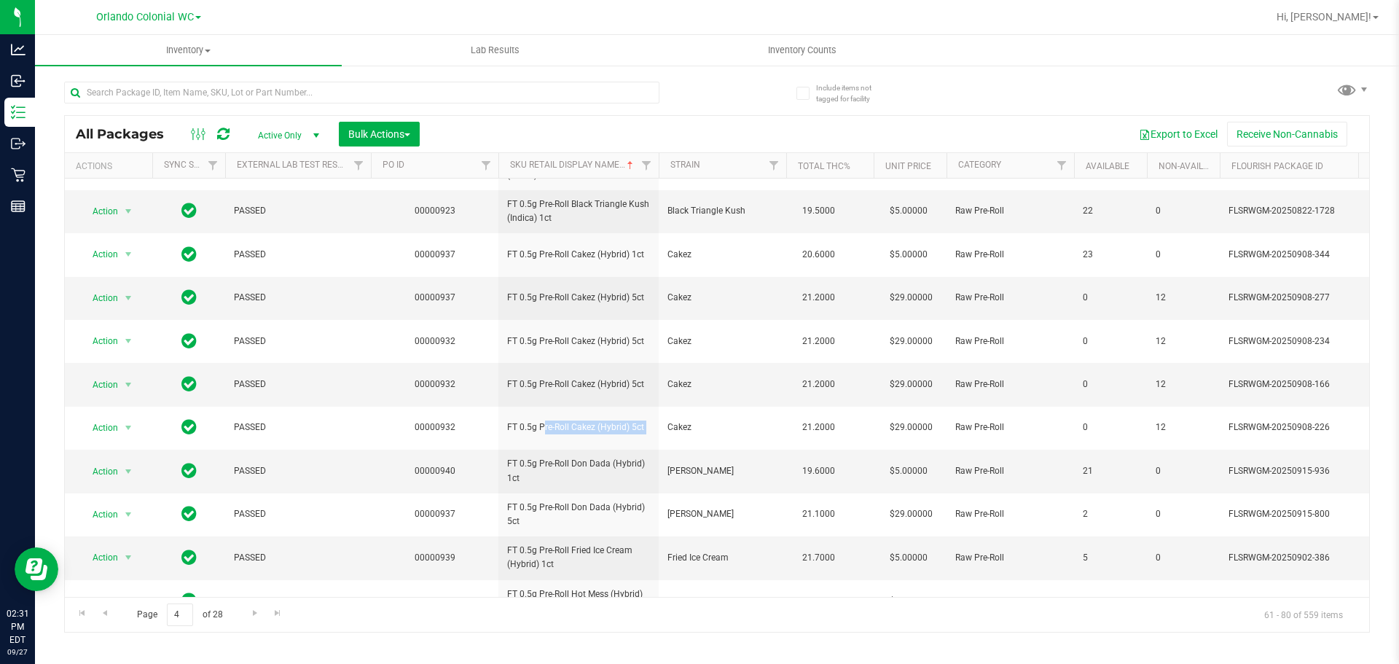
copy tr "FT 0.5g Pre-Roll Cakez (Hybrid) 5ct"
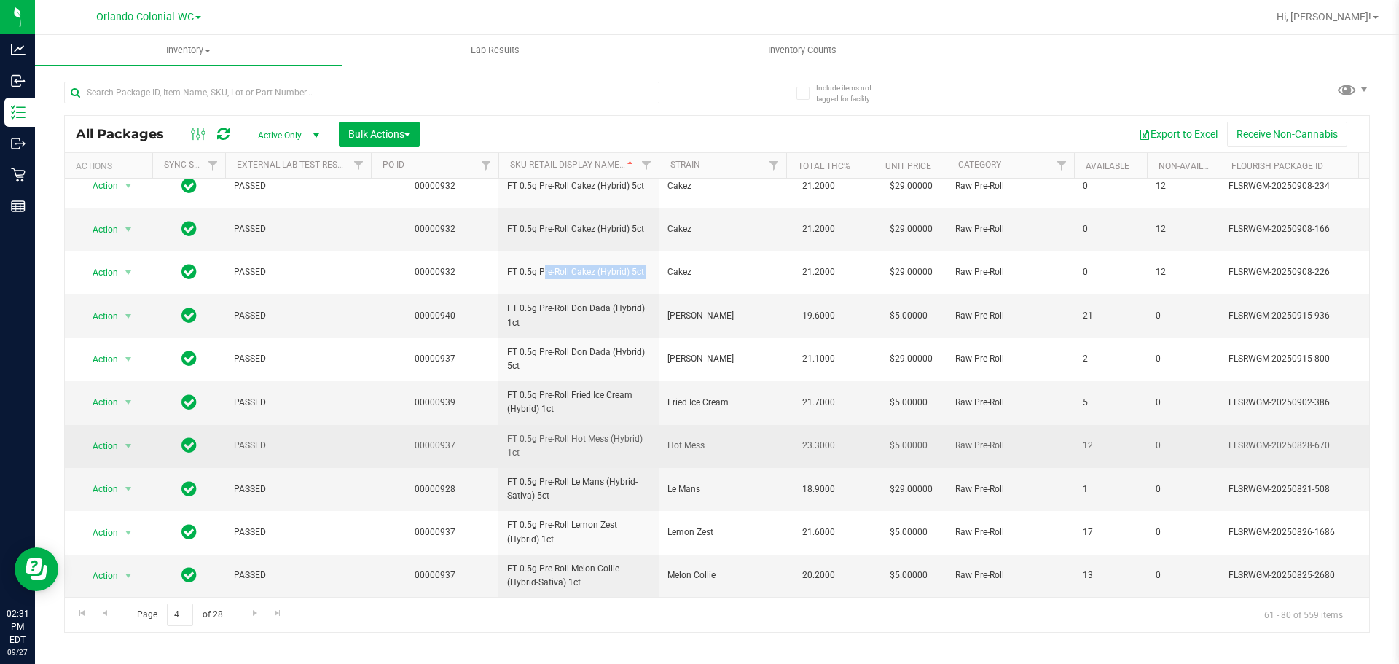
scroll to position [458, 0]
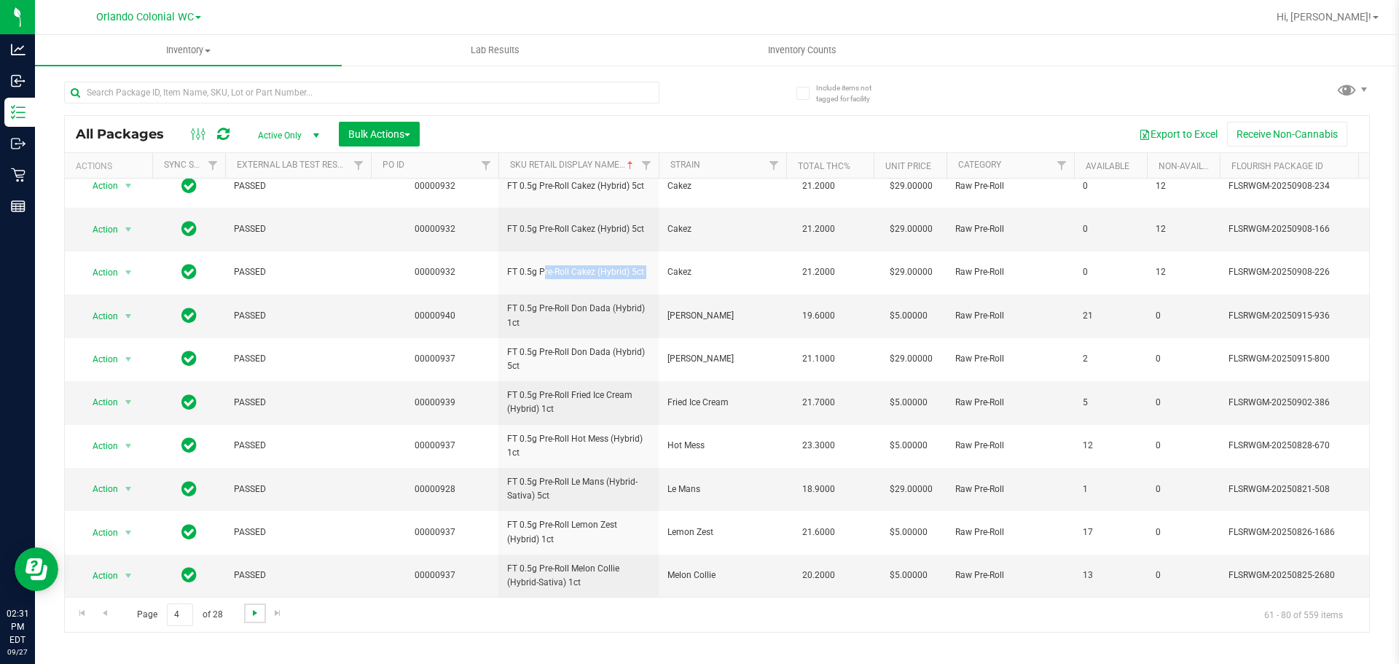
click at [253, 614] on span "Go to the next page" at bounding box center [255, 613] width 12 height 12
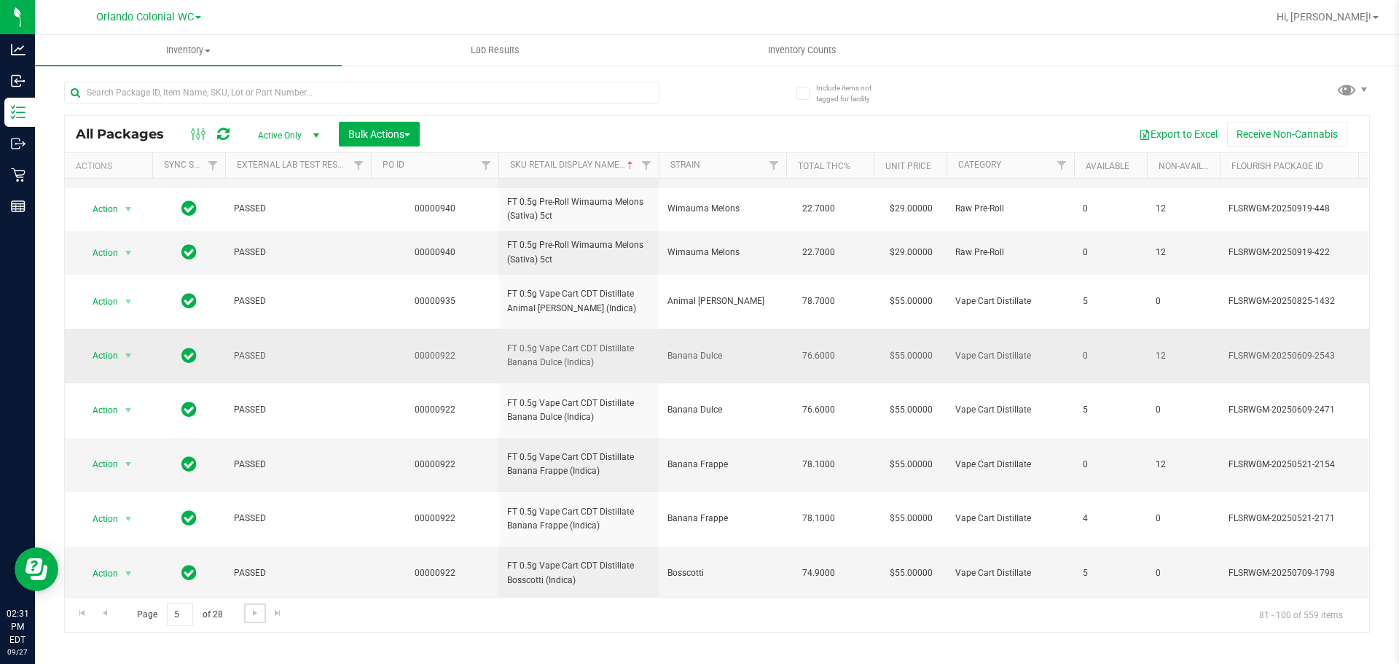
scroll to position [524, 0]
click at [256, 617] on span "Go to the next page" at bounding box center [255, 613] width 12 height 12
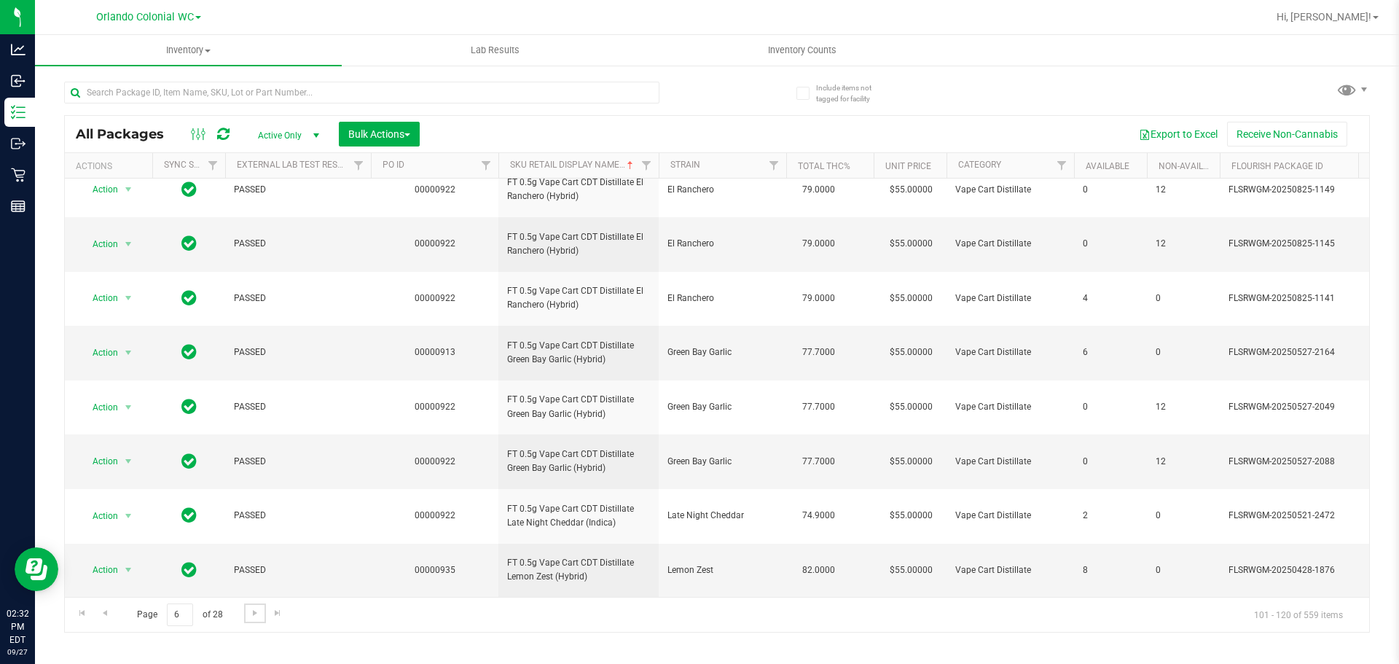
scroll to position [679, 0]
click at [253, 614] on span "Go to the next page" at bounding box center [255, 613] width 12 height 12
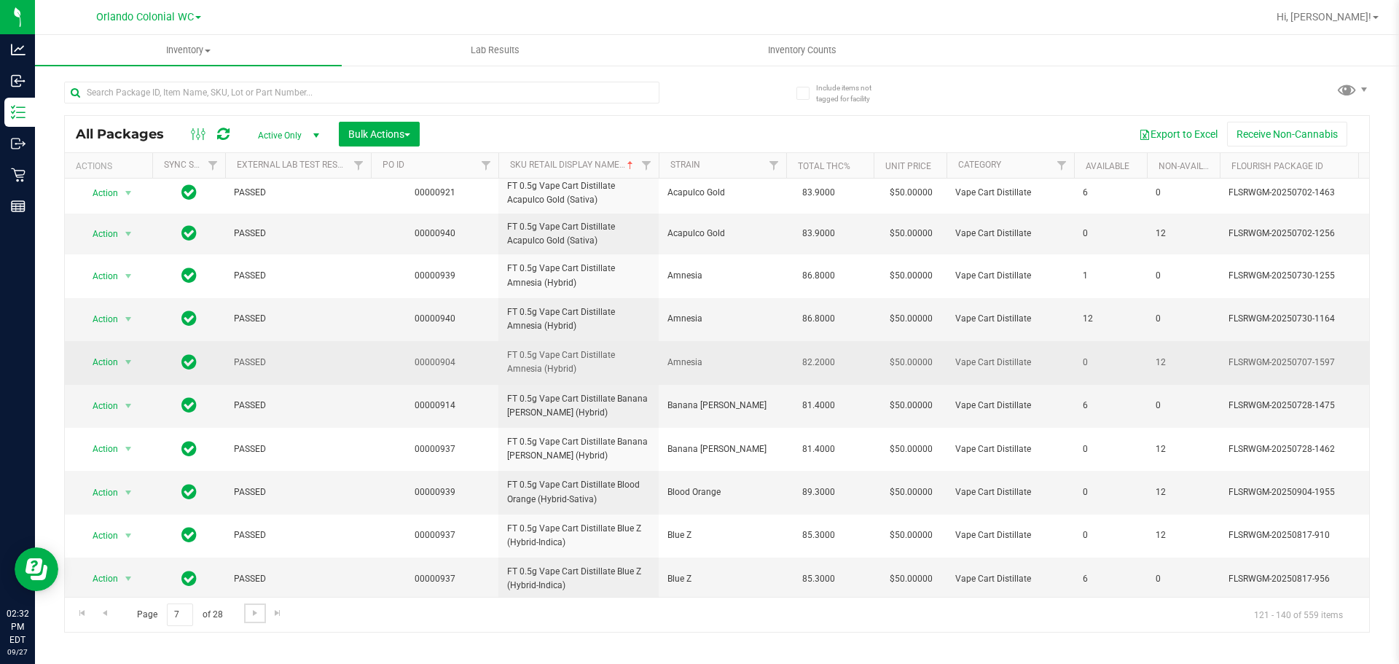
scroll to position [550, 0]
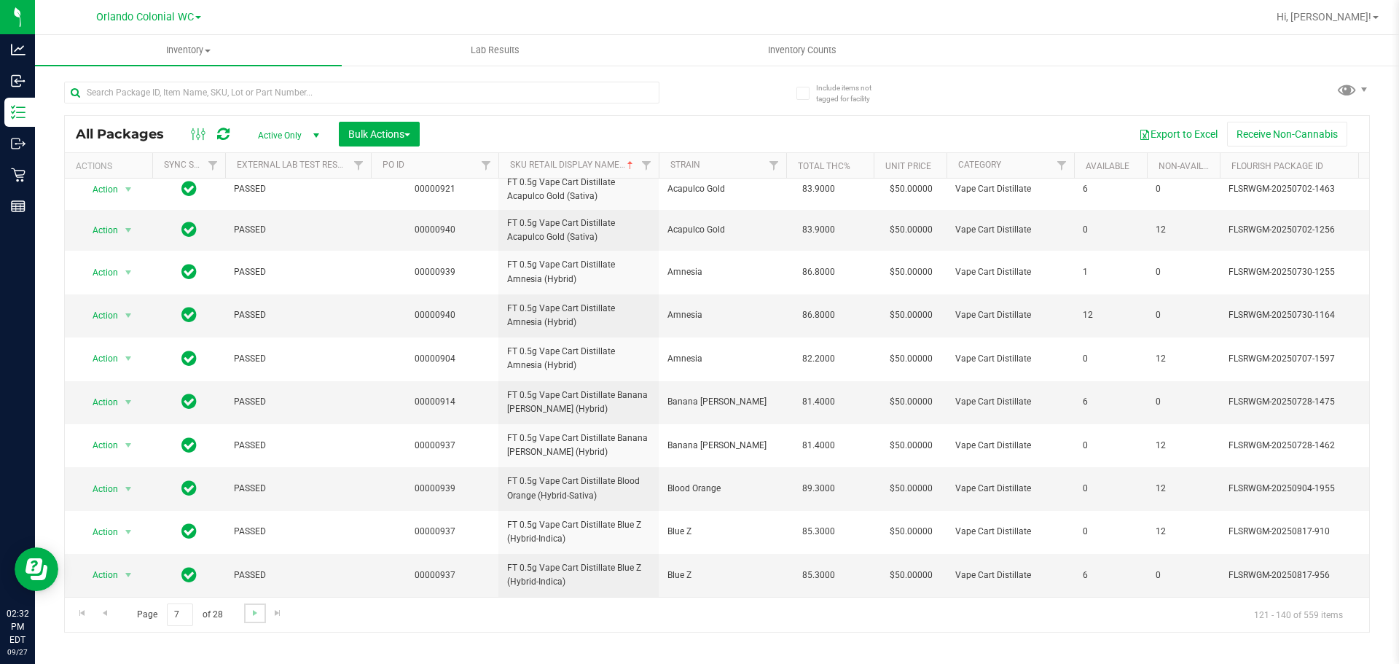
click at [246, 614] on link "Go to the next page" at bounding box center [254, 613] width 21 height 20
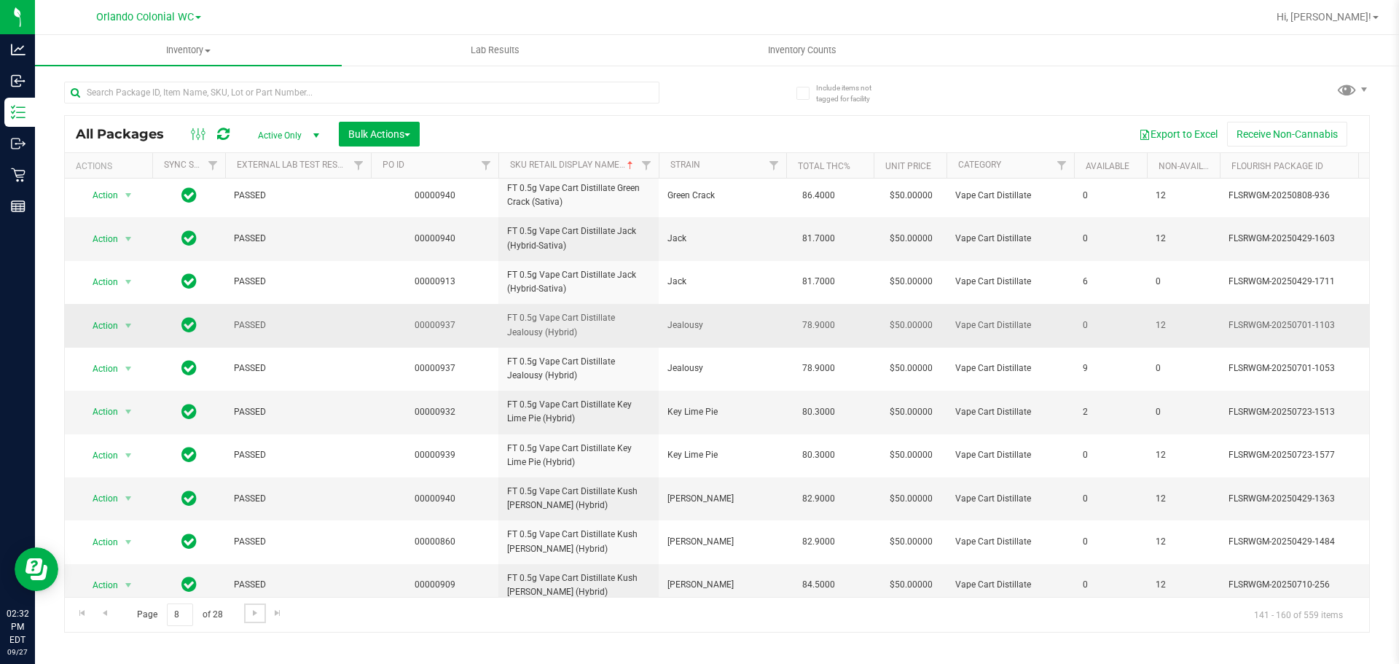
scroll to position [458, 0]
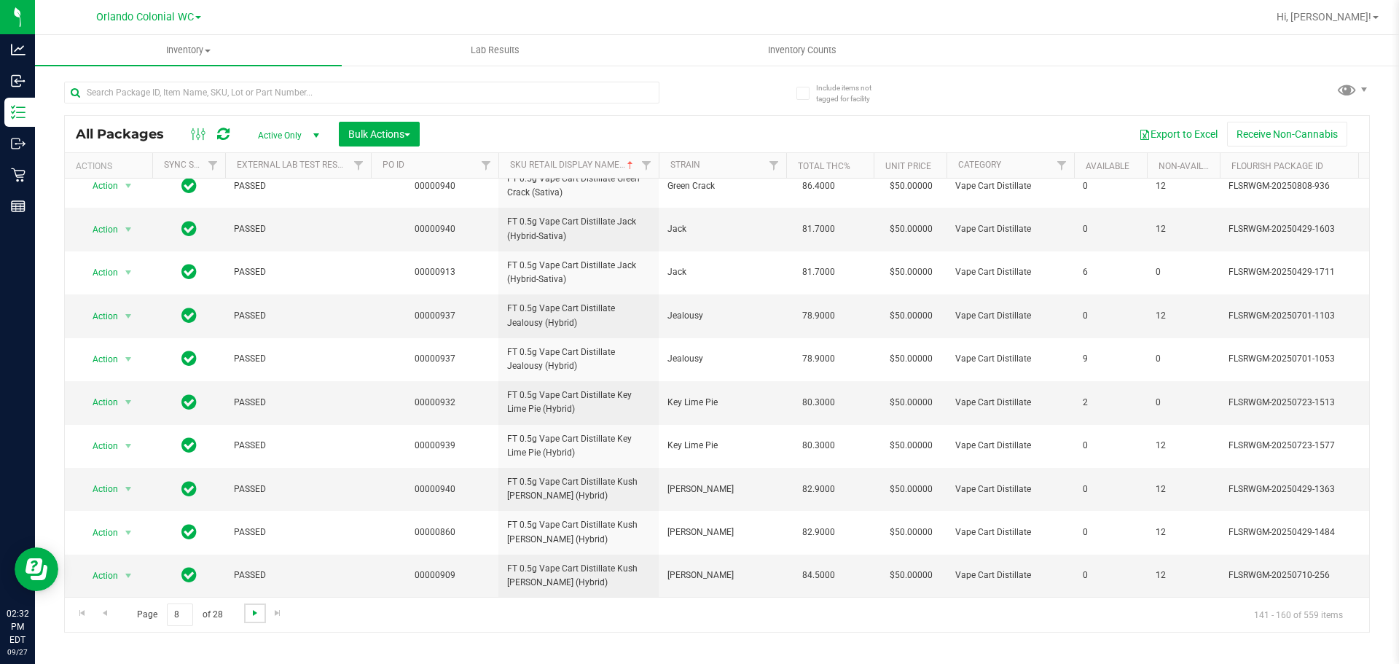
click at [255, 617] on span "Go to the next page" at bounding box center [255, 613] width 12 height 12
click at [252, 611] on span "Go to the next page" at bounding box center [255, 613] width 12 height 12
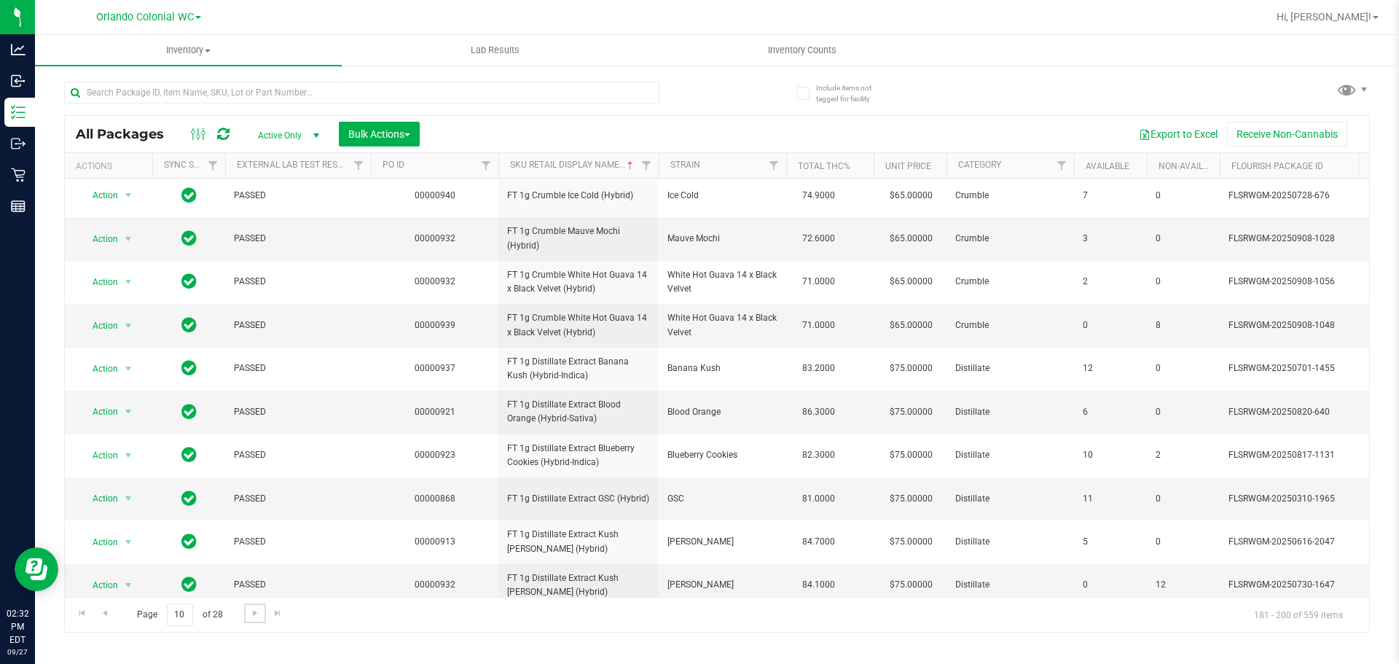
scroll to position [458, 0]
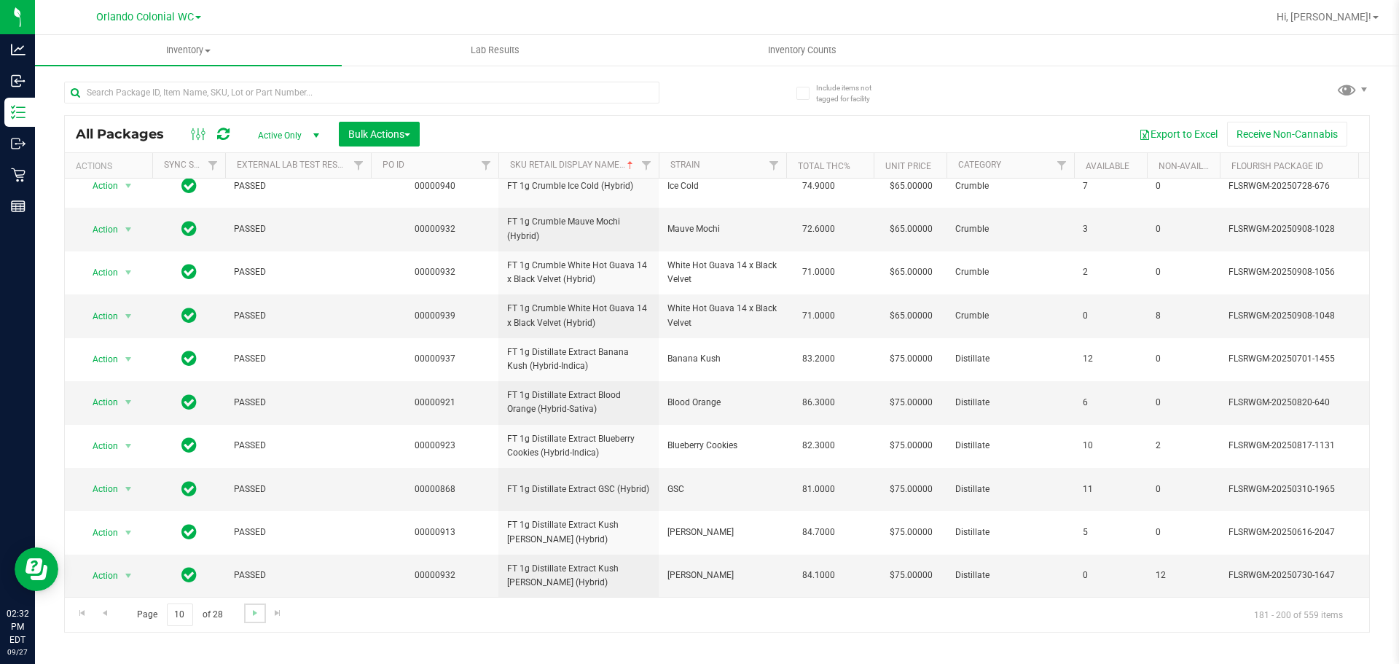
click at [261, 609] on link "Go to the next page" at bounding box center [254, 613] width 21 height 20
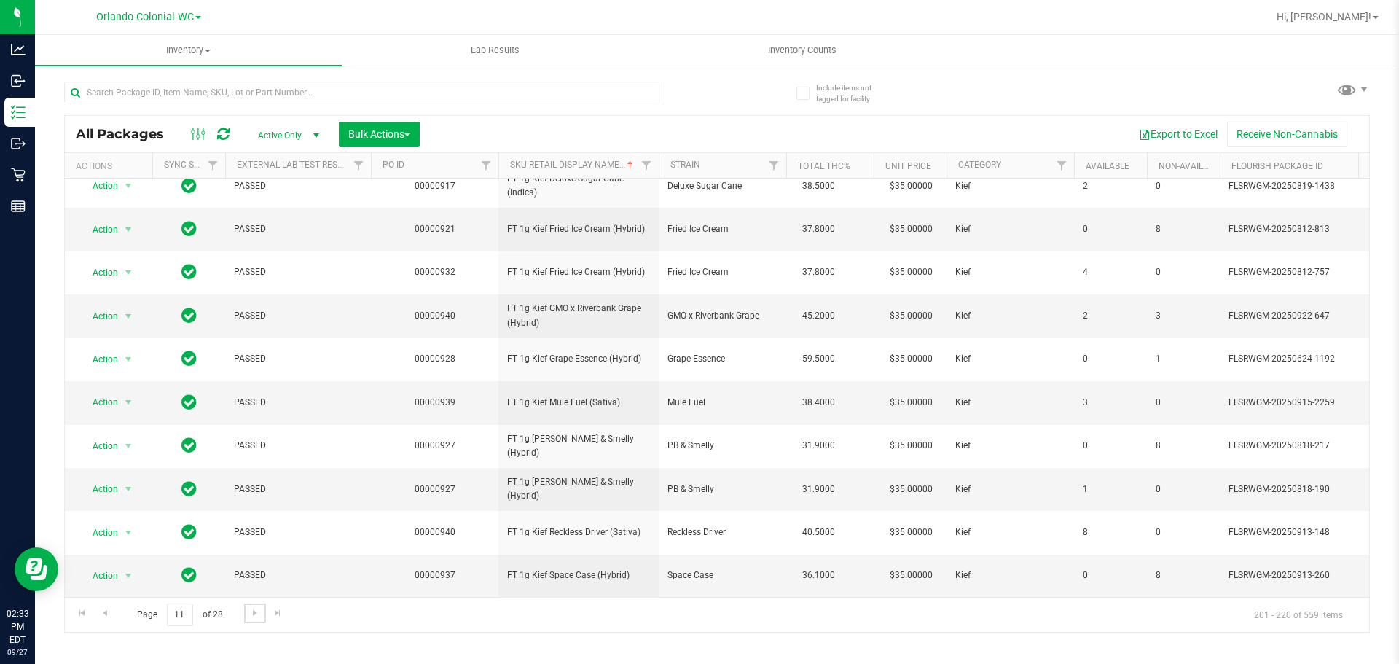
scroll to position [458, 0]
click at [256, 614] on span "Go to the next page" at bounding box center [255, 613] width 12 height 12
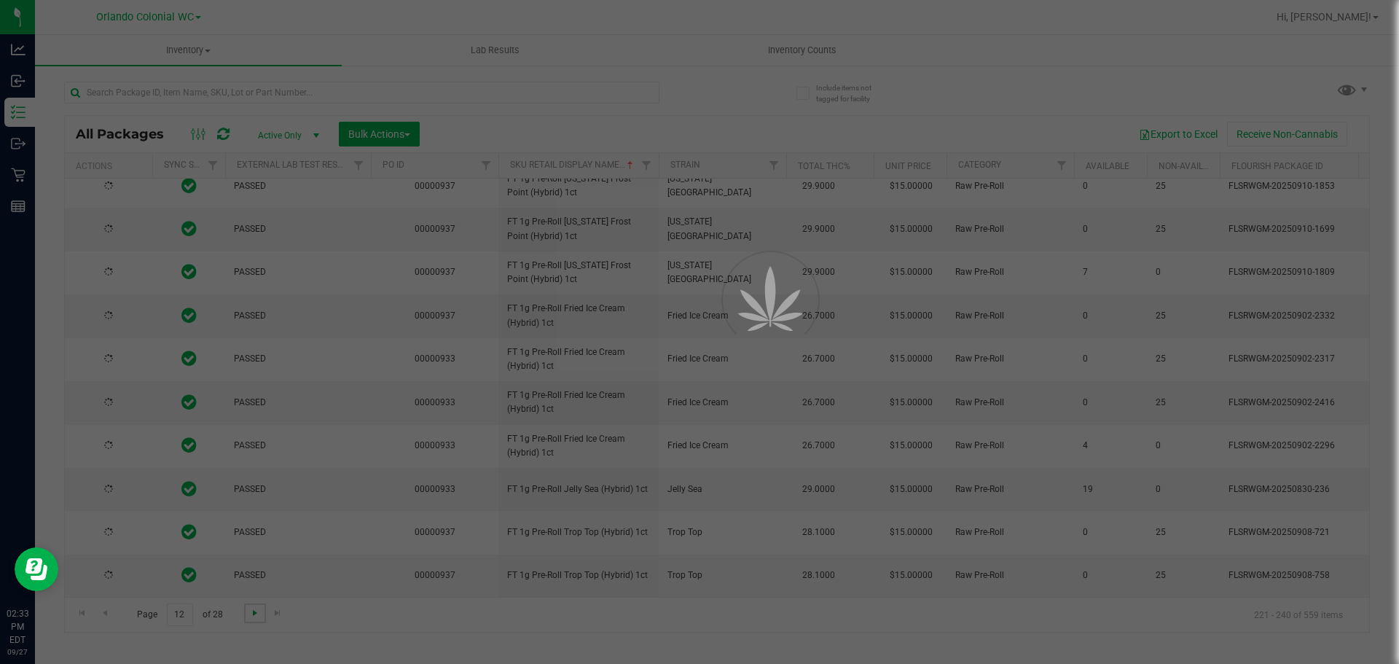
scroll to position [0, 0]
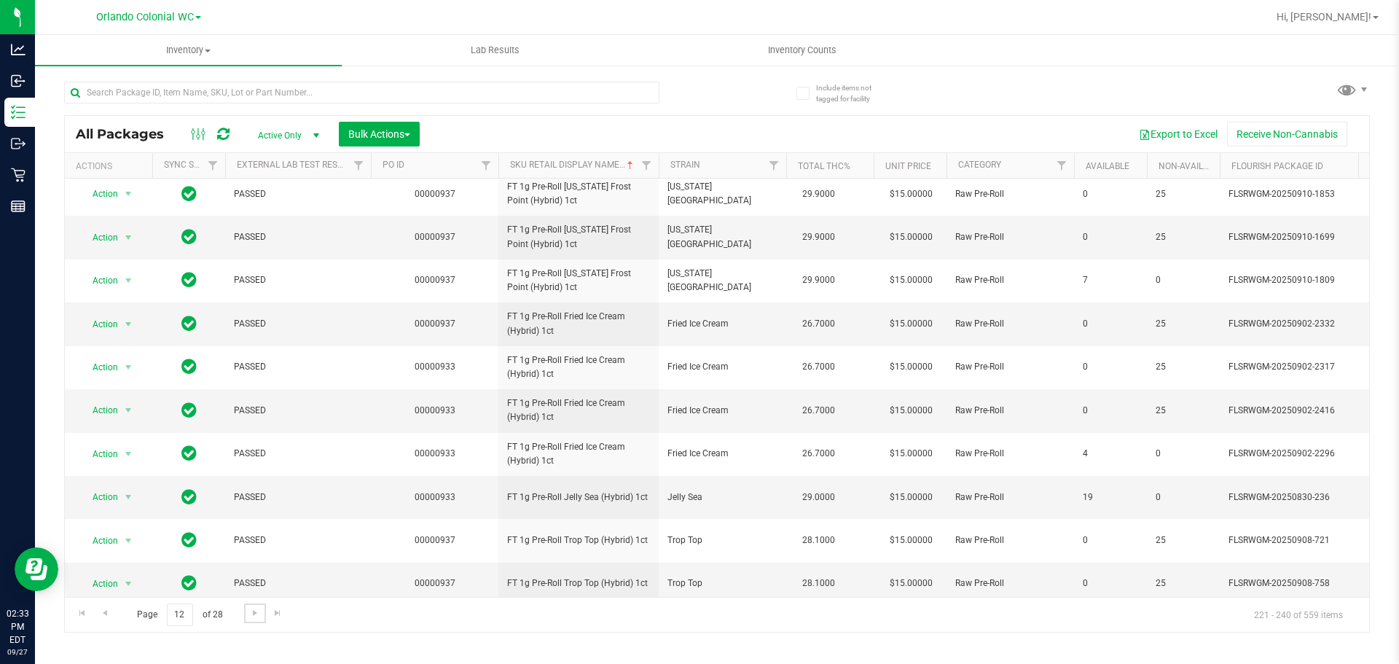
scroll to position [458, 0]
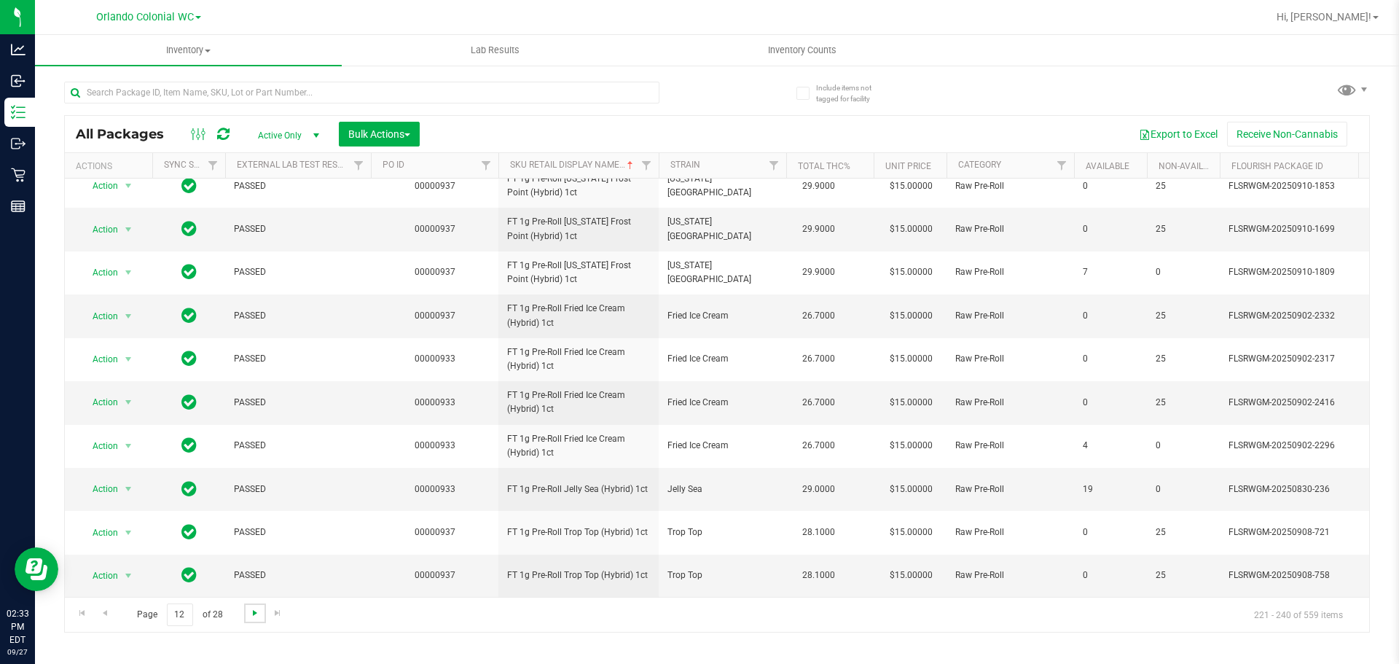
click at [259, 617] on span "Go to the next page" at bounding box center [255, 613] width 12 height 12
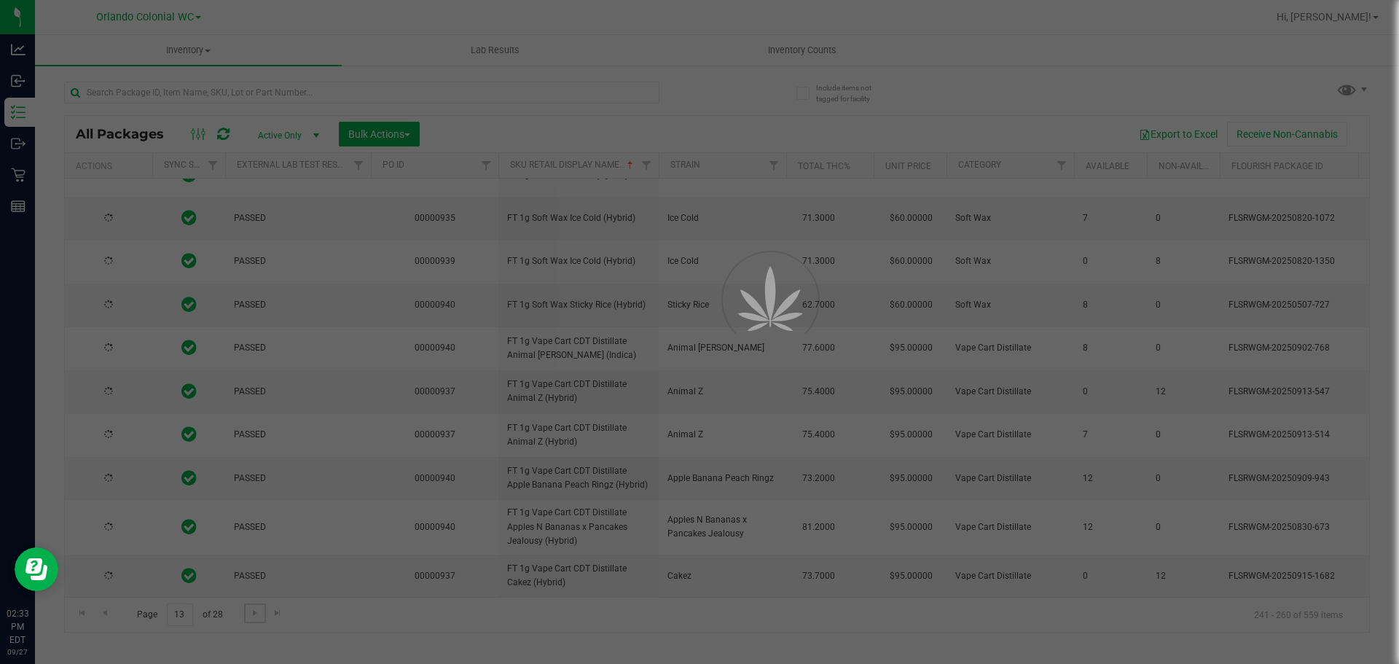
scroll to position [0, 0]
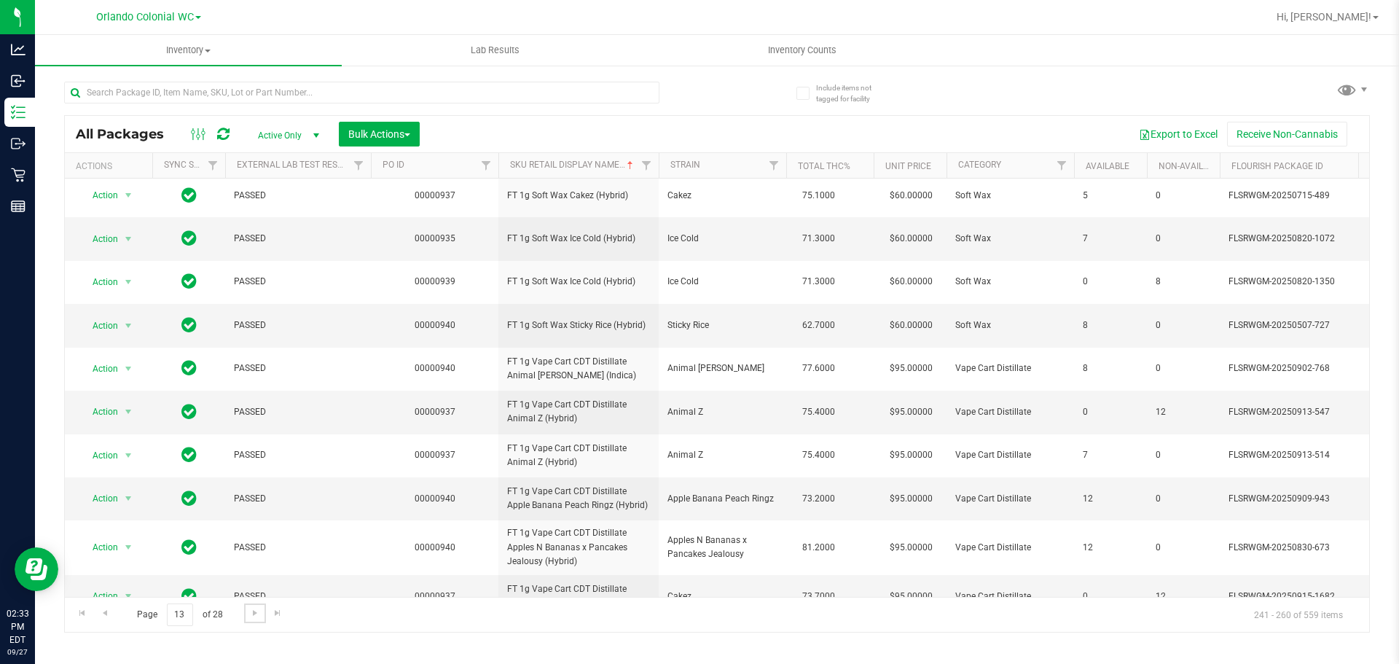
scroll to position [502, 0]
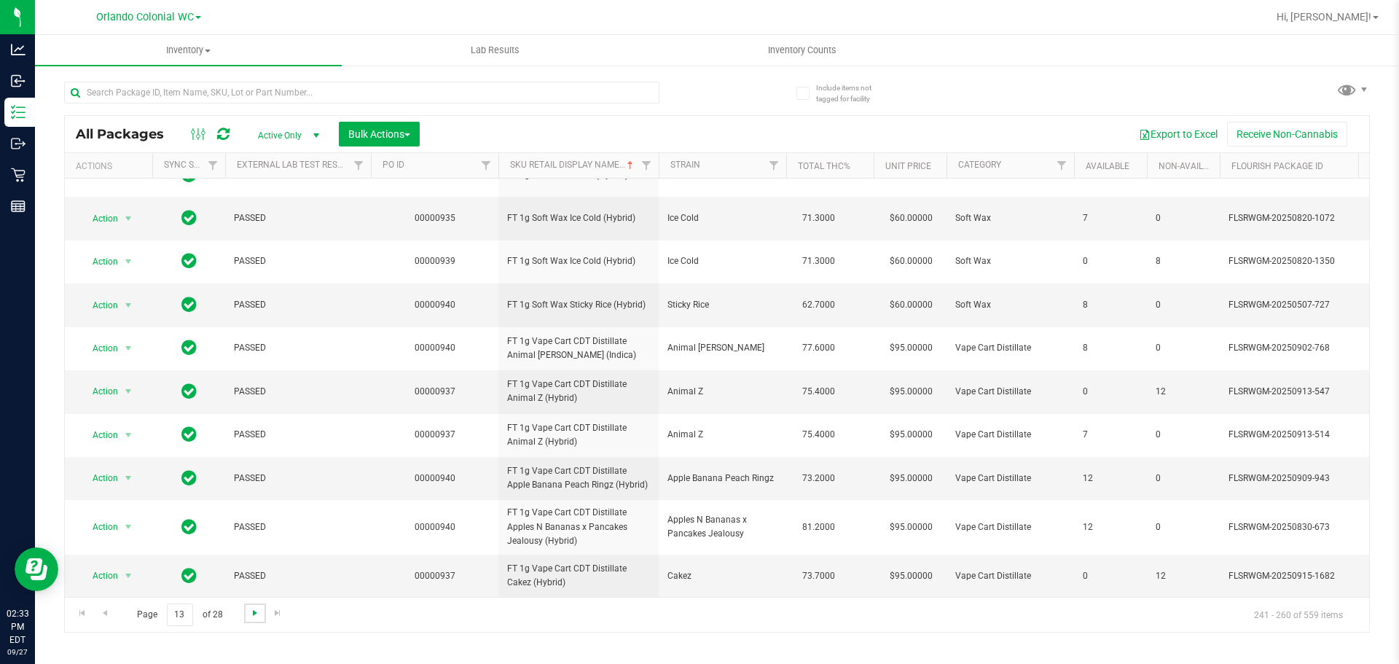
click at [254, 611] on span "Go to the next page" at bounding box center [255, 613] width 12 height 12
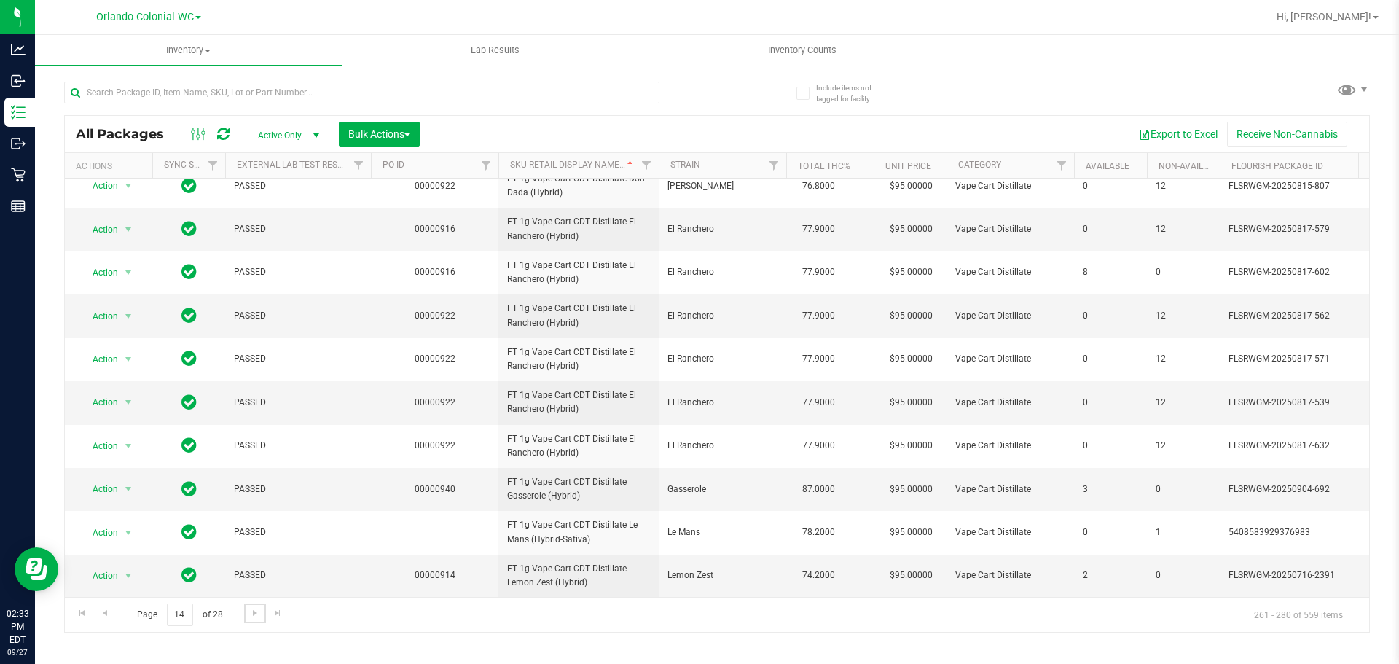
scroll to position [558, 0]
click at [262, 614] on link "Go to the next page" at bounding box center [254, 613] width 21 height 20
click at [260, 611] on link "Go to the next page" at bounding box center [254, 613] width 21 height 20
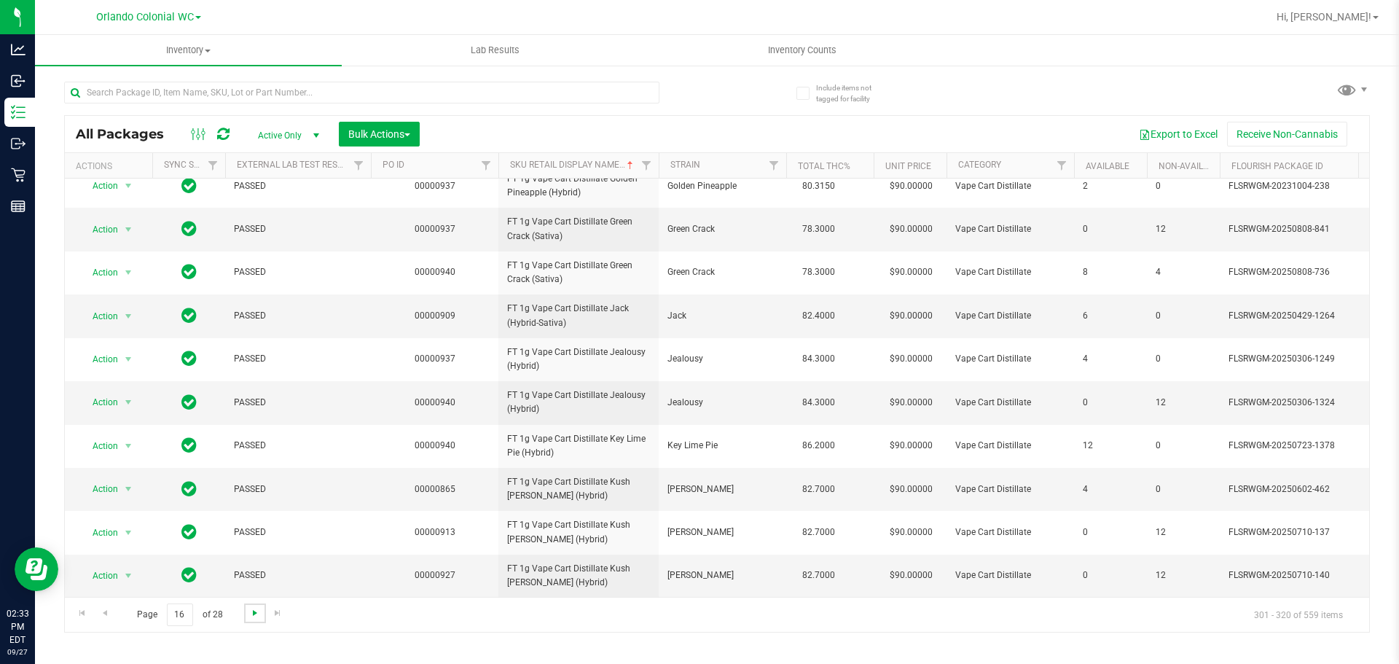
click at [252, 614] on span "Go to the next page" at bounding box center [255, 613] width 12 height 12
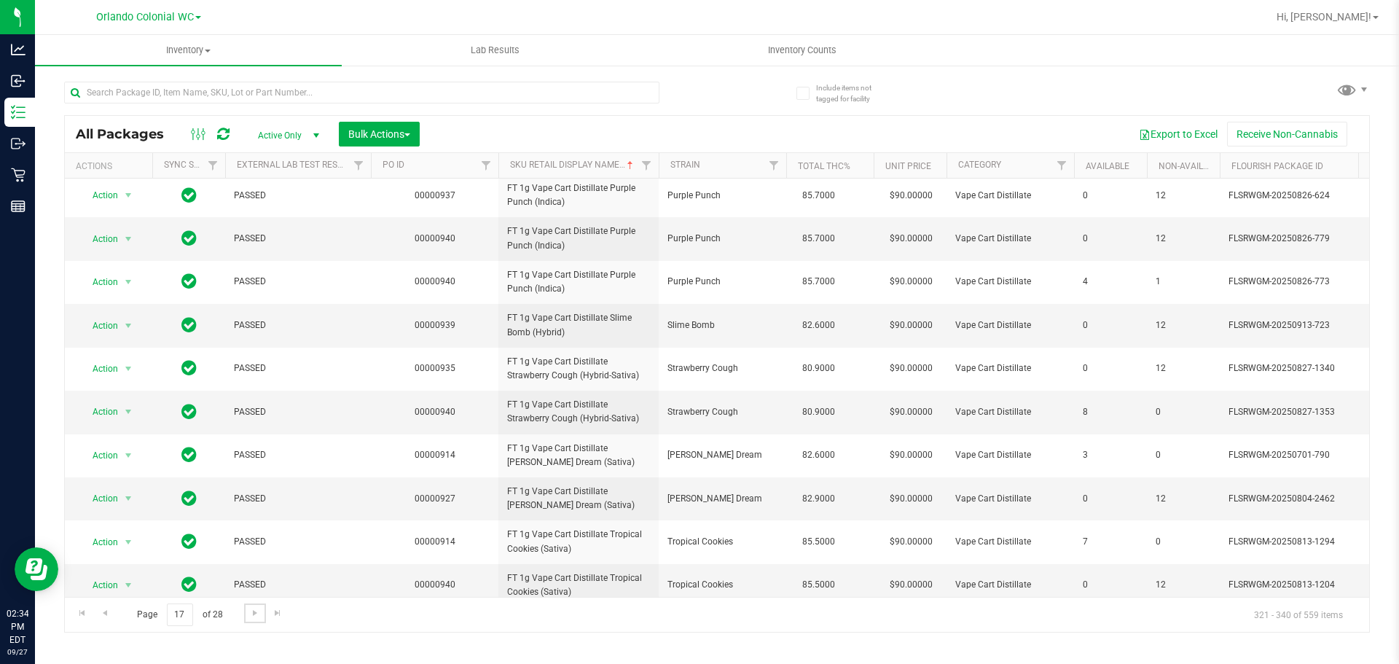
scroll to position [458, 0]
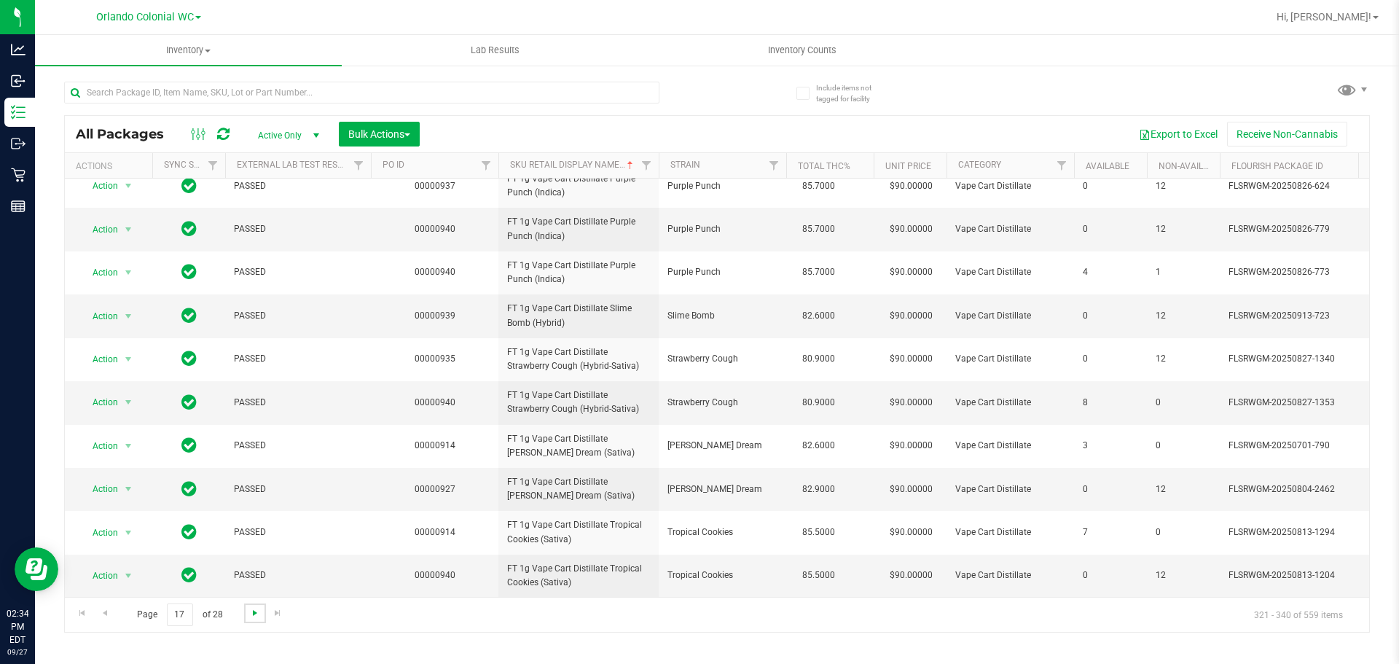
click at [254, 617] on span "Go to the next page" at bounding box center [255, 613] width 12 height 12
click at [260, 612] on link "Go to the next page" at bounding box center [254, 613] width 21 height 20
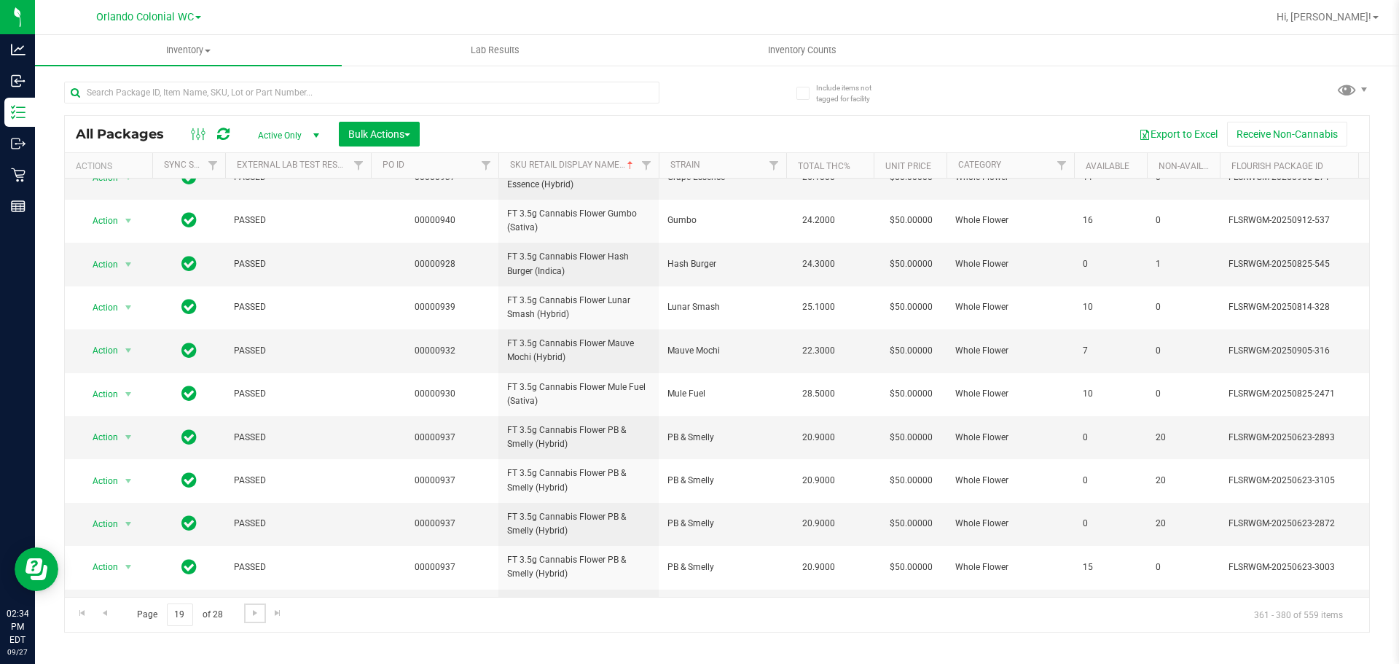
scroll to position [458, 0]
click at [253, 608] on span "Go to the next page" at bounding box center [255, 613] width 12 height 12
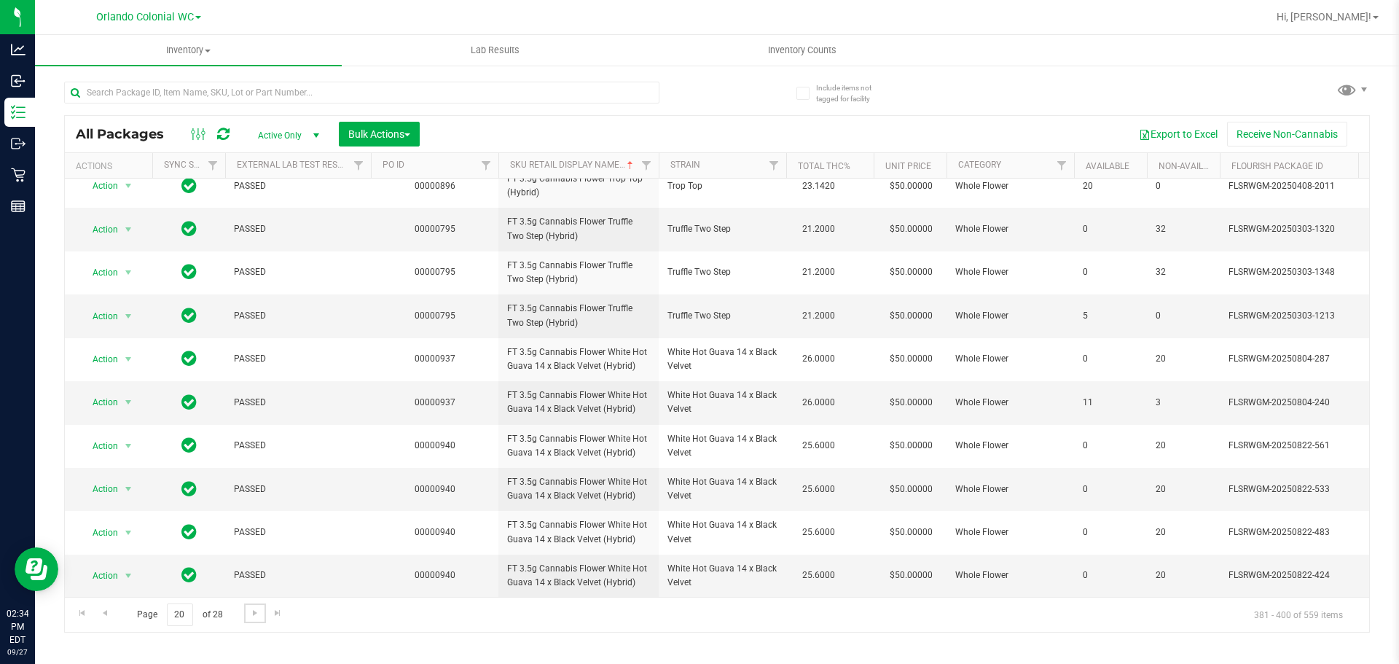
scroll to position [458, 0]
click at [257, 611] on span "Go to the next page" at bounding box center [255, 613] width 12 height 12
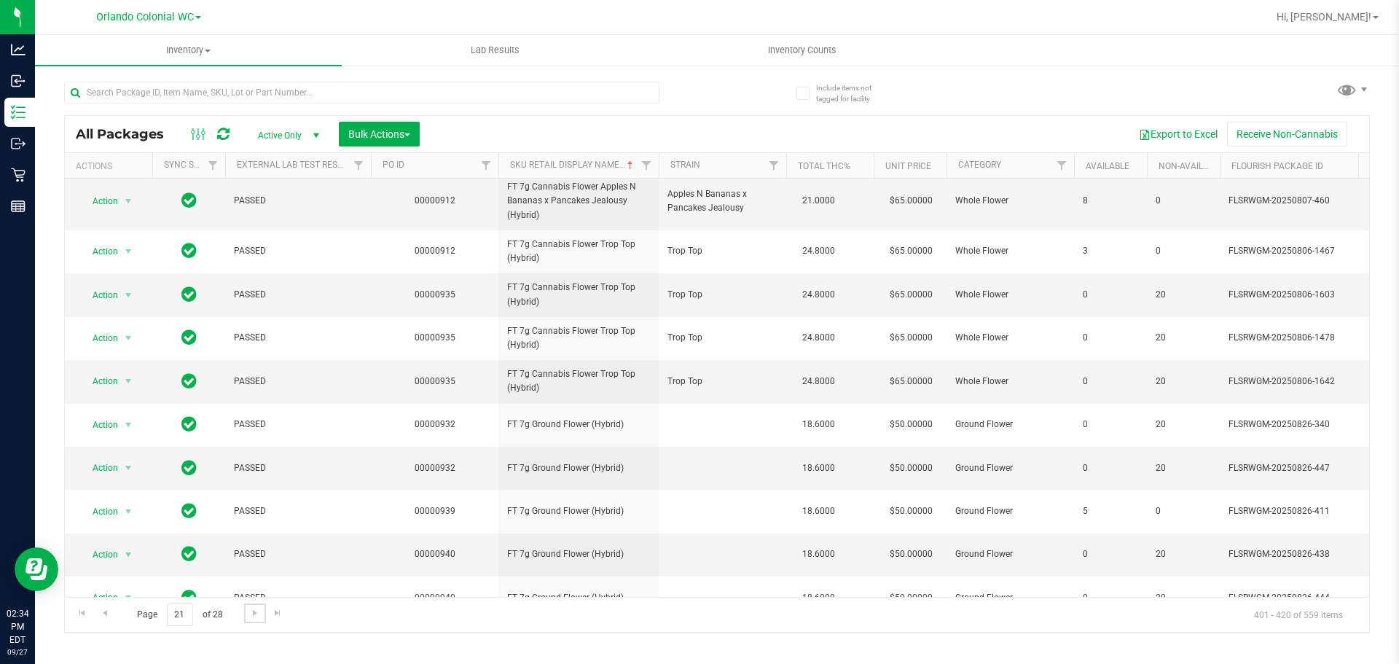
scroll to position [491, 0]
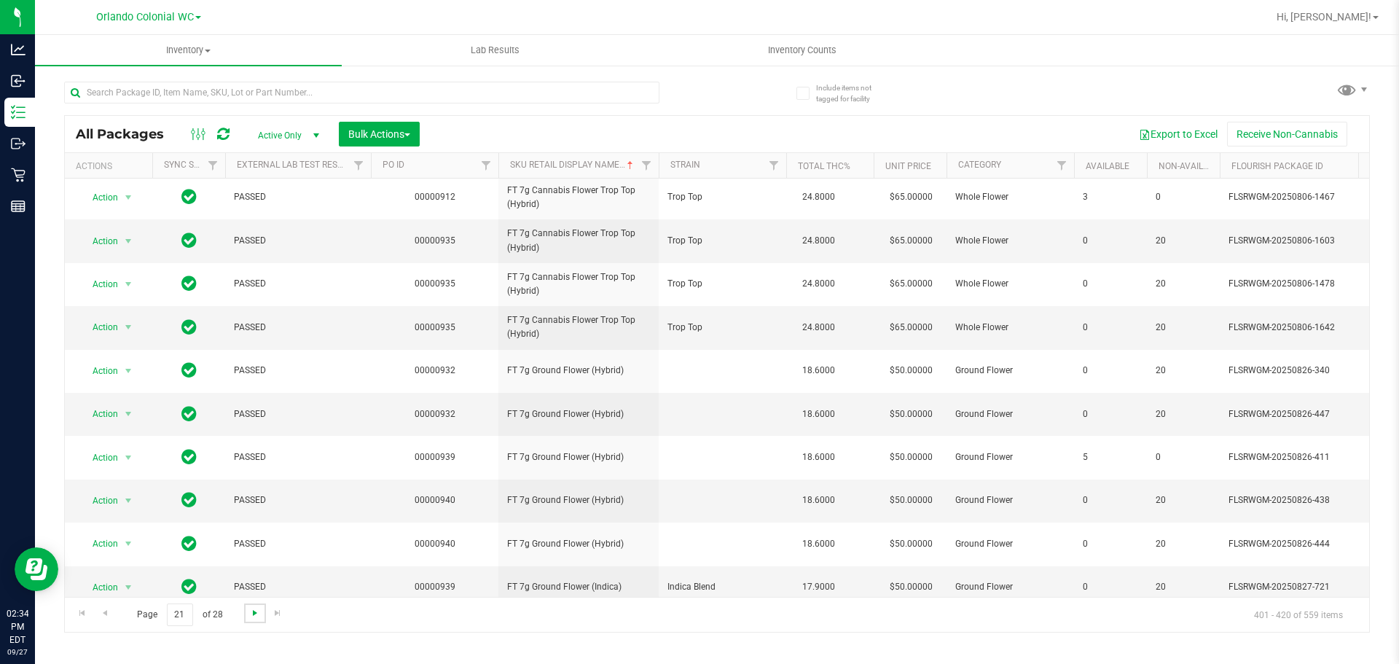
click at [253, 612] on span "Go to the next page" at bounding box center [255, 613] width 12 height 12
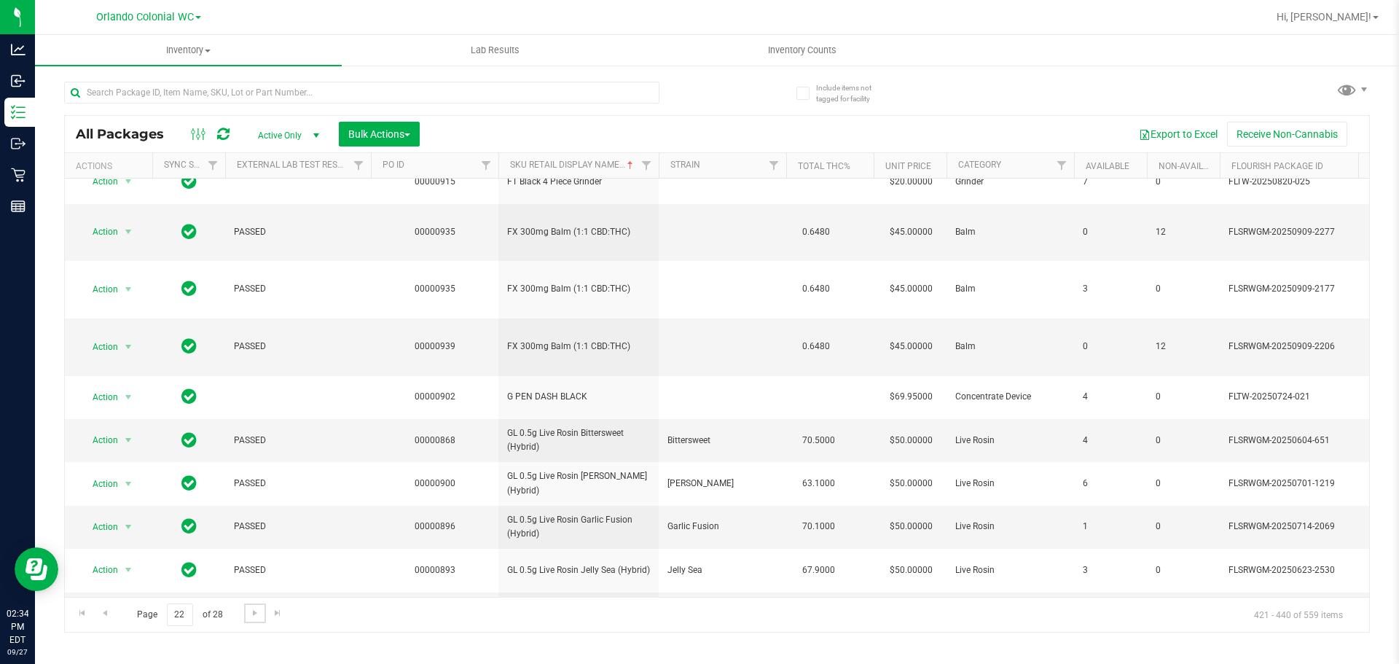
scroll to position [458, 0]
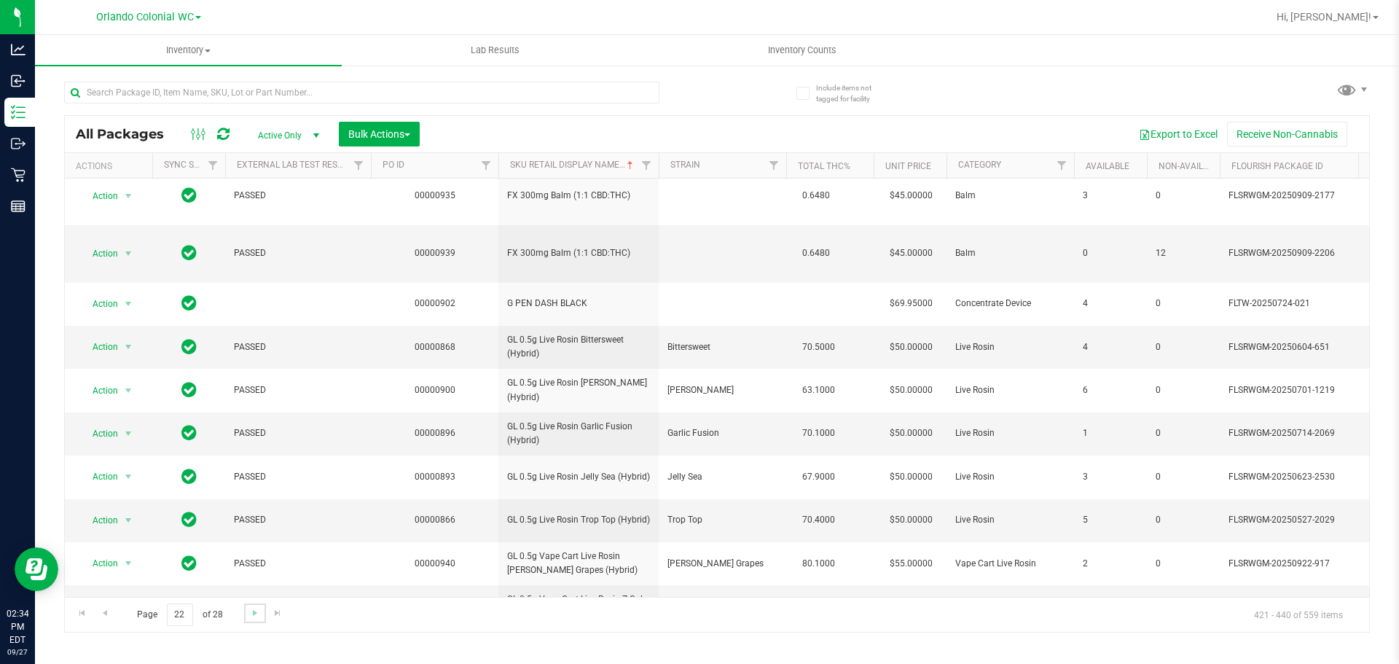
click at [261, 615] on link "Go to the next page" at bounding box center [254, 613] width 21 height 20
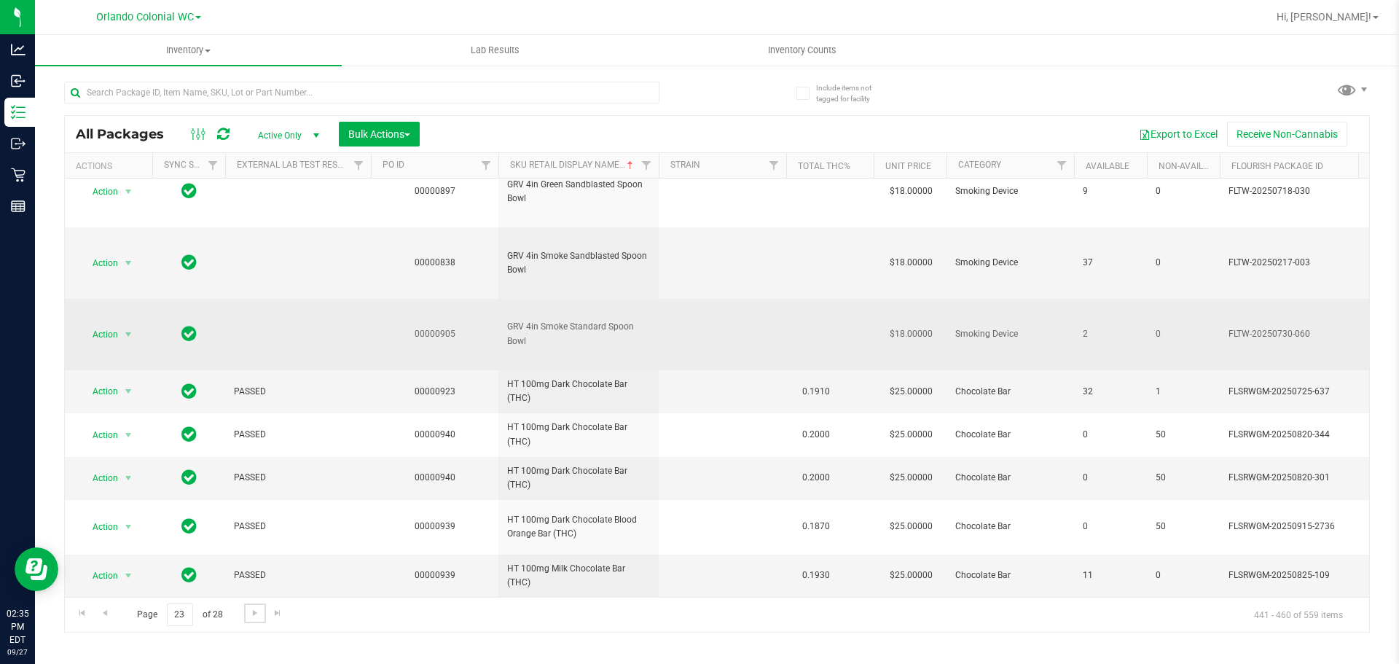
scroll to position [601, 0]
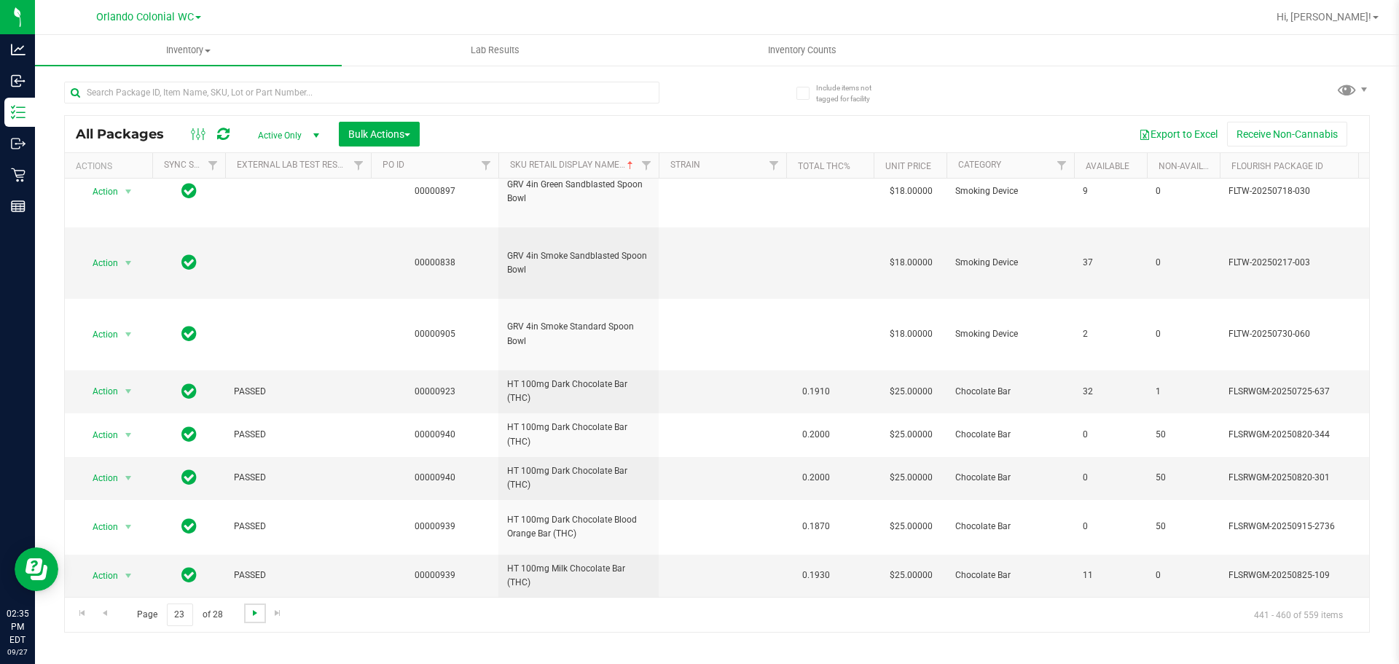
click at [256, 611] on span "Go to the next page" at bounding box center [255, 613] width 12 height 12
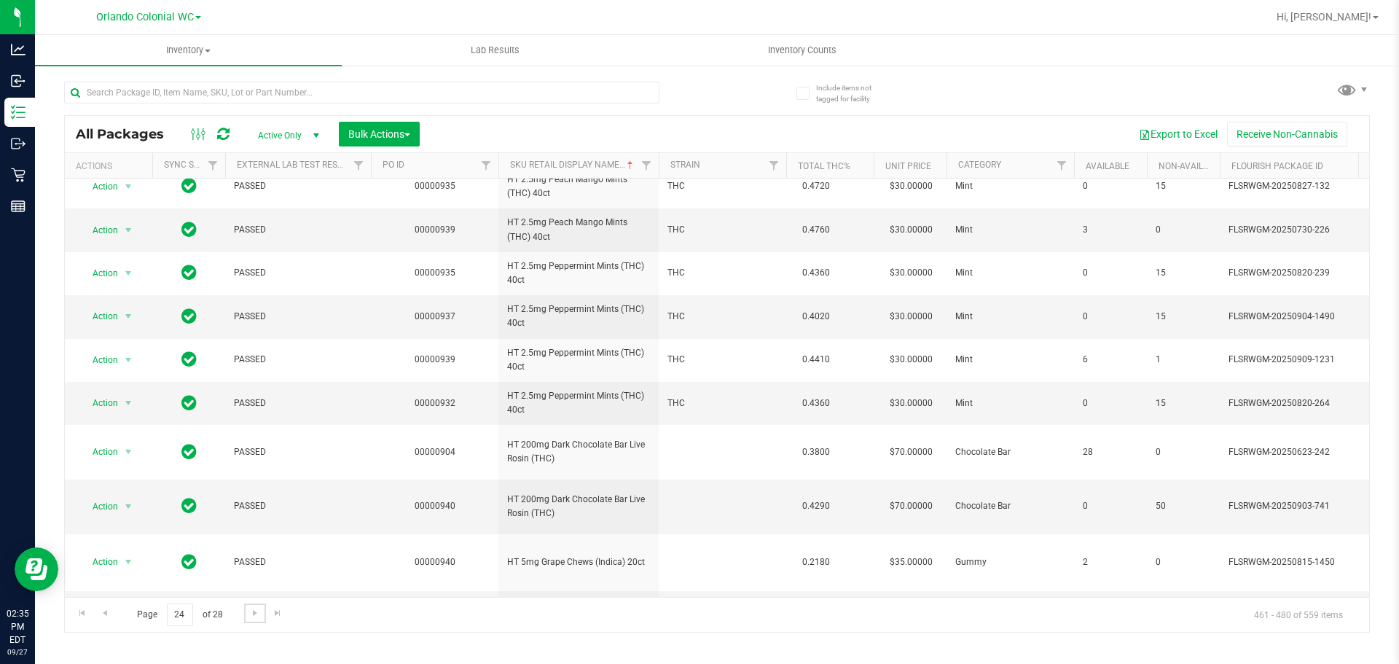
scroll to position [561, 0]
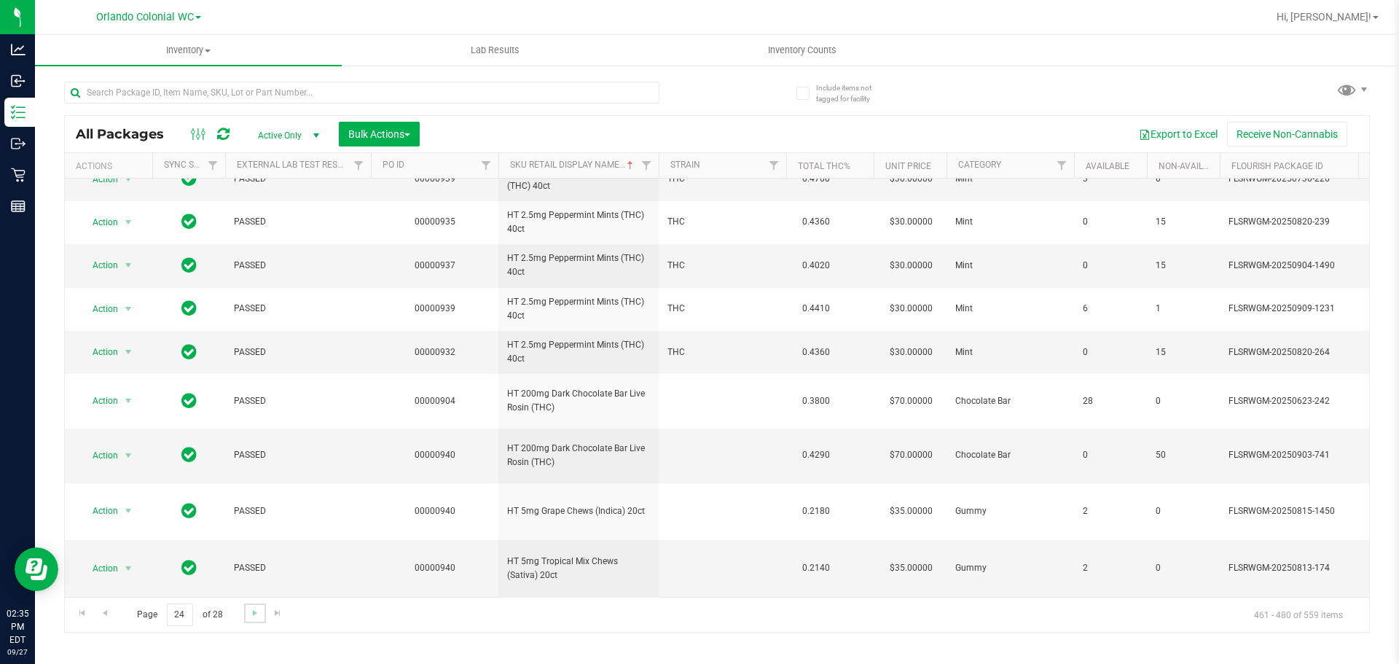
click at [262, 610] on link "Go to the next page" at bounding box center [254, 613] width 21 height 20
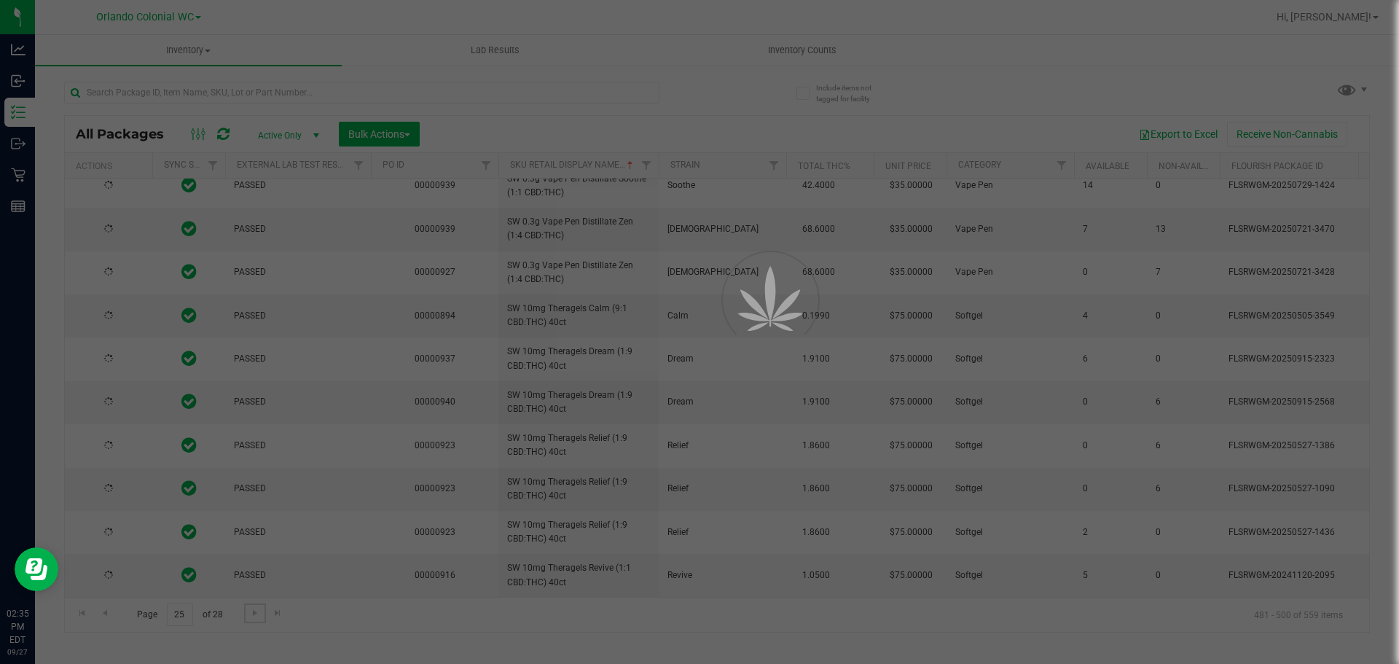
scroll to position [0, 0]
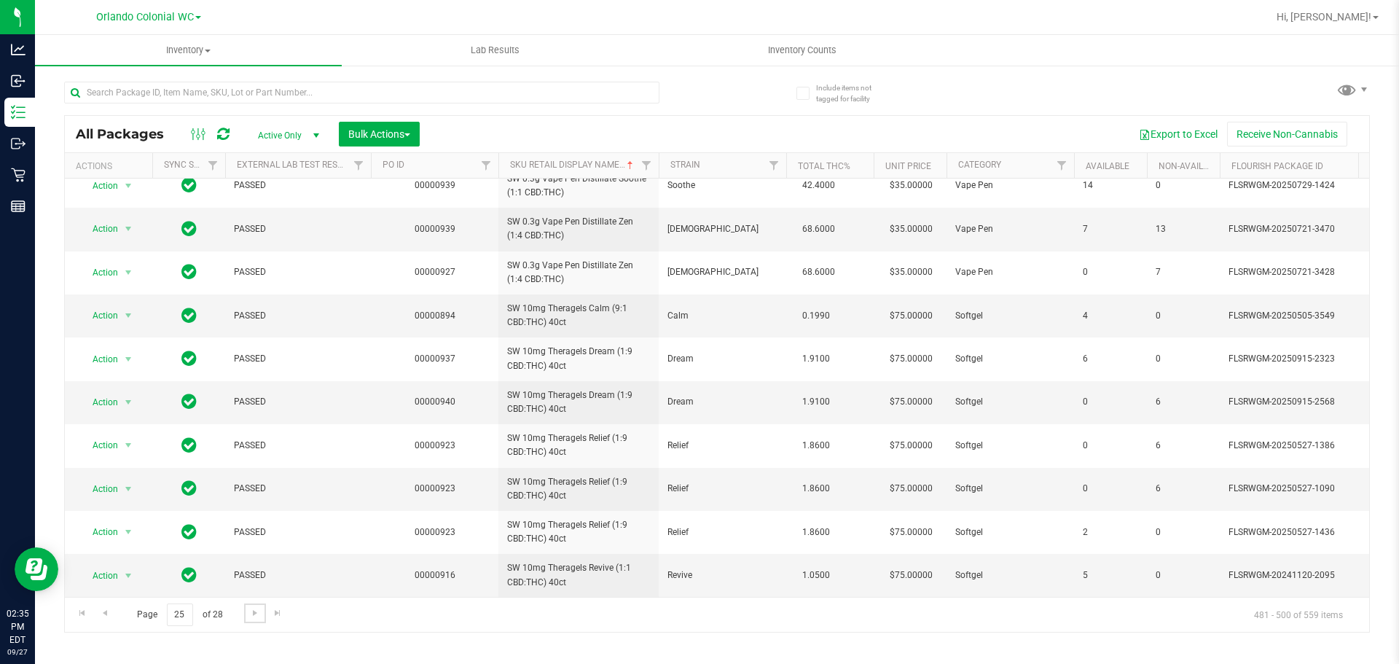
scroll to position [511, 0]
click at [253, 614] on span "Go to the next page" at bounding box center [255, 613] width 12 height 12
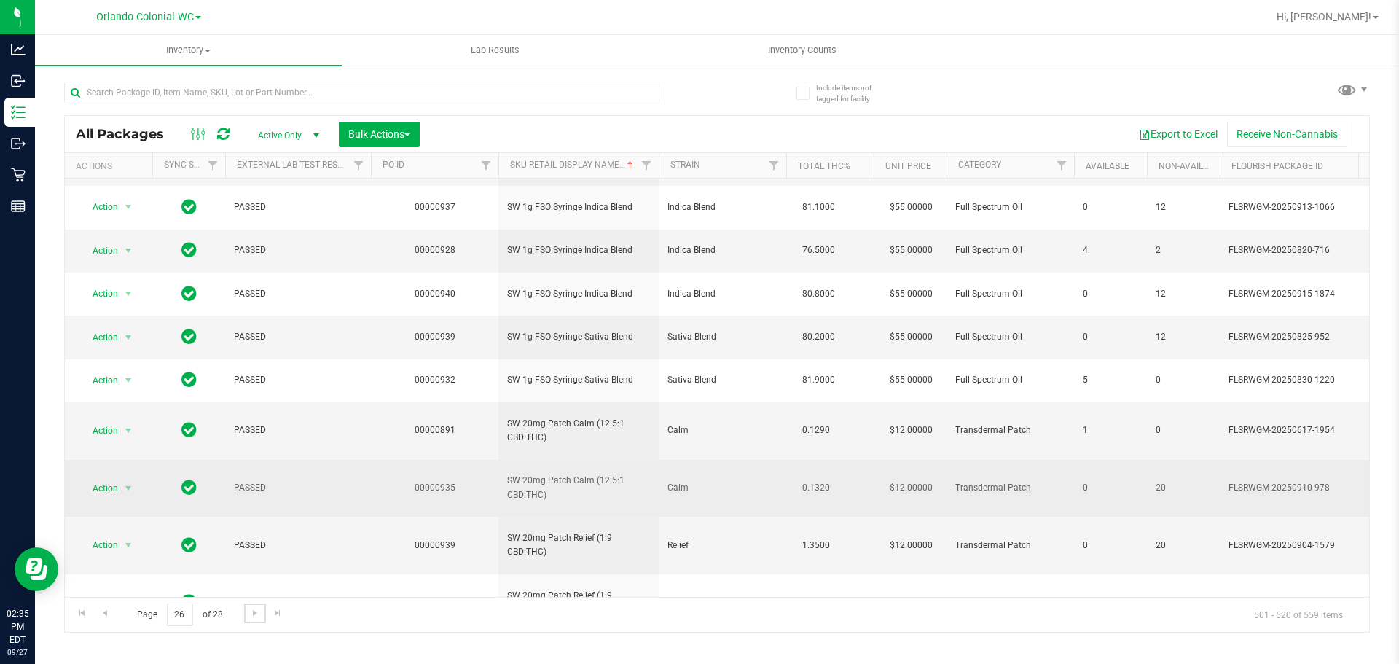
scroll to position [502, 0]
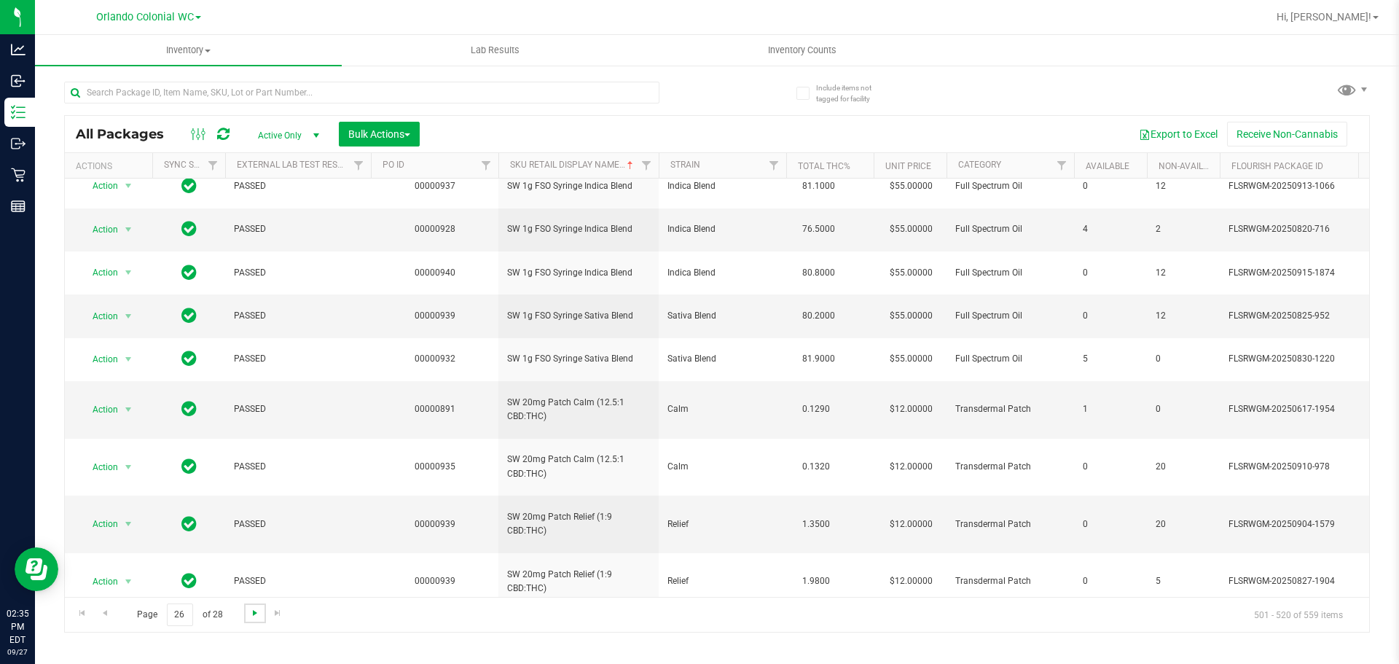
click at [257, 615] on span "Go to the next page" at bounding box center [255, 613] width 12 height 12
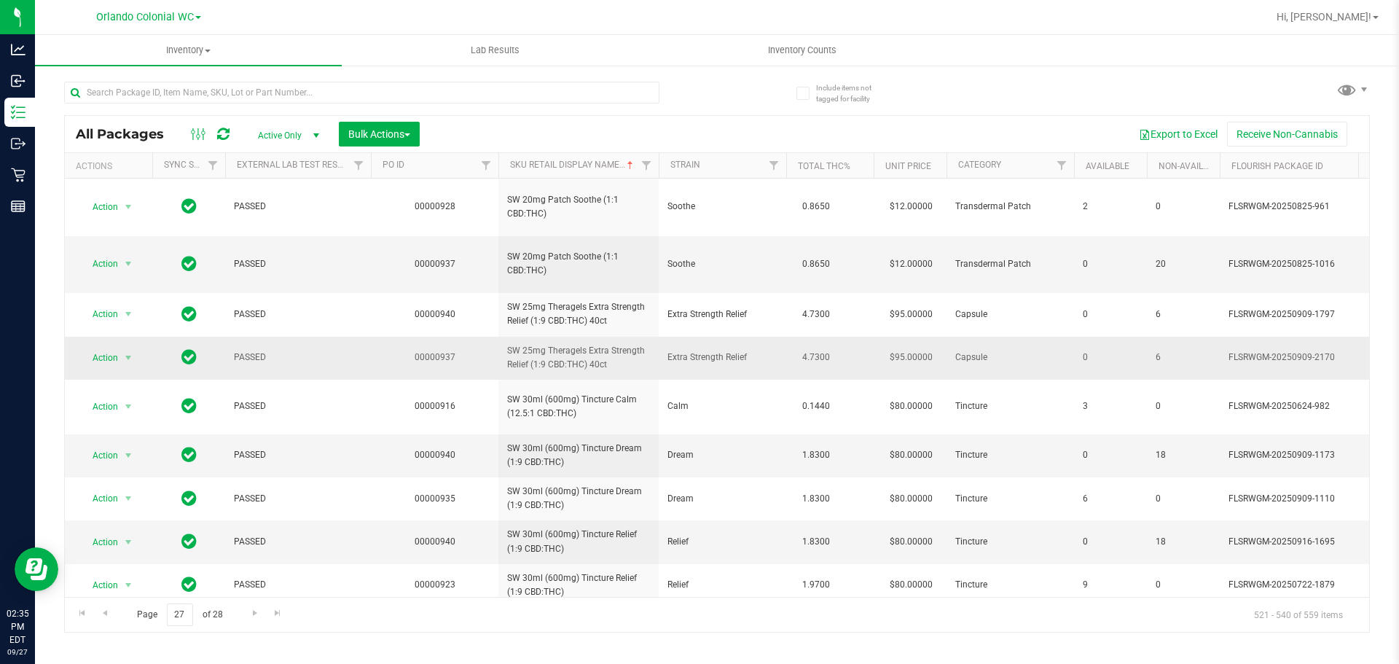
click at [591, 344] on span "SW 25mg Theragels Extra Strength Relief (1:9 CBD:THC) 40ct" at bounding box center [578, 358] width 143 height 28
click at [590, 344] on span "SW 25mg Theragels Extra Strength Relief (1:9 CBD:THC) 40ct" at bounding box center [578, 358] width 143 height 28
copy tr "SW 25mg Theragels Extra Strength Relief (1:9 CBD:THC) 40ct"
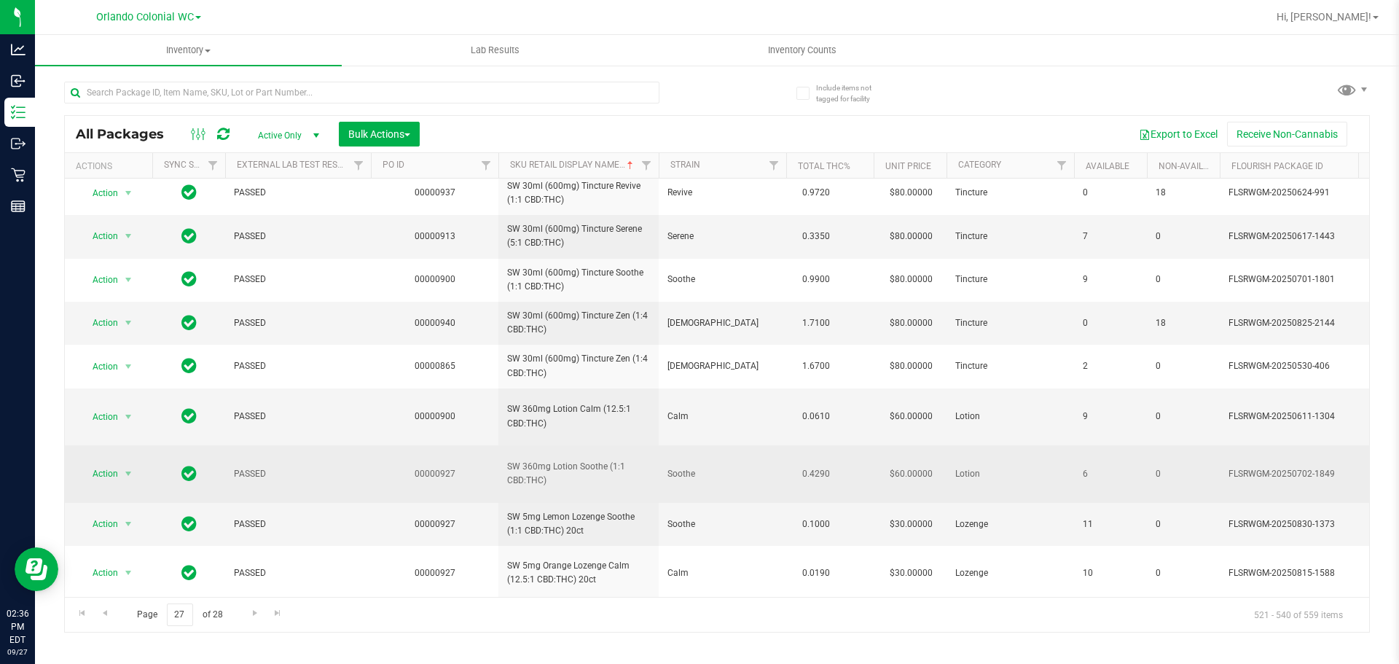
scroll to position [502, 0]
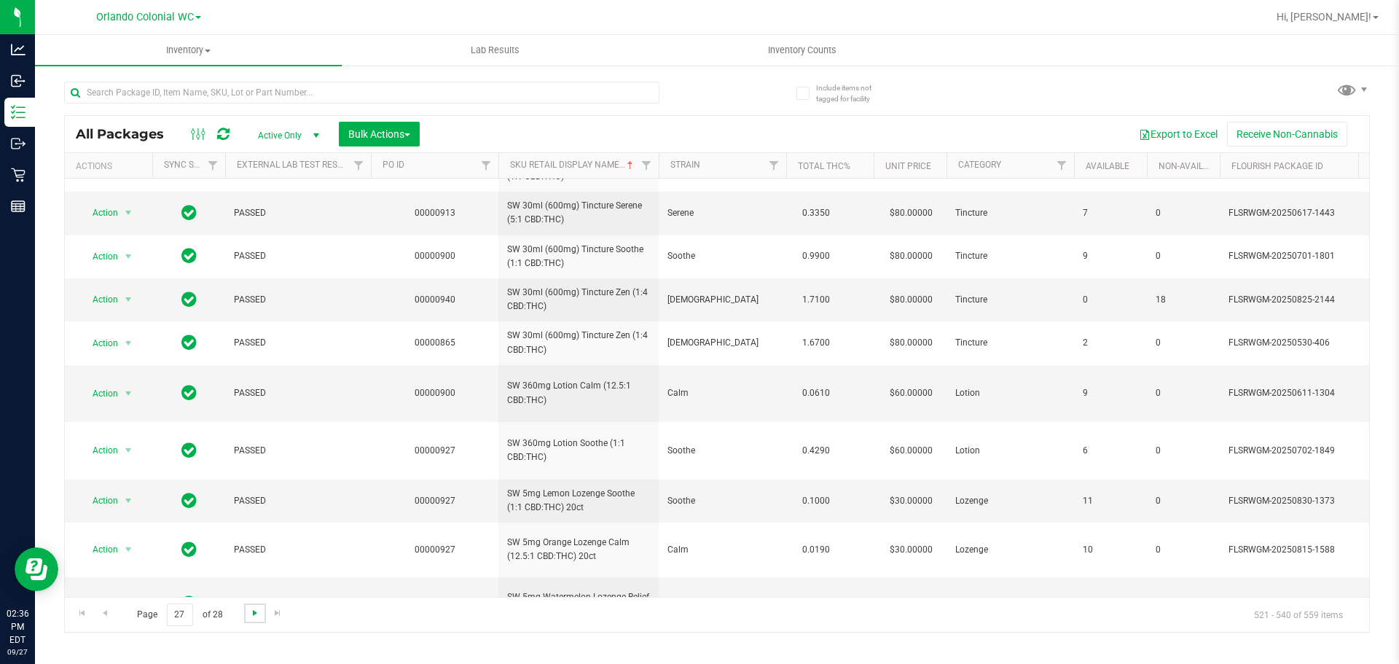
click at [251, 609] on span "Go to the next page" at bounding box center [255, 613] width 12 height 12
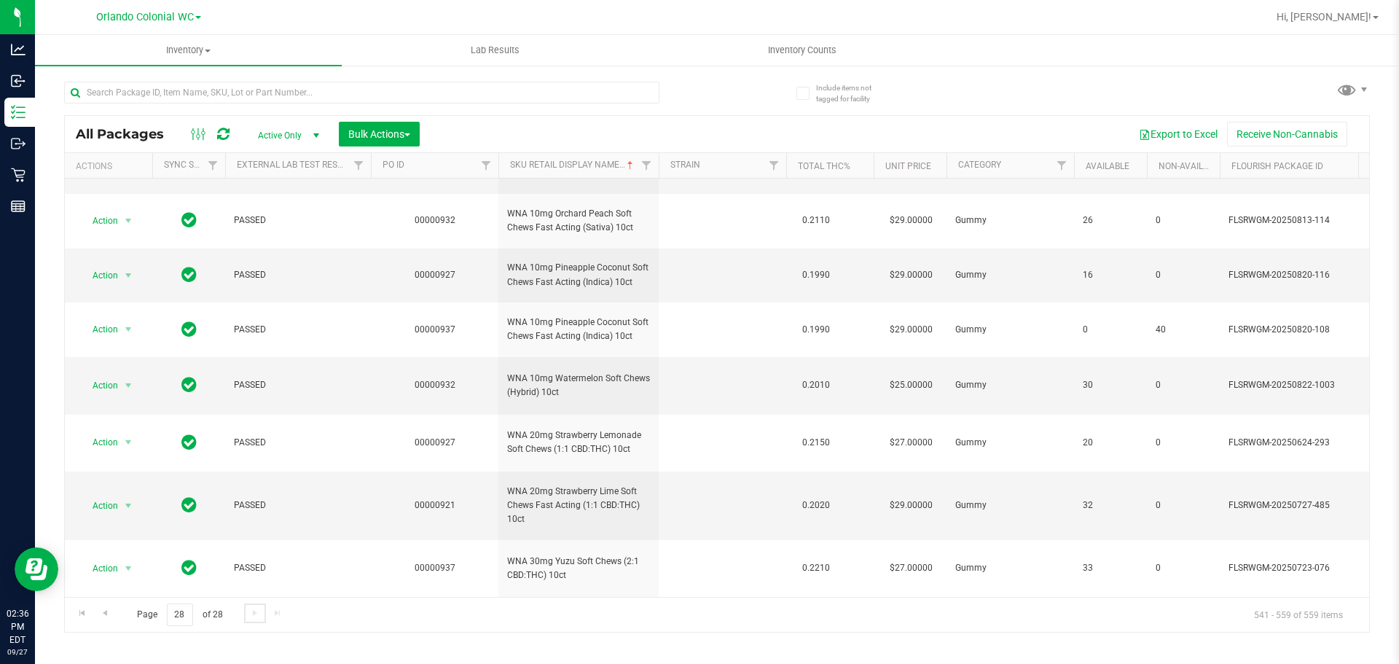
scroll to position [654, 0]
drag, startPoint x: 178, startPoint y: 611, endPoint x: 122, endPoint y: 589, distance: 59.5
click at [130, 609] on span "Page 28 of 28" at bounding box center [180, 614] width 110 height 23
type input "1"
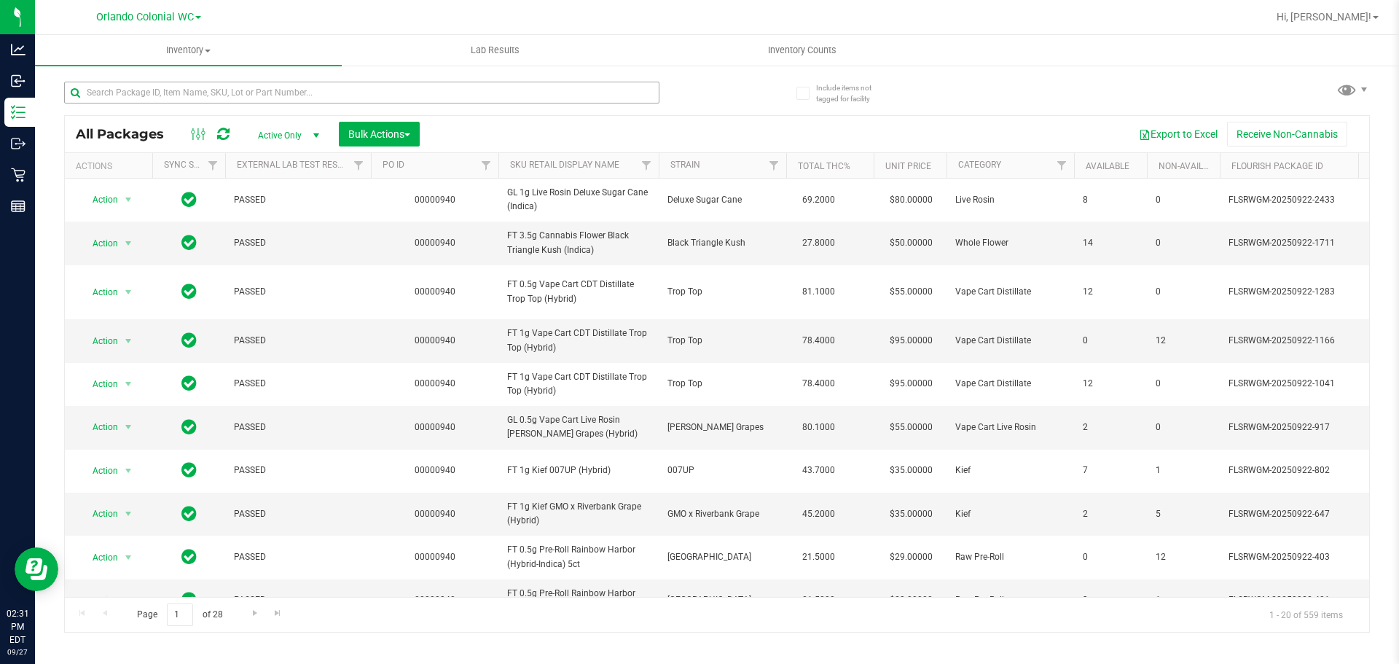
click at [224, 90] on input "text" at bounding box center [361, 93] width 595 height 22
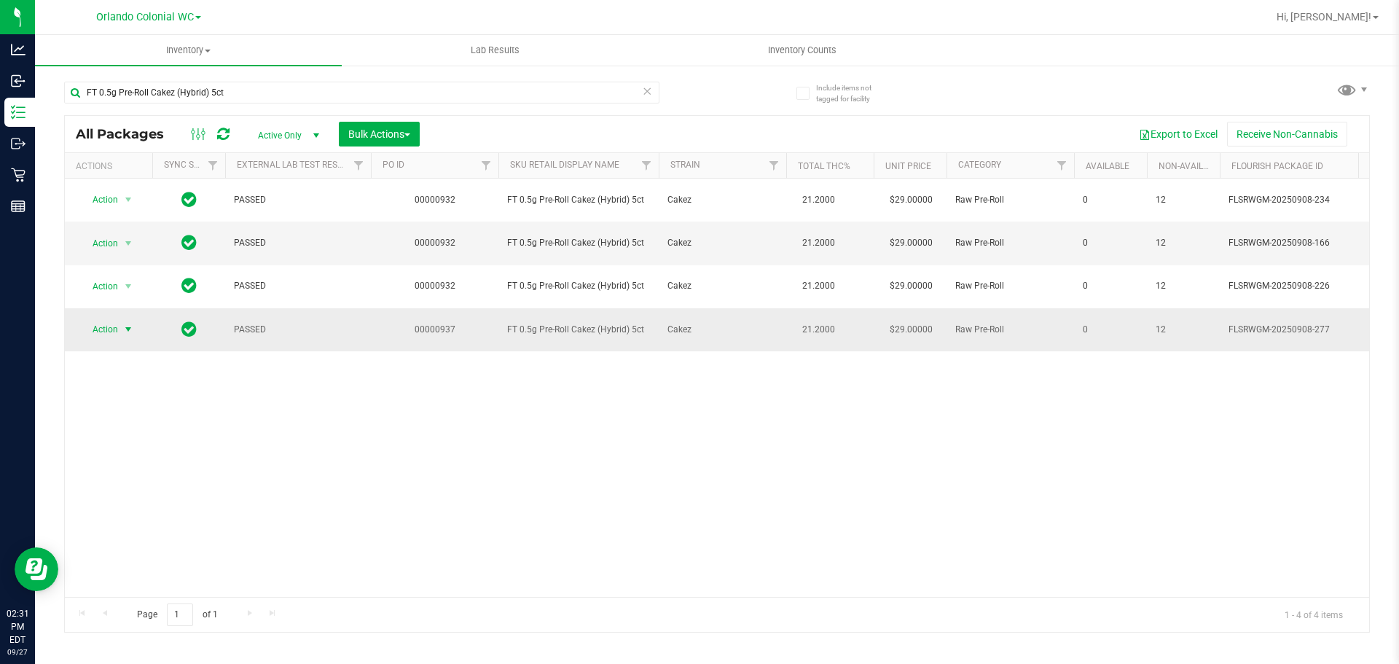
type input "FT 0.5g Pre-Roll Cakez (Hybrid) 5ct"
click at [113, 327] on span "Action" at bounding box center [98, 329] width 39 height 20
click at [159, 492] on li "Unlock package" at bounding box center [126, 503] width 93 height 22
drag, startPoint x: 332, startPoint y: 95, endPoint x: 126, endPoint y: 90, distance: 206.3
click at [0, 105] on div "Analytics Inbound Inventory Outbound Retail Reports 02:35 PM EDT 09/27/2025 09/…" at bounding box center [699, 332] width 1399 height 664
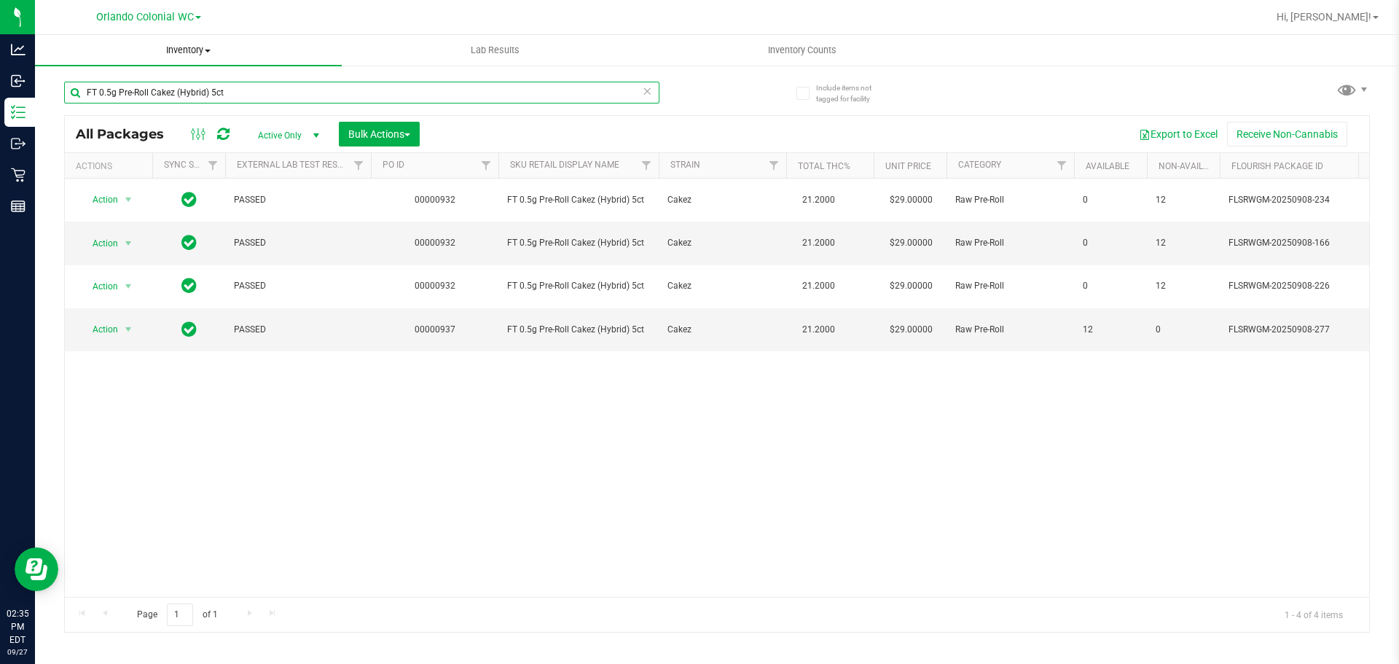
paste input "SW 25mg Theragels Extra Strength Relief (1:9 CBD:THC) 40"
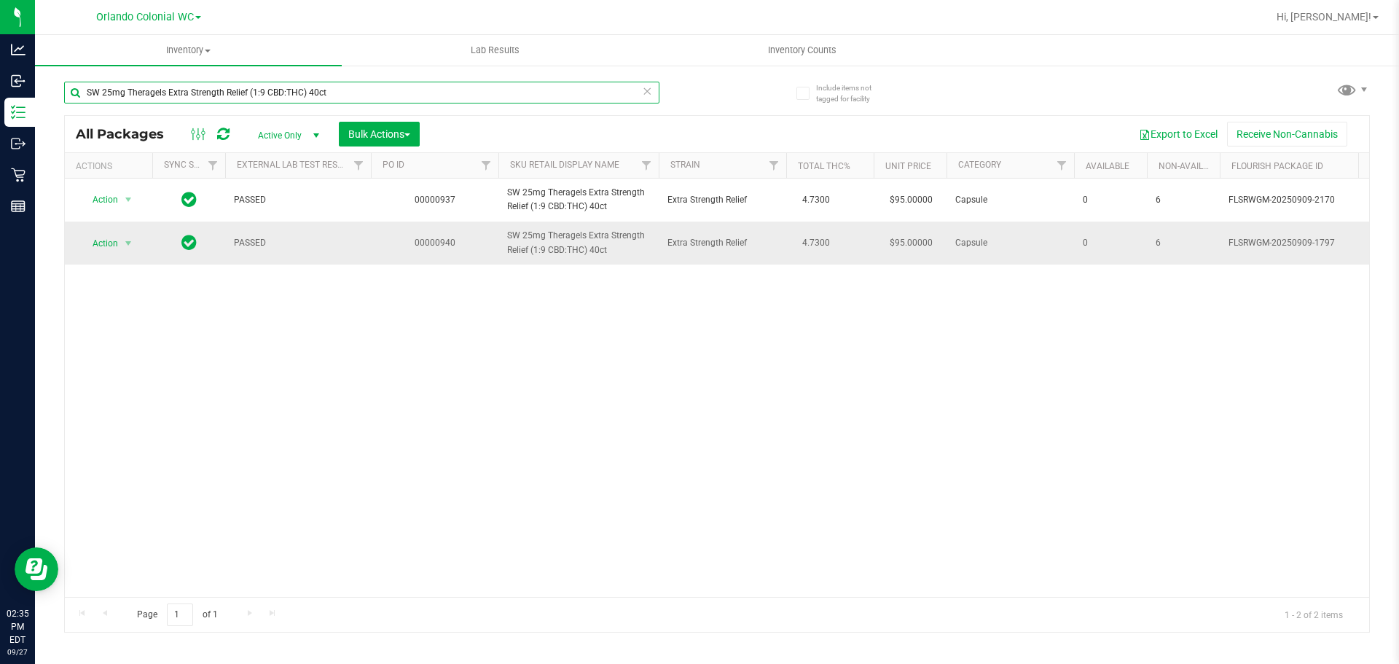
type input "SW 25mg Theragels Extra Strength Relief (1:9 CBD:THC) 40ct"
click at [112, 248] on span "Action" at bounding box center [98, 243] width 39 height 20
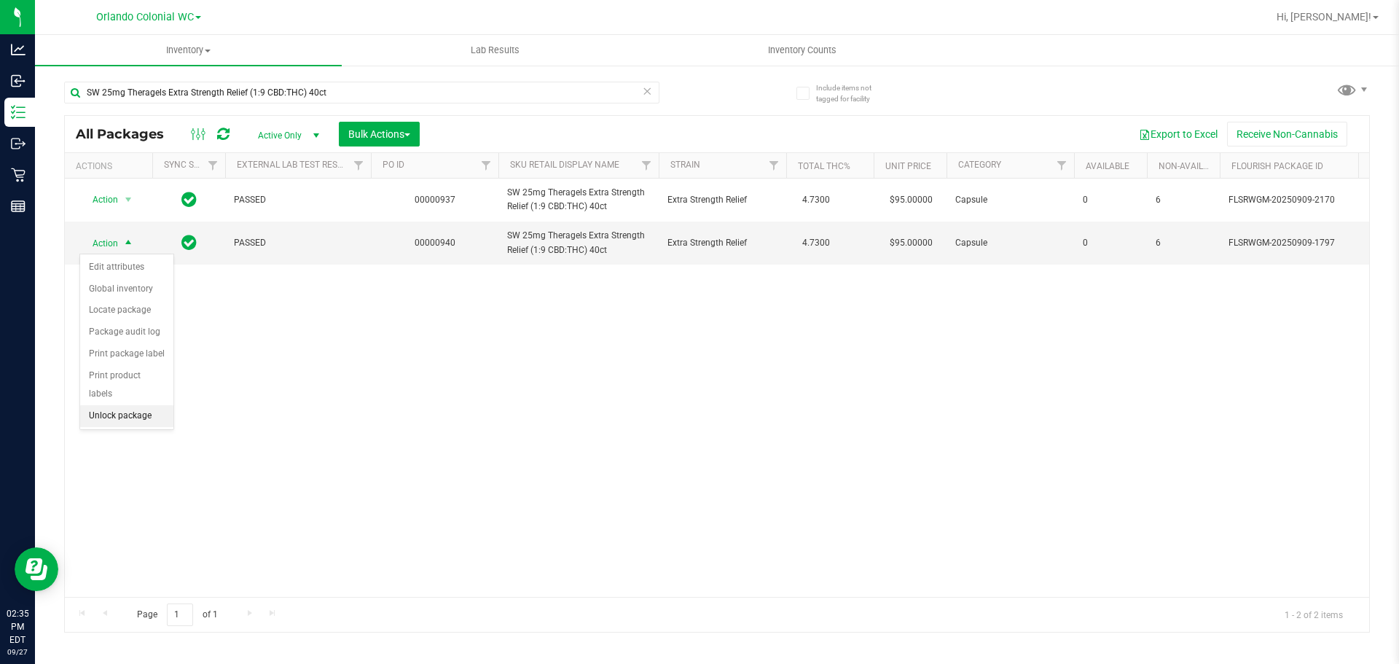
click at [128, 405] on li "Unlock package" at bounding box center [126, 416] width 93 height 22
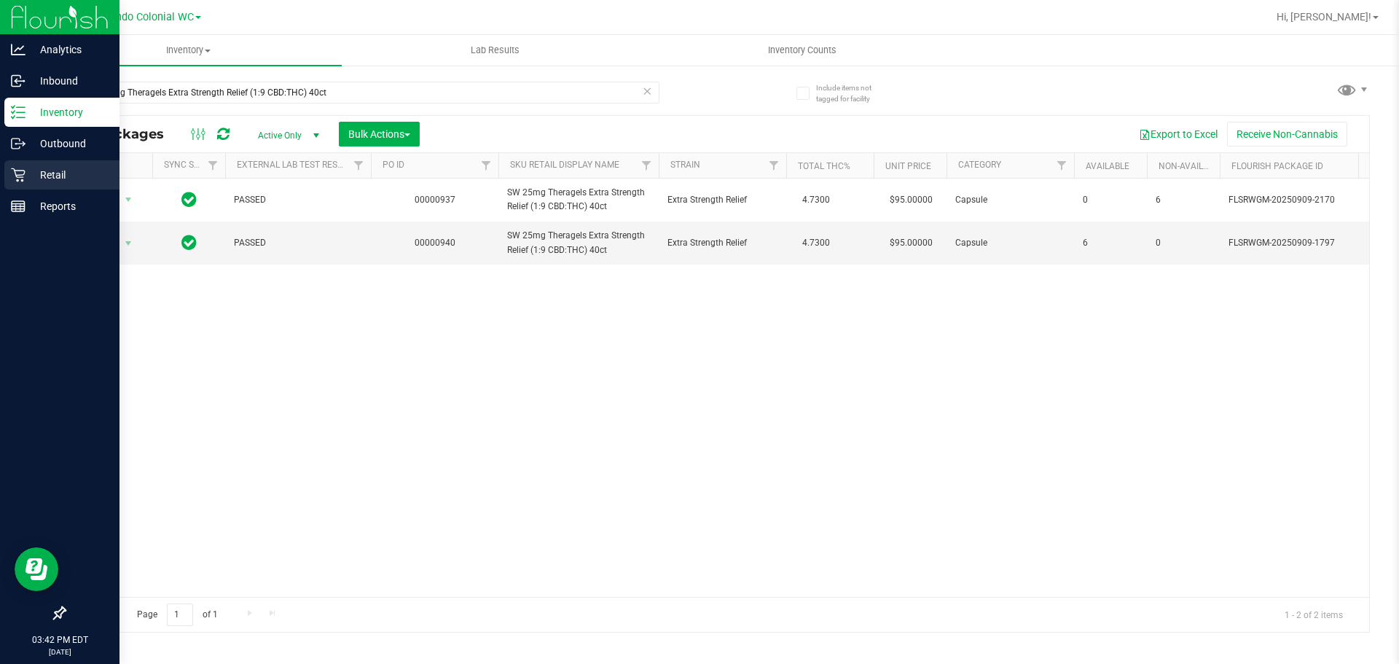
click at [17, 178] on icon at bounding box center [18, 175] width 15 height 15
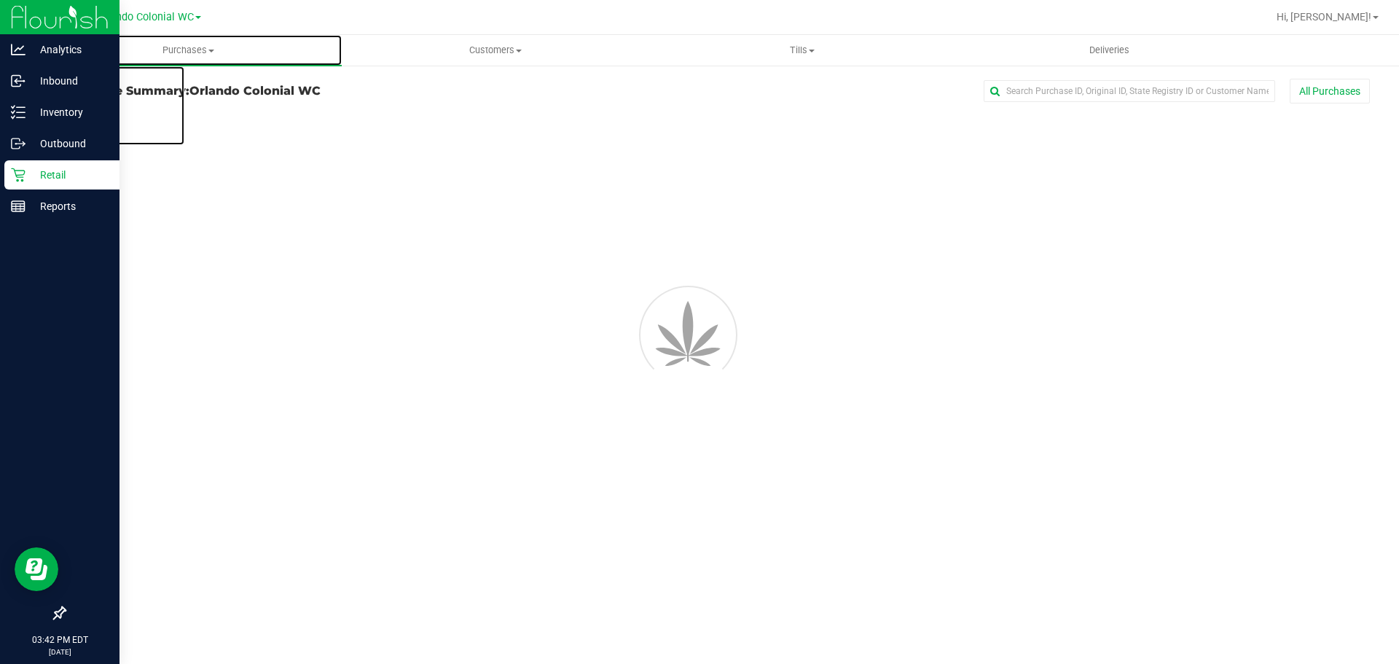
click at [173, 44] on span "Purchases" at bounding box center [188, 50] width 307 height 13
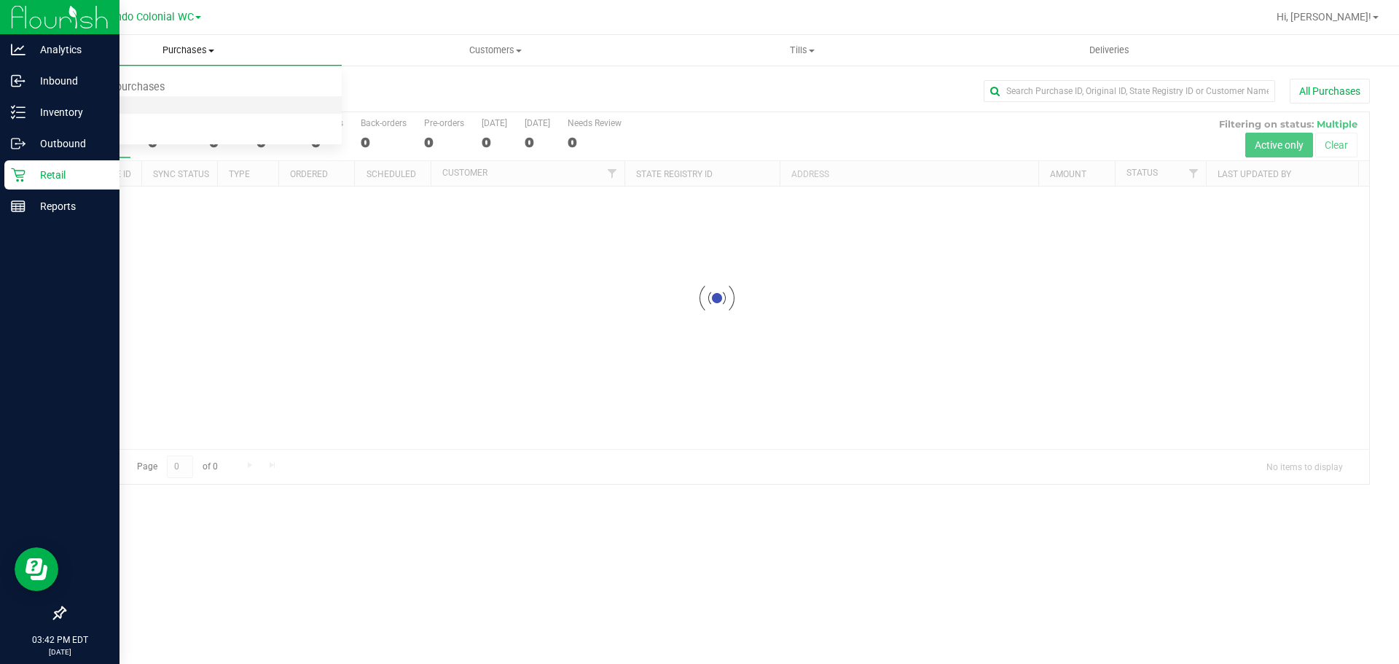
click at [164, 102] on li "Fulfillment" at bounding box center [188, 105] width 307 height 17
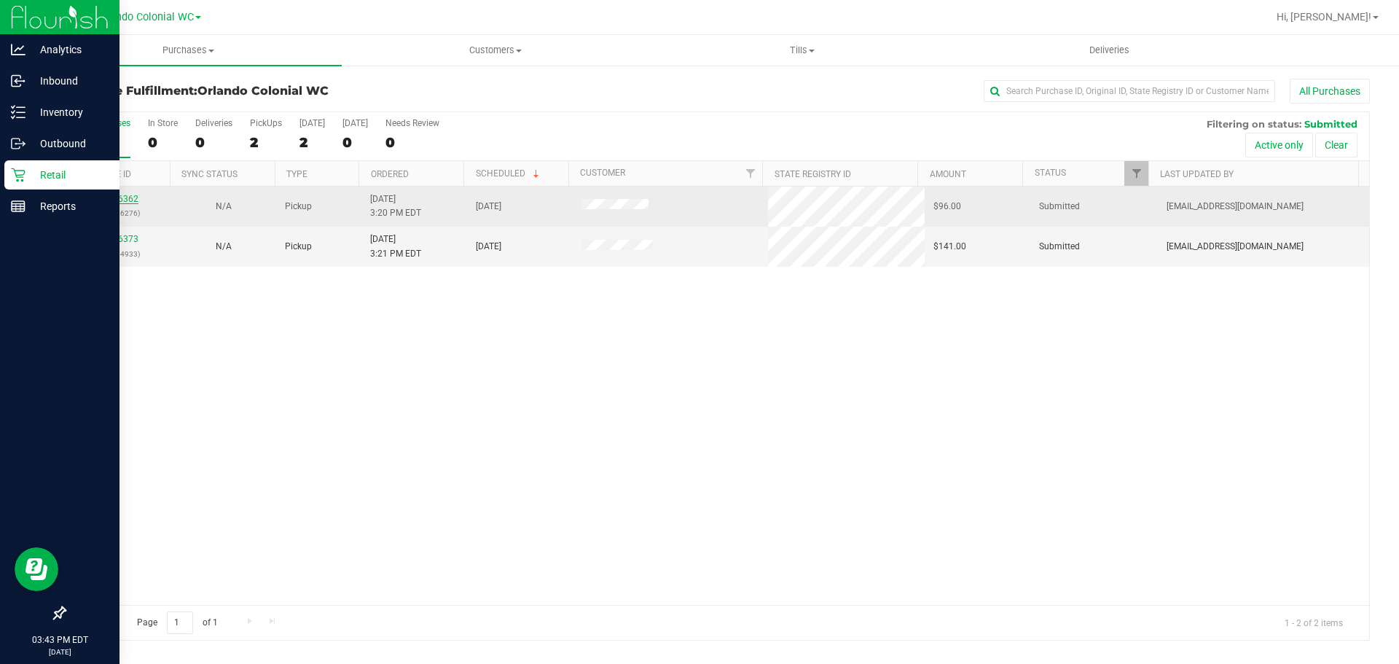
click at [134, 200] on link "12016362" at bounding box center [118, 199] width 41 height 10
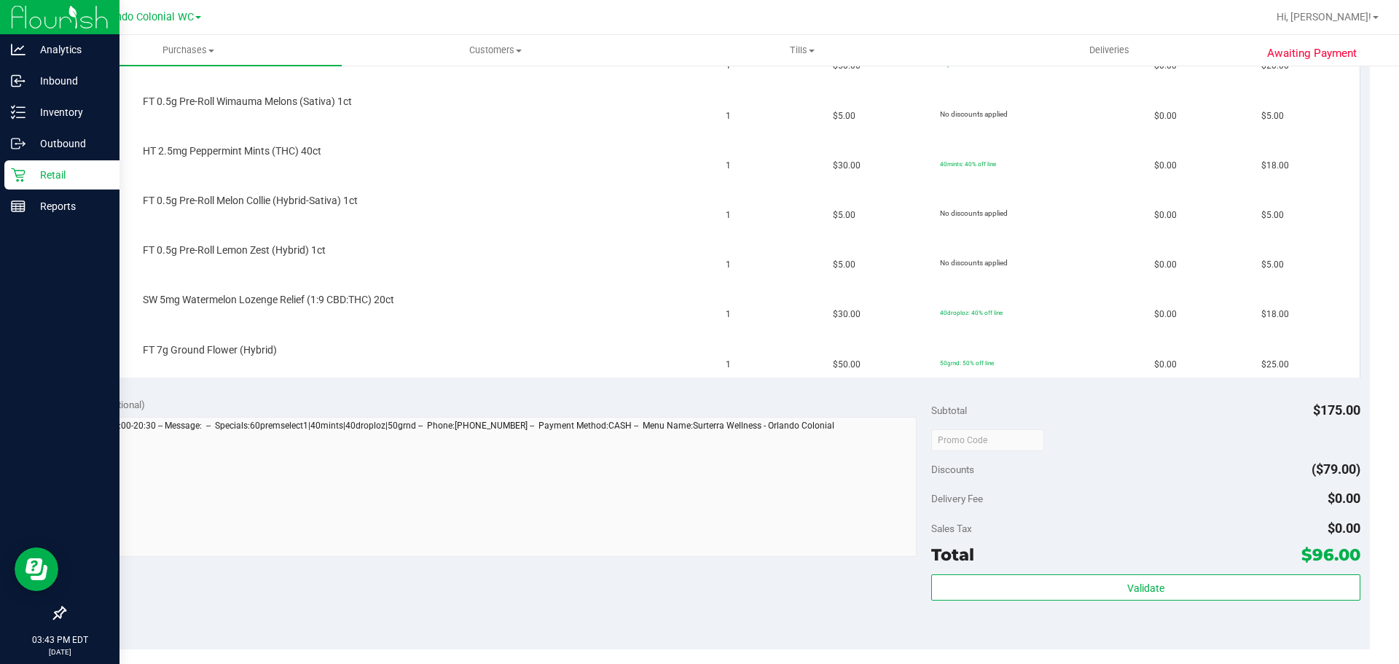
scroll to position [583, 0]
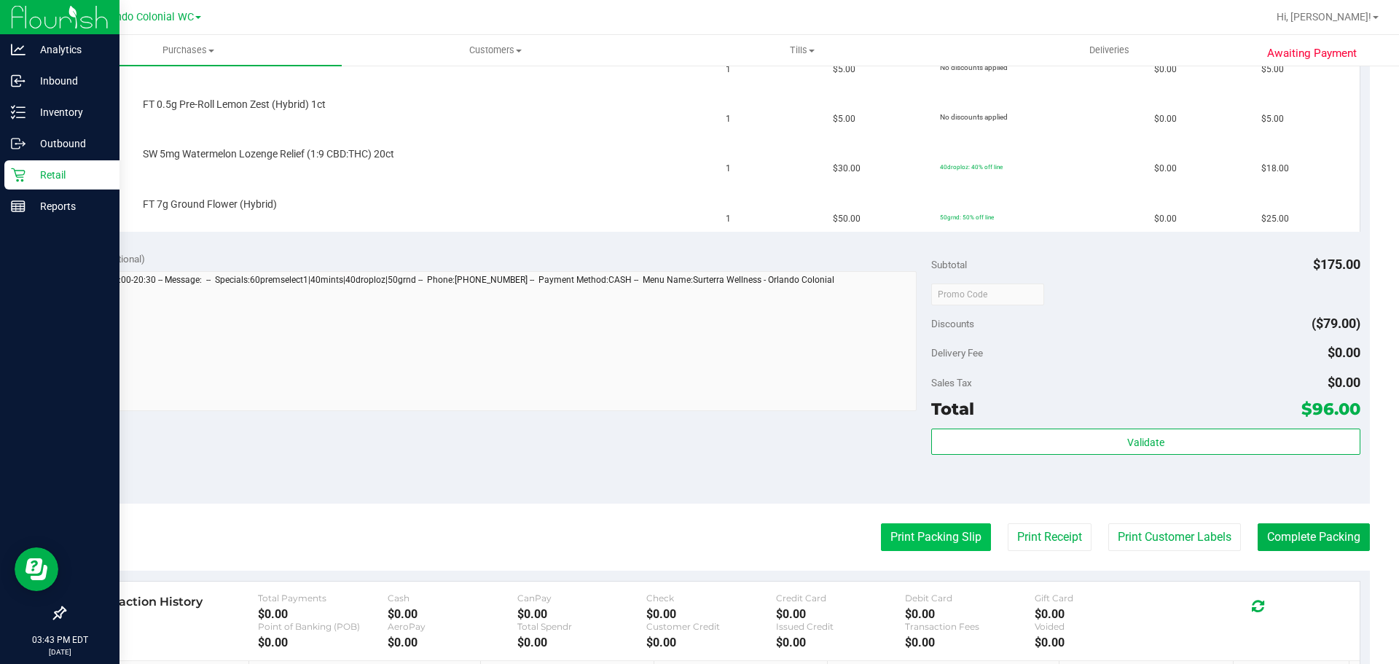
click at [931, 537] on button "Print Packing Slip" at bounding box center [936, 537] width 110 height 28
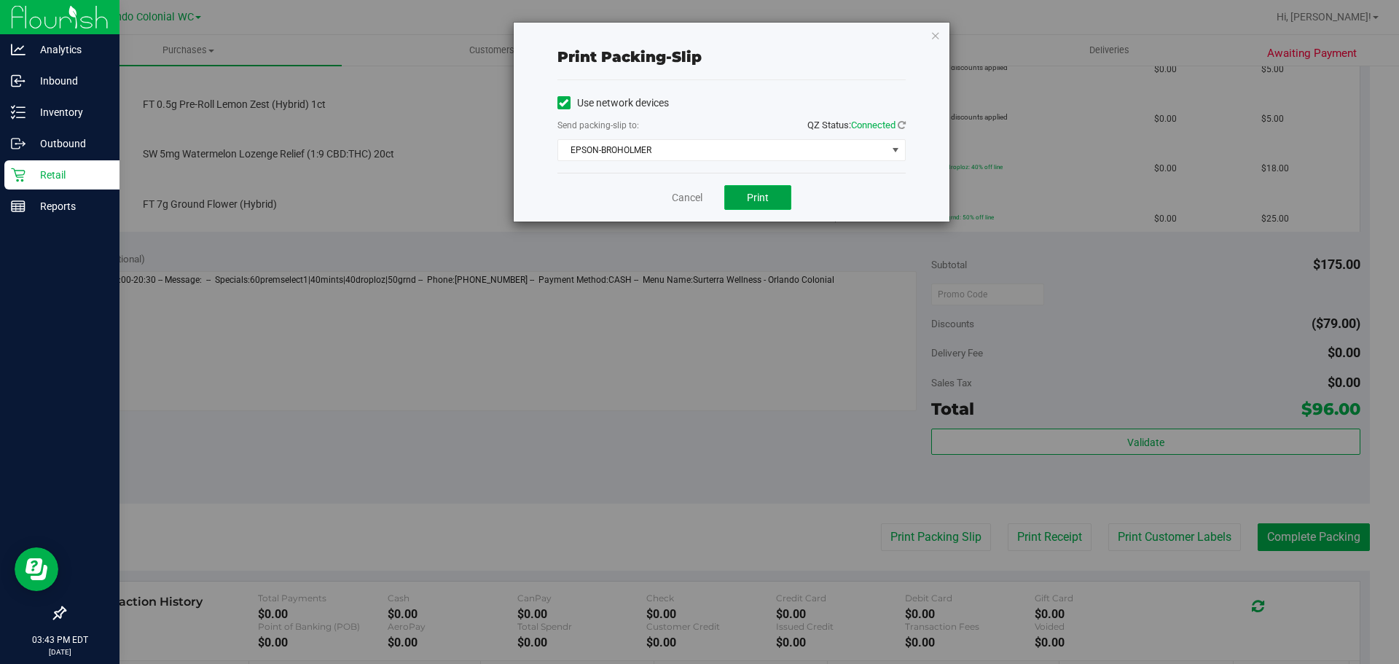
click at [743, 194] on button "Print" at bounding box center [757, 197] width 67 height 25
click at [695, 200] on link "Cancel" at bounding box center [687, 197] width 31 height 15
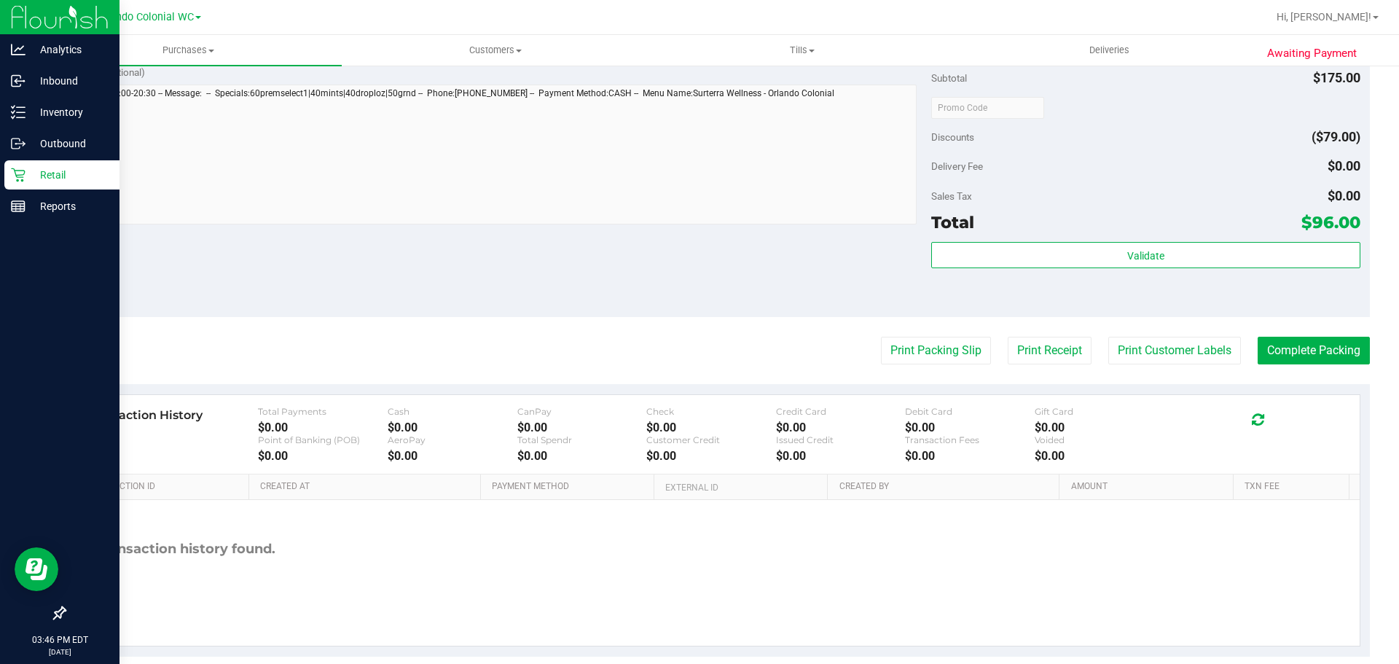
scroll to position [1033, 0]
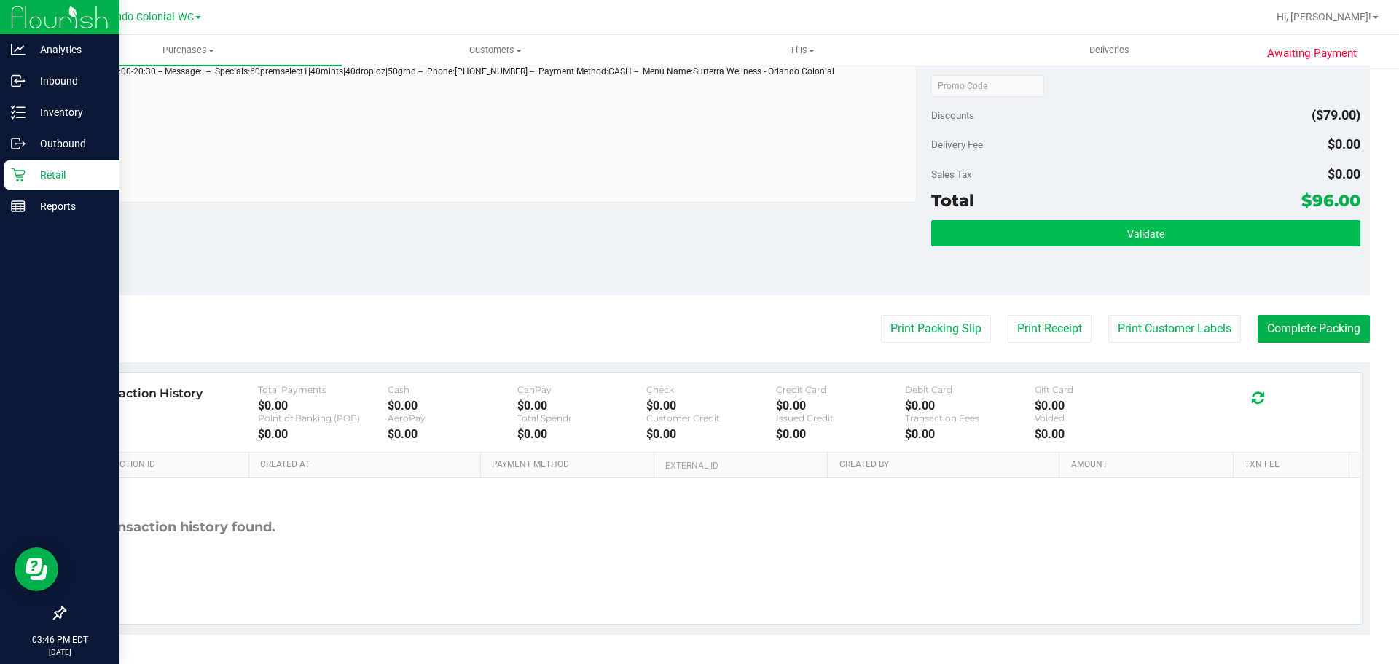
click at [1049, 243] on button "Validate" at bounding box center [1145, 233] width 429 height 26
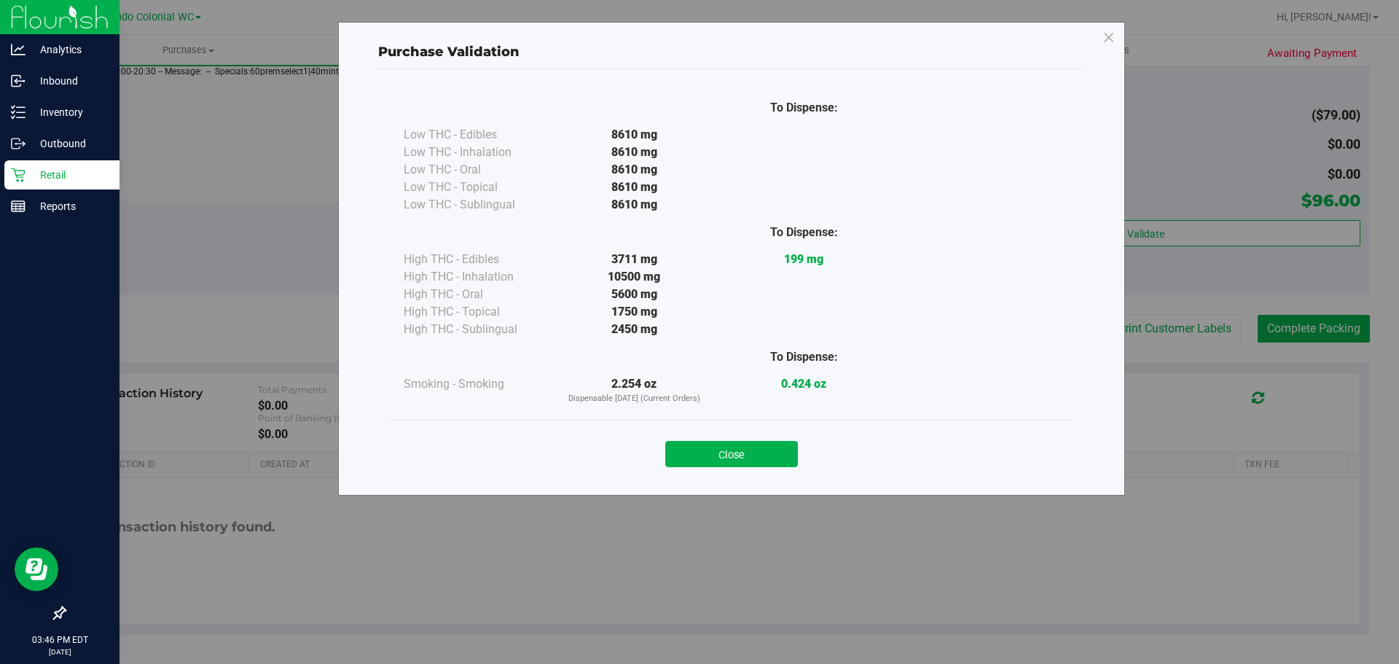
click at [744, 429] on div "Close" at bounding box center [731, 449] width 685 height 59
click at [723, 457] on button "Close" at bounding box center [731, 454] width 133 height 26
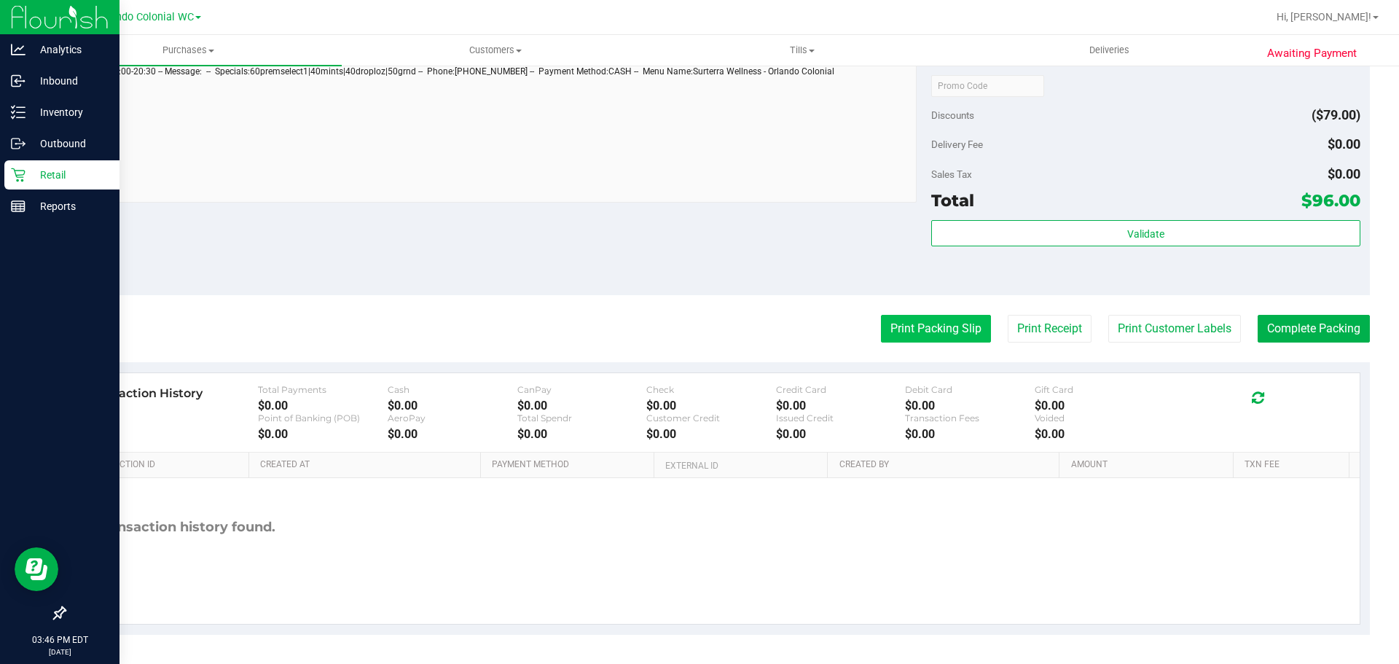
click at [933, 335] on button "Print Packing Slip" at bounding box center [936, 329] width 110 height 28
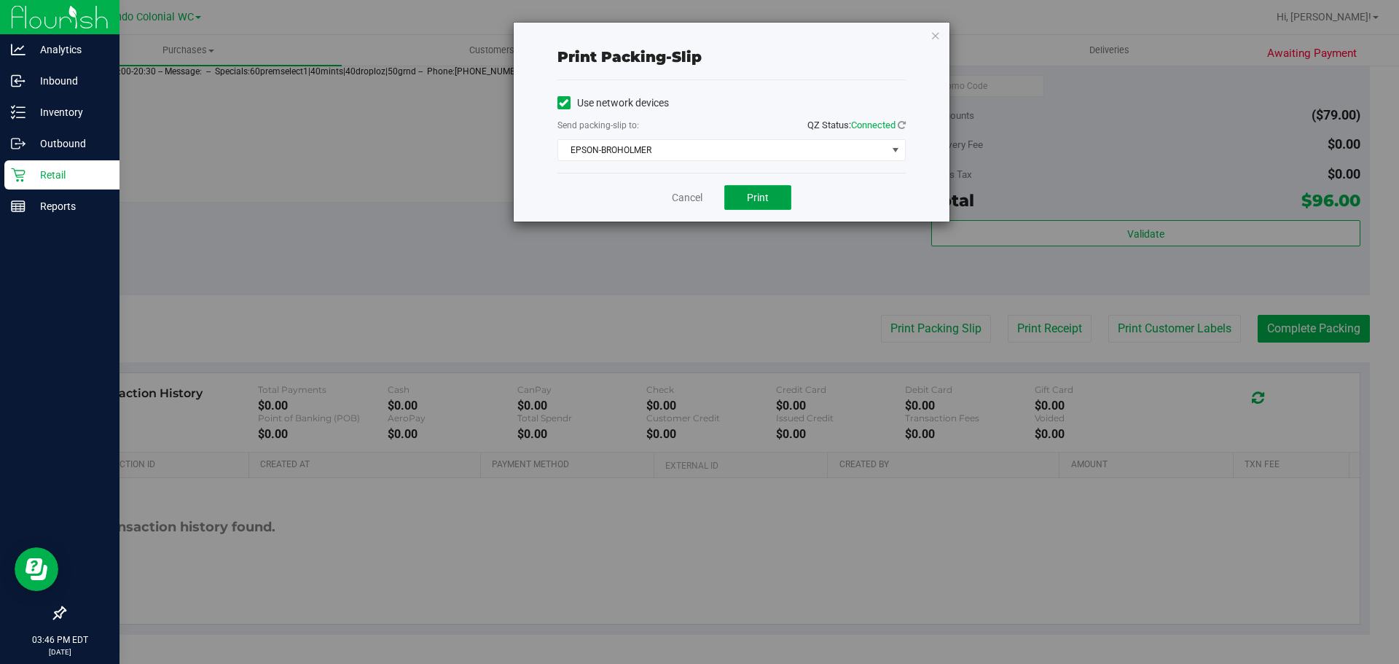
click at [773, 198] on button "Print" at bounding box center [757, 197] width 67 height 25
click at [686, 203] on link "Cancel" at bounding box center [687, 197] width 31 height 15
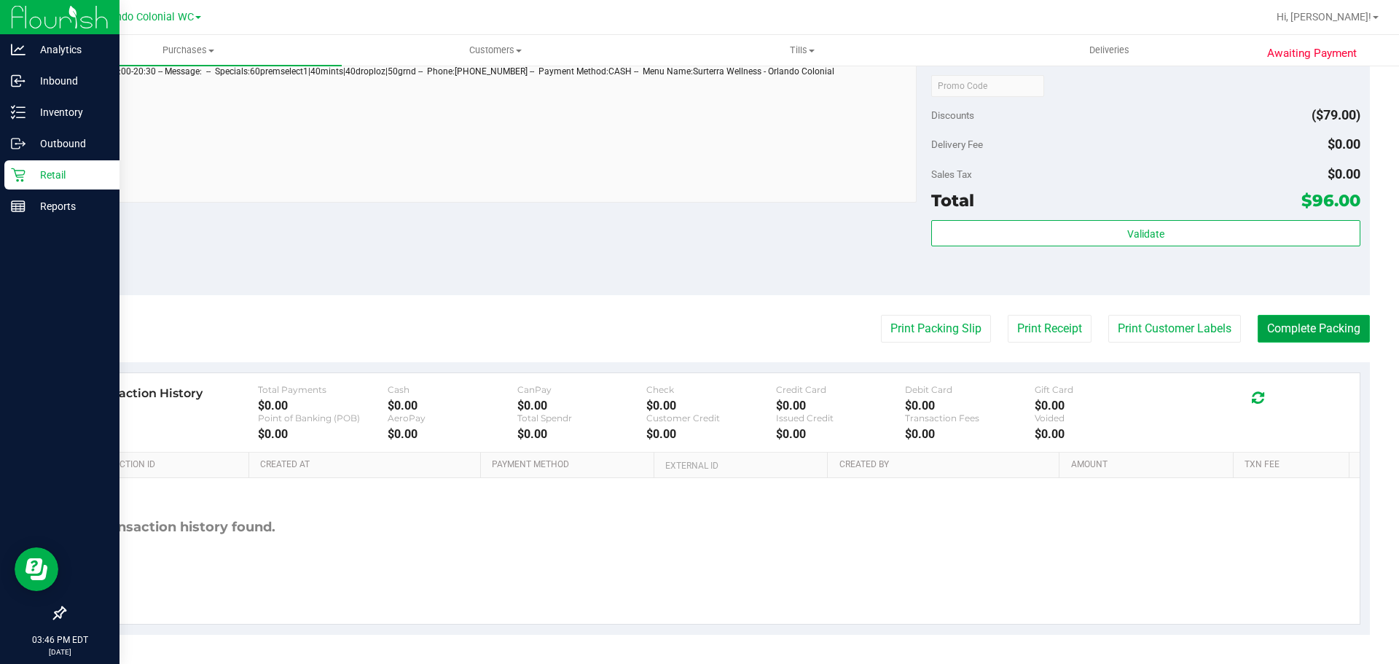
click at [1329, 329] on button "Complete Packing" at bounding box center [1314, 329] width 112 height 28
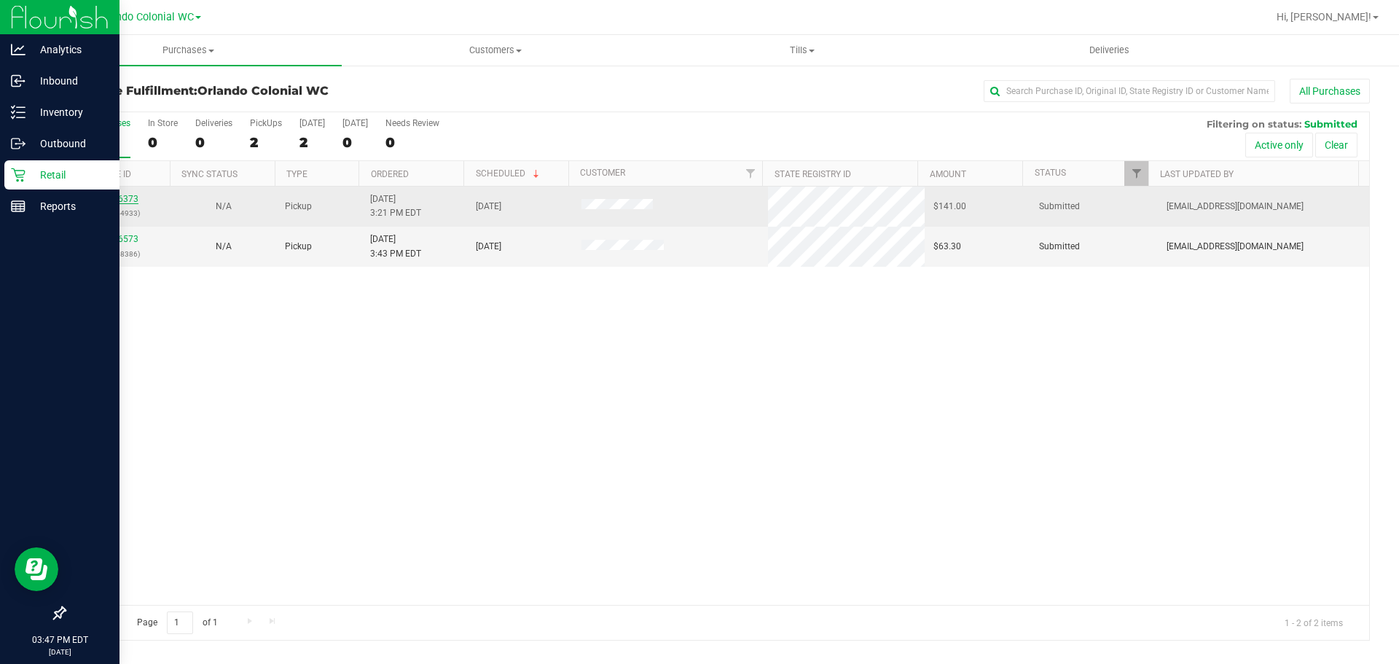
click at [133, 203] on link "12016373" at bounding box center [118, 199] width 41 height 10
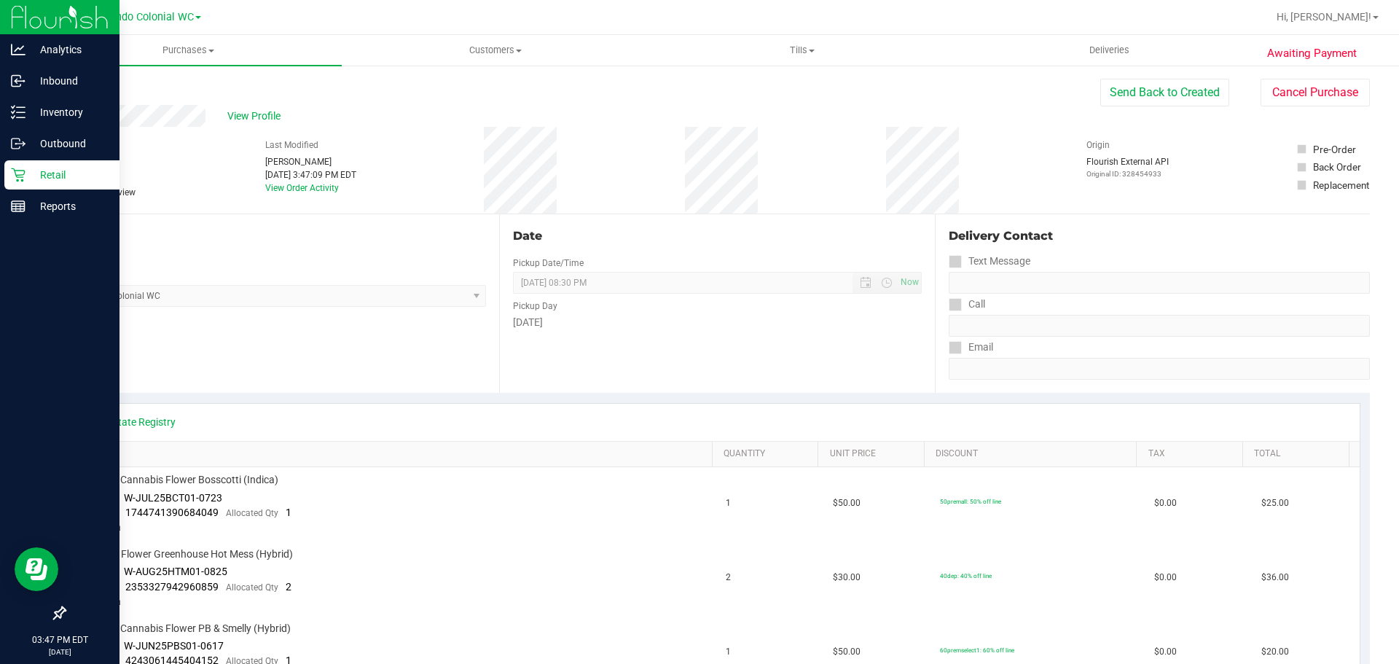
click at [82, 87] on link "Back" at bounding box center [75, 87] width 22 height 10
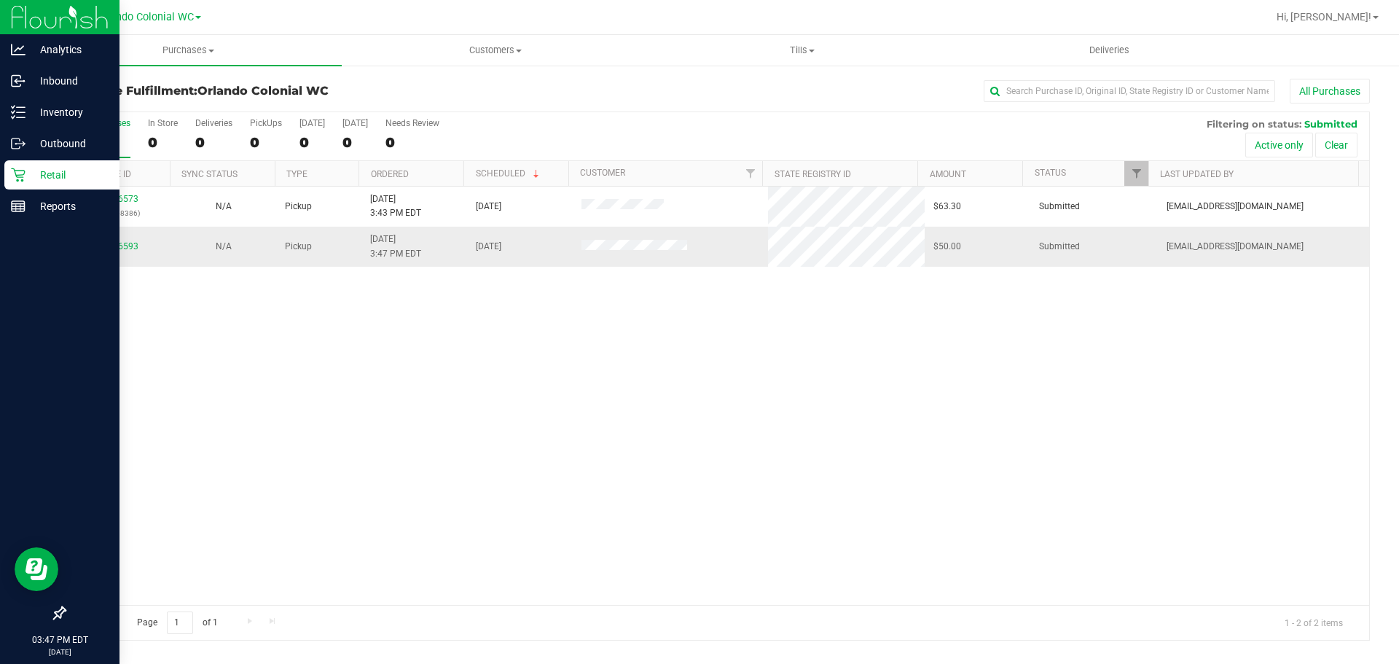
click at [136, 251] on div "12016593" at bounding box center [118, 247] width 88 height 14
click at [119, 251] on div "12016593" at bounding box center [118, 247] width 88 height 14
click at [120, 247] on link "12016593" at bounding box center [118, 246] width 41 height 10
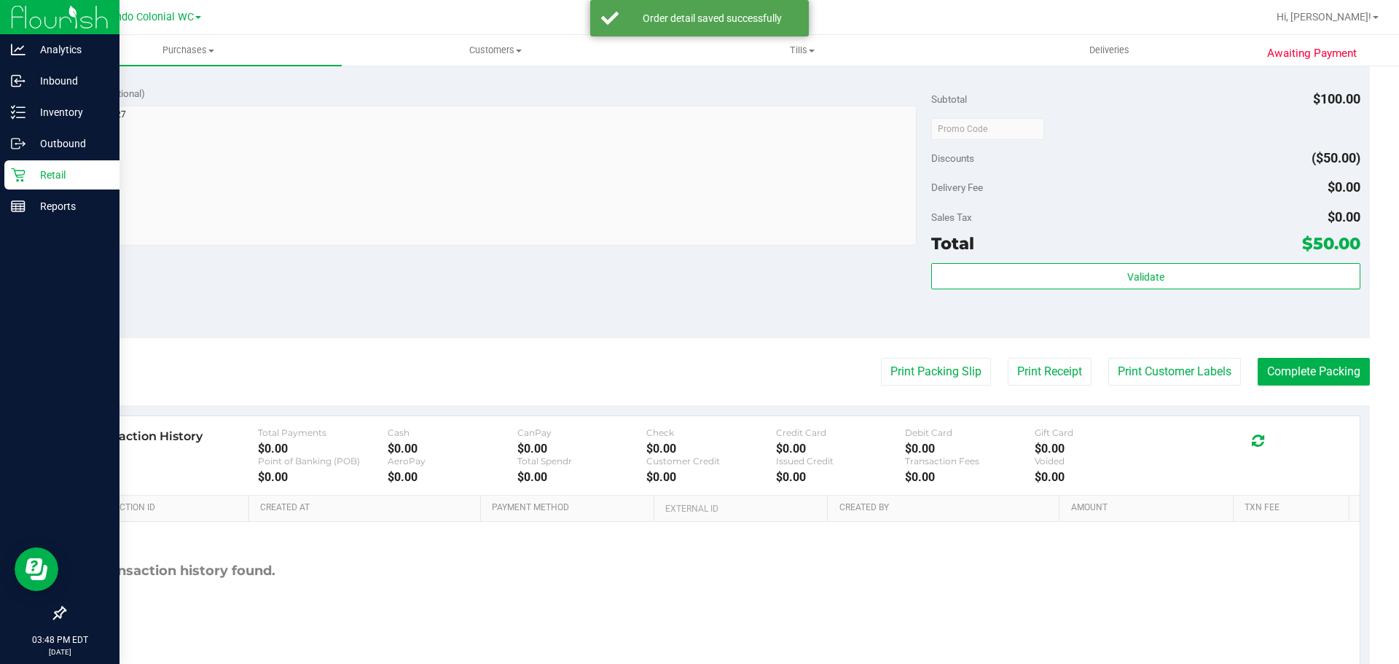
scroll to position [528, 0]
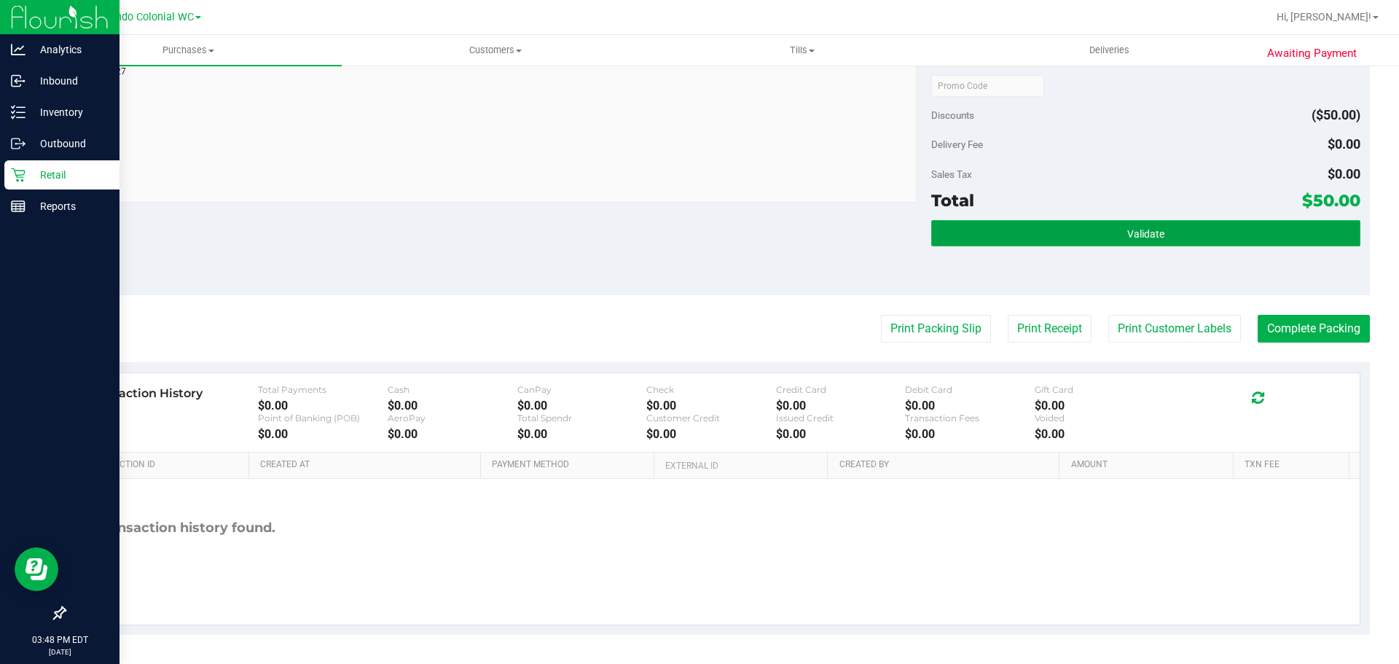
click at [1137, 235] on span "Validate" at bounding box center [1145, 234] width 37 height 12
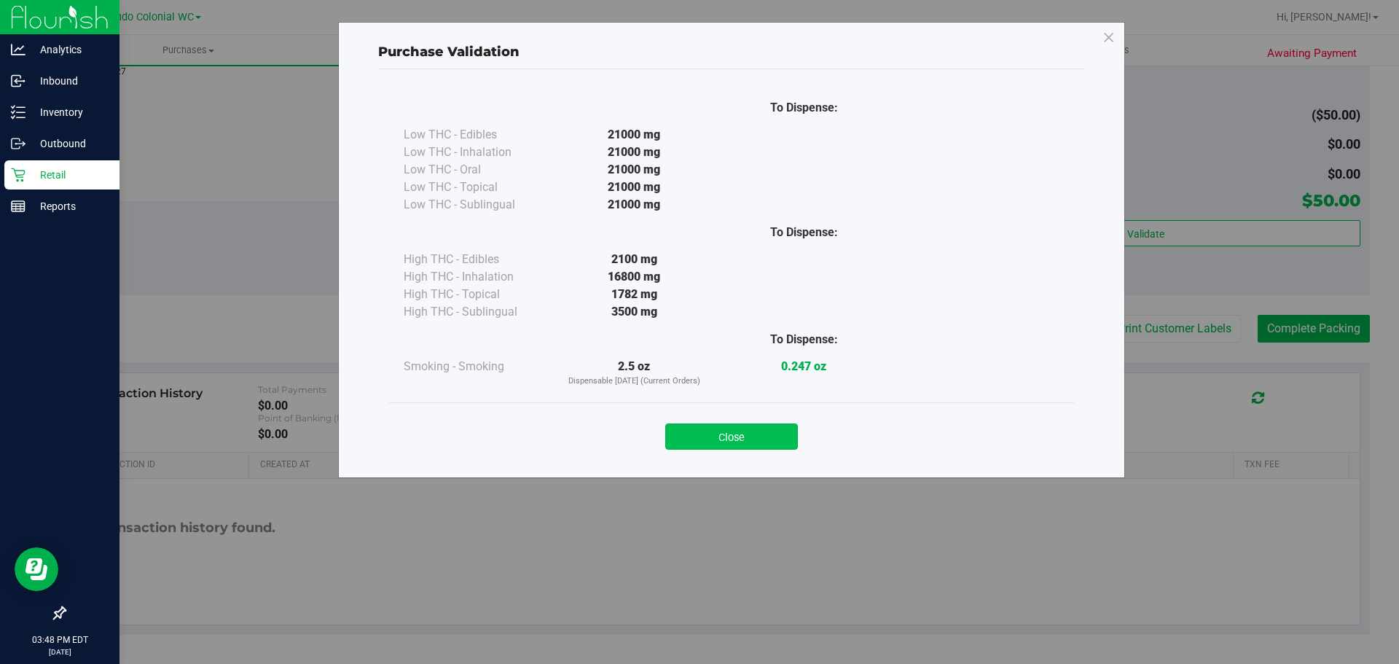
click at [747, 426] on button "Close" at bounding box center [731, 436] width 133 height 26
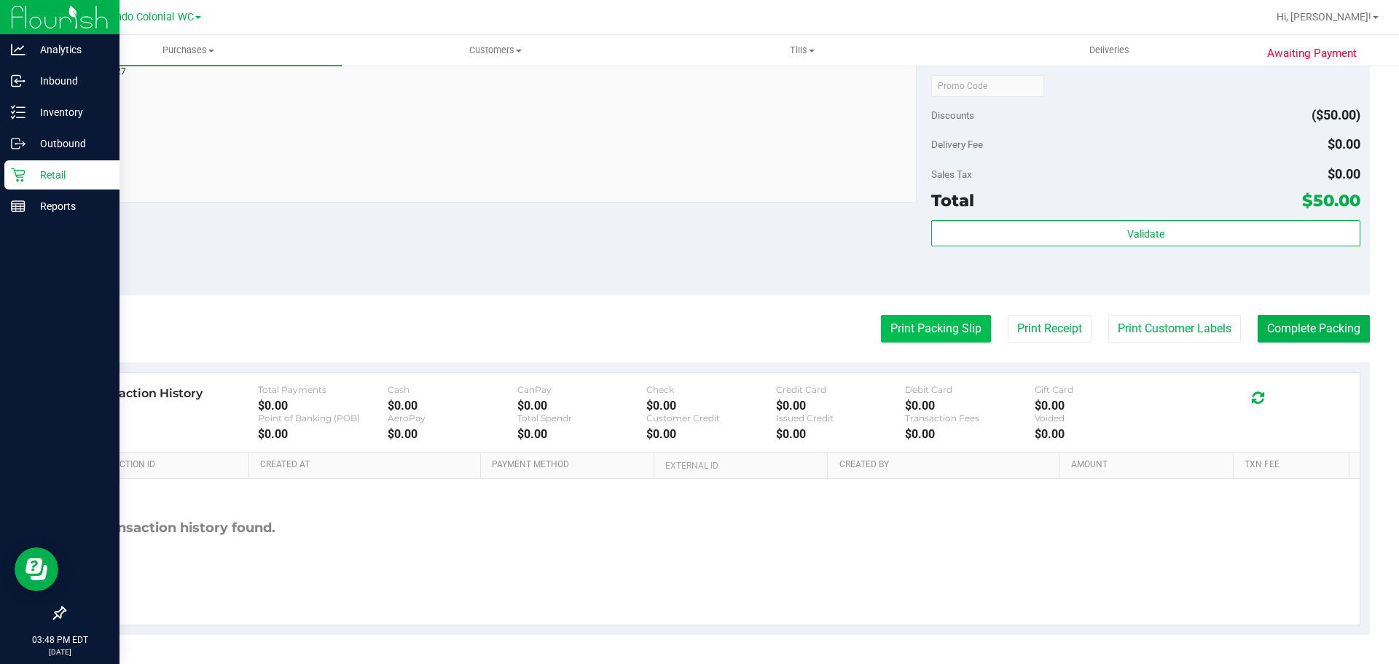
click at [915, 334] on button "Print Packing Slip" at bounding box center [936, 329] width 110 height 28
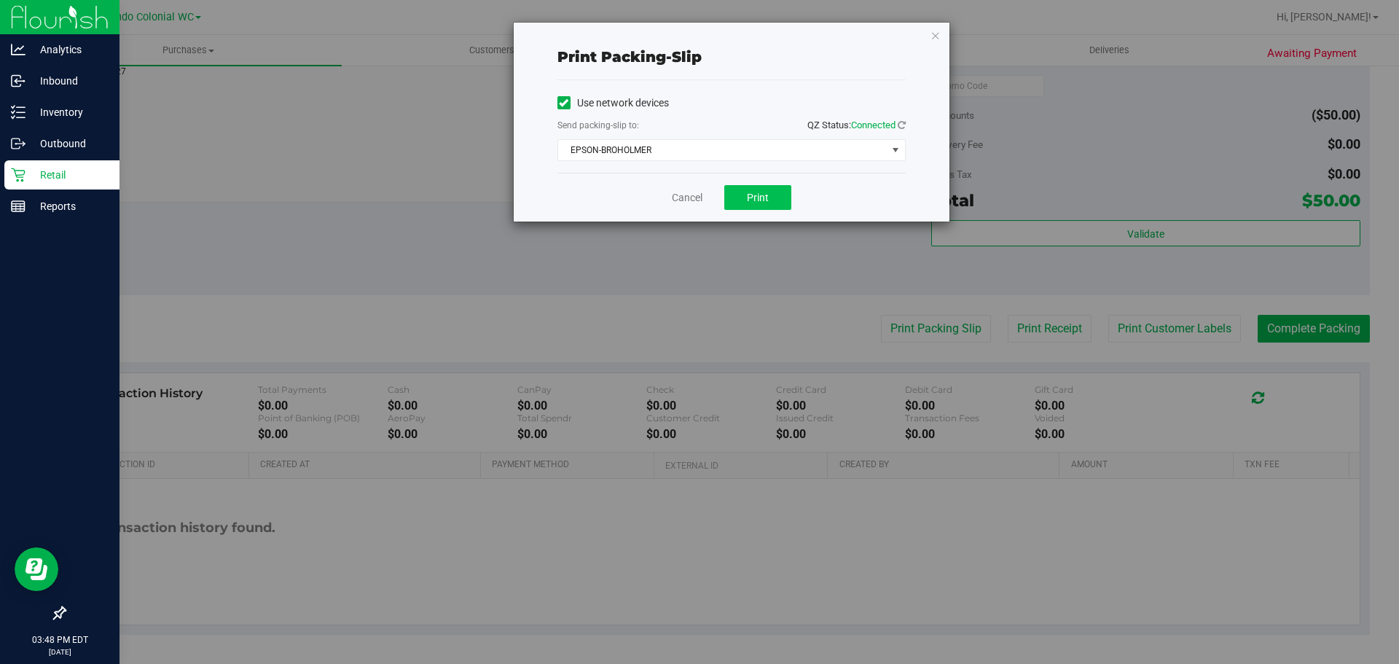
click at [785, 207] on button "Print" at bounding box center [757, 197] width 67 height 25
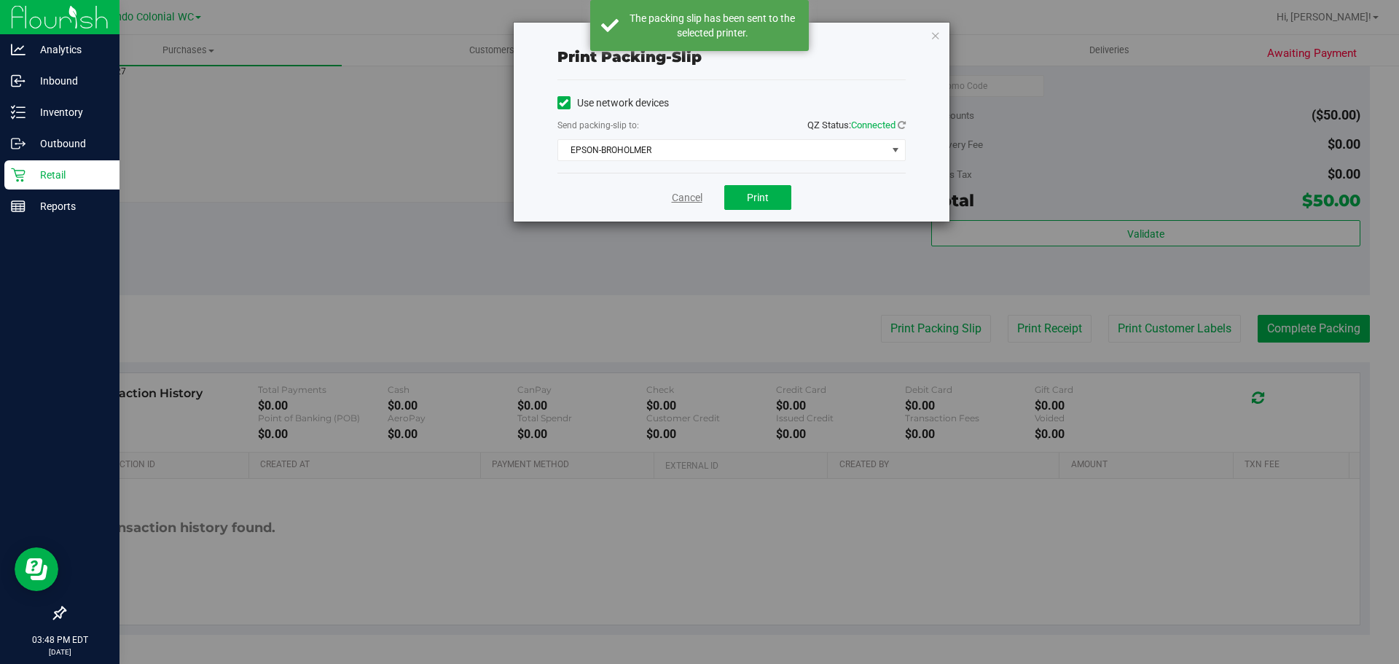
click at [680, 199] on link "Cancel" at bounding box center [687, 197] width 31 height 15
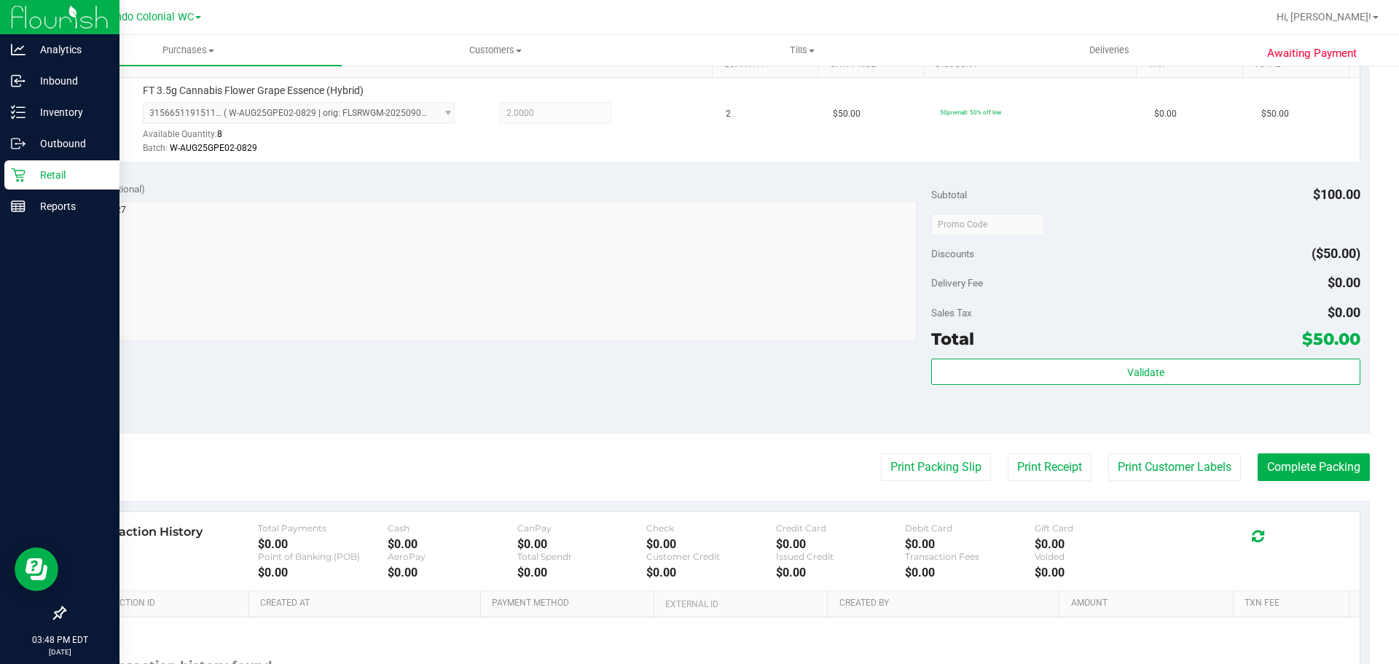
scroll to position [391, 0]
click at [1301, 455] on button "Complete Packing" at bounding box center [1314, 466] width 112 height 28
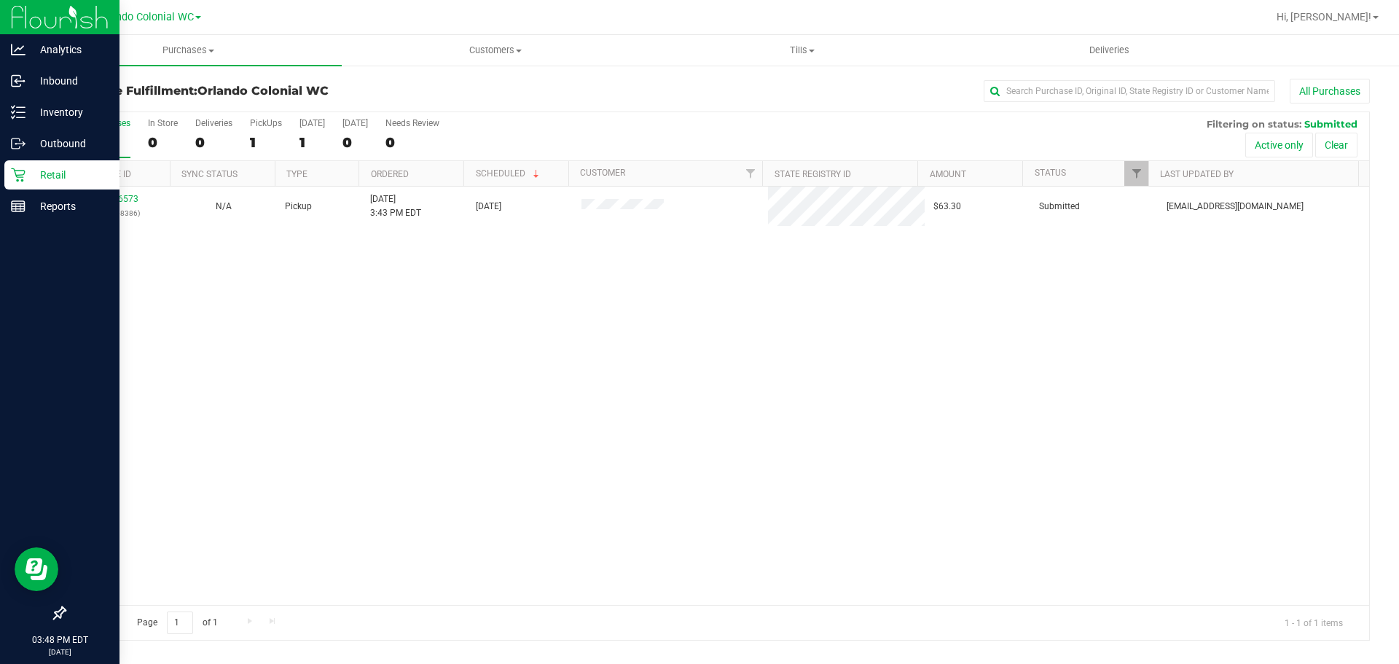
click at [114, 195] on link "12016573" at bounding box center [118, 199] width 41 height 10
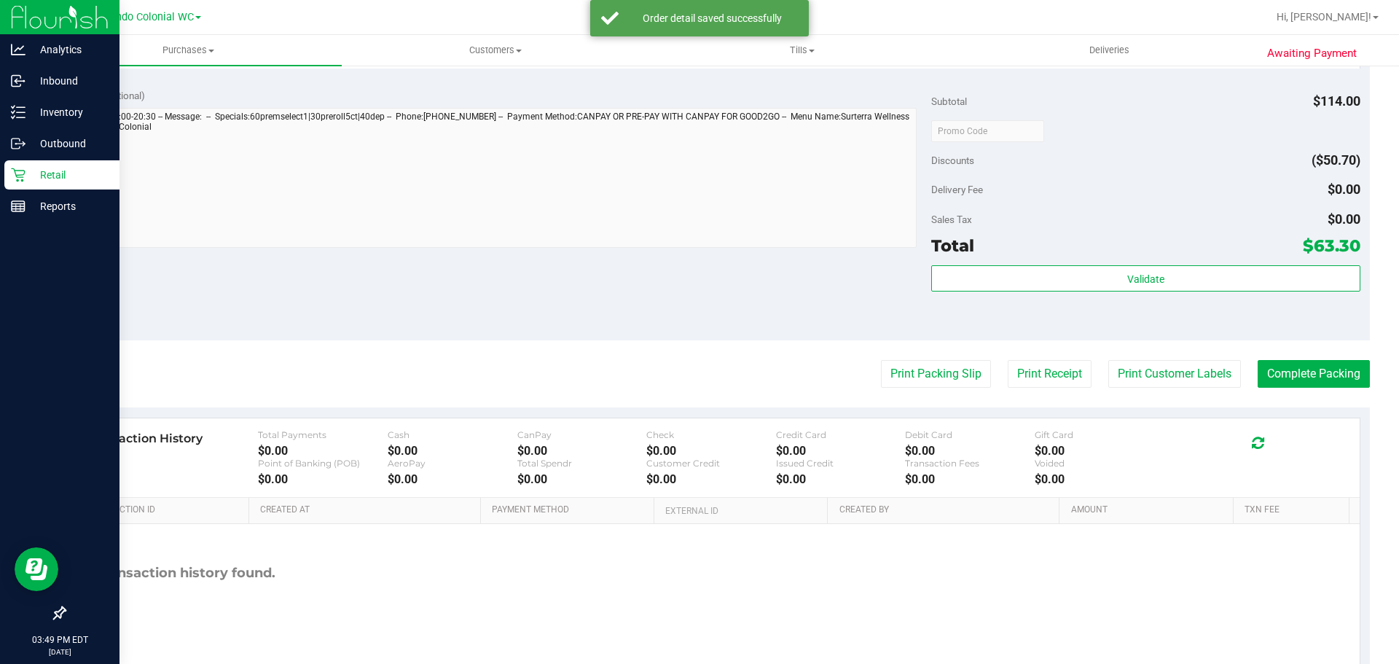
scroll to position [781, 0]
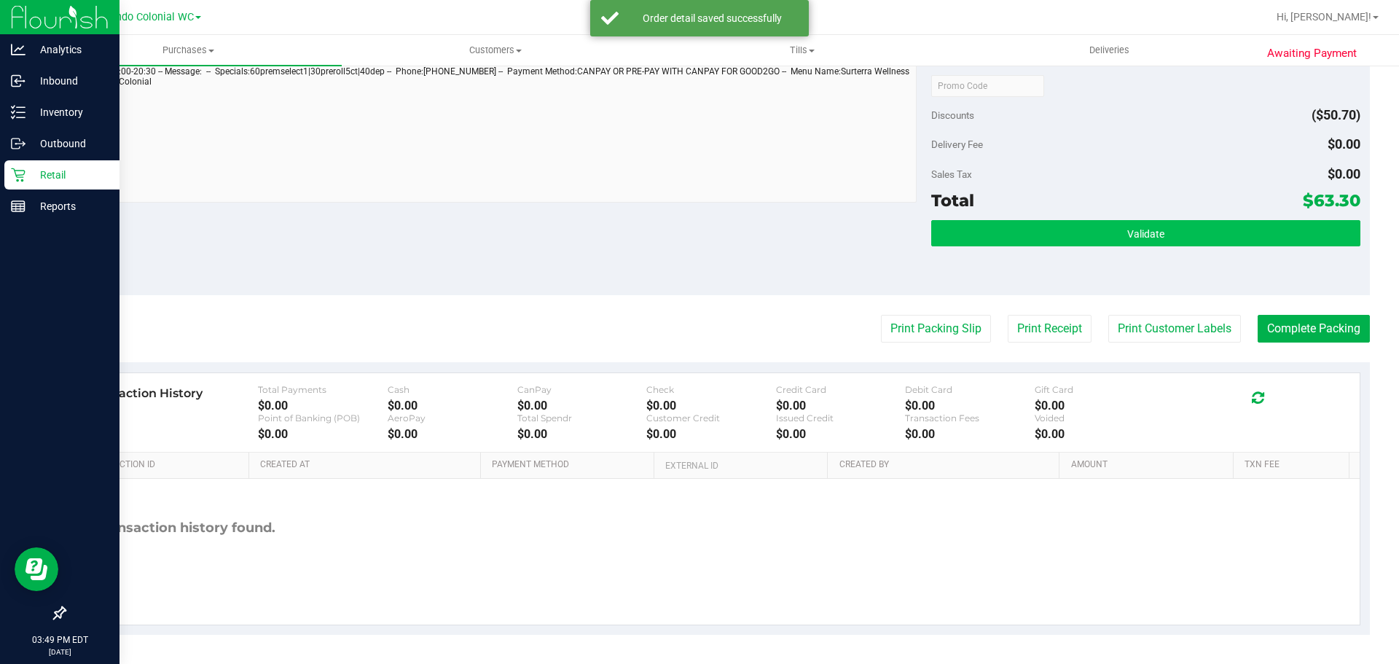
click at [1116, 240] on button "Validate" at bounding box center [1145, 233] width 429 height 26
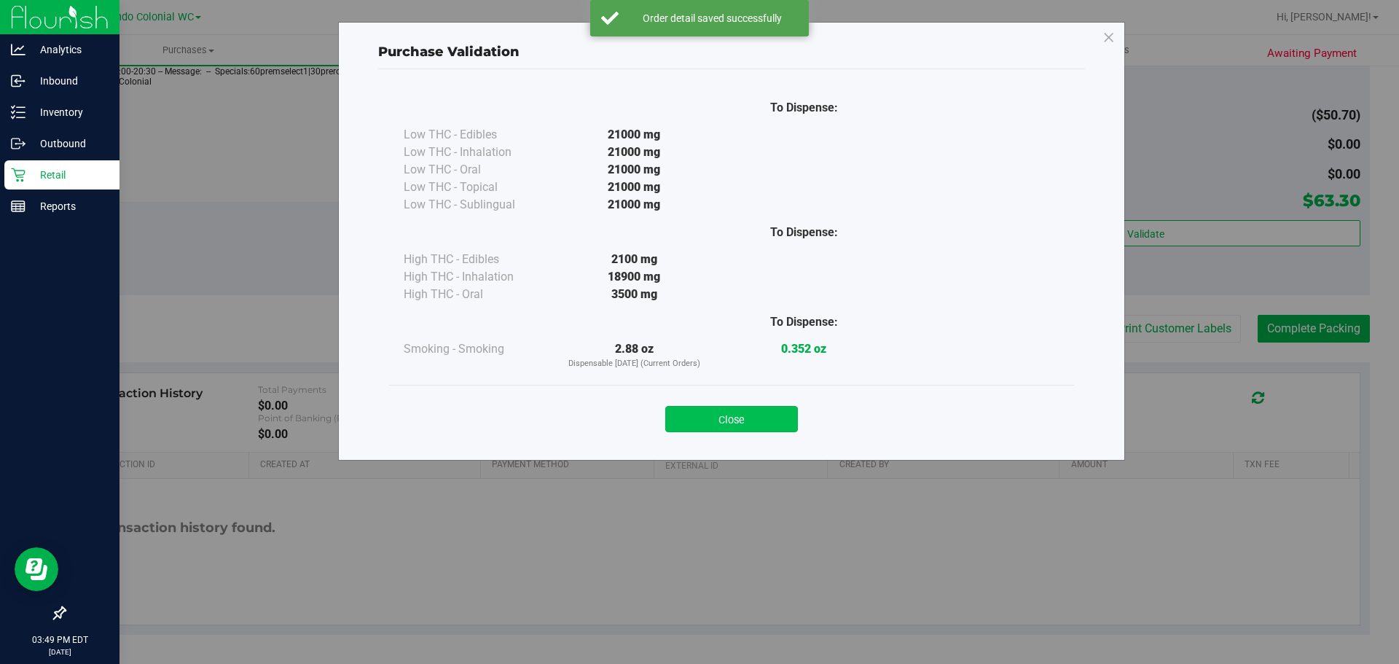
click at [773, 411] on button "Close" at bounding box center [731, 419] width 133 height 26
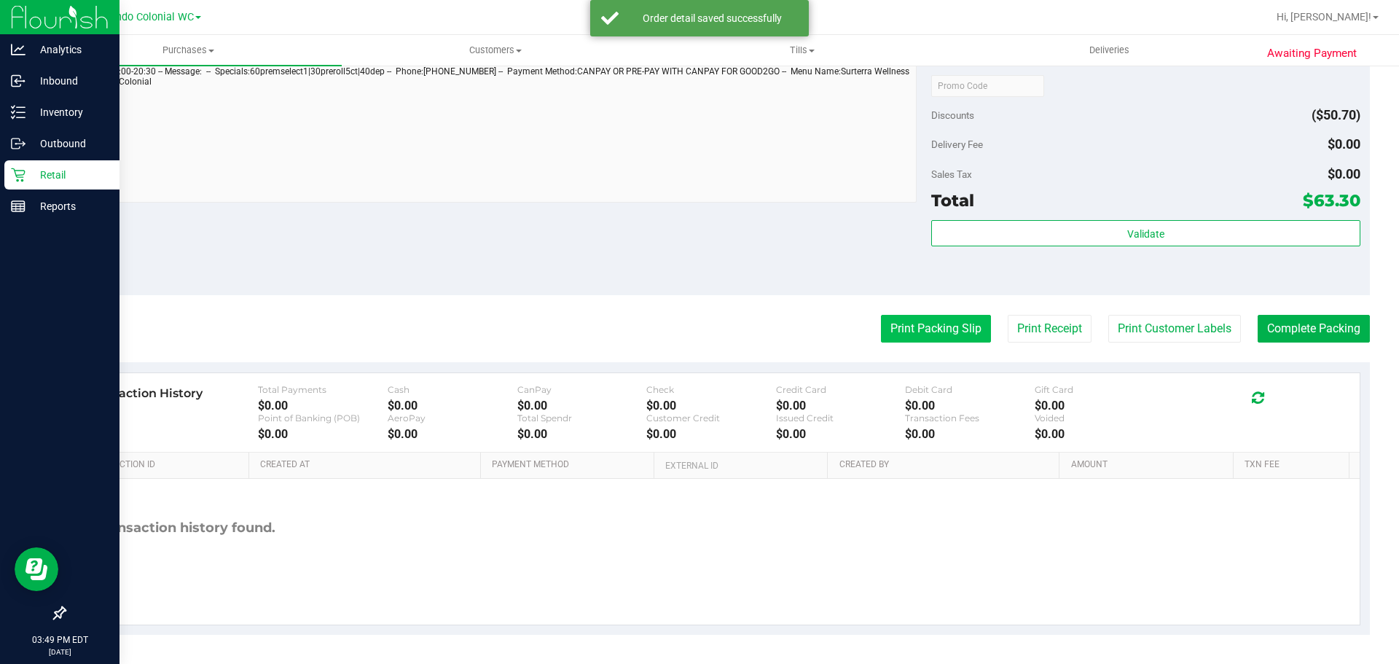
click at [911, 319] on button "Print Packing Slip" at bounding box center [936, 329] width 110 height 28
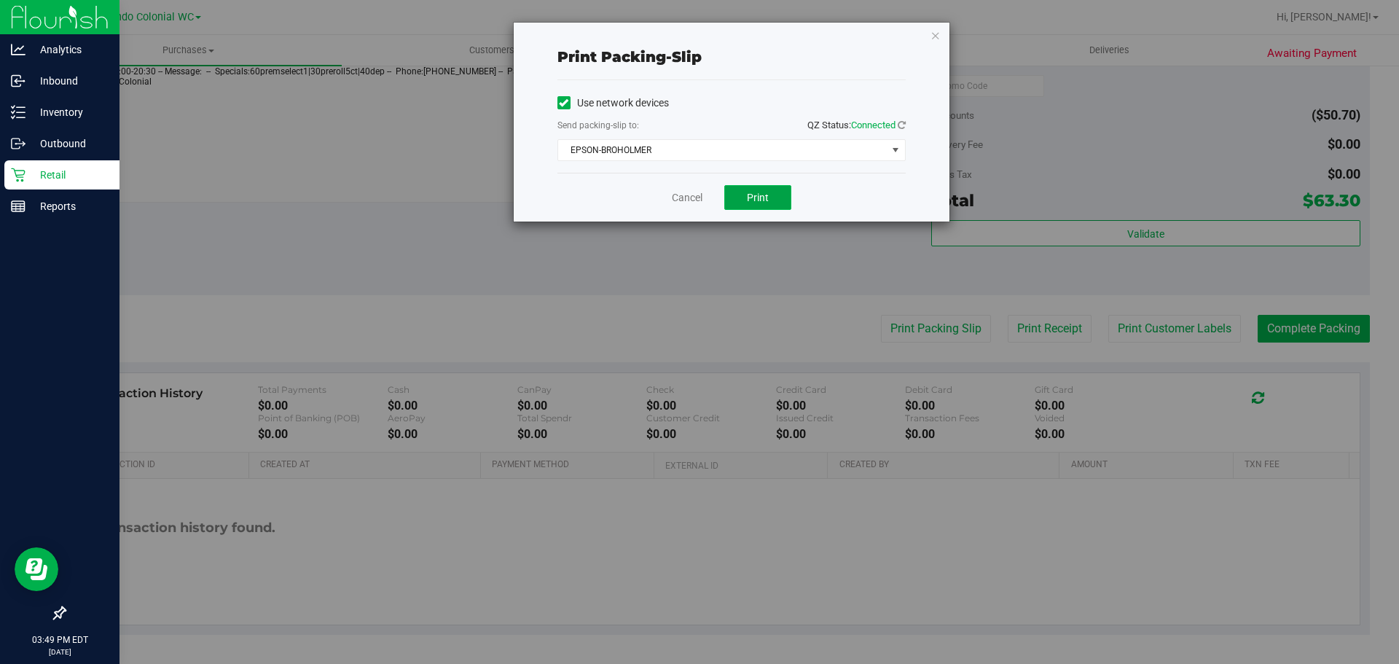
click at [771, 191] on button "Print" at bounding box center [757, 197] width 67 height 25
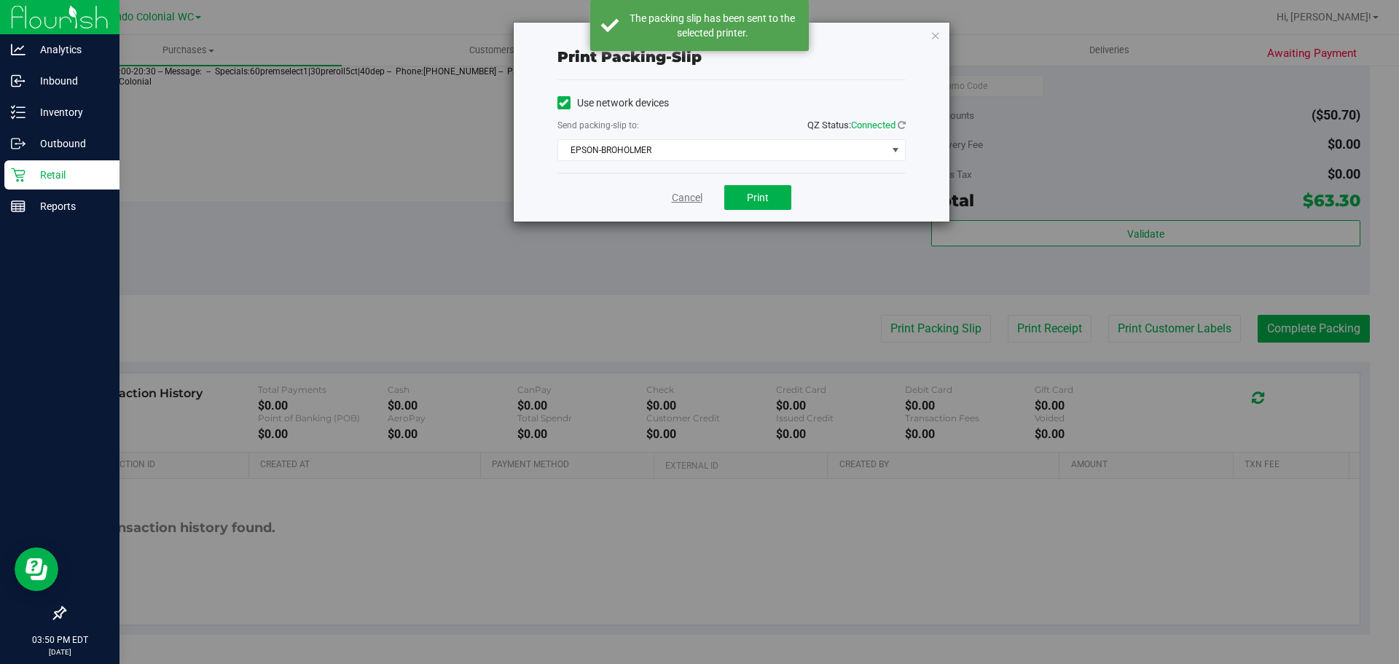
click at [687, 196] on link "Cancel" at bounding box center [687, 197] width 31 height 15
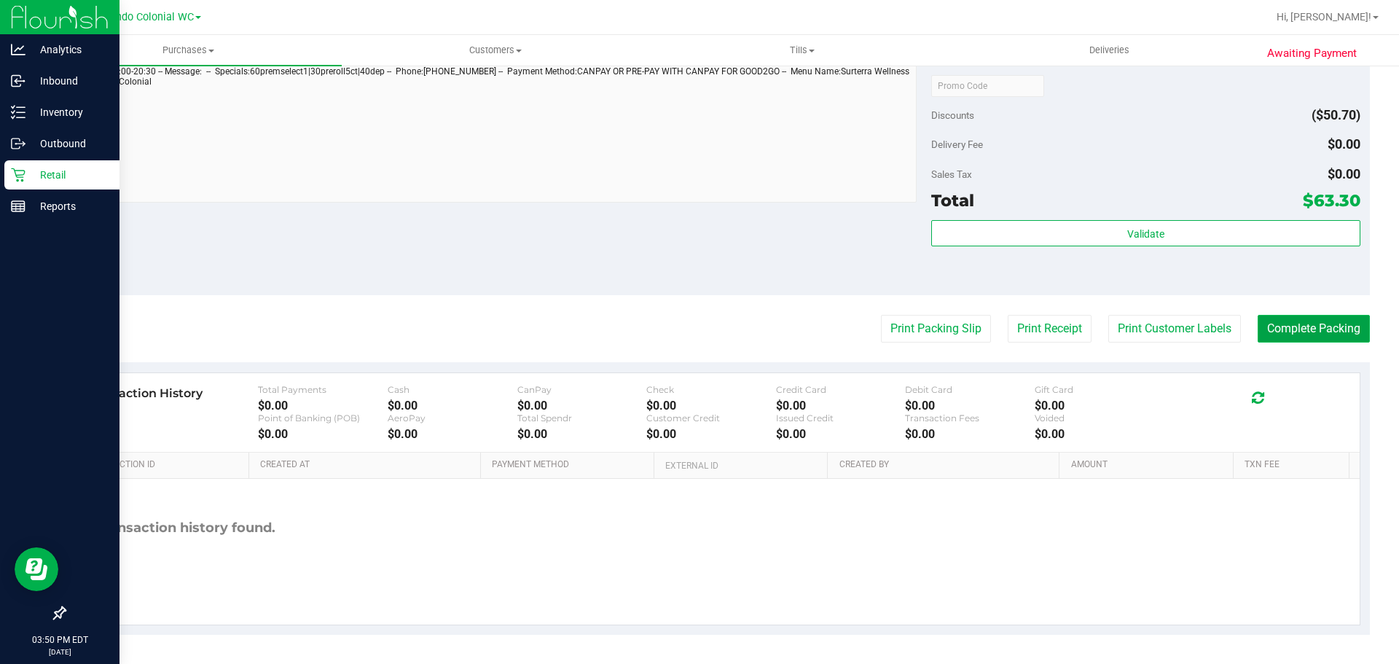
click at [1328, 329] on button "Complete Packing" at bounding box center [1314, 329] width 112 height 28
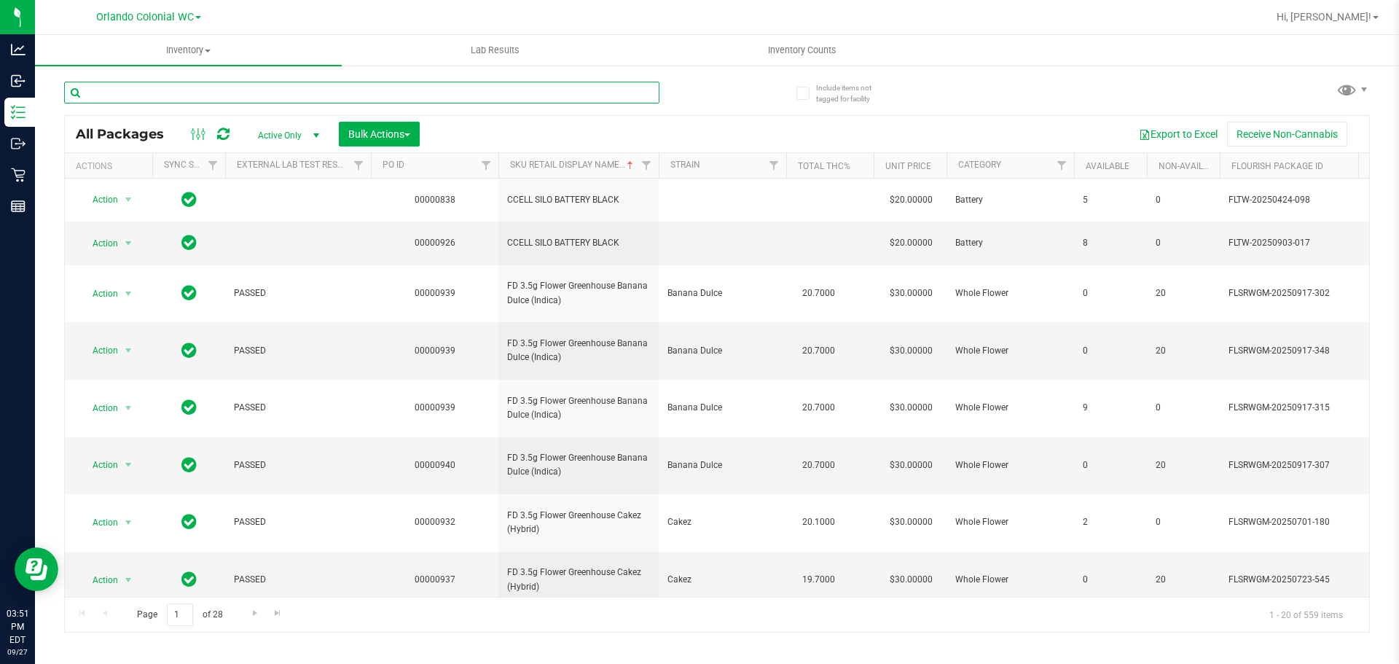
click at [184, 90] on input "text" at bounding box center [361, 93] width 595 height 22
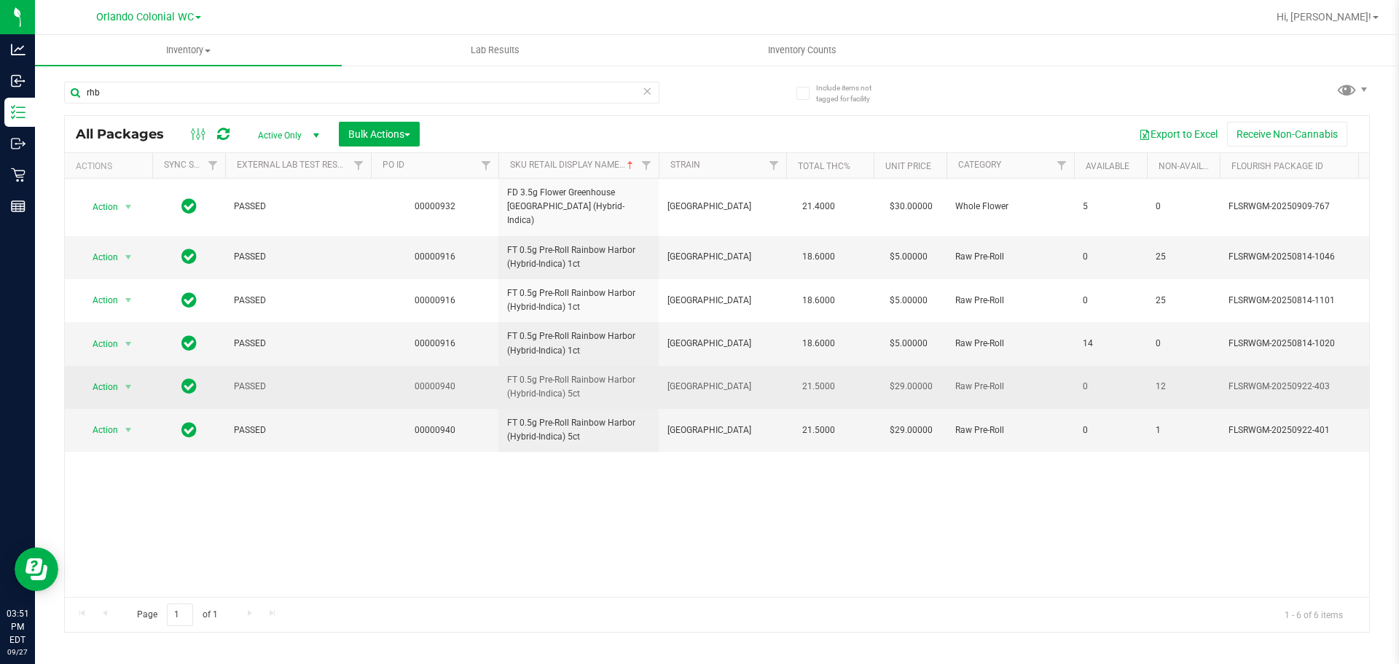
click at [558, 373] on span "FT 0.5g Pre-Roll Rainbow Harbor (Hybrid-Indica) 5ct" at bounding box center [578, 387] width 143 height 28
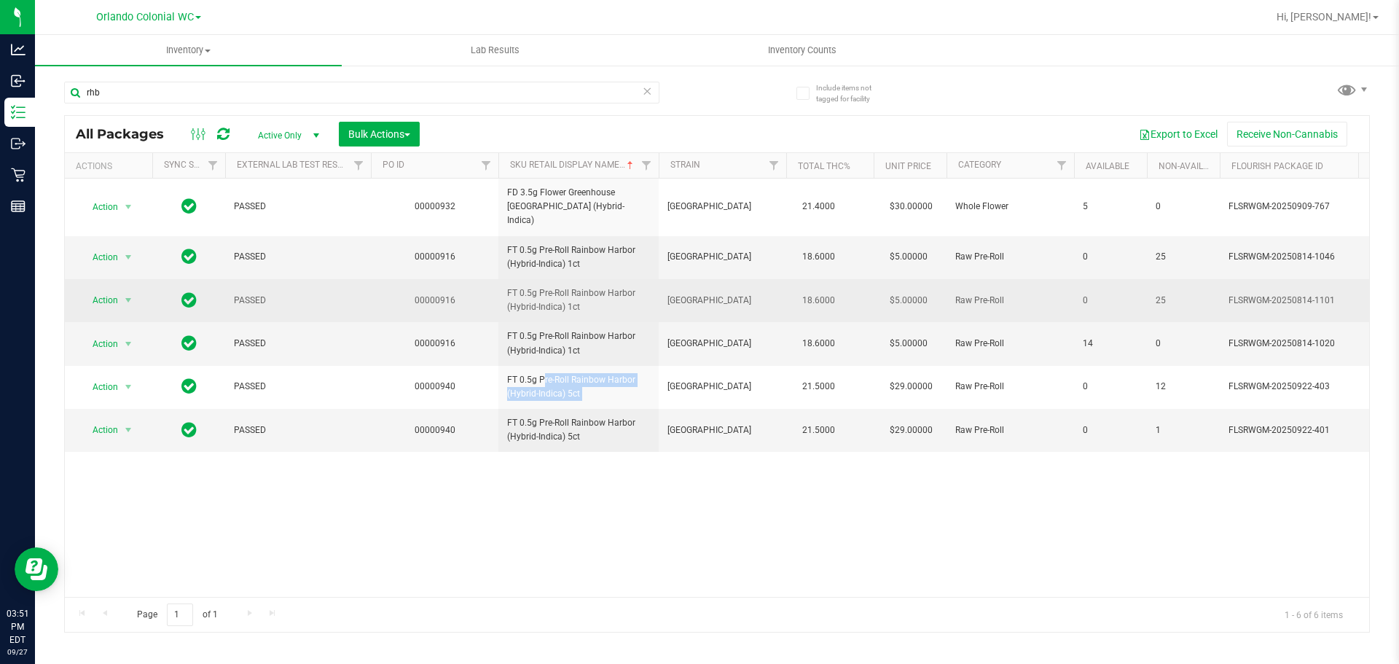
copy tr "FT 0.5g Pre-Roll Rainbow Harbor (Hybrid-Indica) 5ct"
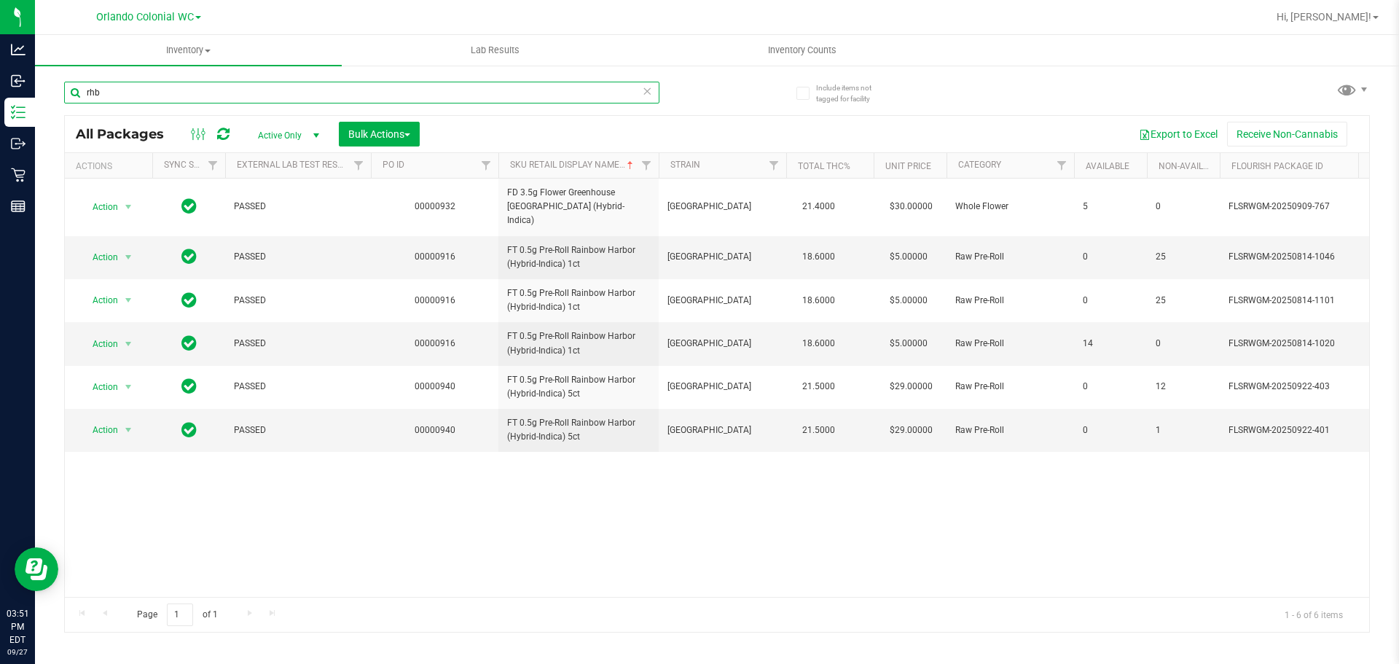
click at [430, 90] on input "rhb" at bounding box center [361, 93] width 595 height 22
paste input "FT 0.5g Pre-Roll Rainbow Harbor (Hybrid-Indica) 5ct"
type input "FT 0.5g Pre-Roll Rainbow Harbor (Hybrid-Indica) 5ct"
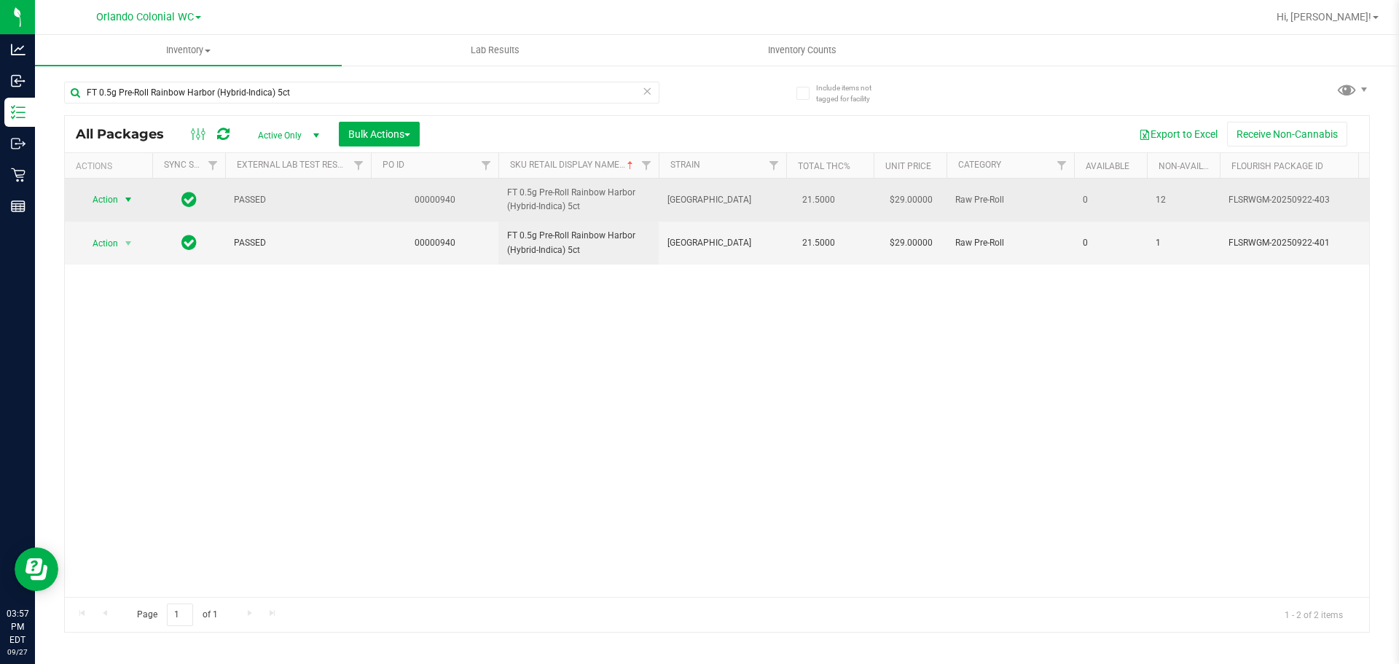
click at [103, 203] on span "Action" at bounding box center [98, 199] width 39 height 20
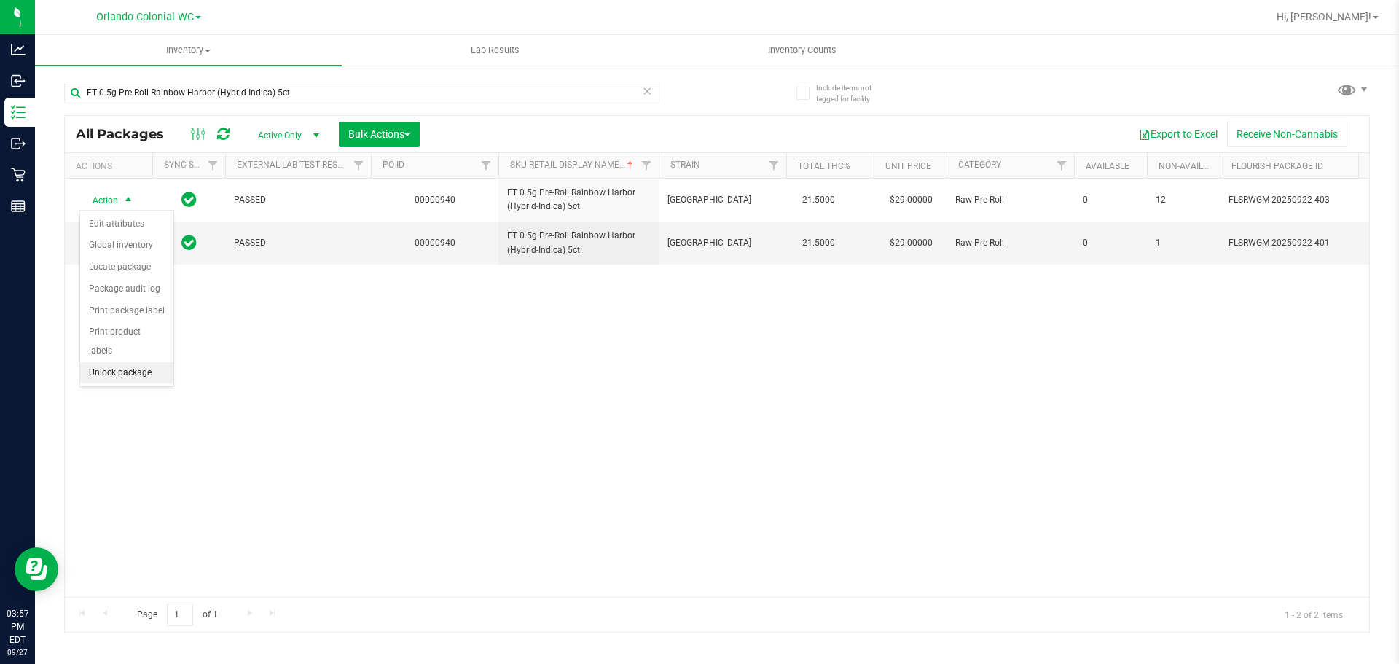
click at [95, 362] on li "Unlock package" at bounding box center [126, 373] width 93 height 22
